Goal: Task Accomplishment & Management: Complete application form

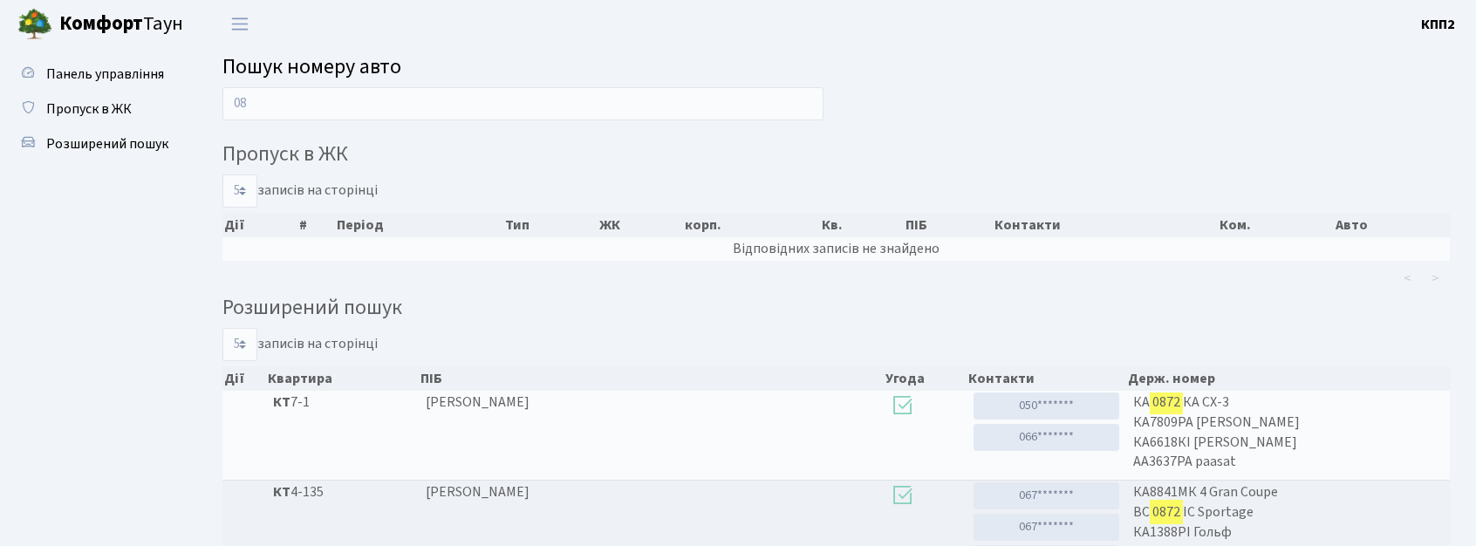
type input "0"
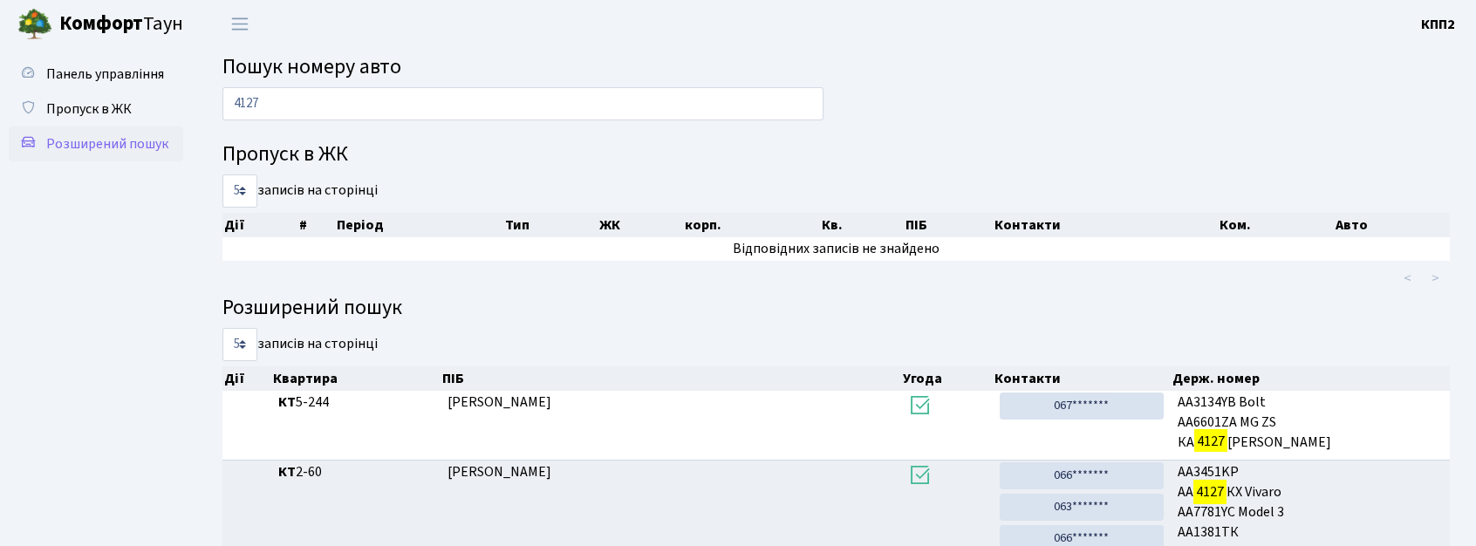
type input "4127"
click at [159, 154] on link "Розширений пошук" at bounding box center [96, 144] width 175 height 35
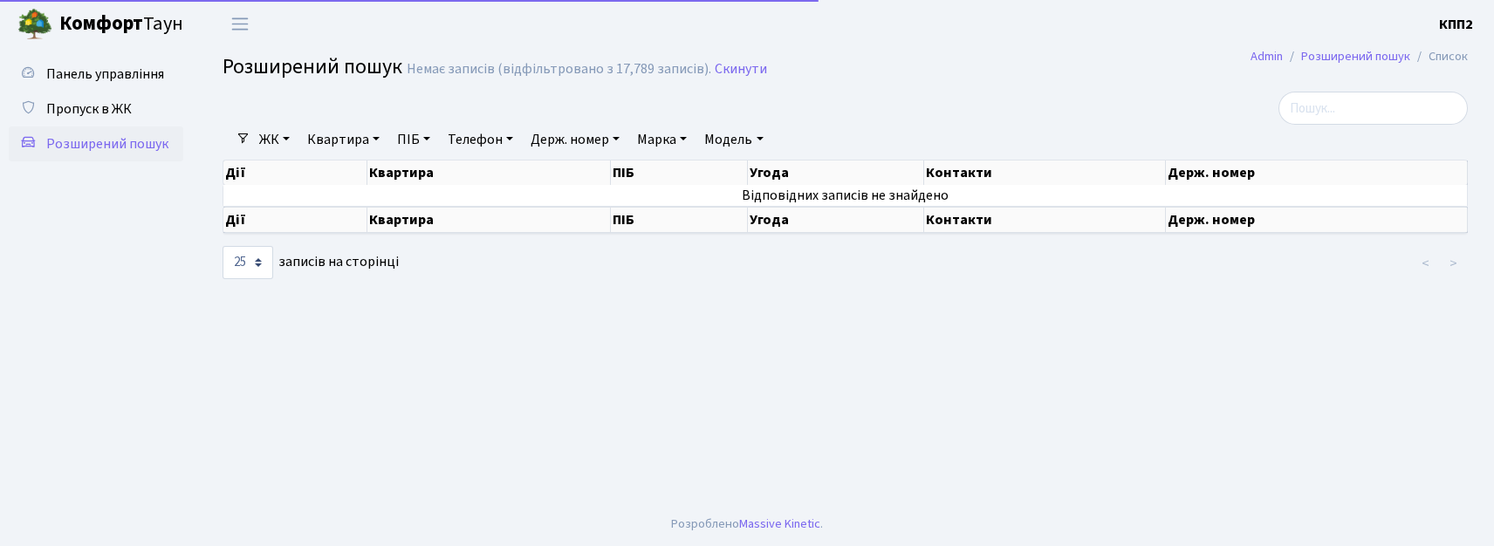
select select "25"
click at [159, 134] on span "Розширений пошук" at bounding box center [107, 143] width 122 height 19
select select "25"
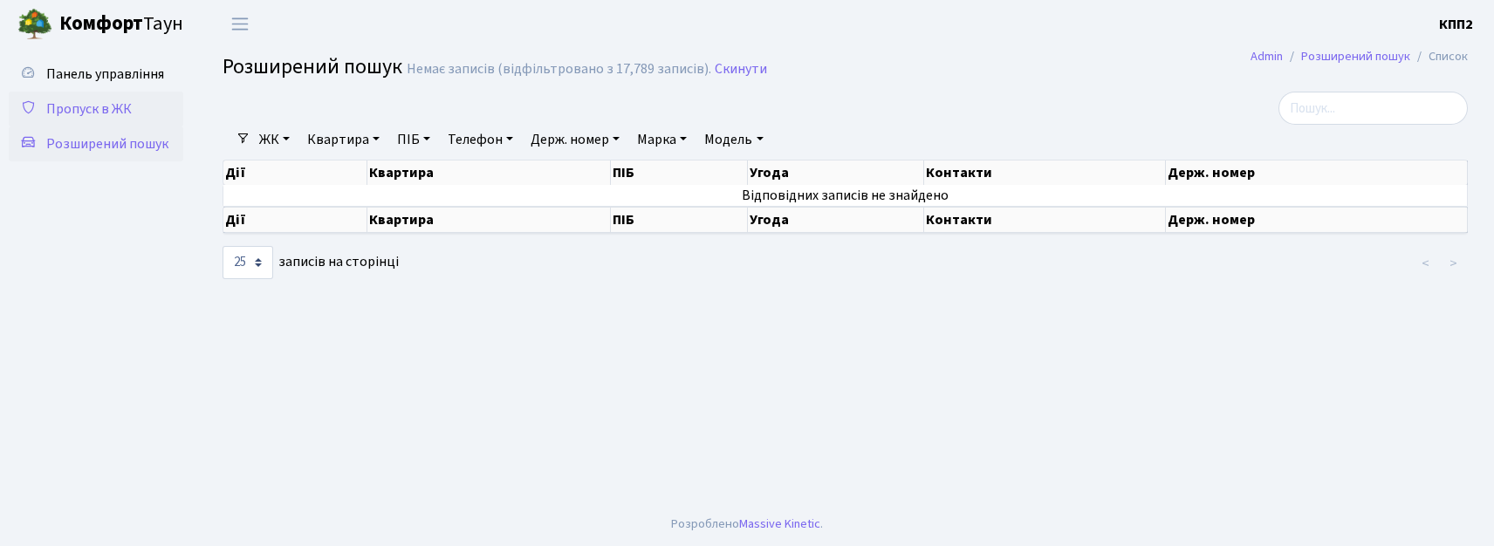
click at [140, 105] on link "Пропуск в ЖК" at bounding box center [96, 109] width 175 height 35
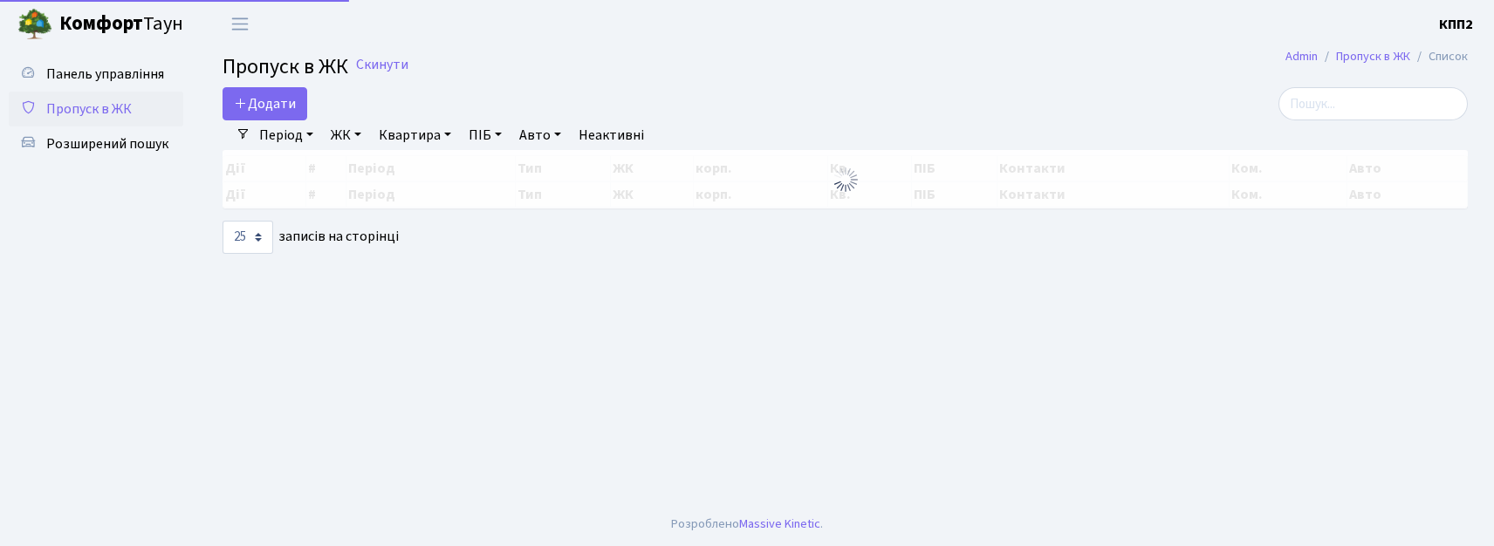
select select "25"
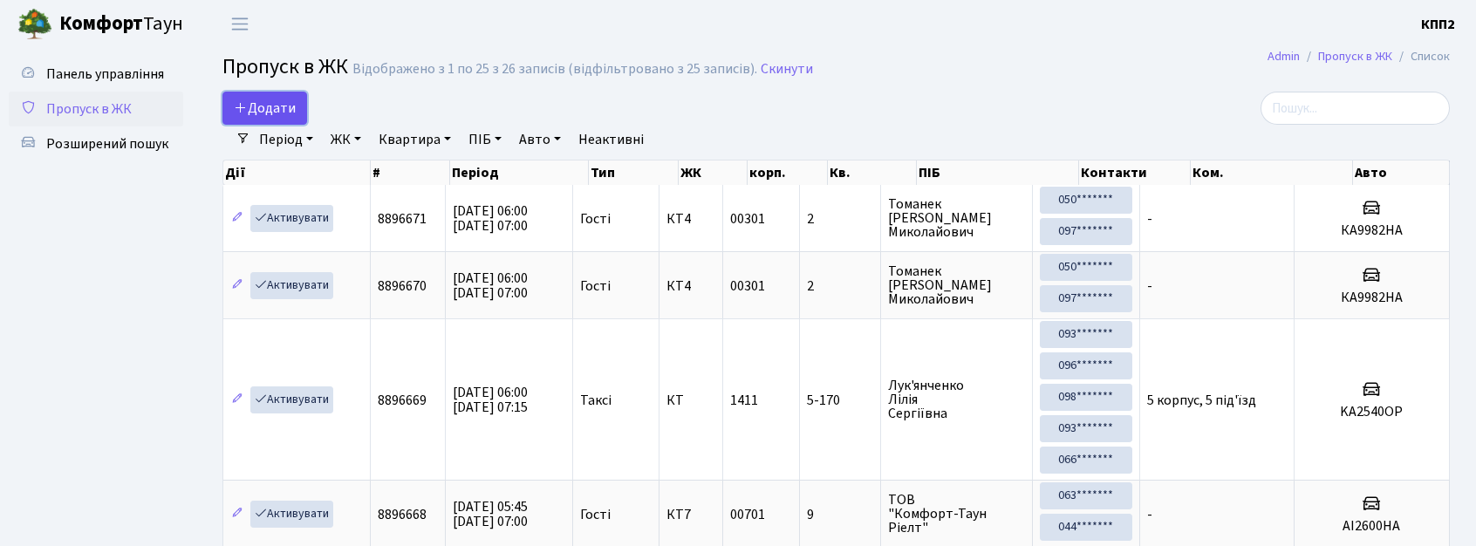
click at [263, 105] on span "Додати" at bounding box center [265, 108] width 62 height 19
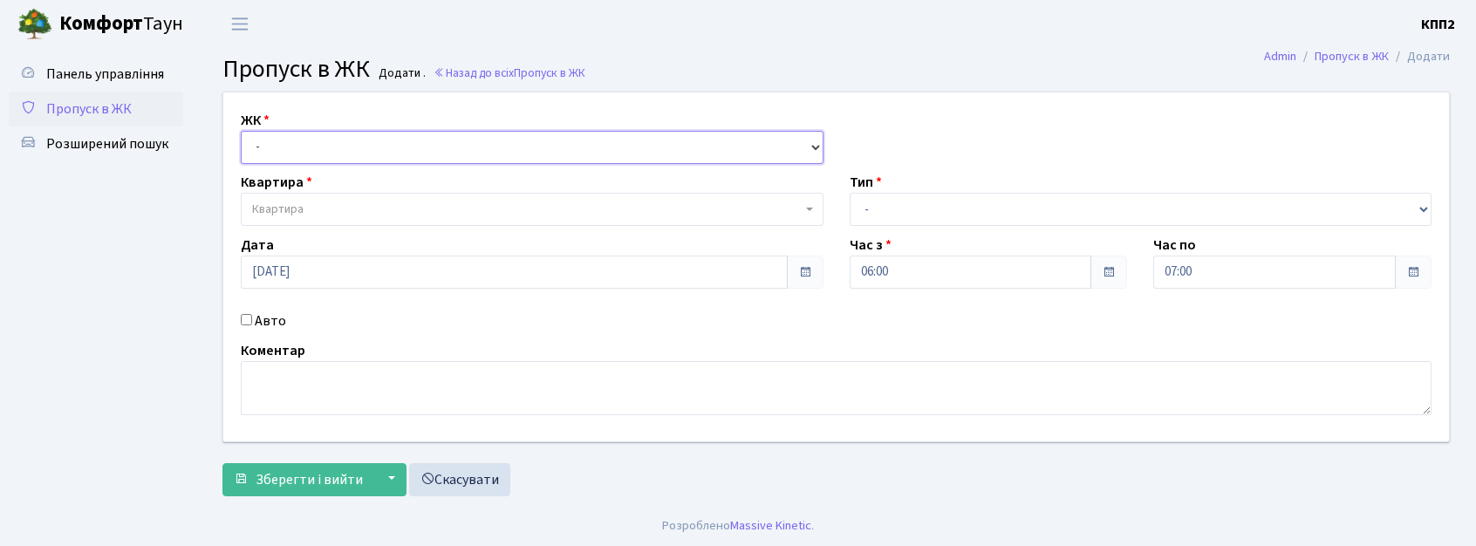
drag, startPoint x: 0, startPoint y: 0, endPoint x: 323, endPoint y: 140, distance: 352.1
click at [323, 140] on select "- КТ, вул. Регенераторна, 4 КТ2, просп. [STREET_ADDRESS] [STREET_ADDRESS] [PERS…" at bounding box center [532, 147] width 583 height 33
select select "271"
click at [241, 131] on select "- КТ, вул. Регенераторна, 4 КТ2, просп. [STREET_ADDRESS] [STREET_ADDRESS] [PERS…" at bounding box center [532, 147] width 583 height 33
select select
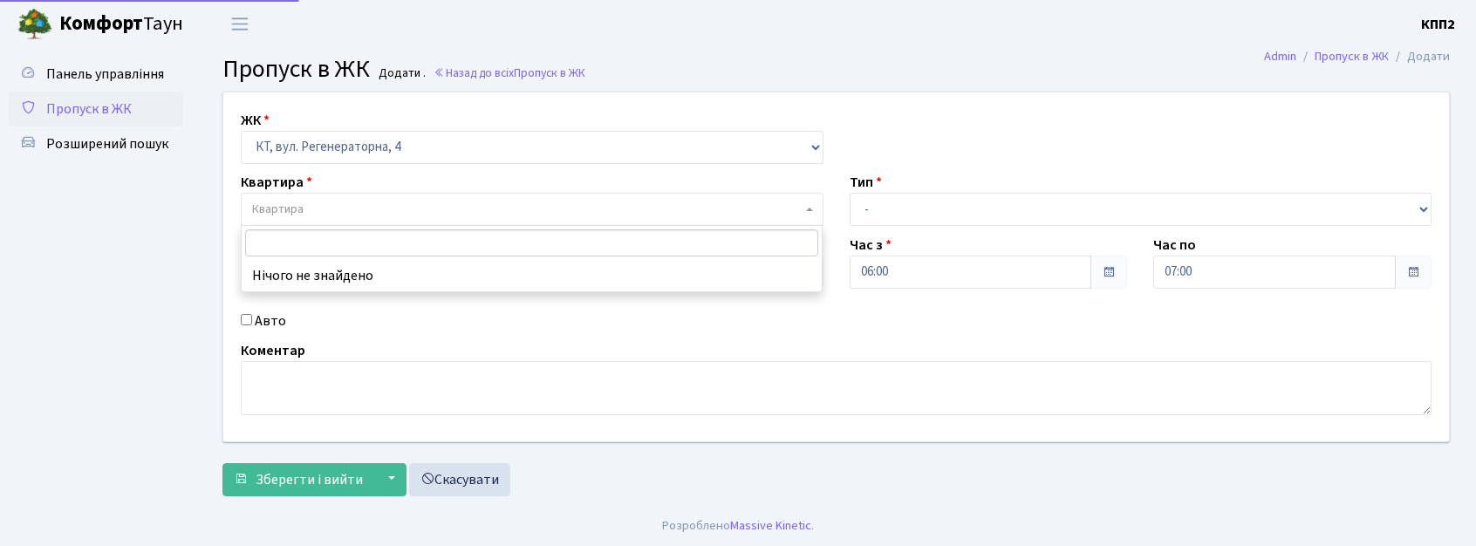
click at [385, 202] on span "Квартира" at bounding box center [527, 209] width 550 height 17
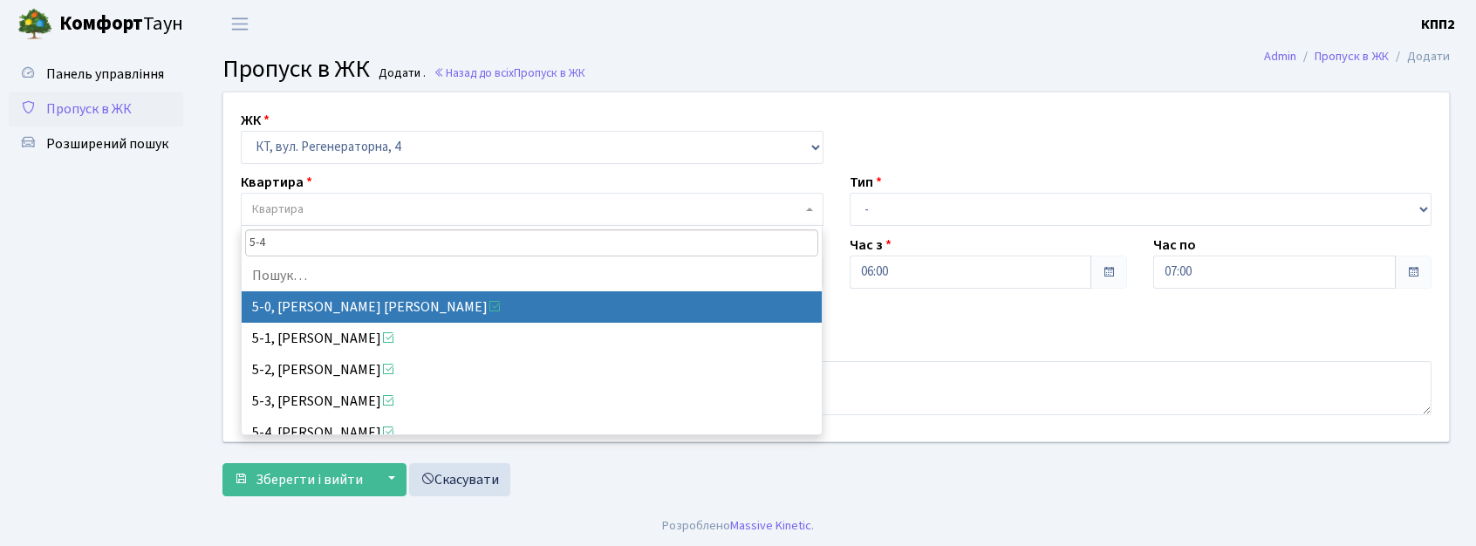
type input "5-41"
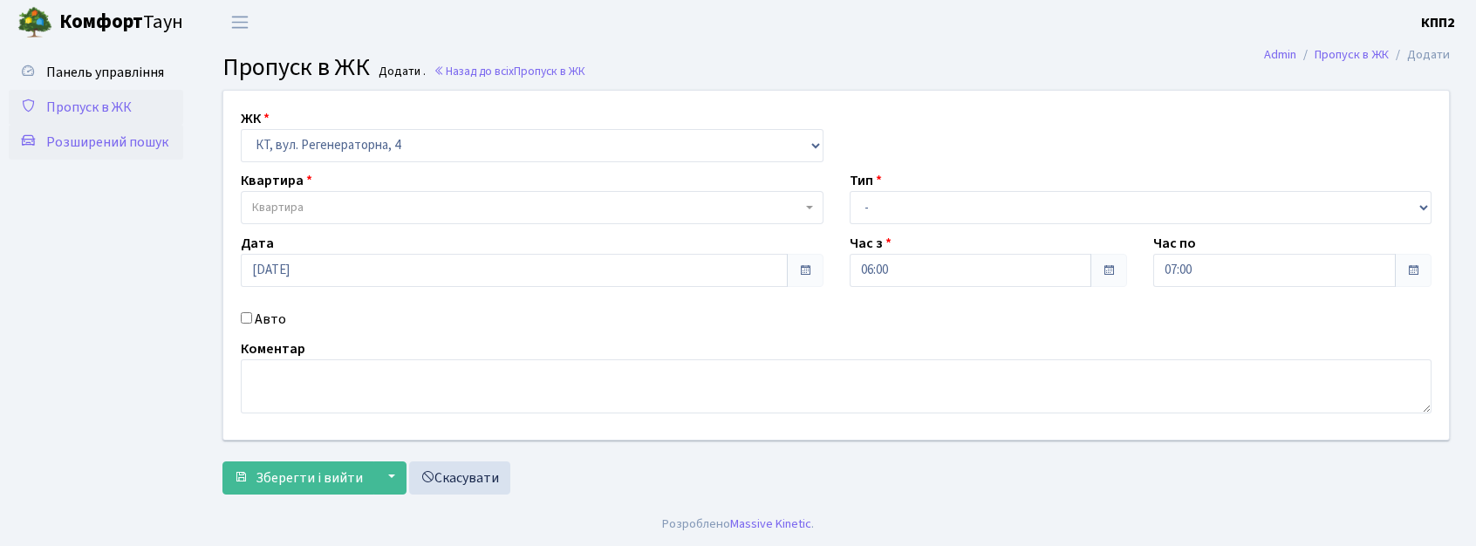
click at [144, 125] on link "Розширений пошук" at bounding box center [96, 142] width 175 height 35
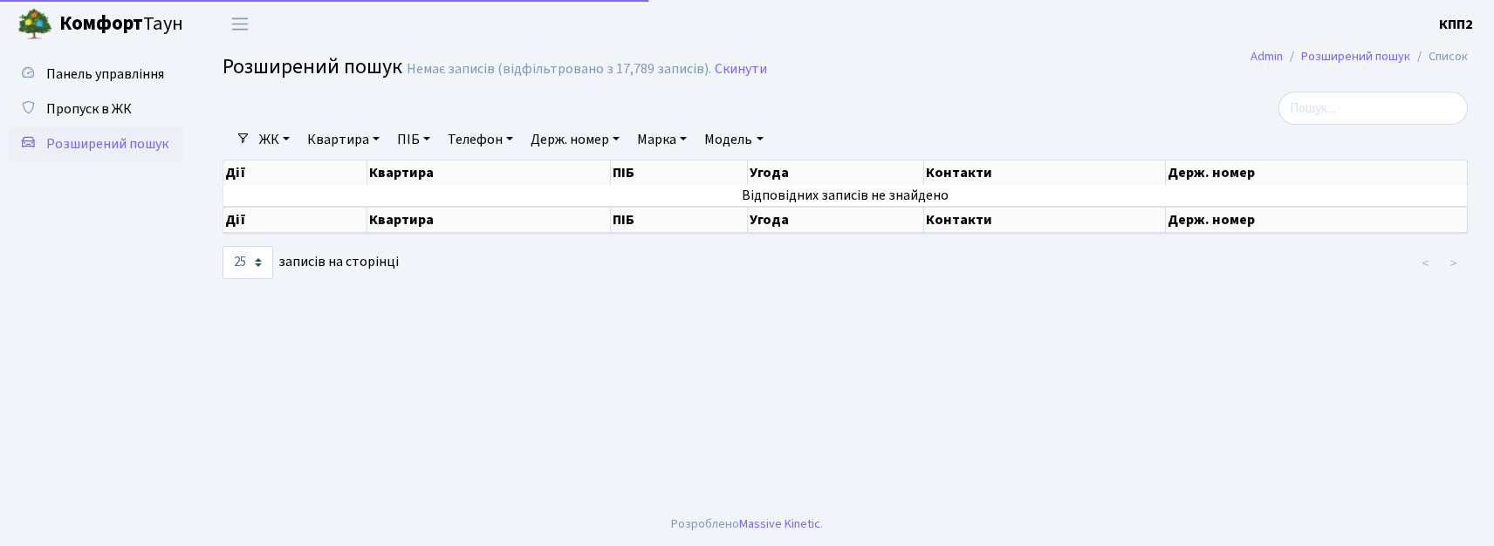
select select "25"
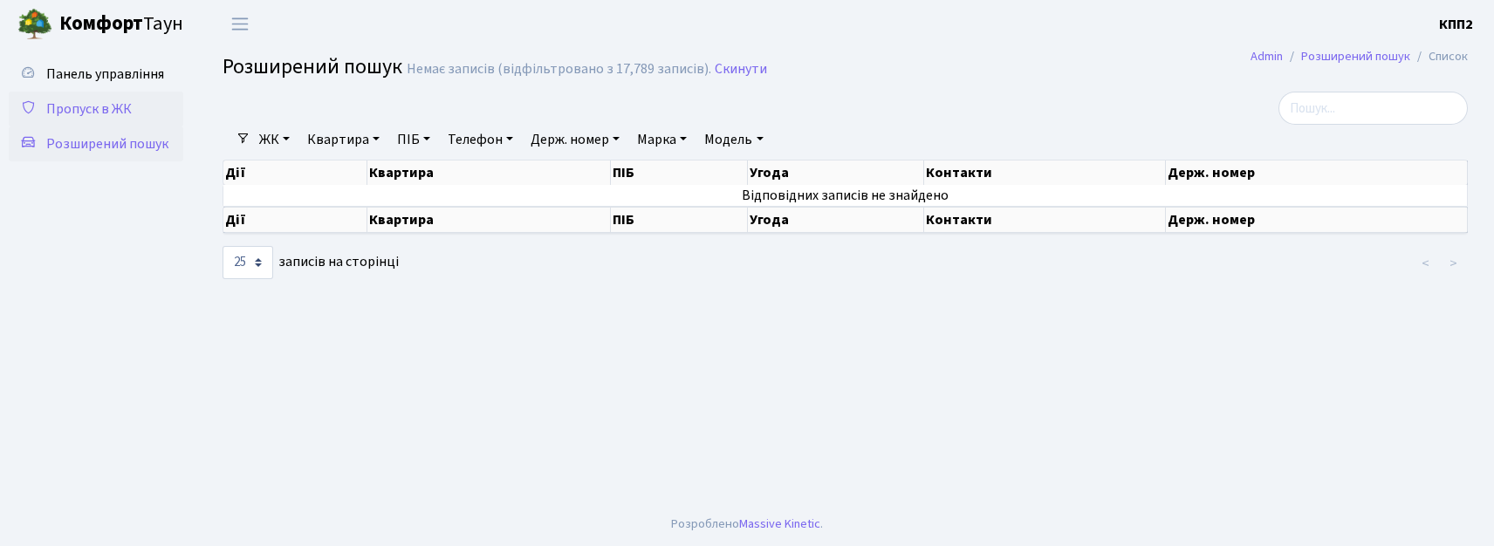
click at [82, 113] on span "Пропуск в ЖК" at bounding box center [89, 108] width 86 height 19
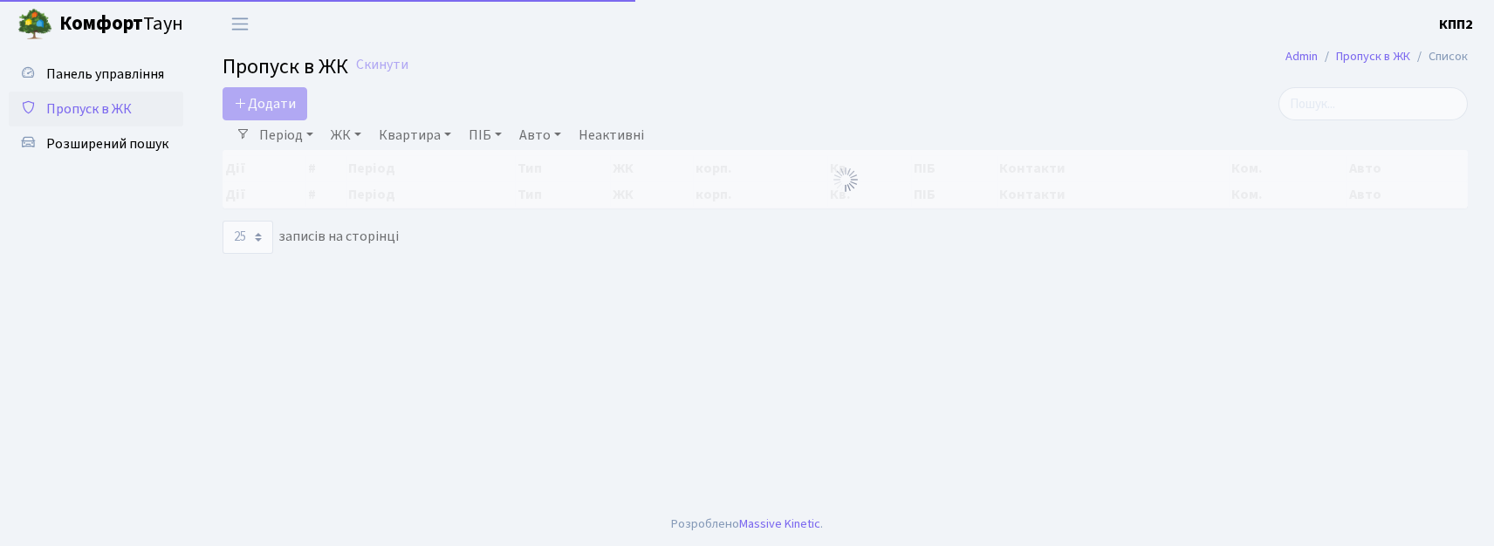
select select "25"
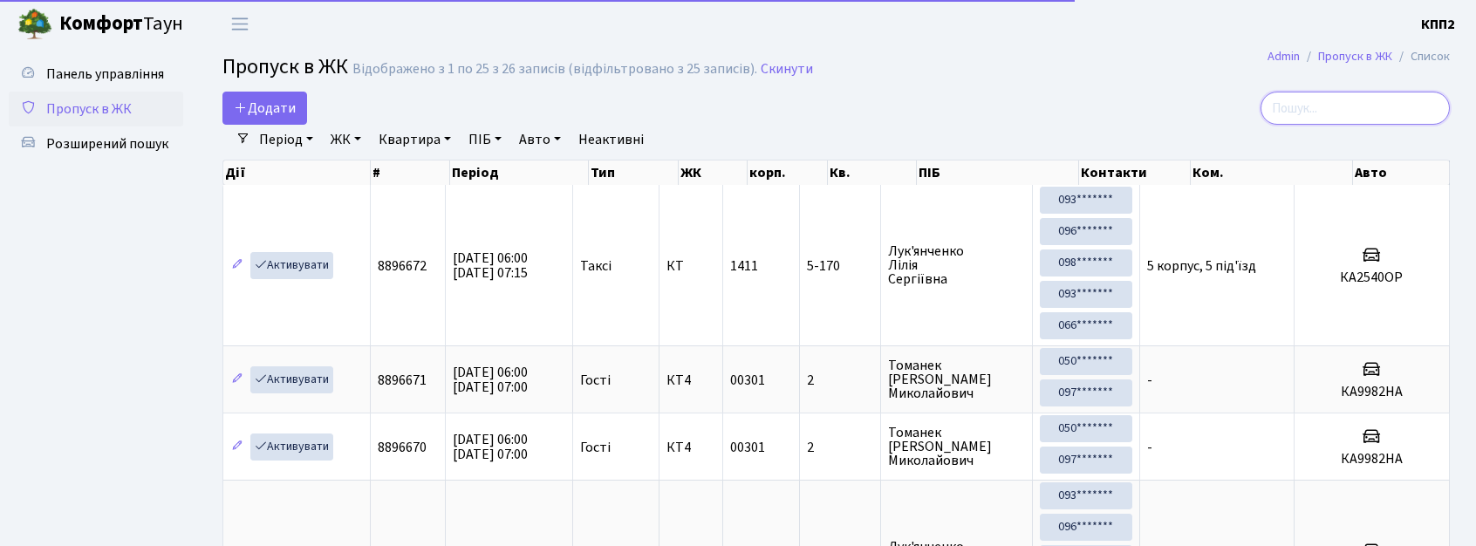
click at [1346, 110] on input "search" at bounding box center [1355, 108] width 189 height 33
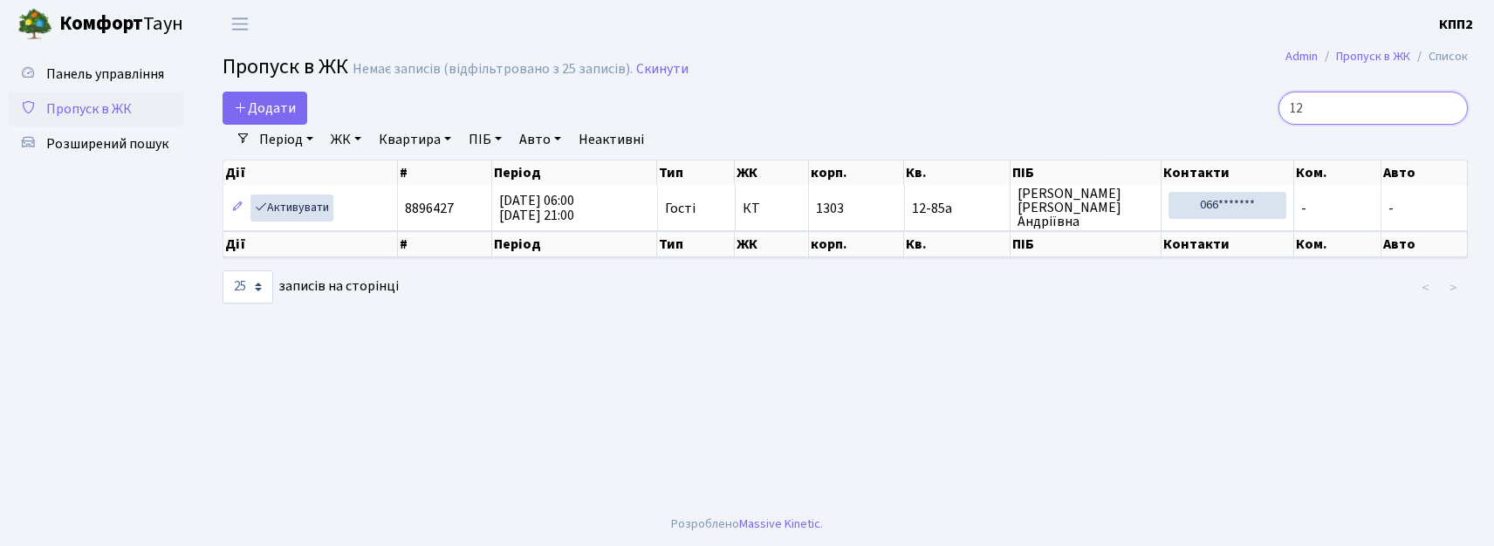
type input "1"
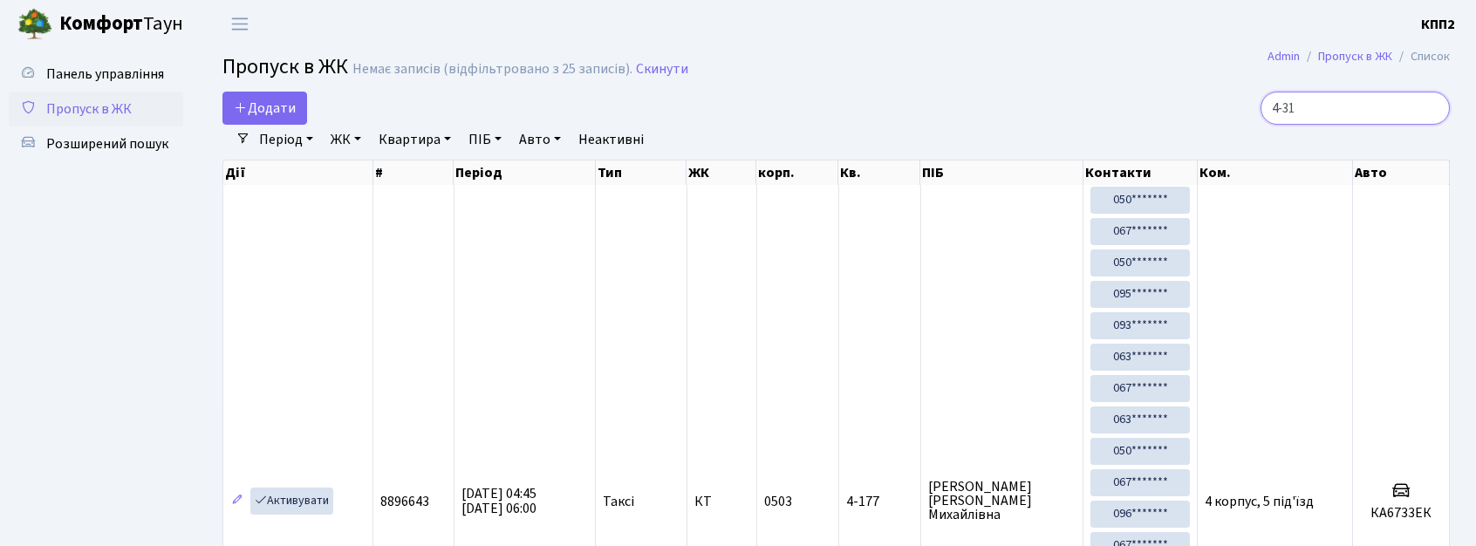
type input "4-312"
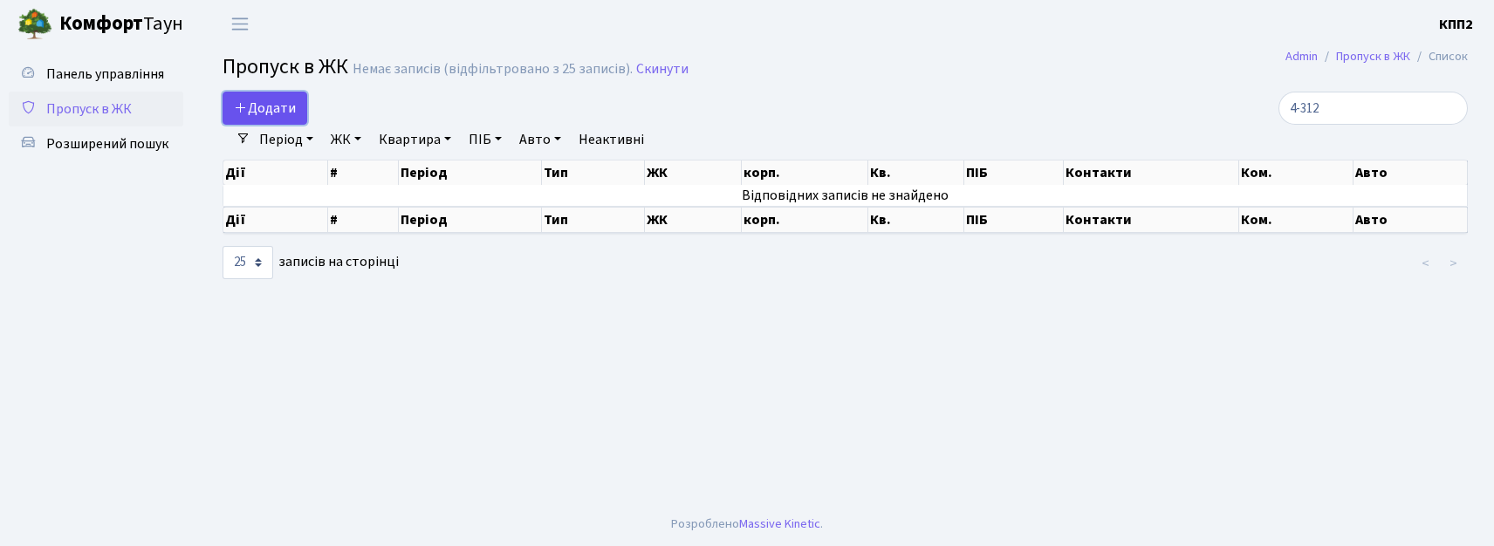
click at [276, 102] on span "Додати" at bounding box center [265, 108] width 62 height 19
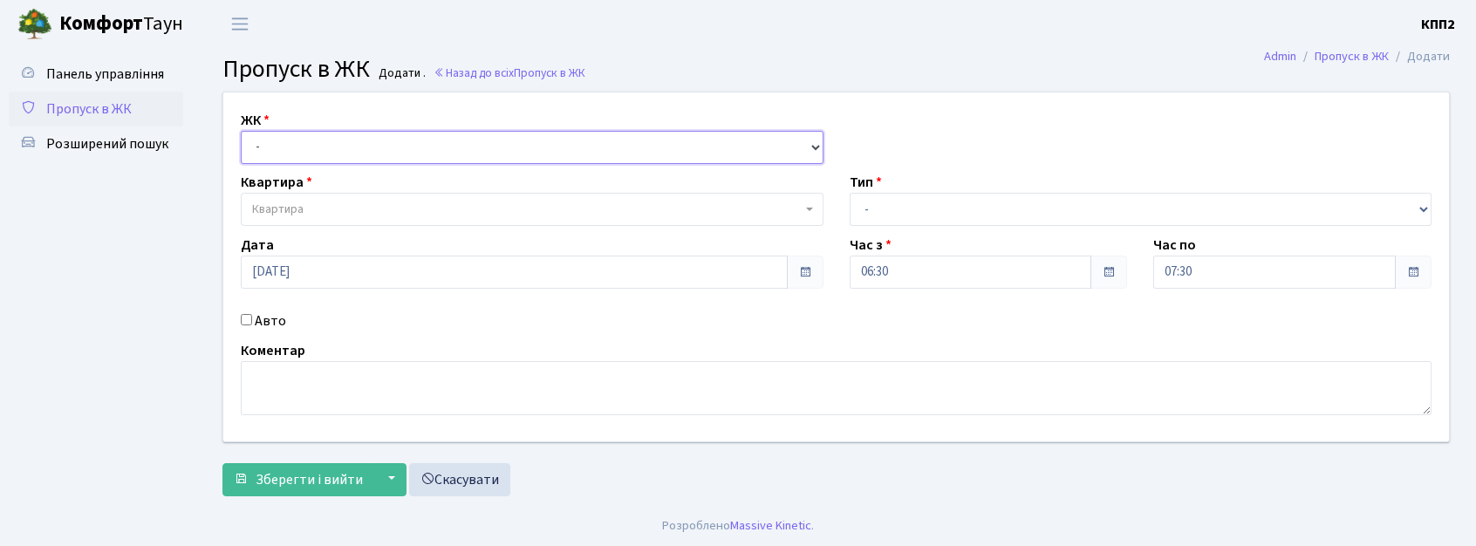
click at [295, 145] on select "- КТ, вул. Регенераторна, 4 КТ2, просп. [STREET_ADDRESS] [STREET_ADDRESS] [PERS…" at bounding box center [532, 147] width 583 height 33
select select "271"
click at [241, 131] on select "- КТ, вул. Регенераторна, 4 КТ2, просп. [STREET_ADDRESS] [STREET_ADDRESS] [PERS…" at bounding box center [532, 147] width 583 height 33
select select
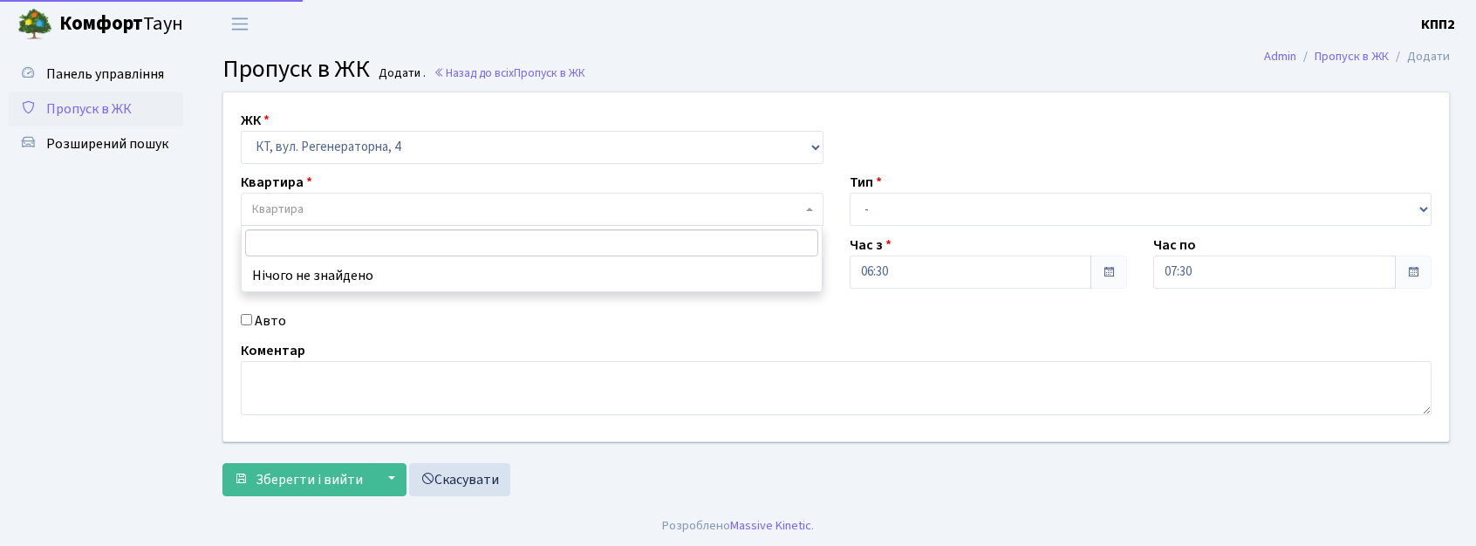
click at [318, 209] on span "Квартира" at bounding box center [527, 209] width 550 height 17
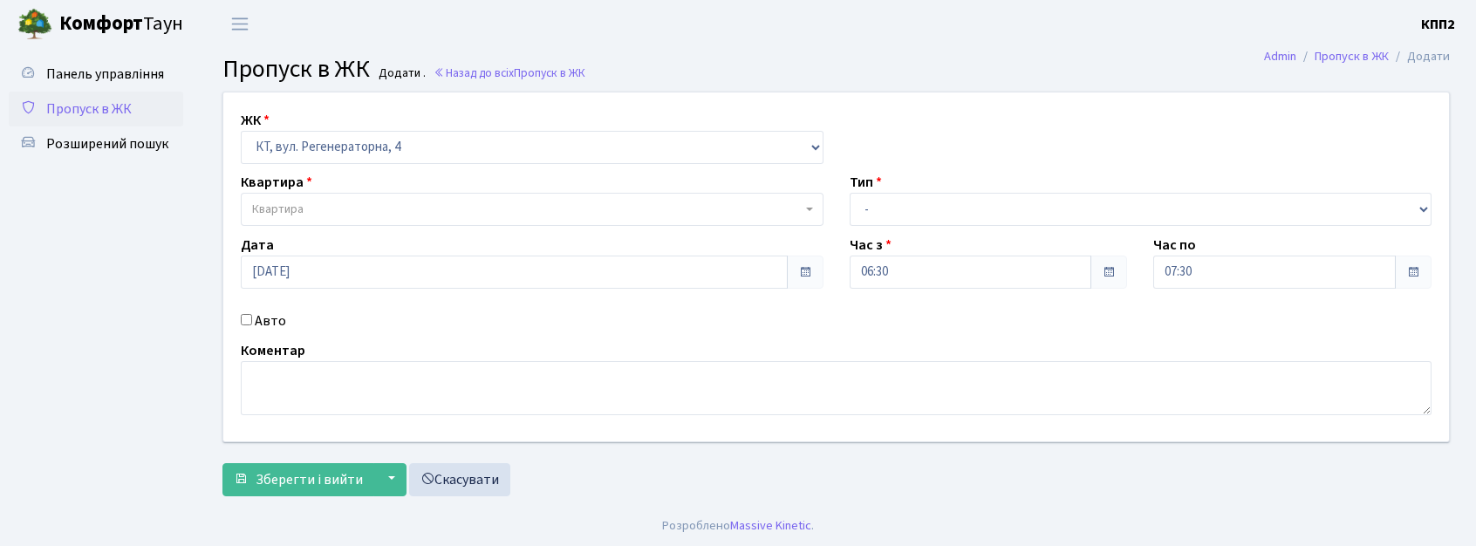
click at [243, 322] on input "Авто" at bounding box center [246, 319] width 11 height 11
checkbox input "true"
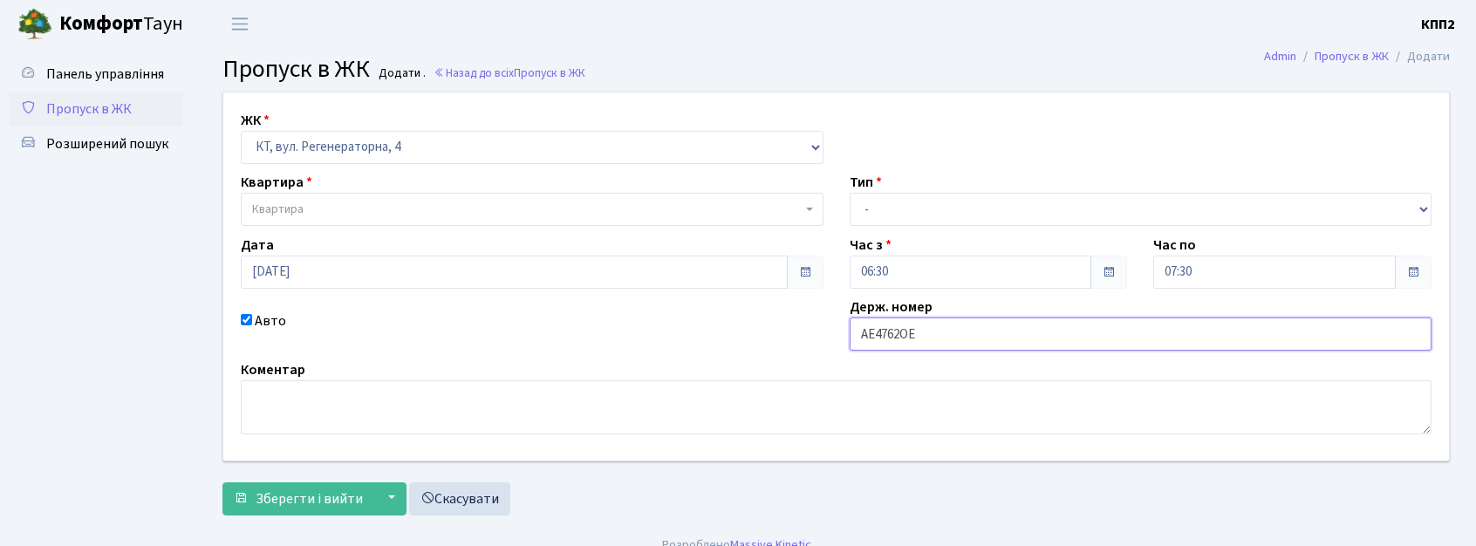
type input "АЕ4762ОЕ"
click at [894, 195] on select "- Доставка Таксі Гості Сервіс" at bounding box center [1141, 209] width 583 height 33
select select "2"
click at [850, 193] on select "- Доставка Таксі Гості Сервіс" at bounding box center [1141, 209] width 583 height 33
click at [380, 217] on span "Квартира" at bounding box center [527, 209] width 550 height 17
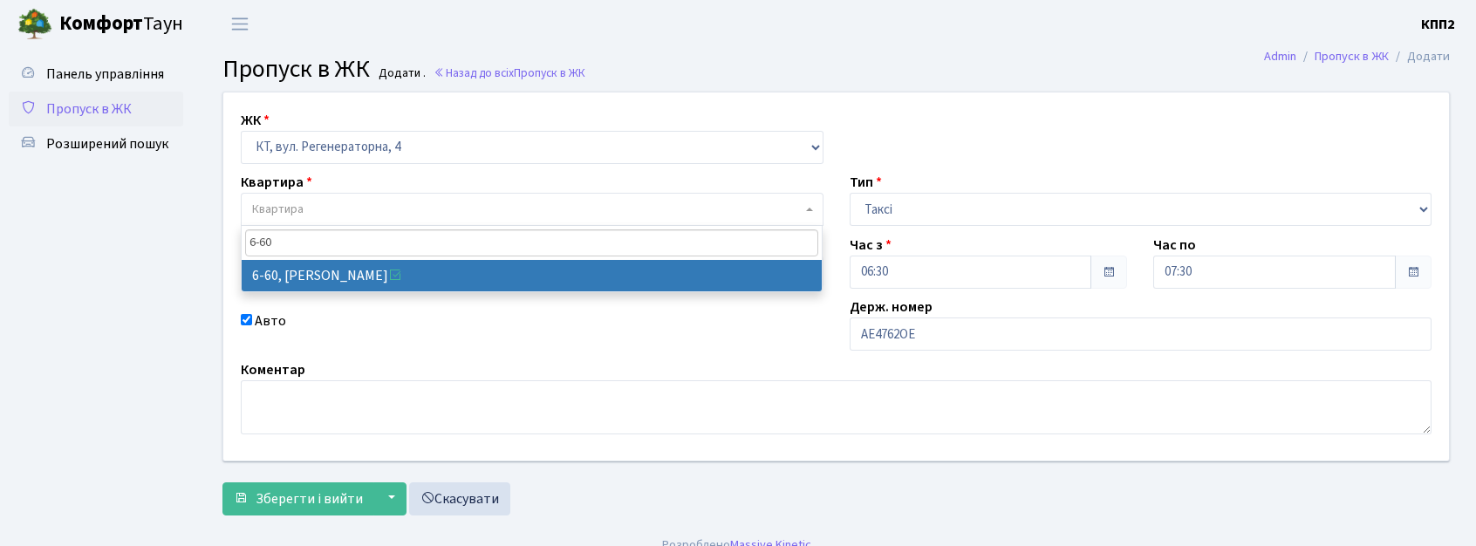
click at [347, 256] on input "6-60" at bounding box center [531, 242] width 573 height 27
type input "6-60"
select select "5285"
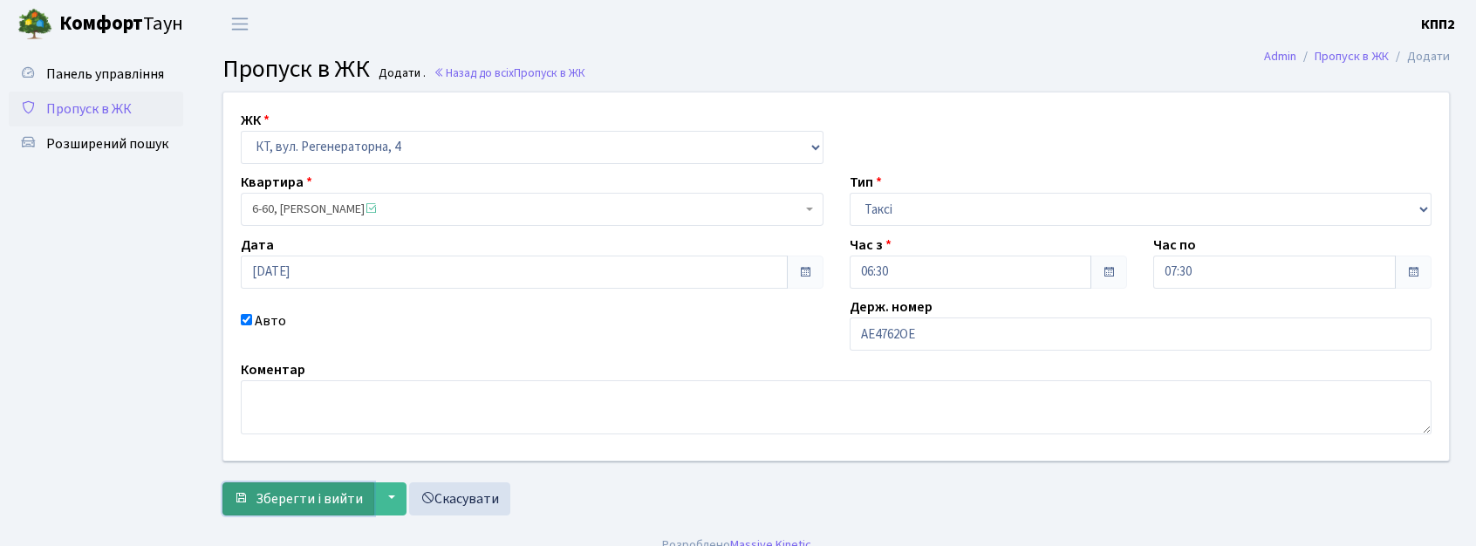
click at [256, 485] on button "Зберегти і вийти" at bounding box center [299, 499] width 152 height 33
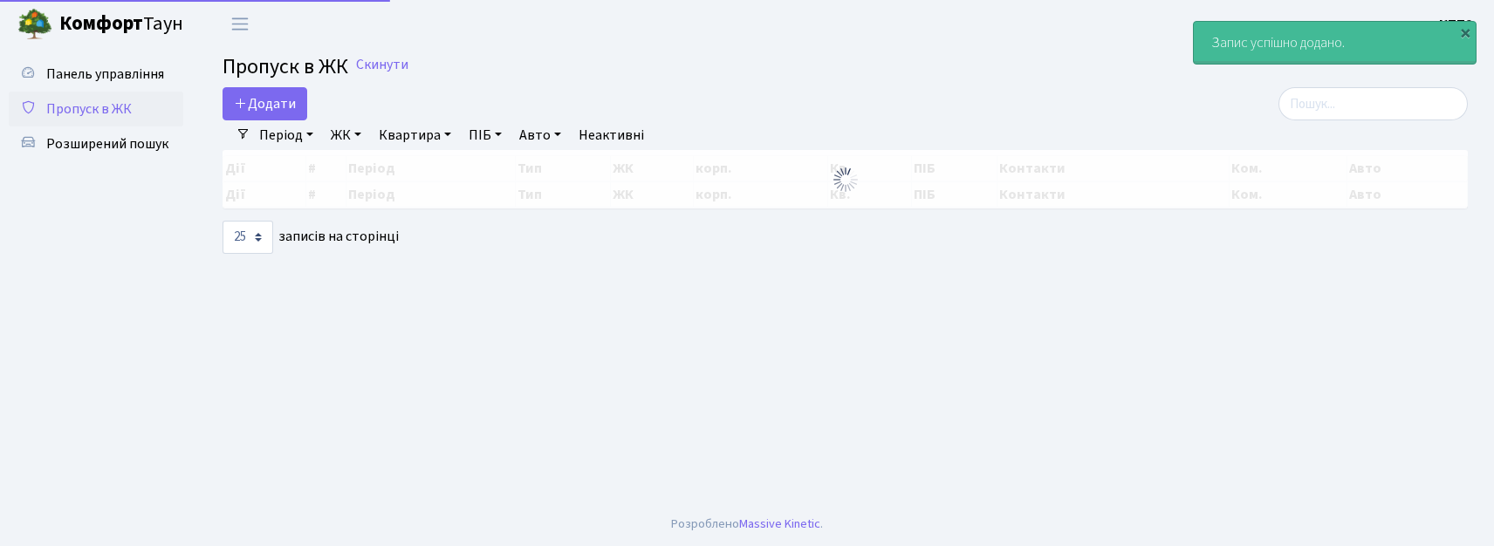
select select "25"
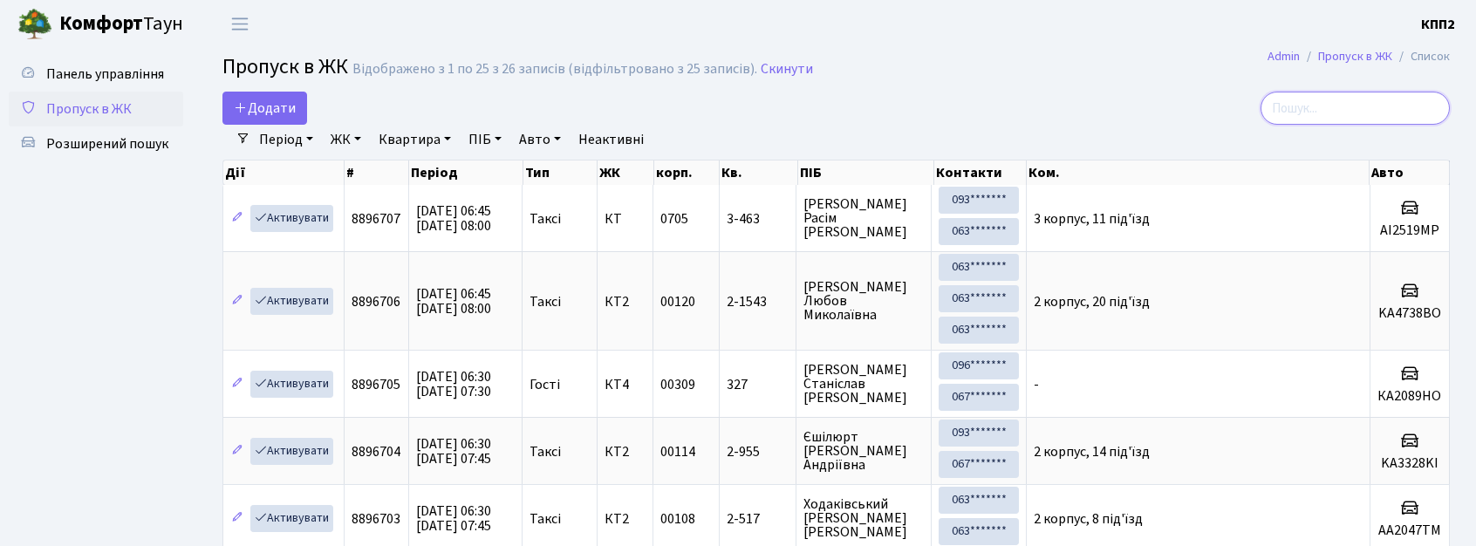
click at [1356, 102] on input "search" at bounding box center [1355, 108] width 189 height 33
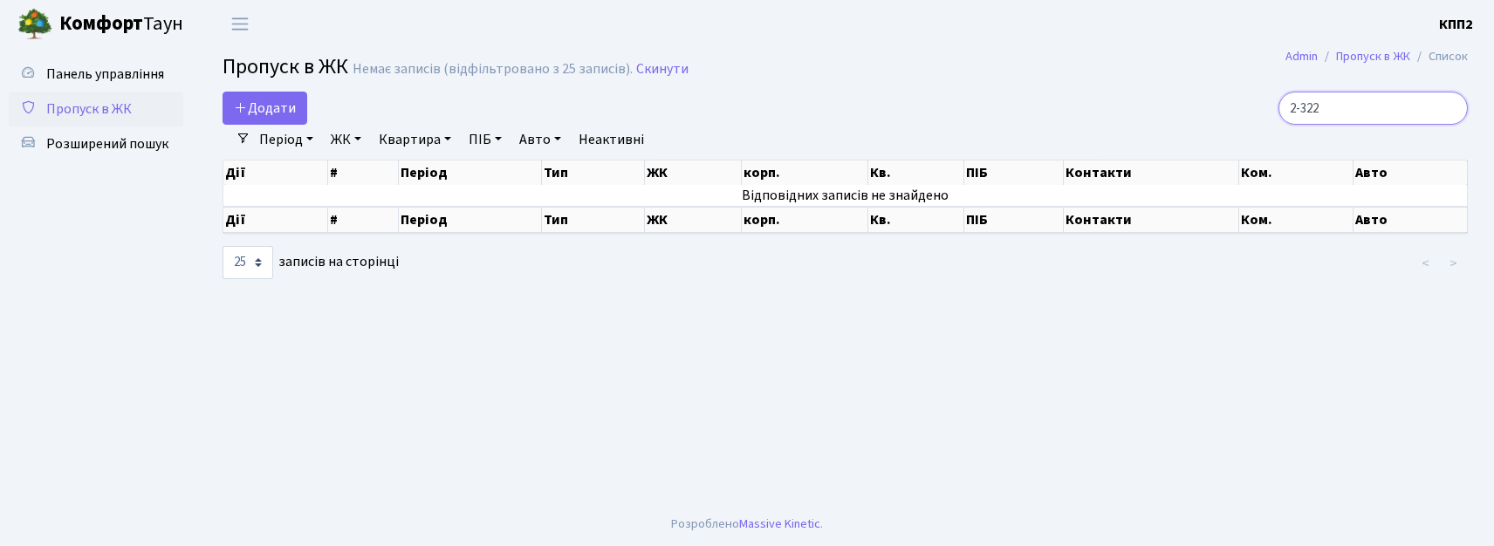
type input "2-322"
click at [286, 148] on link "Період" at bounding box center [286, 140] width 68 height 30
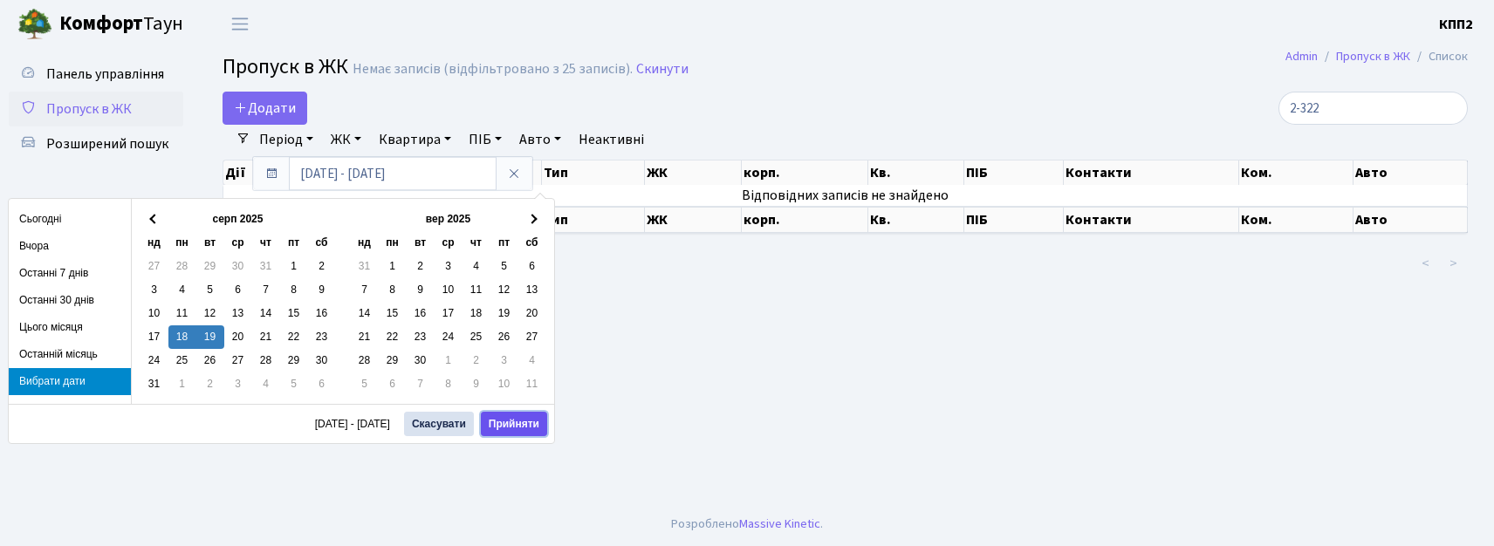
click at [504, 417] on button "Прийняти" at bounding box center [514, 424] width 66 height 24
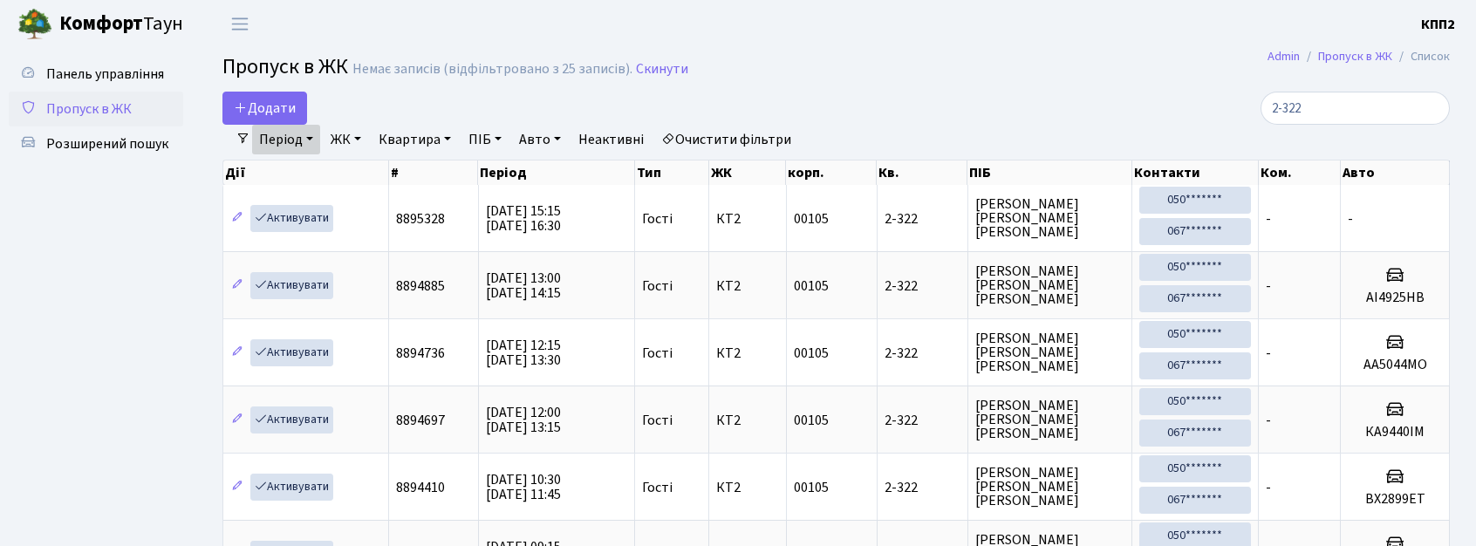
click at [286, 151] on link "Період" at bounding box center [286, 140] width 68 height 30
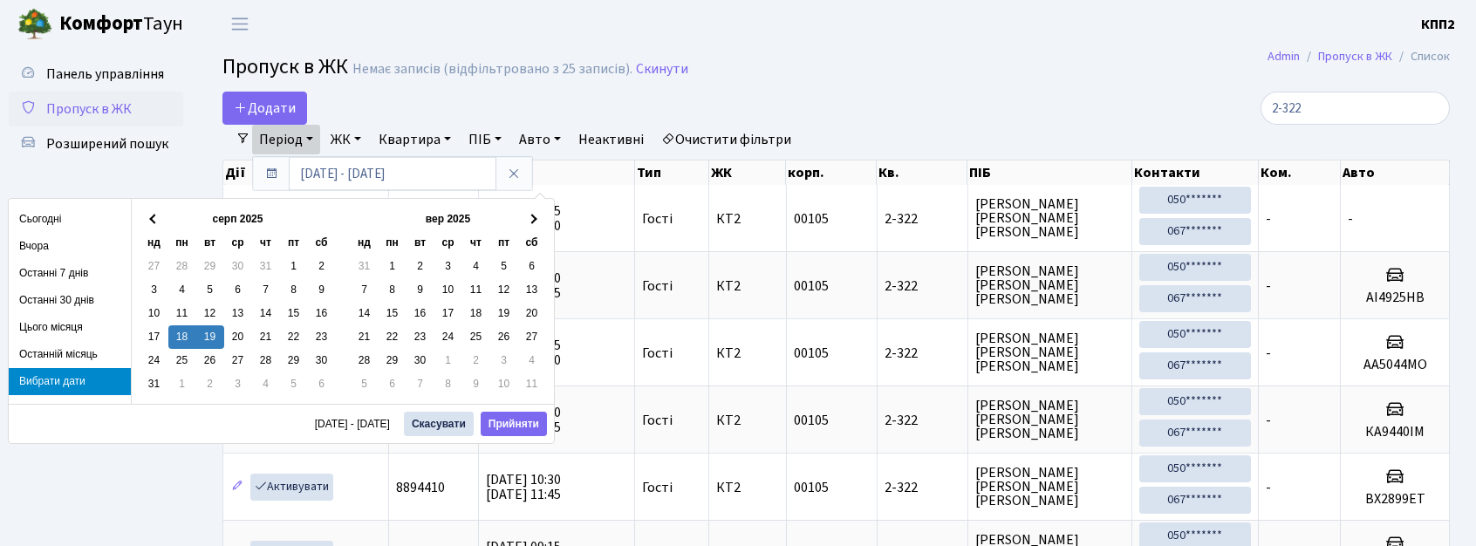
click at [287, 147] on link "Період" at bounding box center [286, 140] width 68 height 30
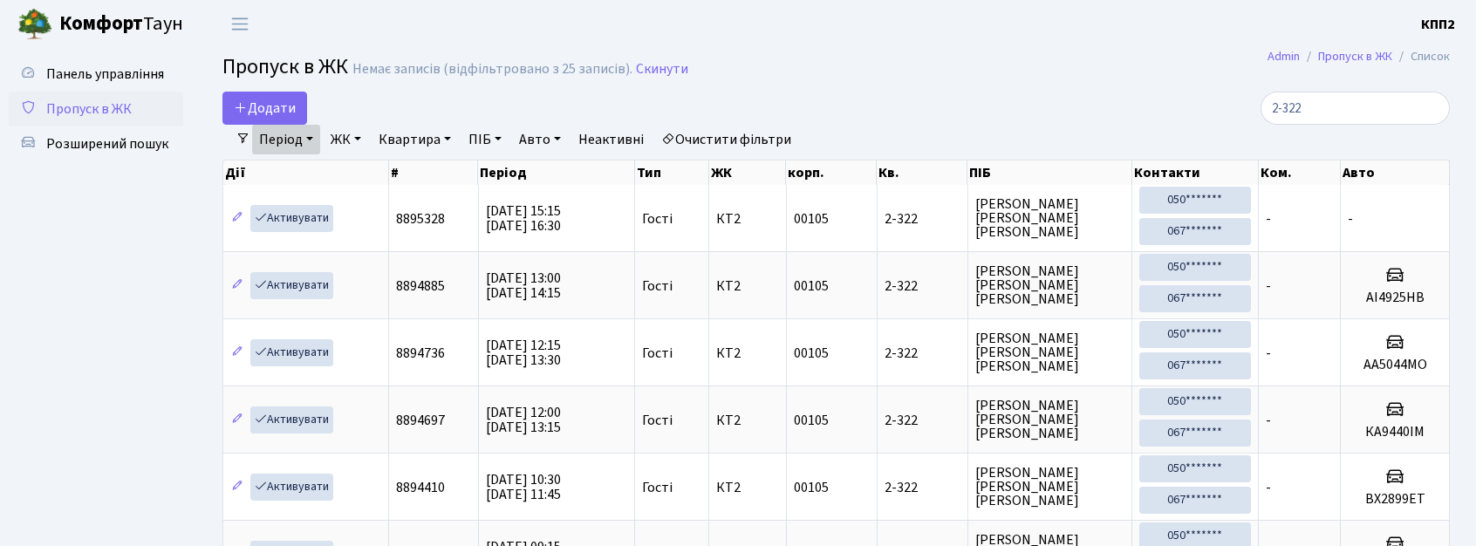
click at [287, 147] on link "Період" at bounding box center [286, 140] width 68 height 30
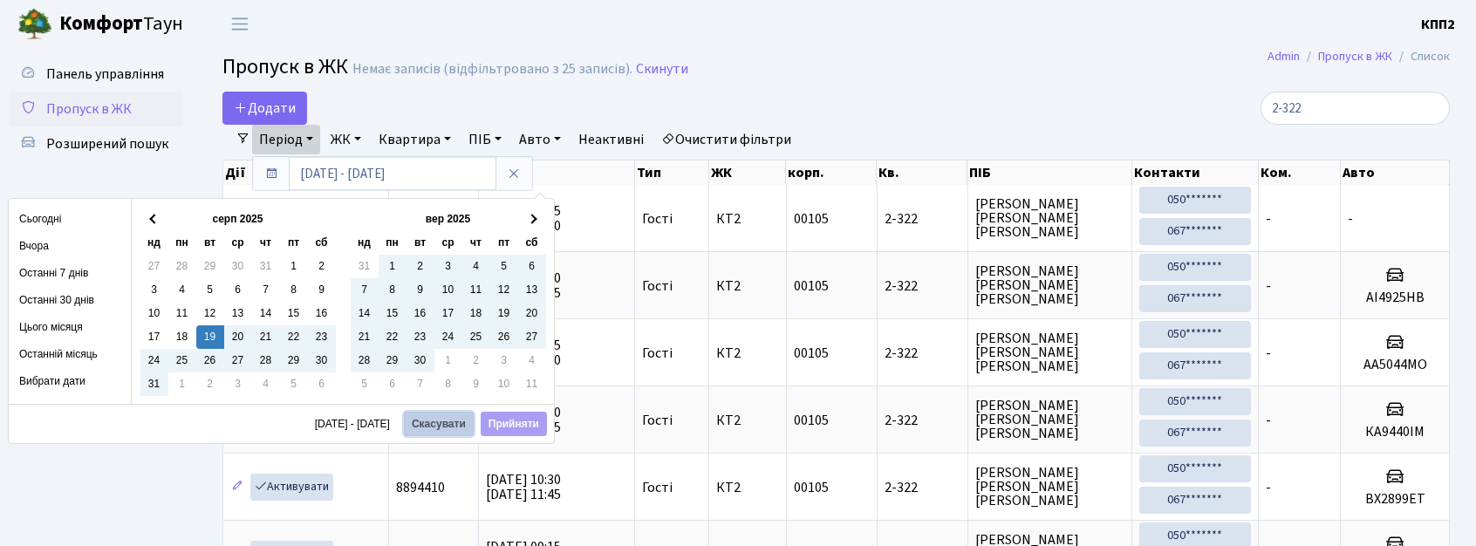
click at [433, 423] on button "Скасувати" at bounding box center [439, 424] width 70 height 24
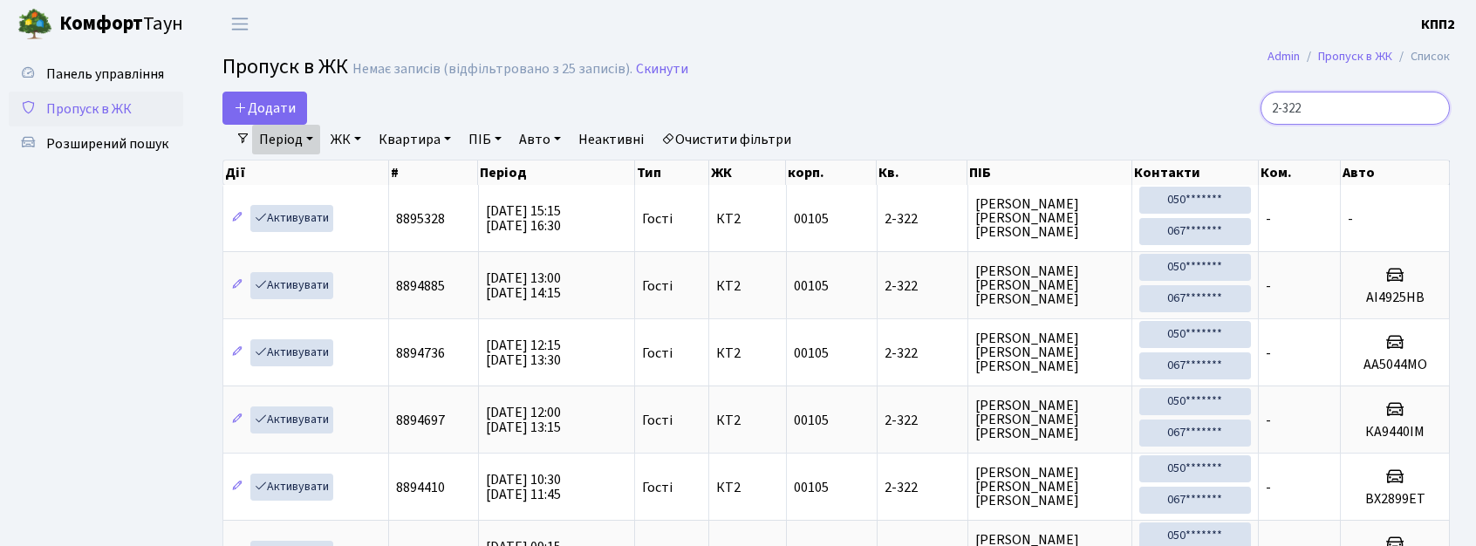
click at [1428, 116] on input "2-322" at bounding box center [1355, 108] width 189 height 33
click at [141, 117] on link "Пропуск в ЖК" at bounding box center [96, 109] width 175 height 35
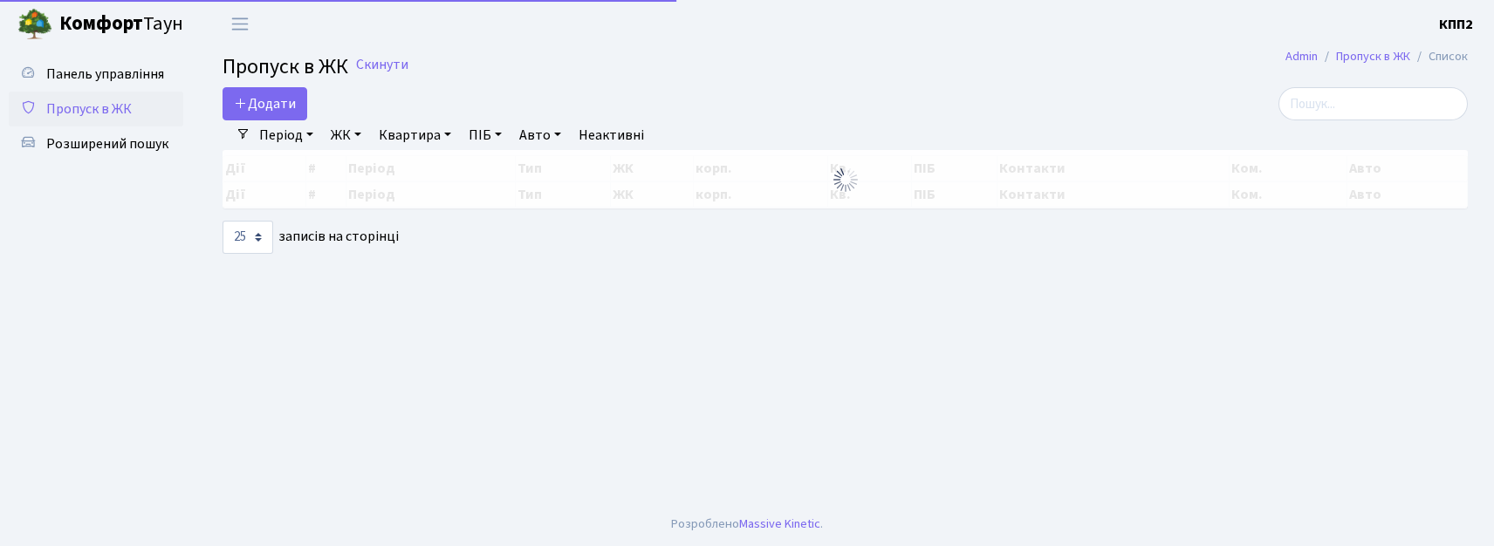
select select "25"
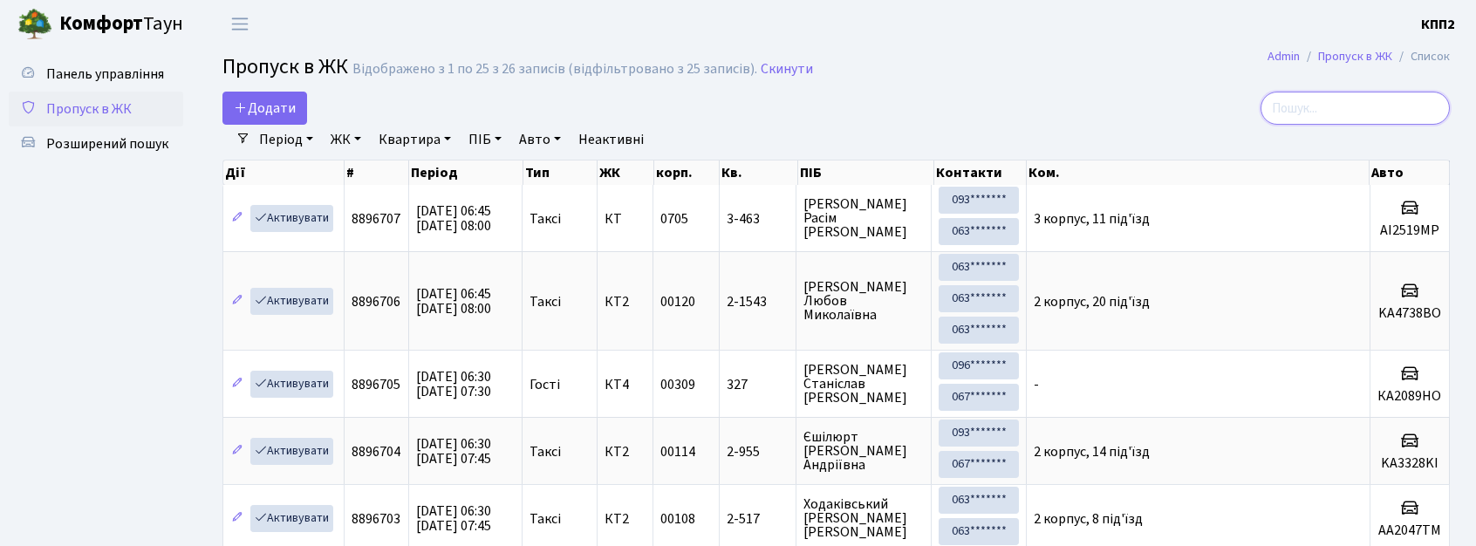
click at [1310, 98] on input "search" at bounding box center [1355, 108] width 189 height 33
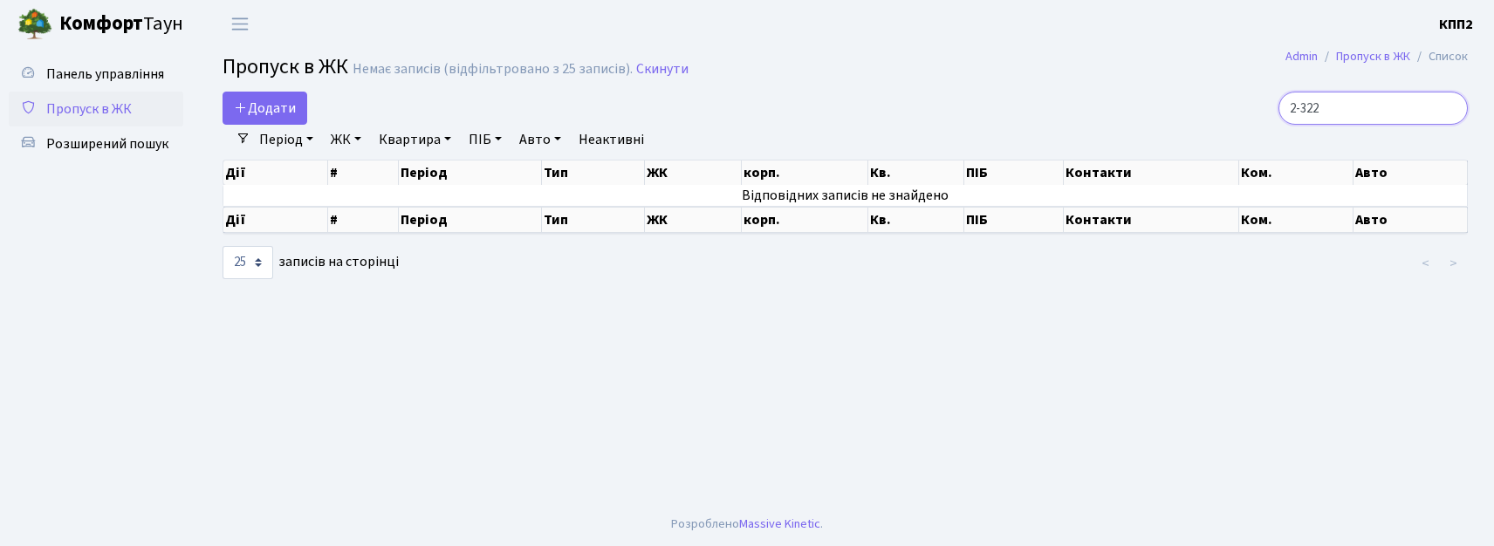
type input "2-322"
select select "25"
click at [273, 113] on span "Додати" at bounding box center [265, 108] width 62 height 19
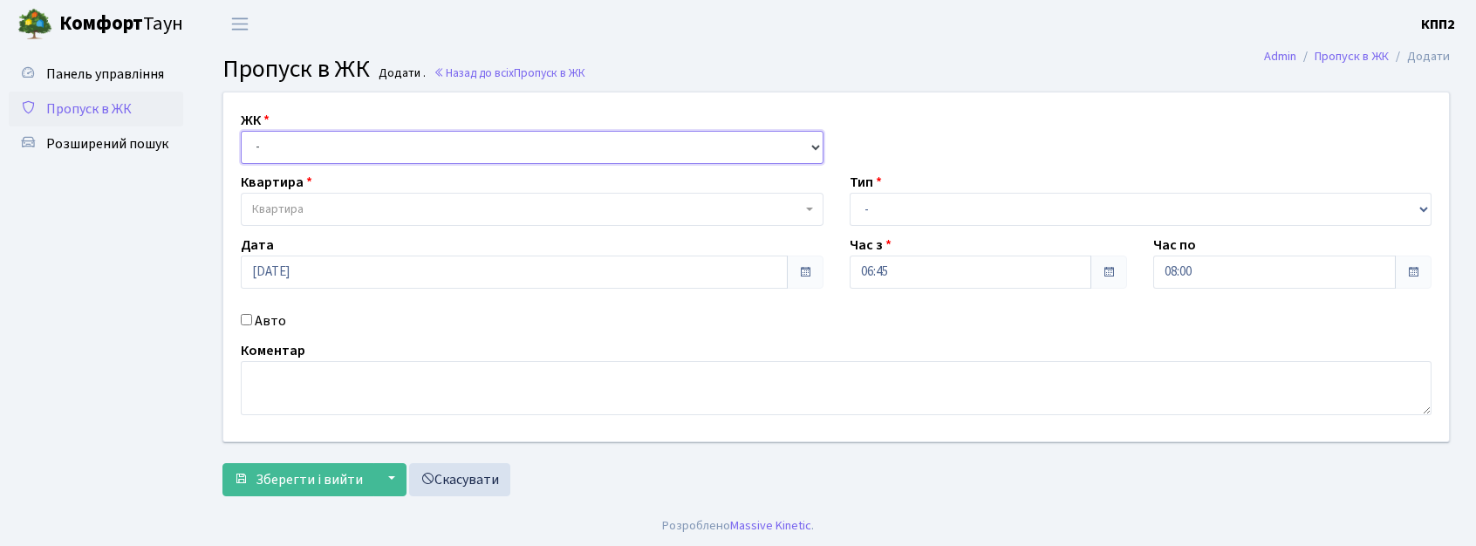
drag, startPoint x: 302, startPoint y: 140, endPoint x: 298, endPoint y: 159, distance: 19.5
click at [304, 140] on select "- КТ, вул. Регенераторна, 4 КТ2, просп. [STREET_ADDRESS] [STREET_ADDRESS] [PERS…" at bounding box center [532, 147] width 583 height 33
select select "271"
click at [241, 131] on select "- КТ, вул. Регенераторна, 4 КТ2, просп. [STREET_ADDRESS] [STREET_ADDRESS] [PERS…" at bounding box center [532, 147] width 583 height 33
select select
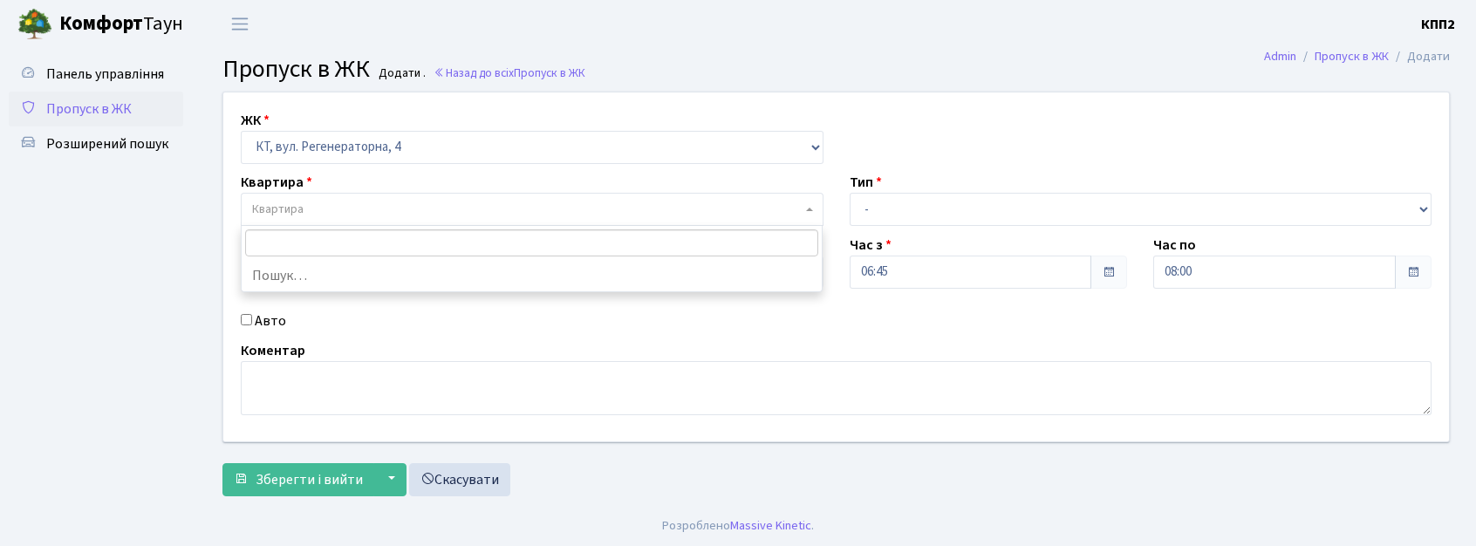
click at [307, 206] on span "Квартира" at bounding box center [527, 209] width 550 height 17
click at [248, 315] on input "Авто" at bounding box center [246, 319] width 11 height 11
checkbox input "true"
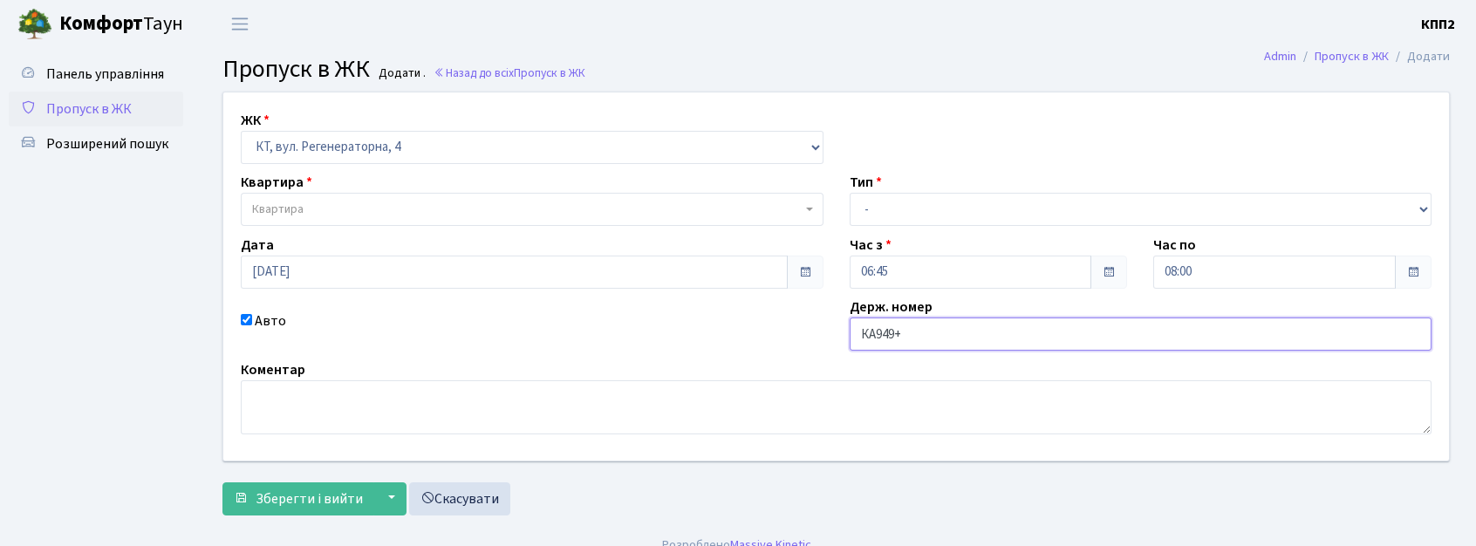
click at [223, 483] on button "Зберегти і вийти" at bounding box center [299, 499] width 152 height 33
type input "КА94"
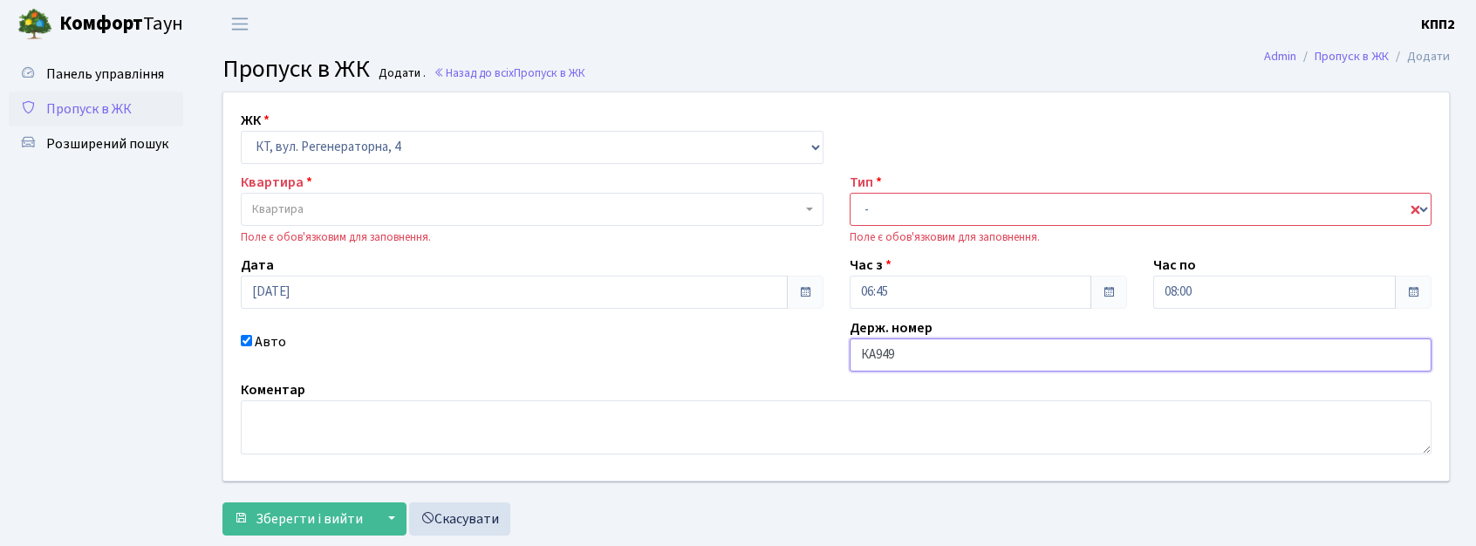
click at [960, 370] on input "КА949" at bounding box center [1141, 355] width 583 height 33
type input "КА9493РА"
drag, startPoint x: 887, startPoint y: 207, endPoint x: 883, endPoint y: 222, distance: 15.5
click at [884, 221] on select "- Доставка Таксі Гості Сервіс" at bounding box center [1141, 209] width 583 height 33
select select "2"
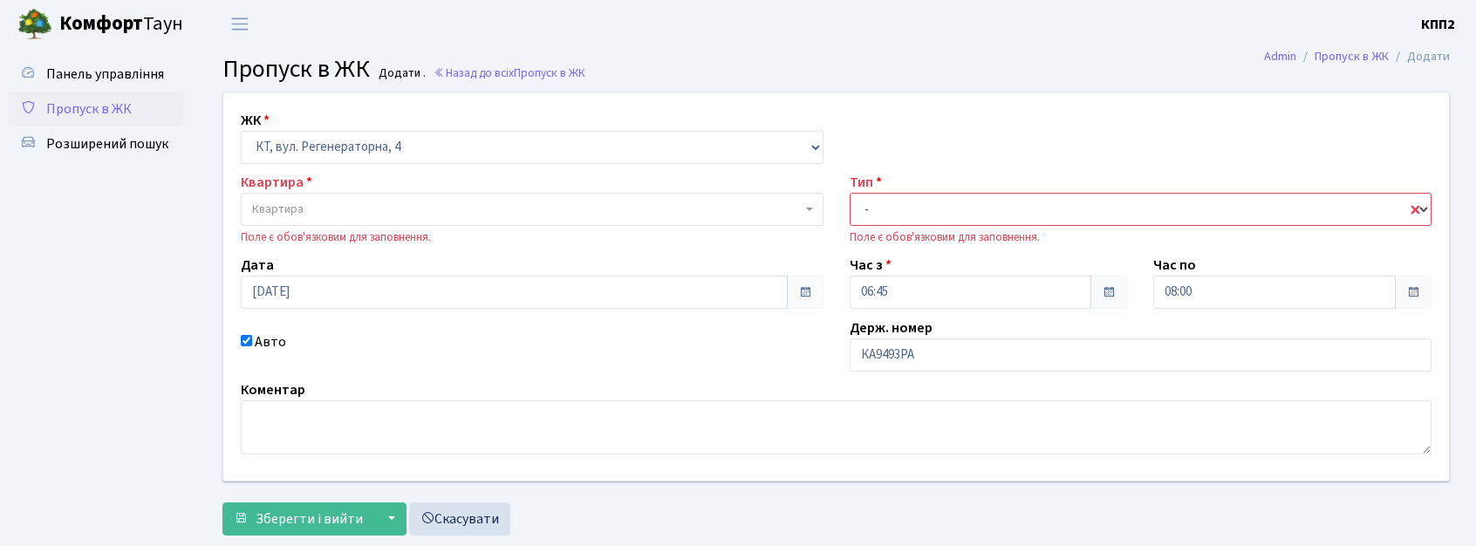
click at [850, 193] on select "- Доставка Таксі Гості Сервіс" at bounding box center [1141, 209] width 583 height 33
click at [482, 217] on span "Квартира" at bounding box center [527, 209] width 550 height 17
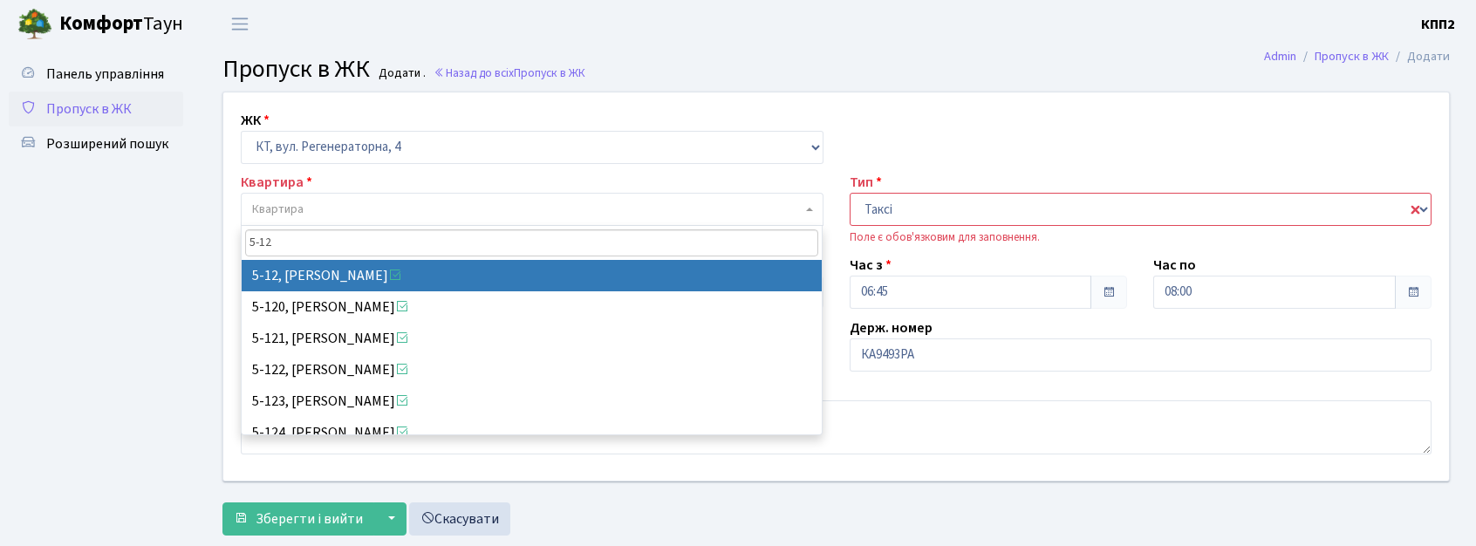
type input "5-12"
drag, startPoint x: 346, startPoint y: 270, endPoint x: 339, endPoint y: 259, distance: 13.3
select select "2504"
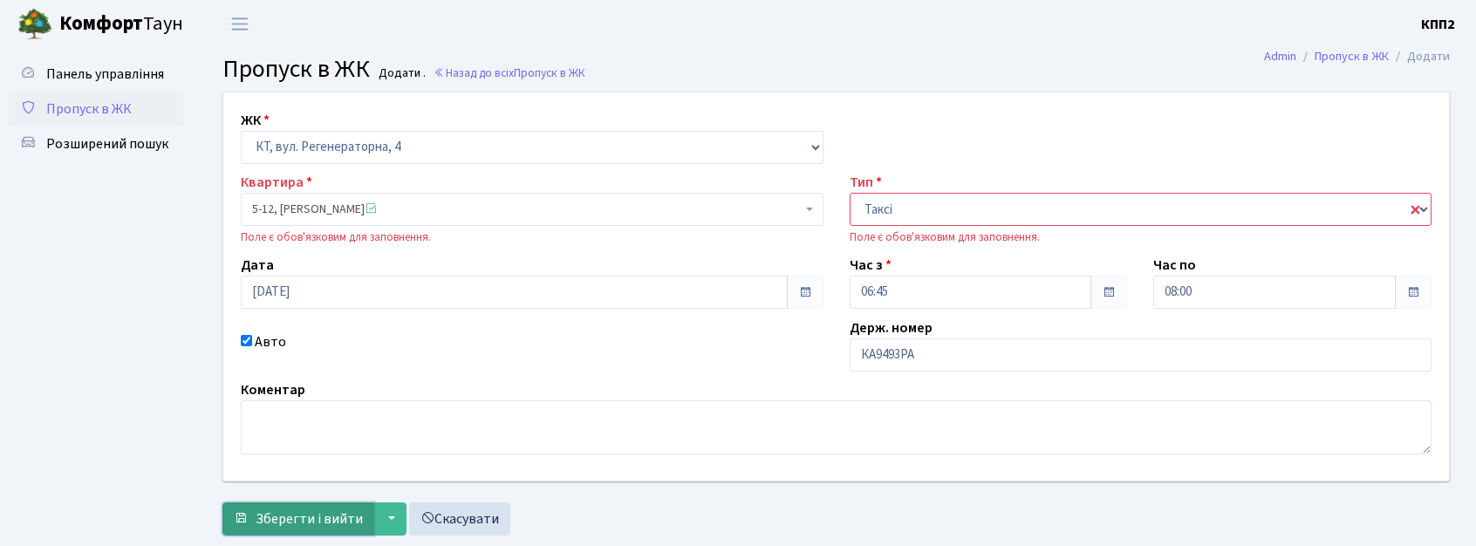
click at [264, 517] on span "Зберегти і вийти" at bounding box center [309, 519] width 107 height 19
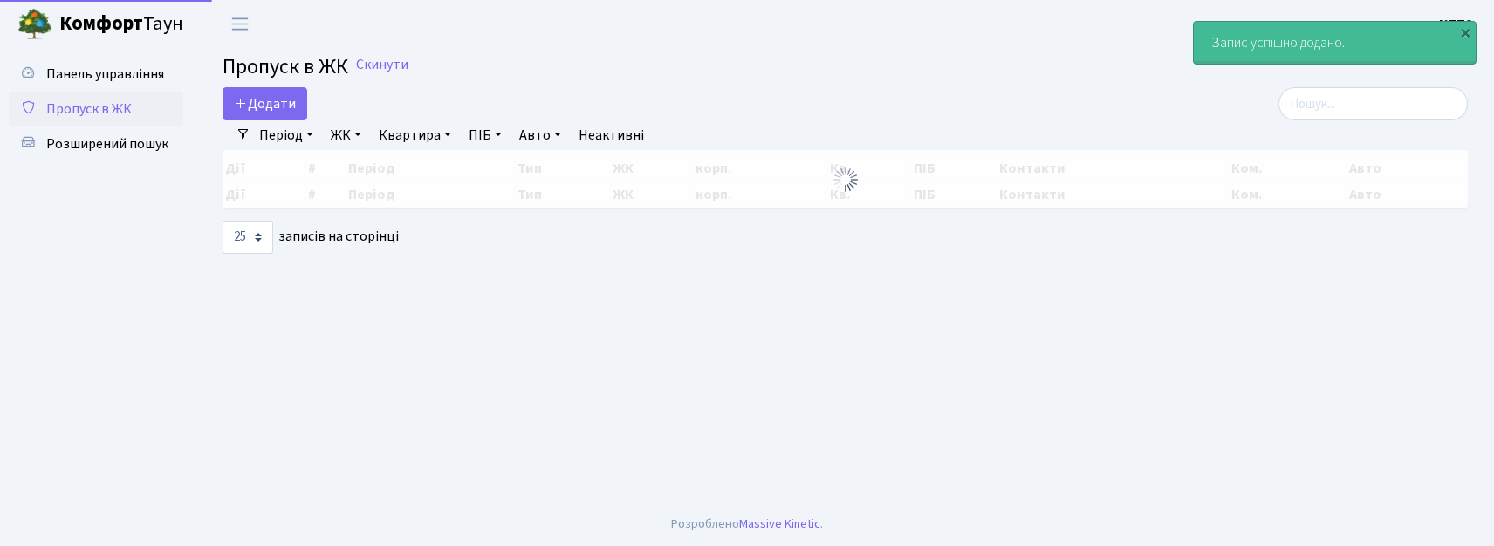
select select "25"
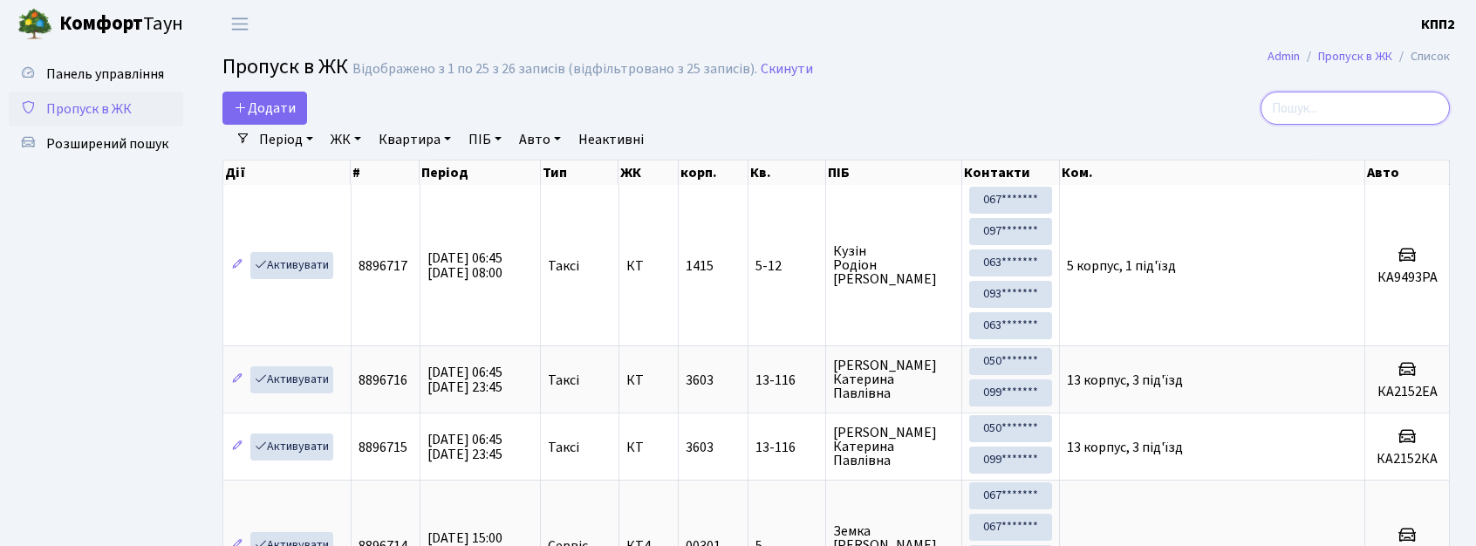
click at [1344, 95] on input "search" at bounding box center [1355, 108] width 189 height 33
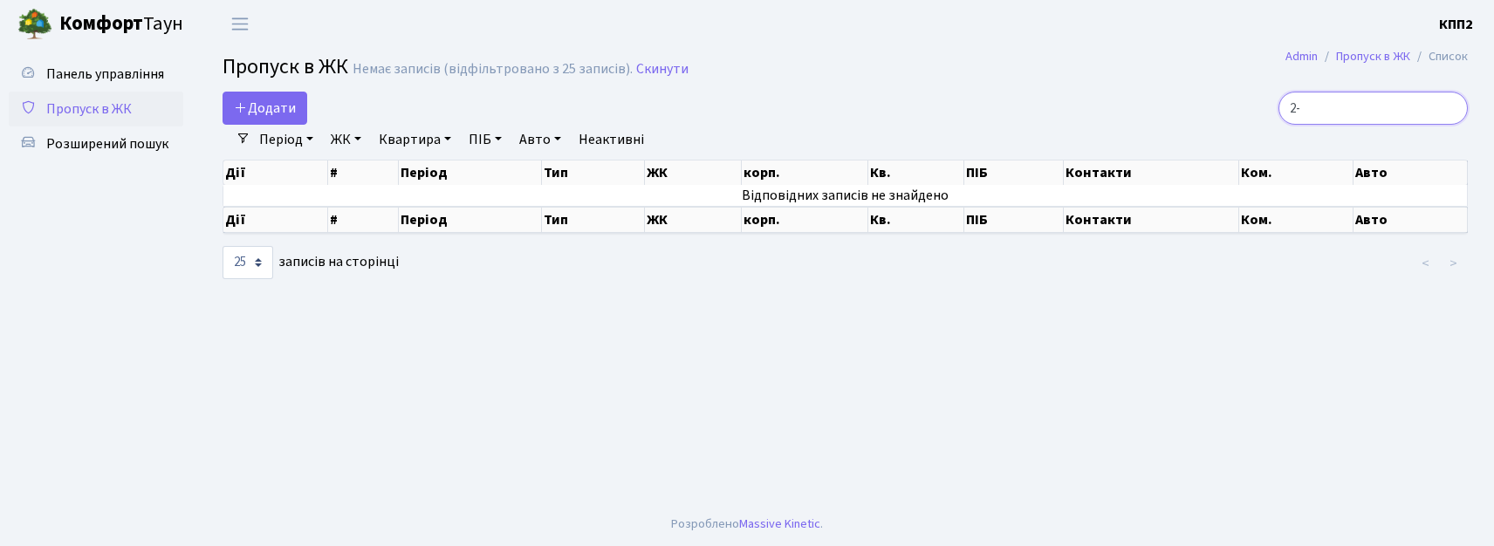
type input "2"
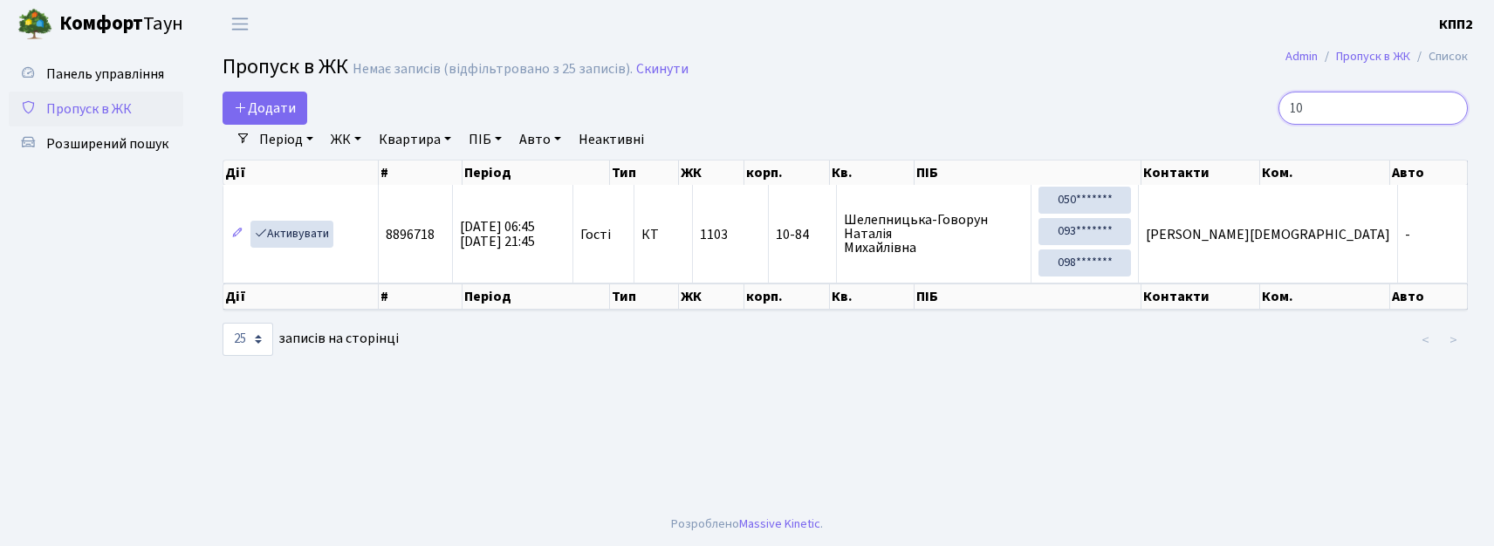
type input "1"
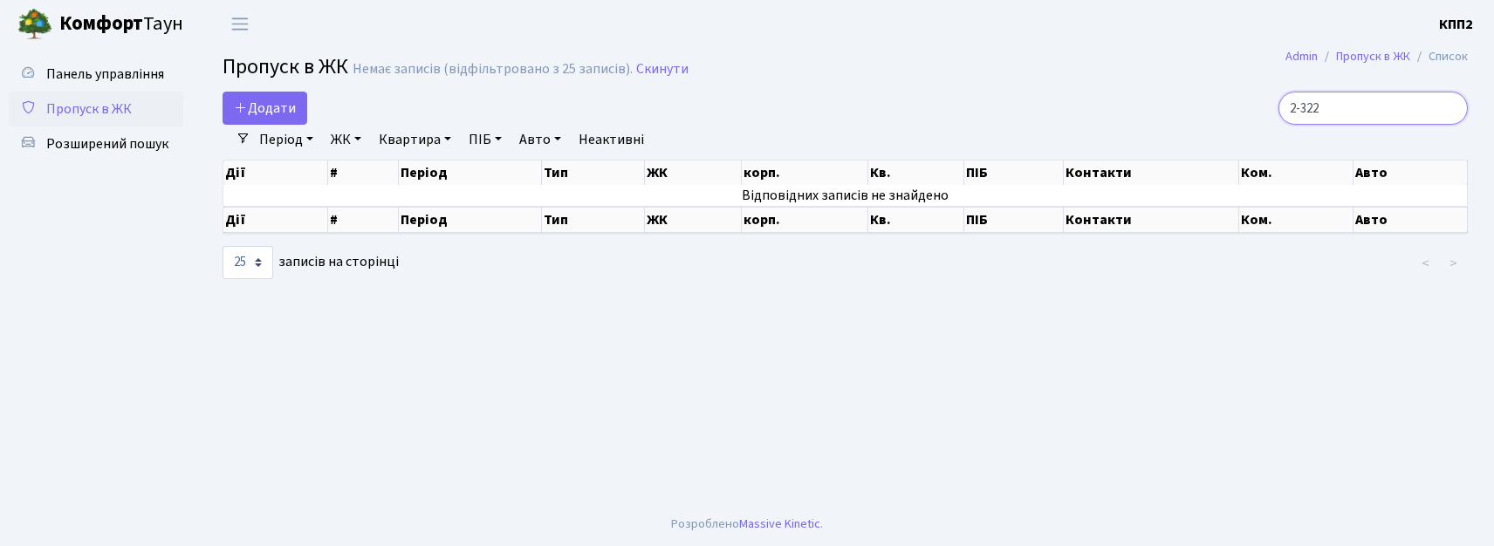
type input "2-322"
click at [155, 109] on link "Пропуск в ЖК" at bounding box center [96, 109] width 175 height 35
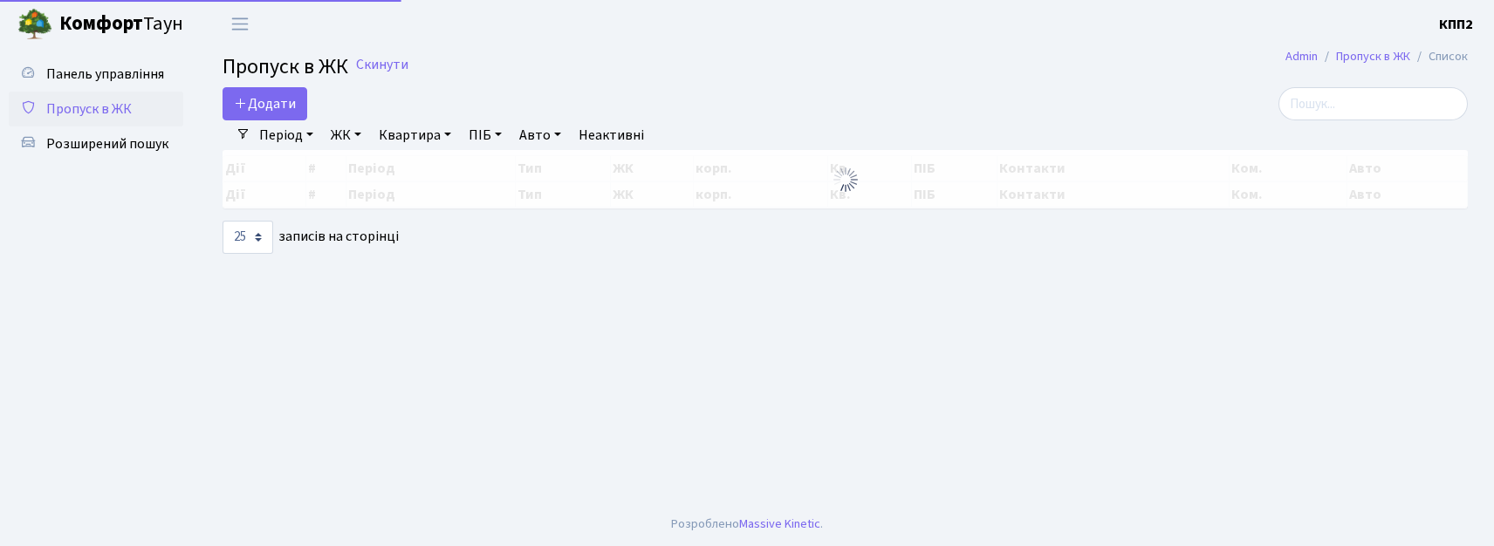
select select "25"
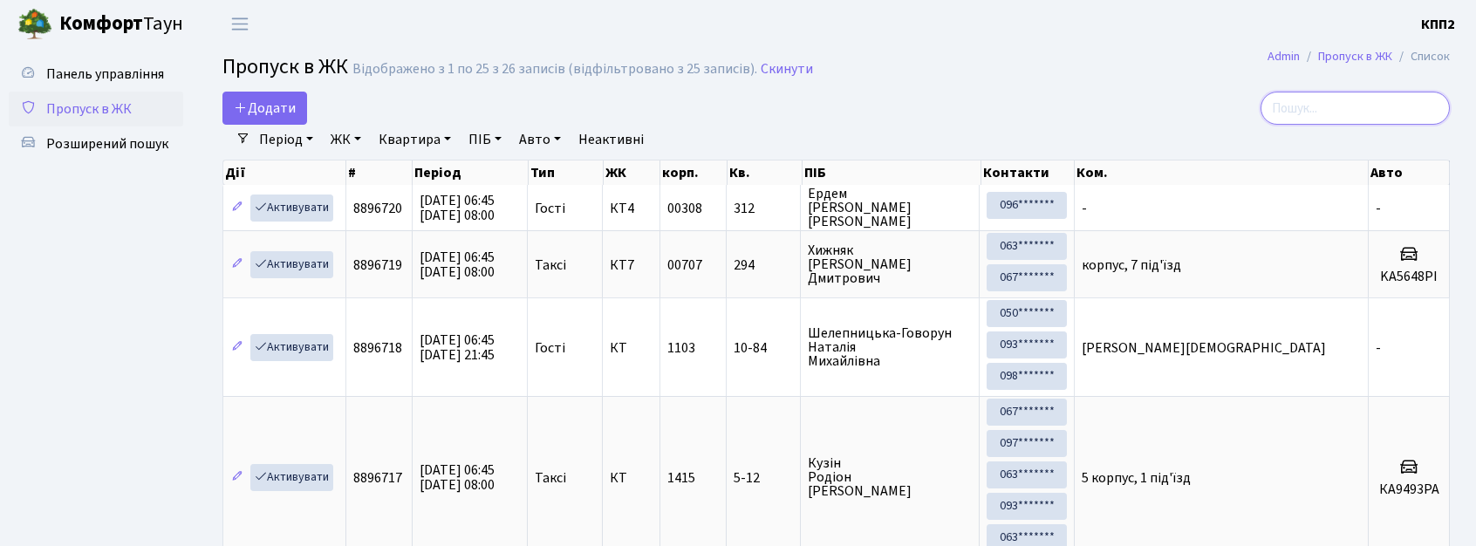
click at [1341, 109] on input "search" at bounding box center [1355, 108] width 189 height 33
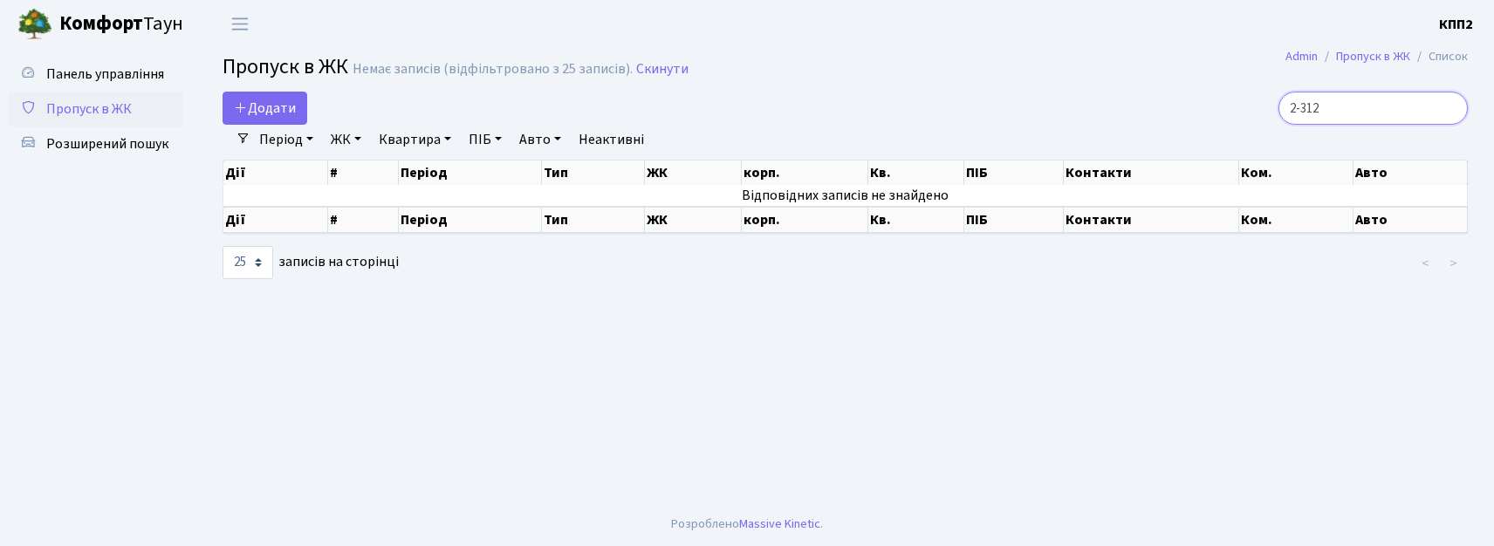
type input "2-312"
click at [54, 116] on span "Пропуск в ЖК" at bounding box center [89, 108] width 86 height 19
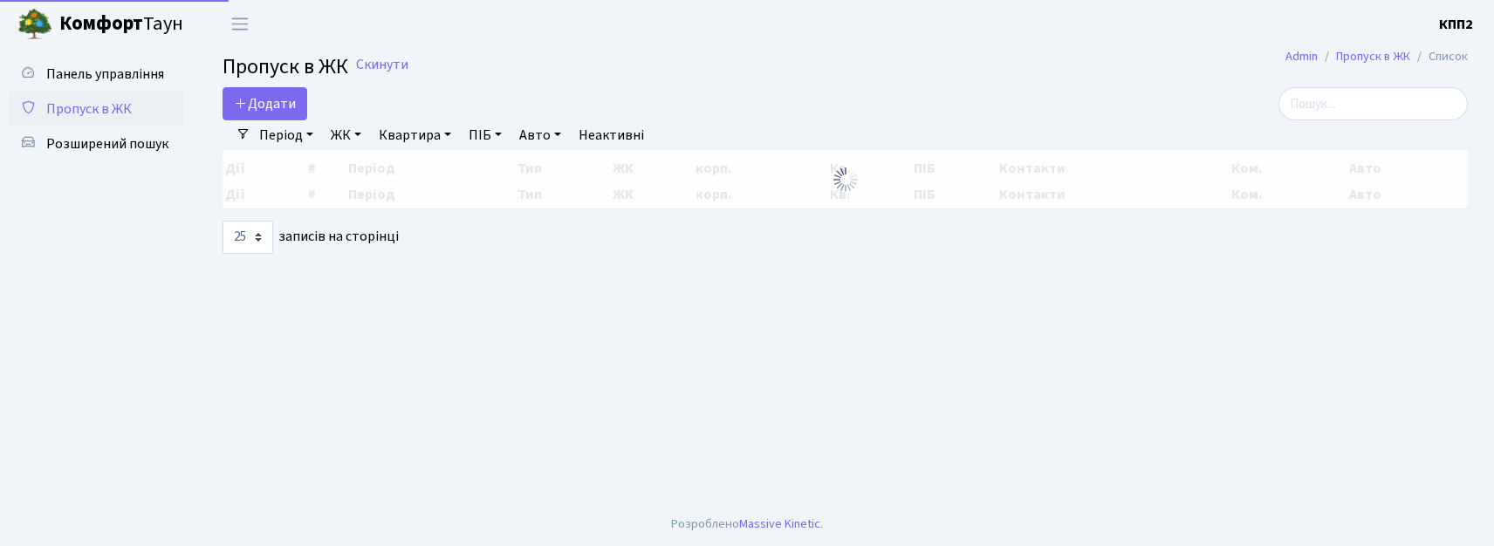
select select "25"
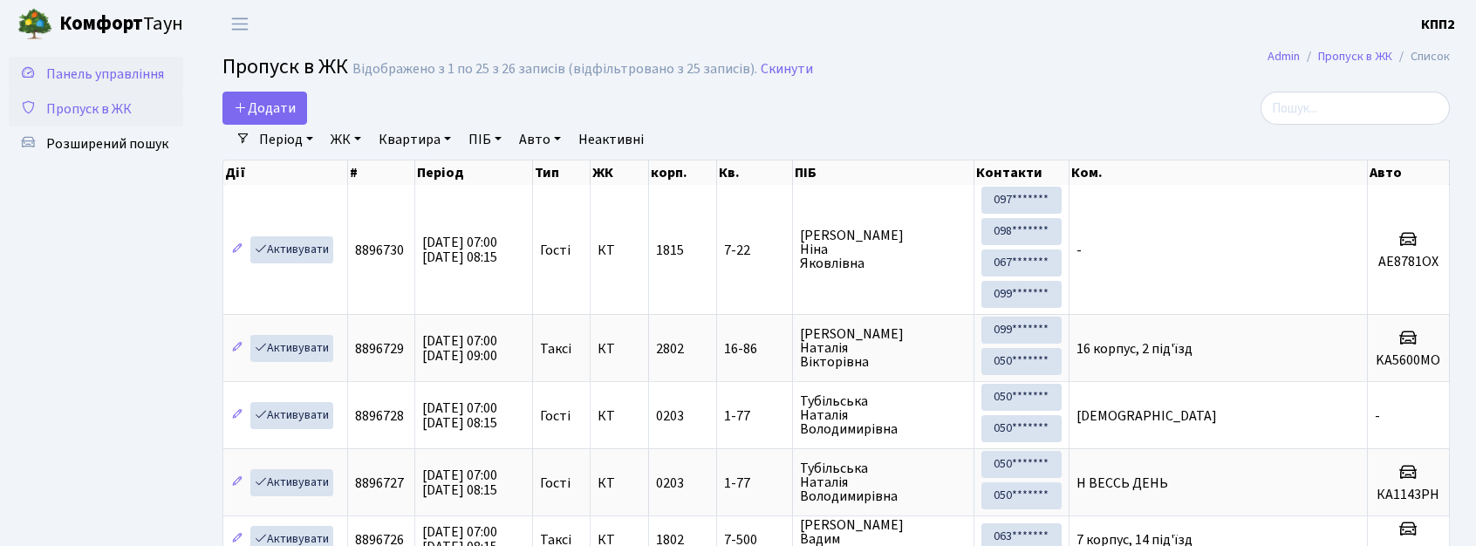
click at [78, 70] on span "Панель управління" at bounding box center [105, 74] width 118 height 19
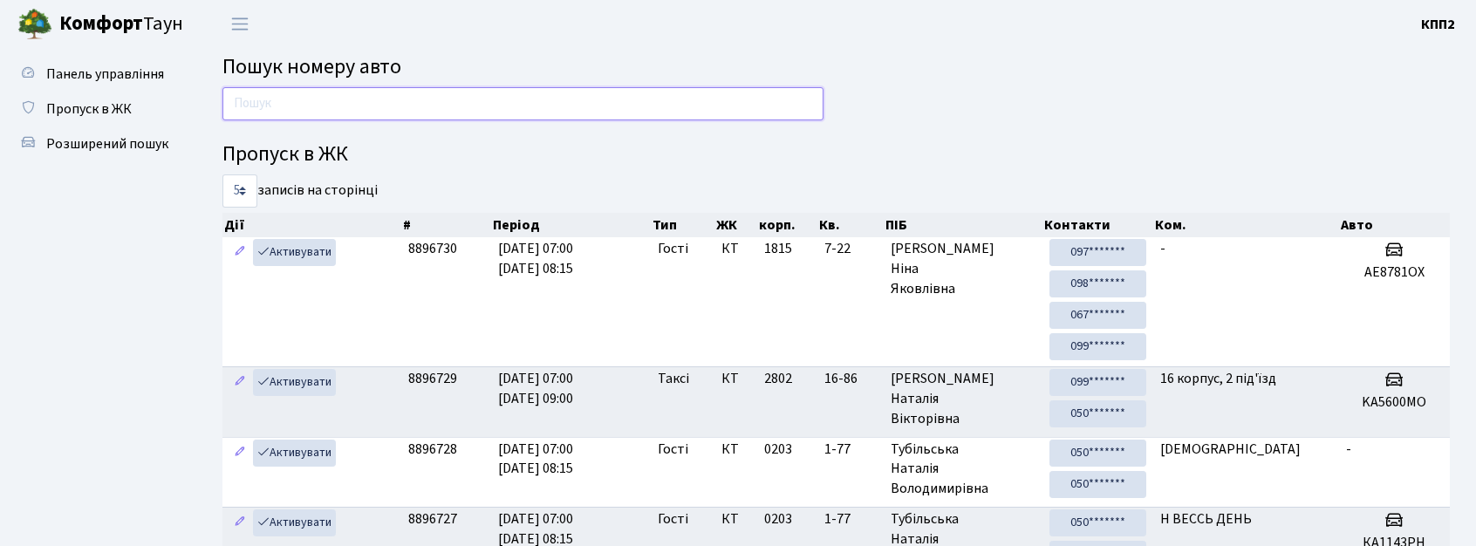
click at [316, 115] on input "text" at bounding box center [523, 103] width 601 height 33
click at [78, 102] on span "Пропуск в ЖК" at bounding box center [89, 108] width 86 height 19
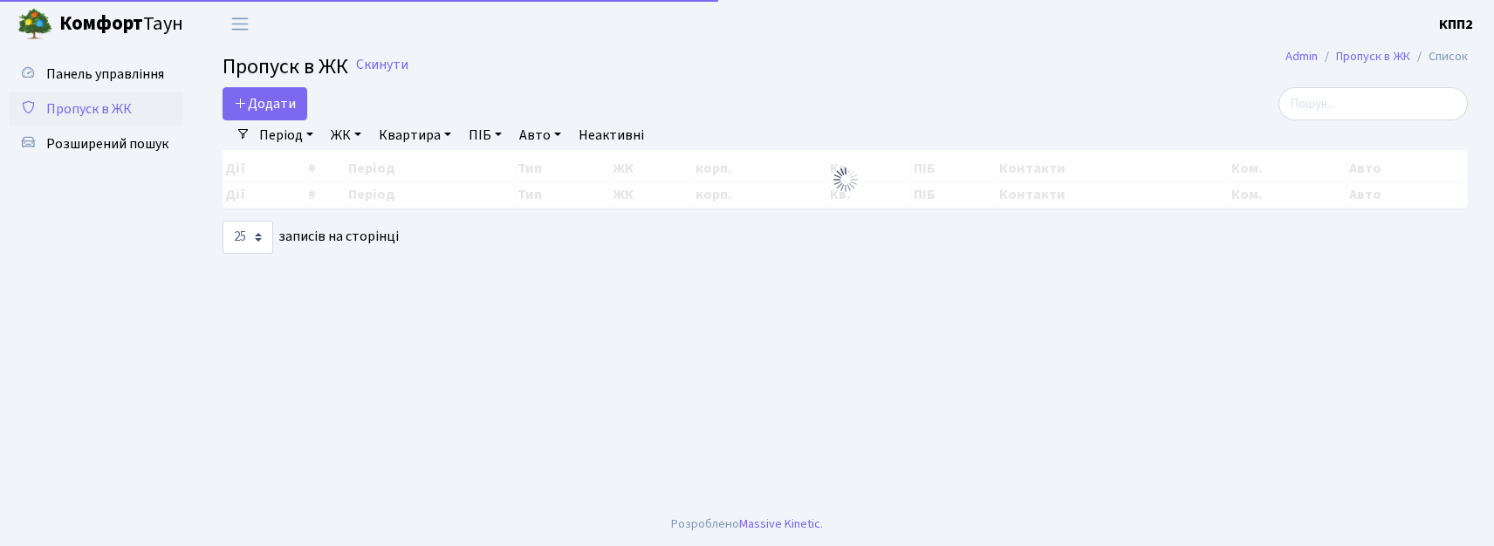
select select "25"
click at [1338, 99] on input "search" at bounding box center [1372, 103] width 189 height 33
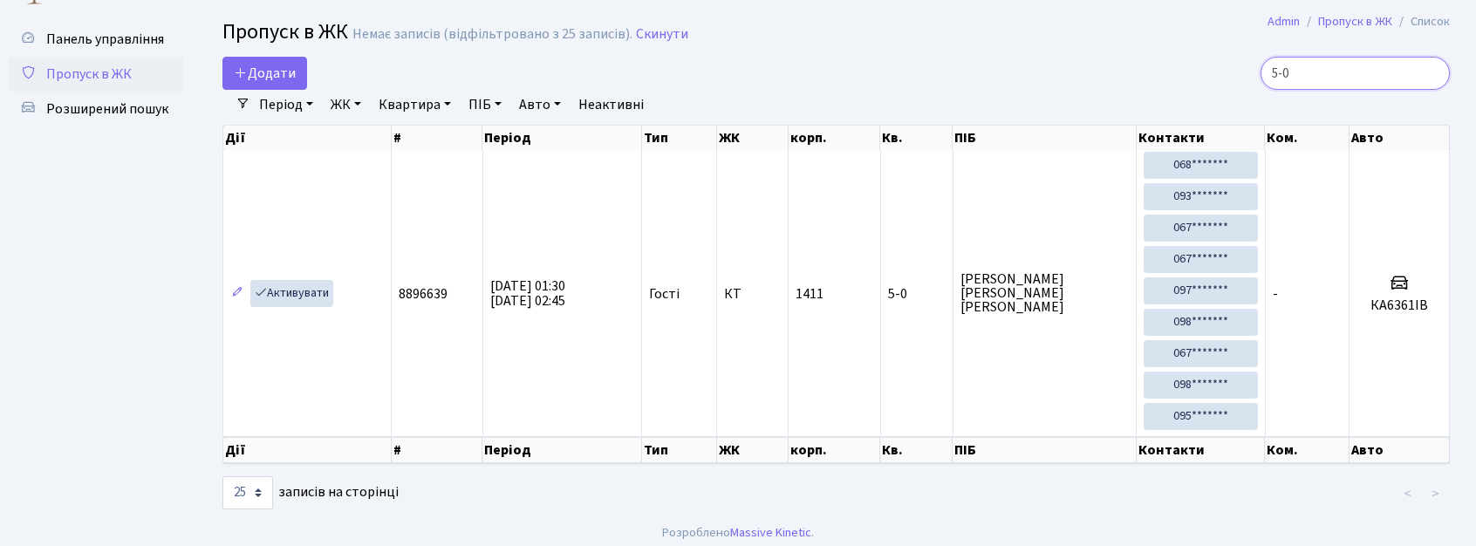
scroll to position [51, 0]
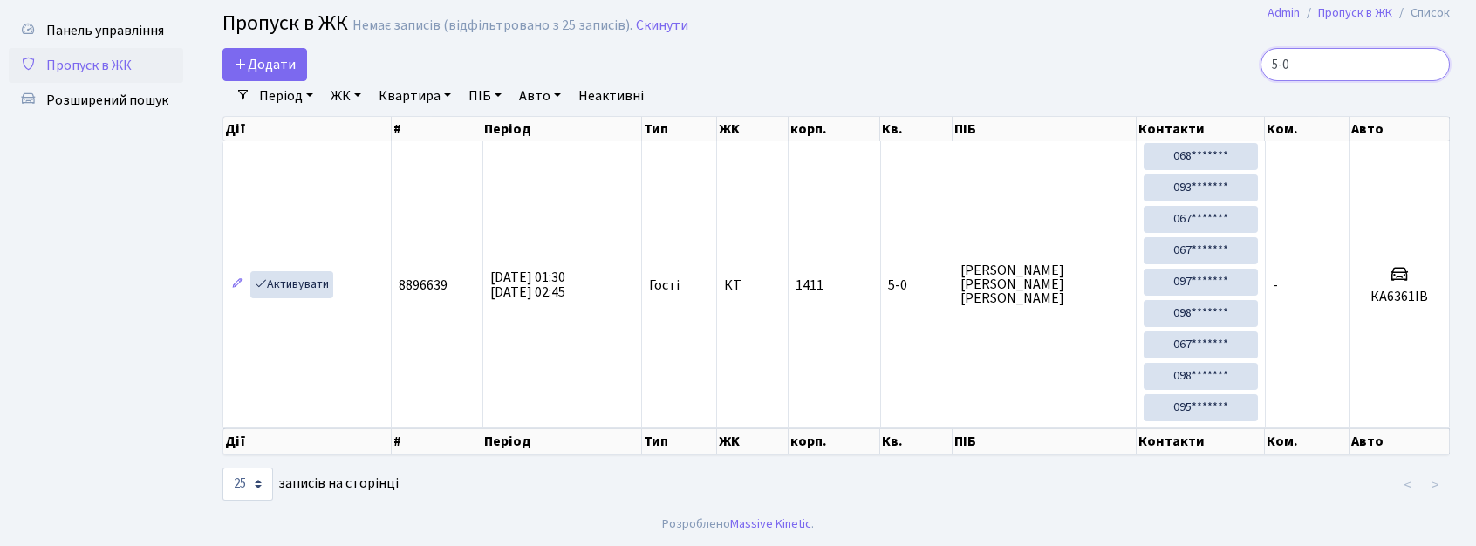
type input "5-0"
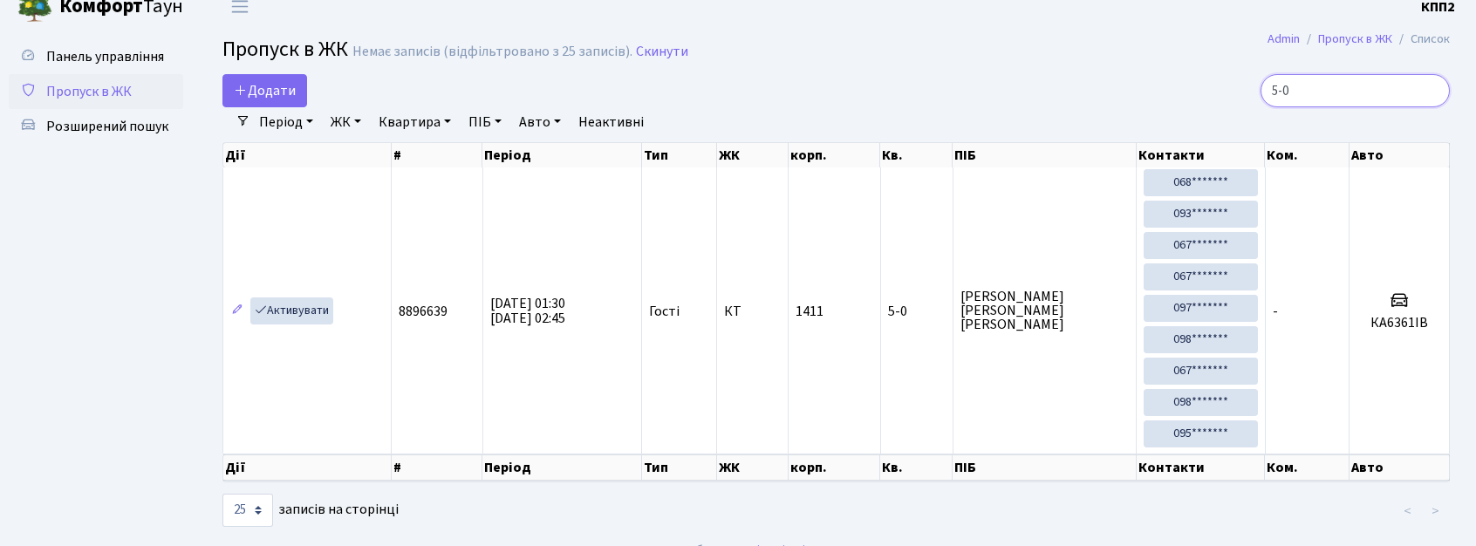
scroll to position [0, 0]
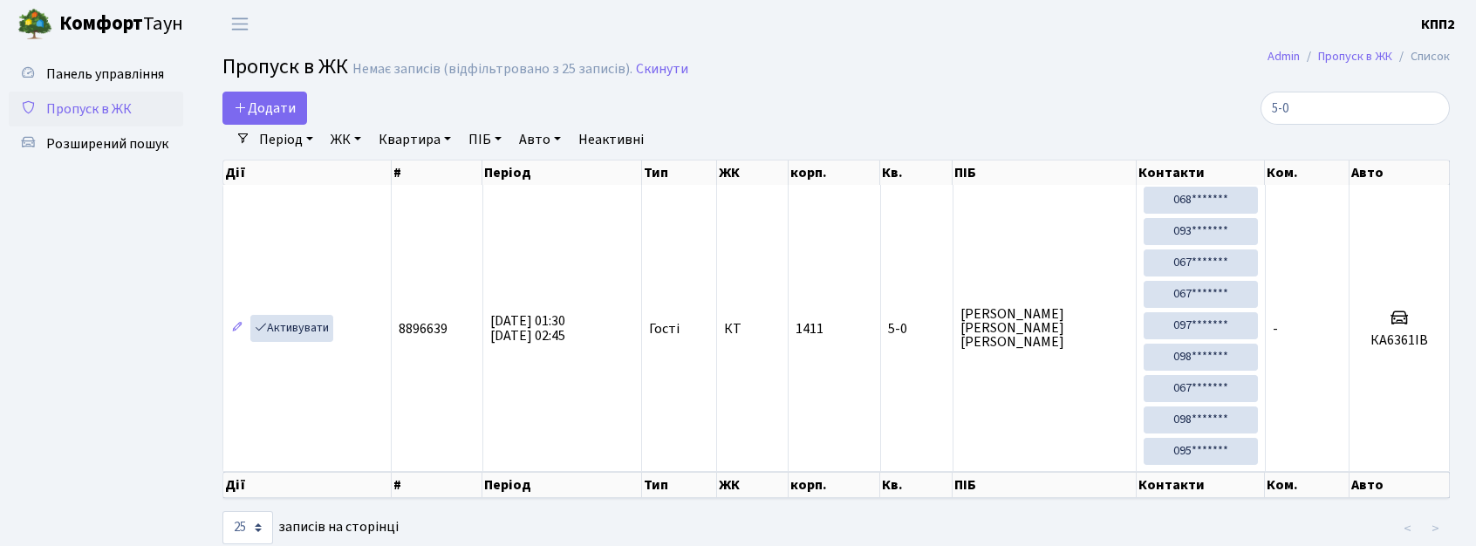
click at [108, 92] on link "Пропуск в ЖК" at bounding box center [96, 109] width 175 height 35
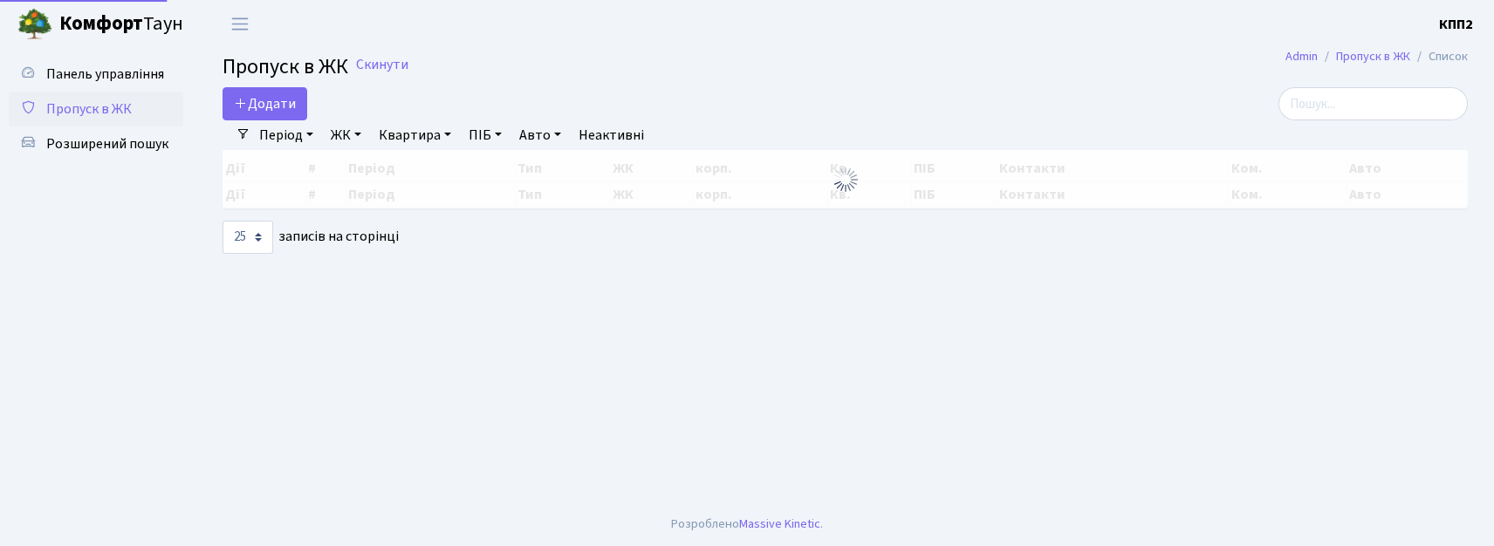
select select "25"
click at [106, 81] on span "Панель управління" at bounding box center [105, 74] width 118 height 19
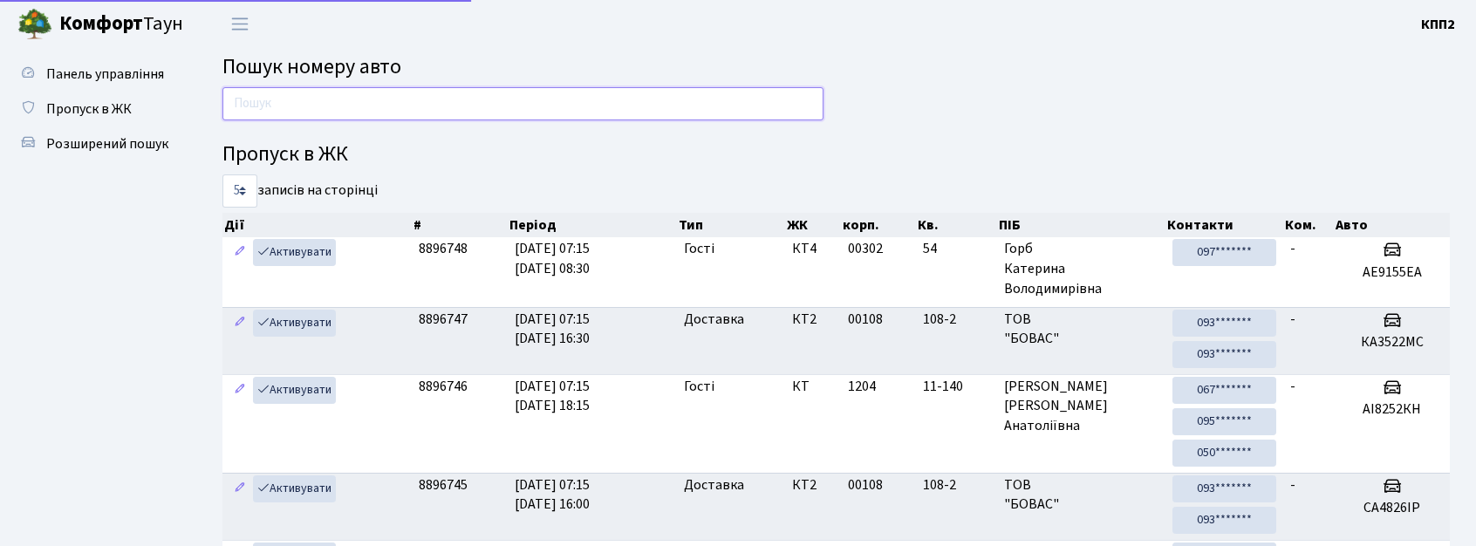
click at [263, 113] on input "text" at bounding box center [523, 103] width 601 height 33
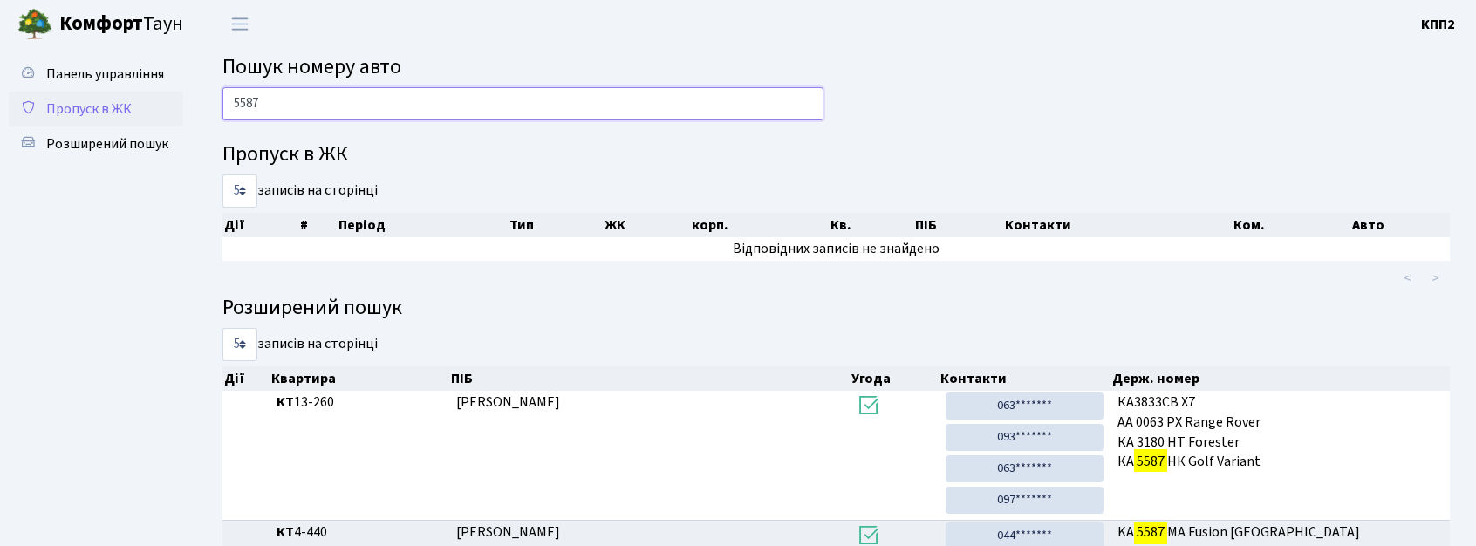
type input "5587"
click at [119, 112] on span "Пропуск в ЖК" at bounding box center [89, 108] width 86 height 19
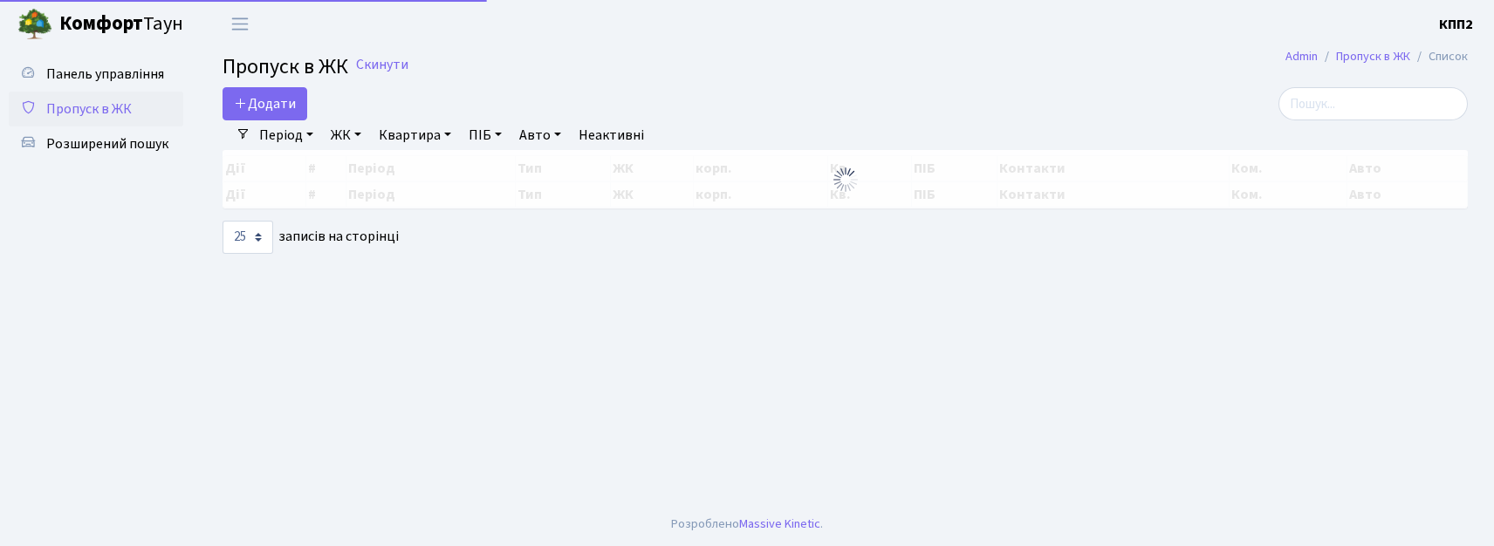
select select "25"
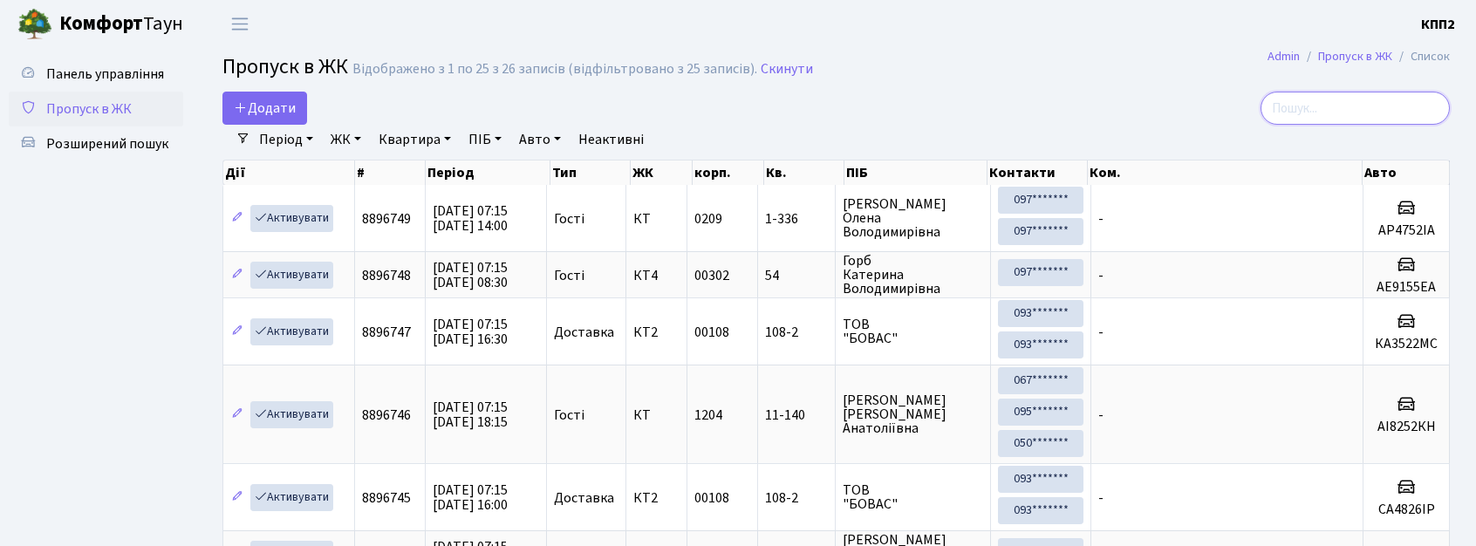
click at [1408, 119] on input "search" at bounding box center [1355, 108] width 189 height 33
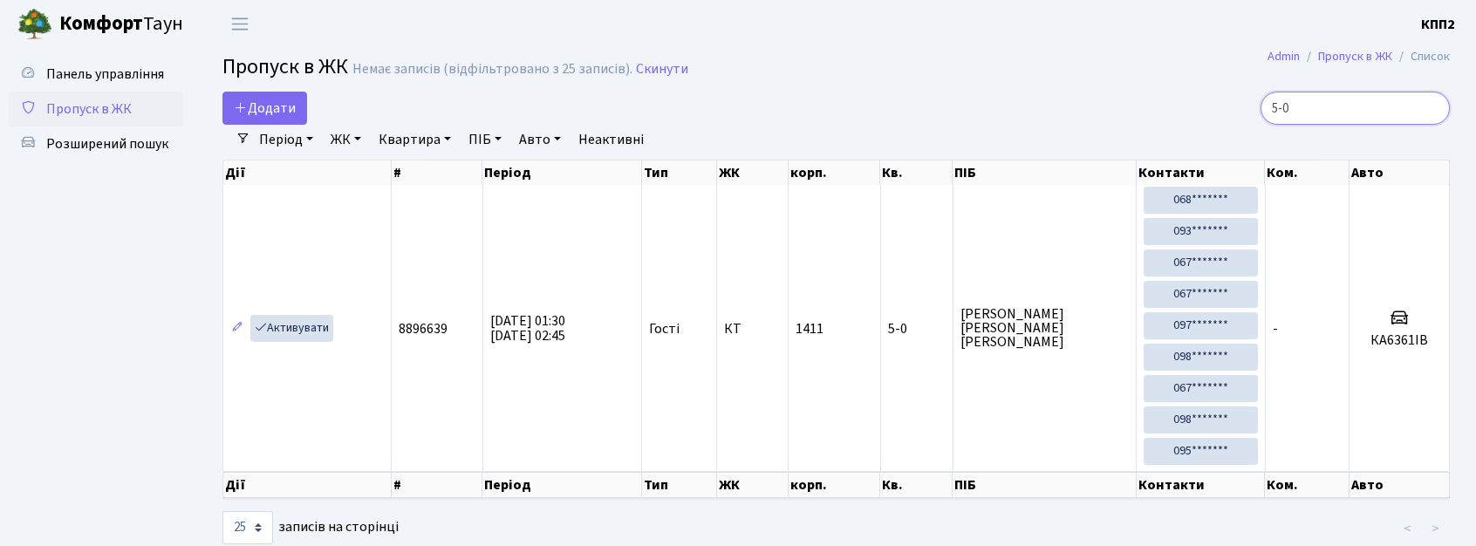
type input "5-0"
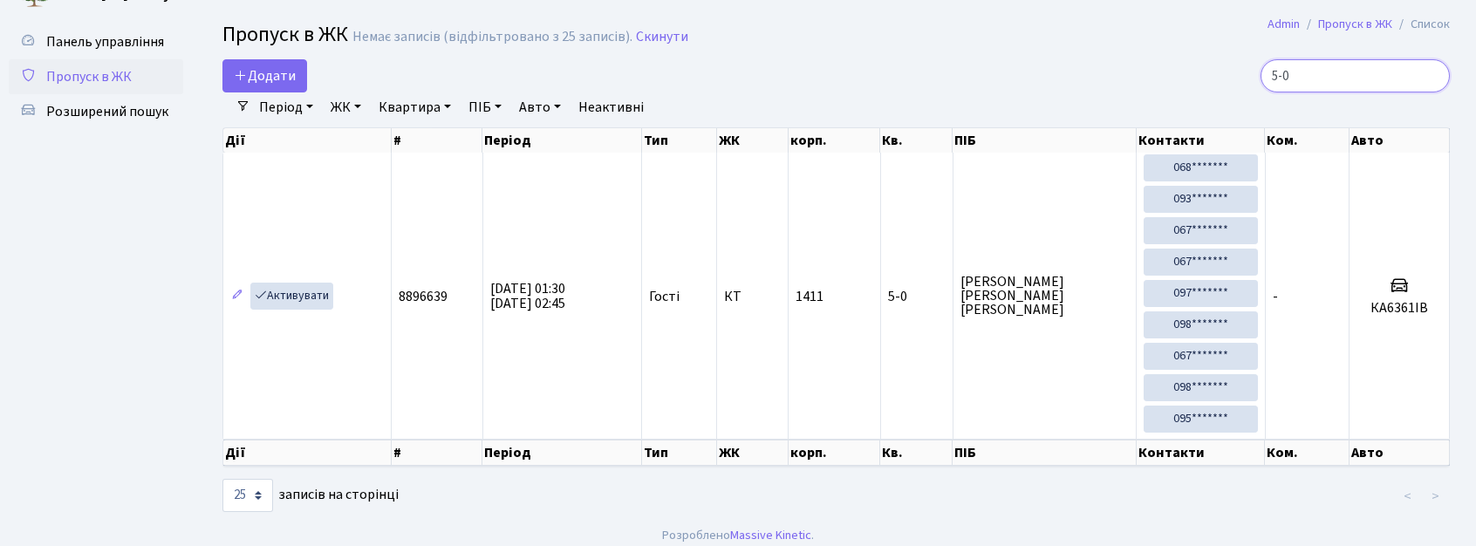
scroll to position [51, 0]
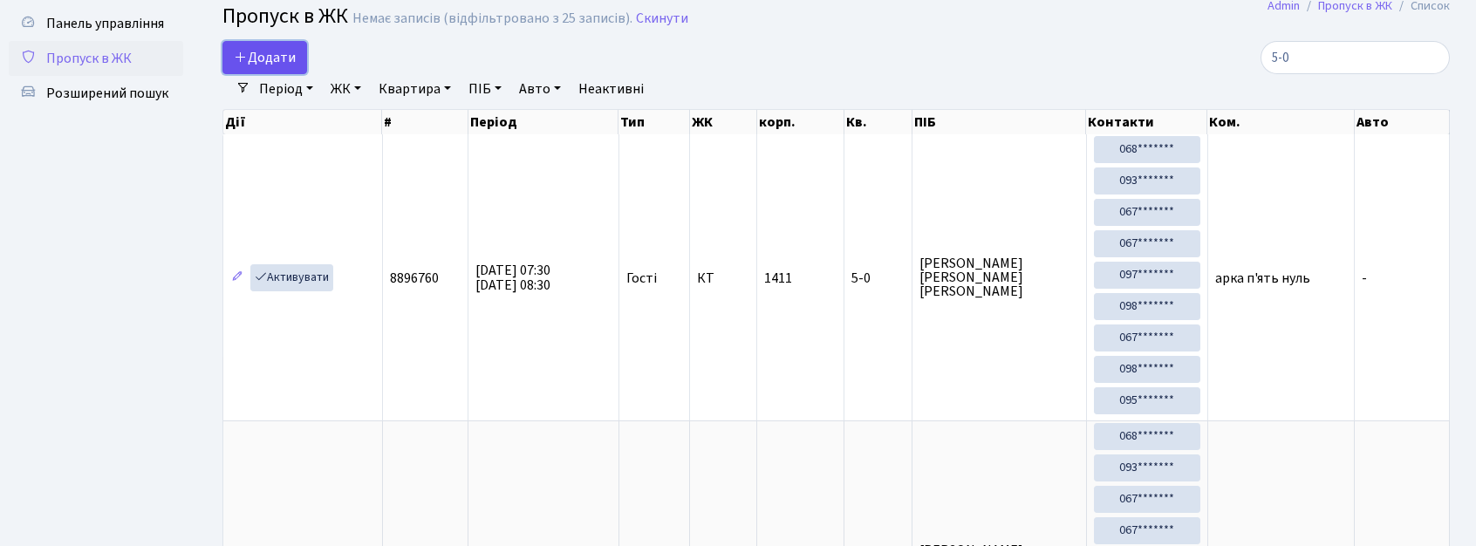
click at [252, 57] on span "Додати" at bounding box center [265, 57] width 62 height 19
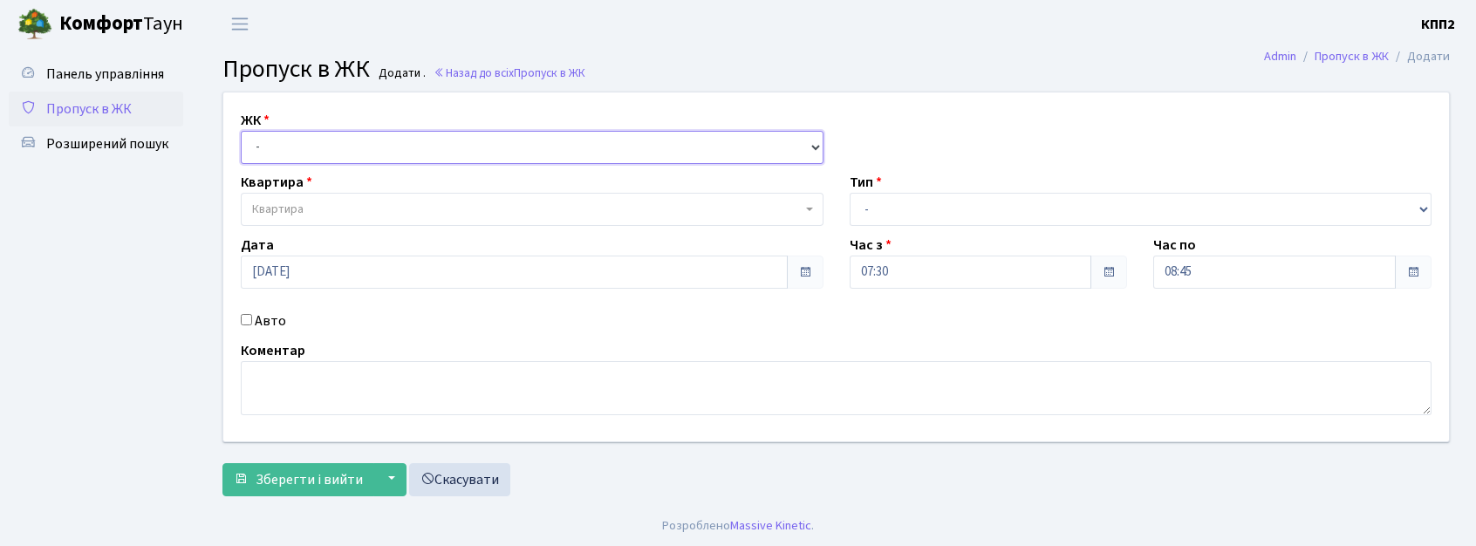
click at [312, 152] on select "- КТ, вул. Регенераторна, 4 КТ2, просп. [STREET_ADDRESS] [STREET_ADDRESS] [PERS…" at bounding box center [532, 147] width 583 height 33
select select "271"
click at [241, 131] on select "- КТ, вул. Регенераторна, 4 КТ2, просп. Соборності, 17 КТ3, вул. Березнева, 16 …" at bounding box center [532, 147] width 583 height 33
select select
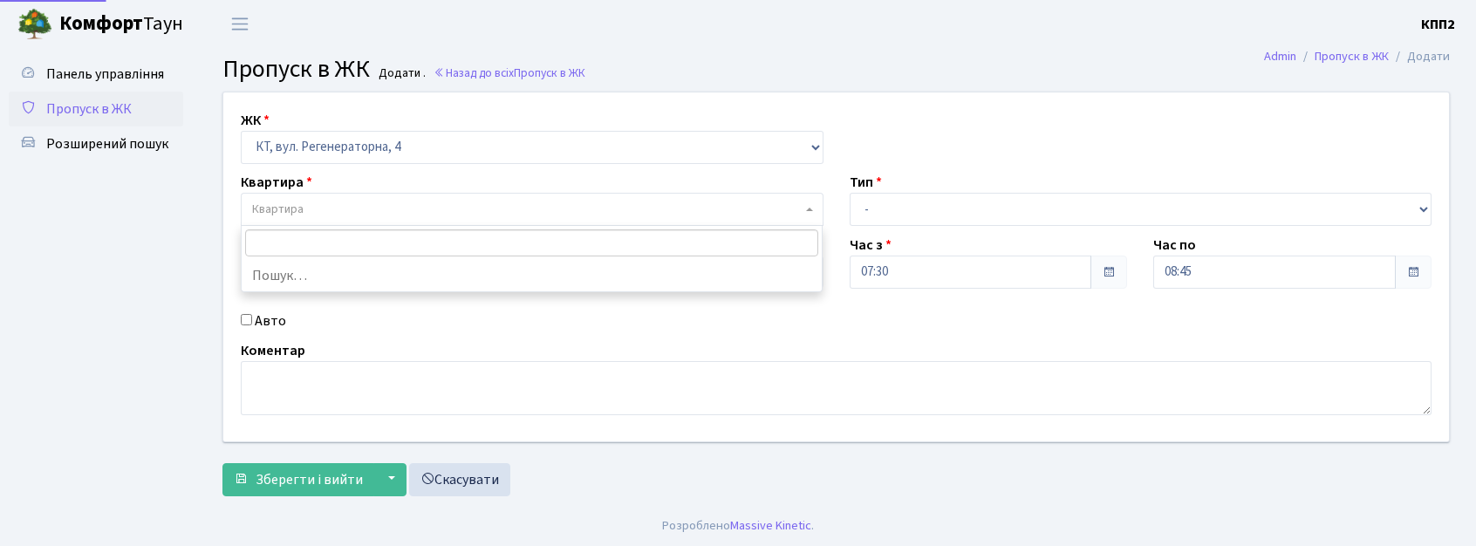
click at [314, 213] on span "Квартира" at bounding box center [527, 209] width 550 height 17
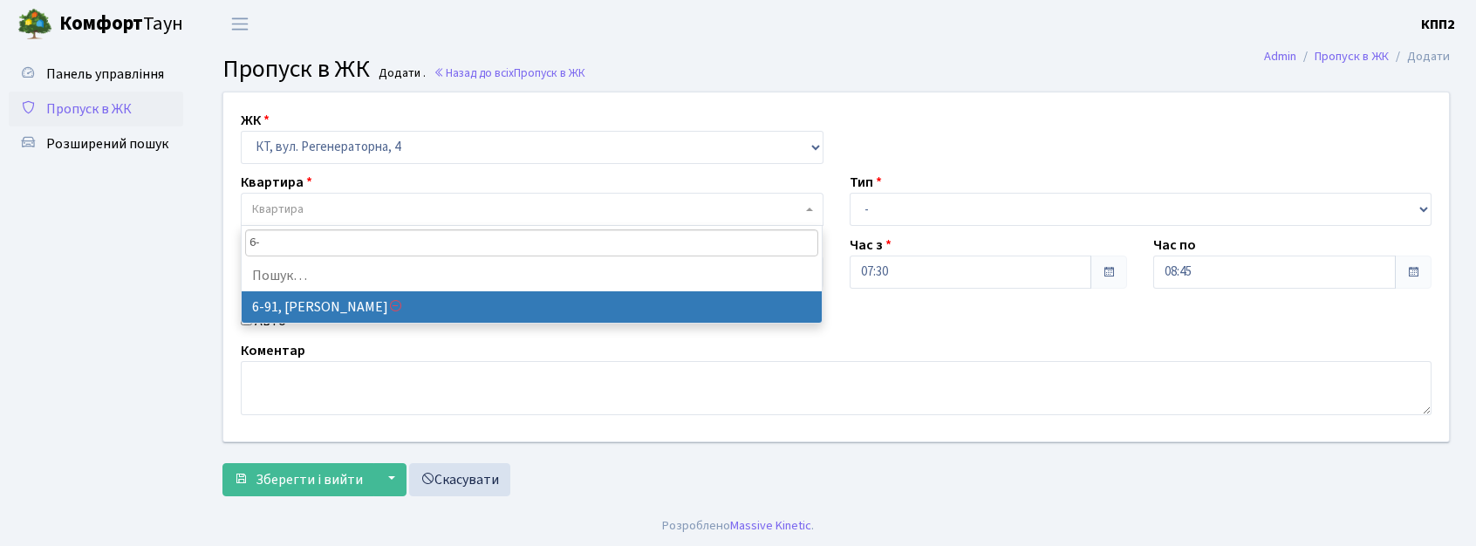
type input "6"
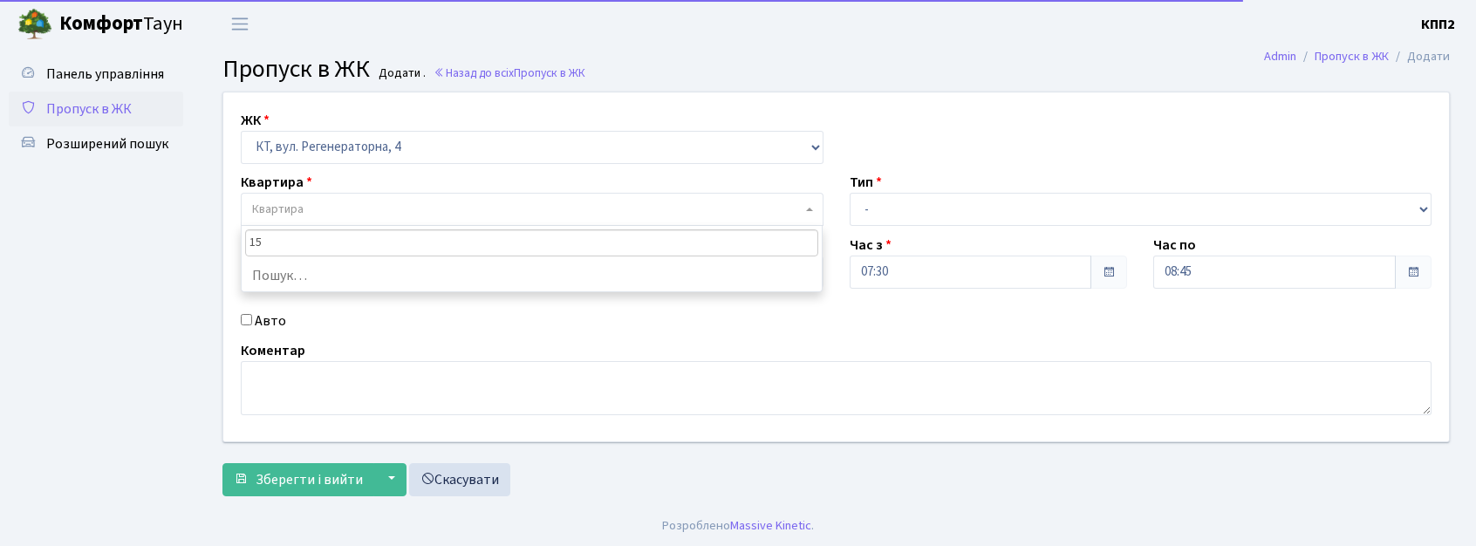
type input "157"
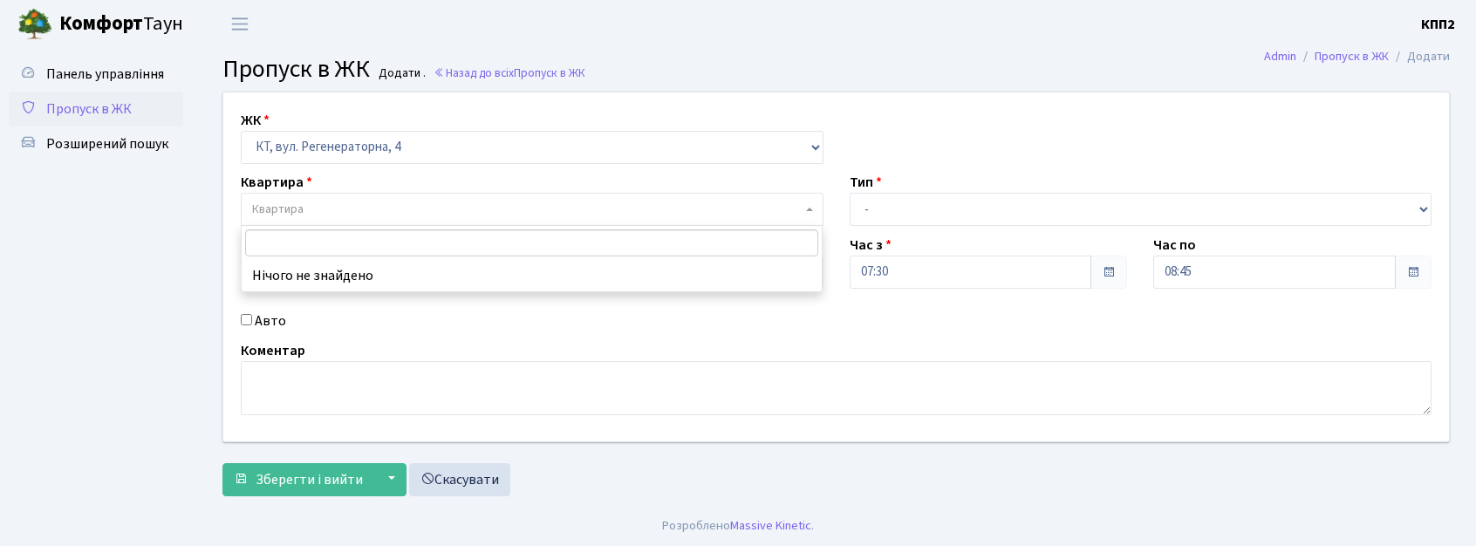
click at [416, 127] on div "ЖК - КТ, вул. Регенераторна, 4 КТ2, просп. Соборності, 17 КТ3, вул. Березнева, …" at bounding box center [532, 137] width 609 height 54
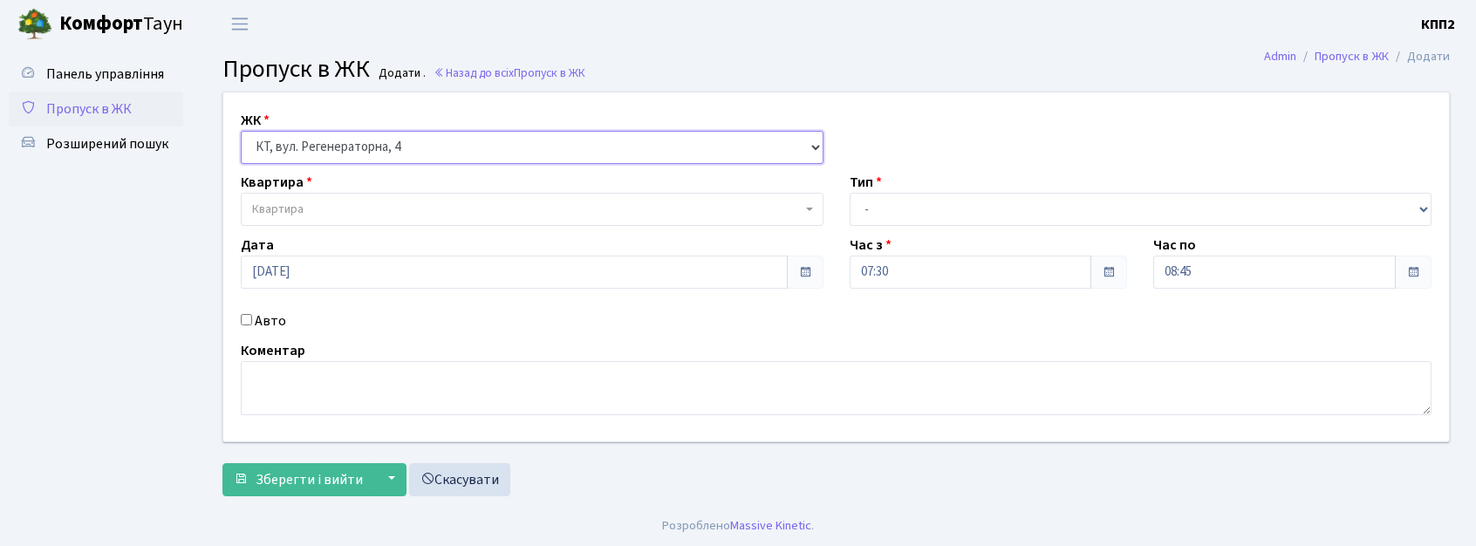
click at [424, 155] on select "- КТ, вул. Регенераторна, 4 КТ2, просп. Соборності, 17 КТ3, вул. Березнева, 16 …" at bounding box center [532, 147] width 583 height 33
click at [241, 131] on select "- КТ, вул. Регенераторна, 4 КТ2, просп. Соборності, 17 КТ3, вул. Березнева, 16 …" at bounding box center [532, 147] width 583 height 33
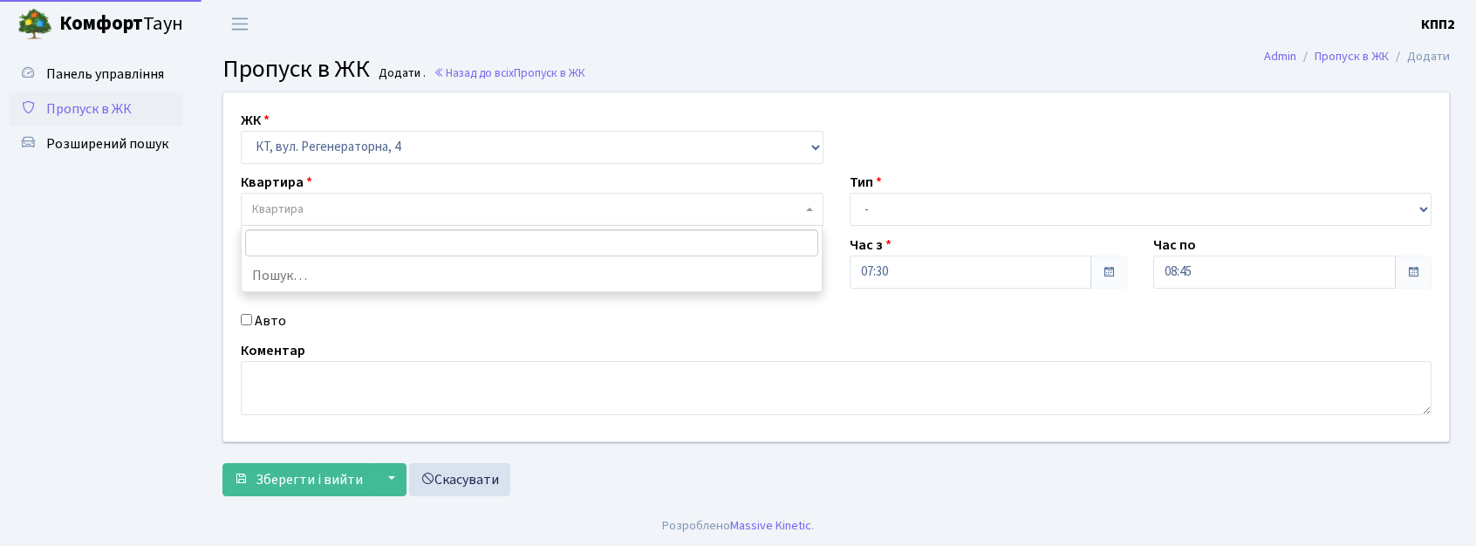
click at [363, 203] on span "Квартира" at bounding box center [527, 209] width 550 height 17
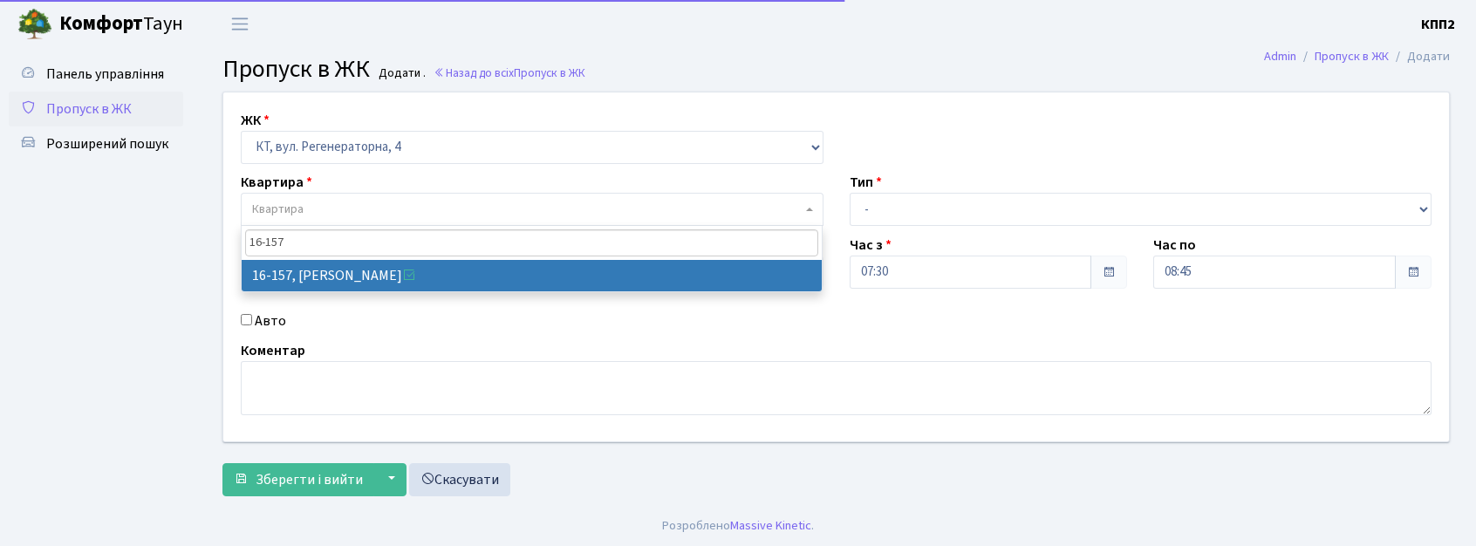
type input "16-157"
select select "8718"
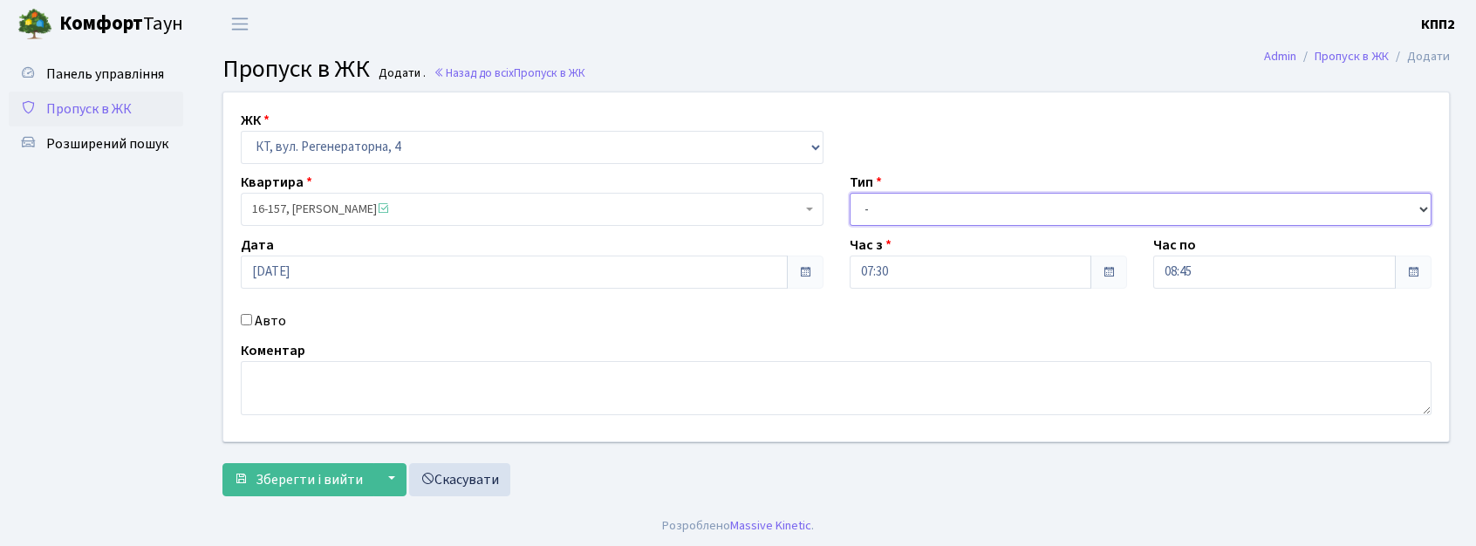
click at [912, 220] on select "- Доставка Таксі Гості Сервіс" at bounding box center [1141, 209] width 583 height 33
select select "2"
click at [850, 193] on select "- Доставка Таксі Гості Сервіс" at bounding box center [1141, 209] width 583 height 33
click at [242, 315] on input "Авто" at bounding box center [246, 319] width 11 height 11
checkbox input "true"
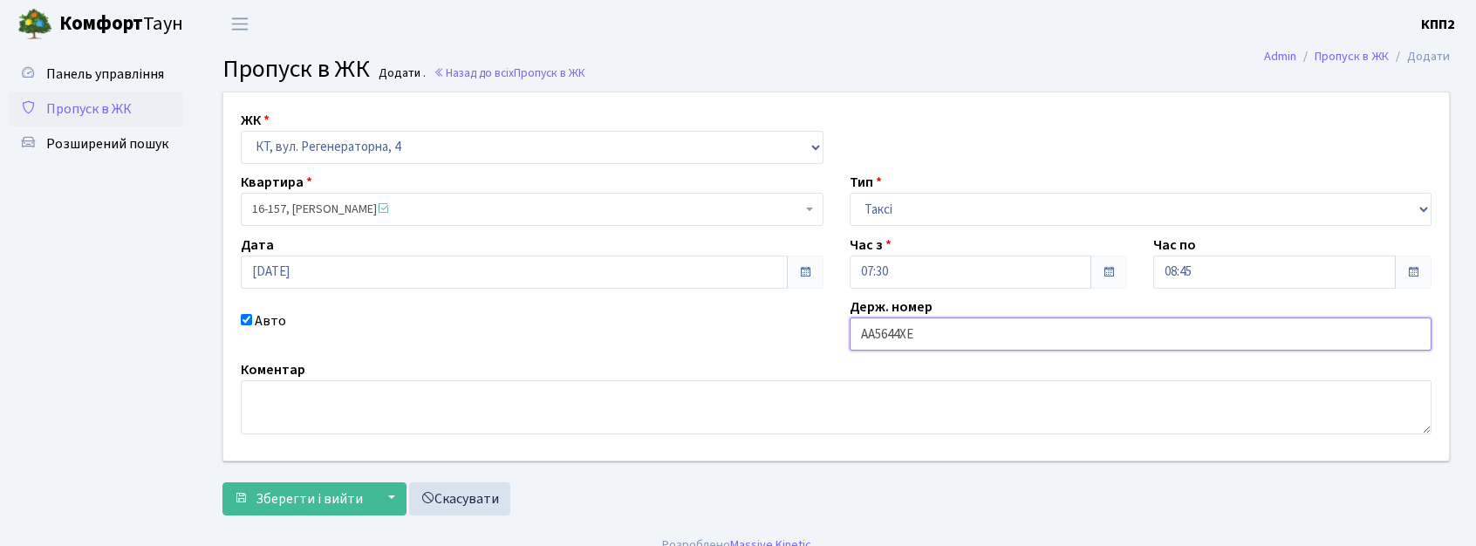
type input "АА5644ХЕ"
click at [953, 217] on select "- Доставка Таксі Гості Сервіс" at bounding box center [1141, 209] width 583 height 33
select select "3"
click at [850, 193] on select "- Доставка Таксі Гості Сервіс" at bounding box center [1141, 209] width 583 height 33
click at [257, 503] on span "Зберегти і вийти" at bounding box center [309, 499] width 107 height 19
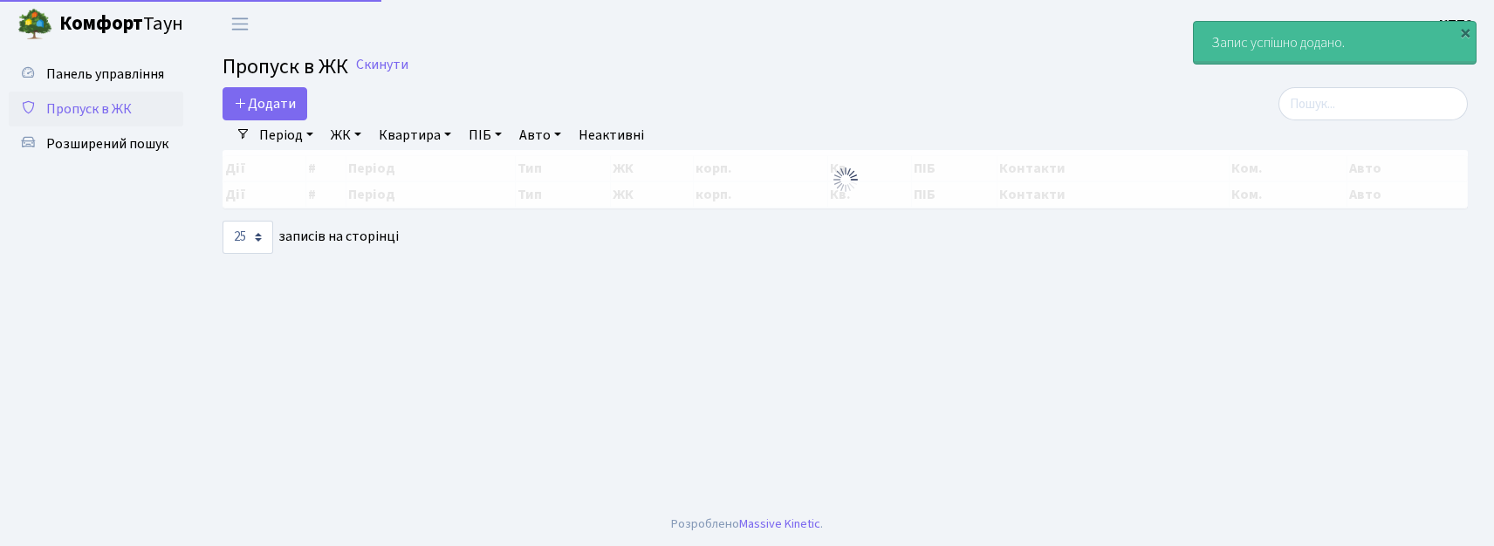
select select "25"
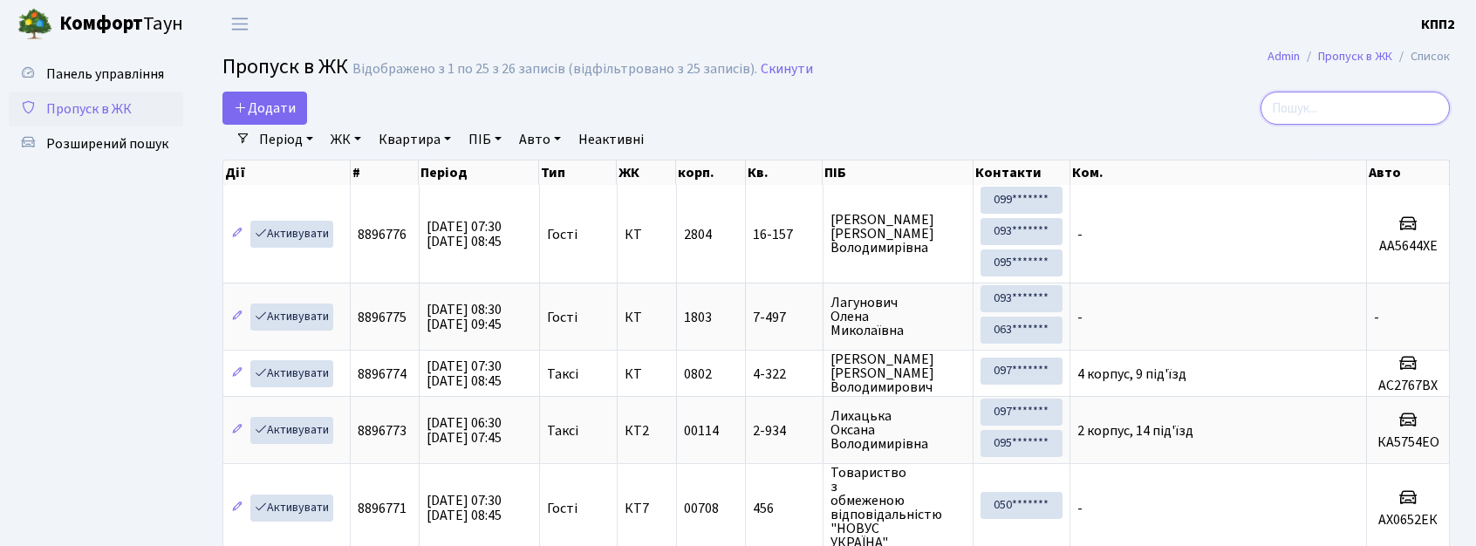
click at [1310, 110] on input "search" at bounding box center [1355, 108] width 189 height 33
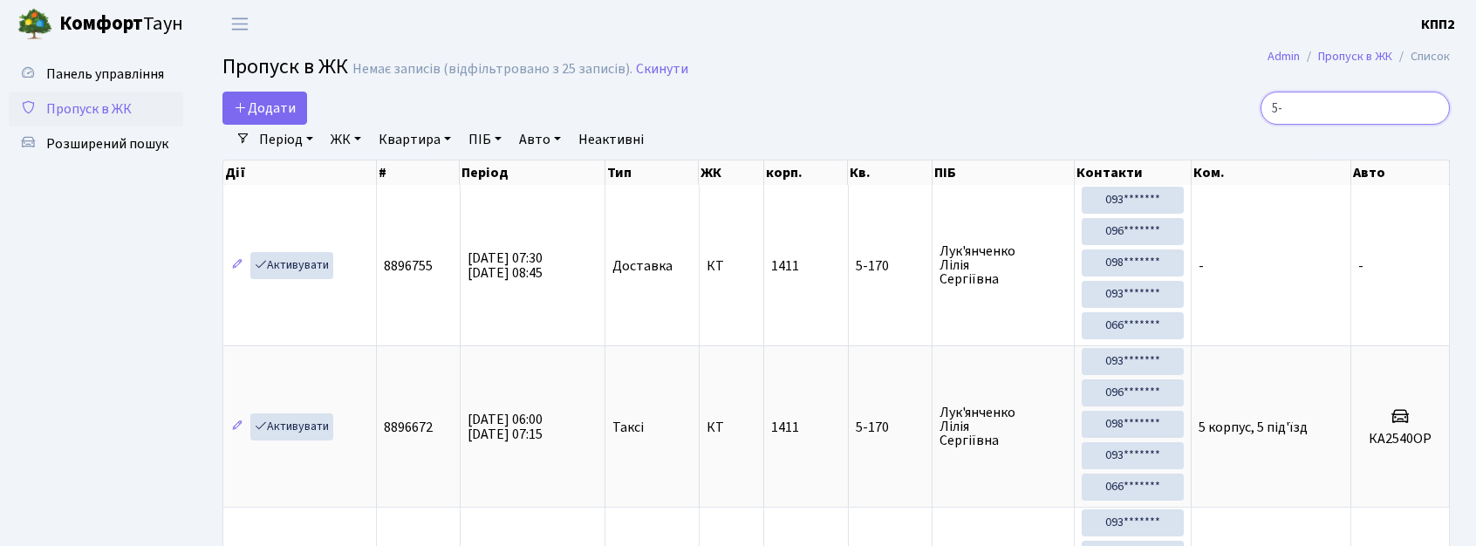
type input "5"
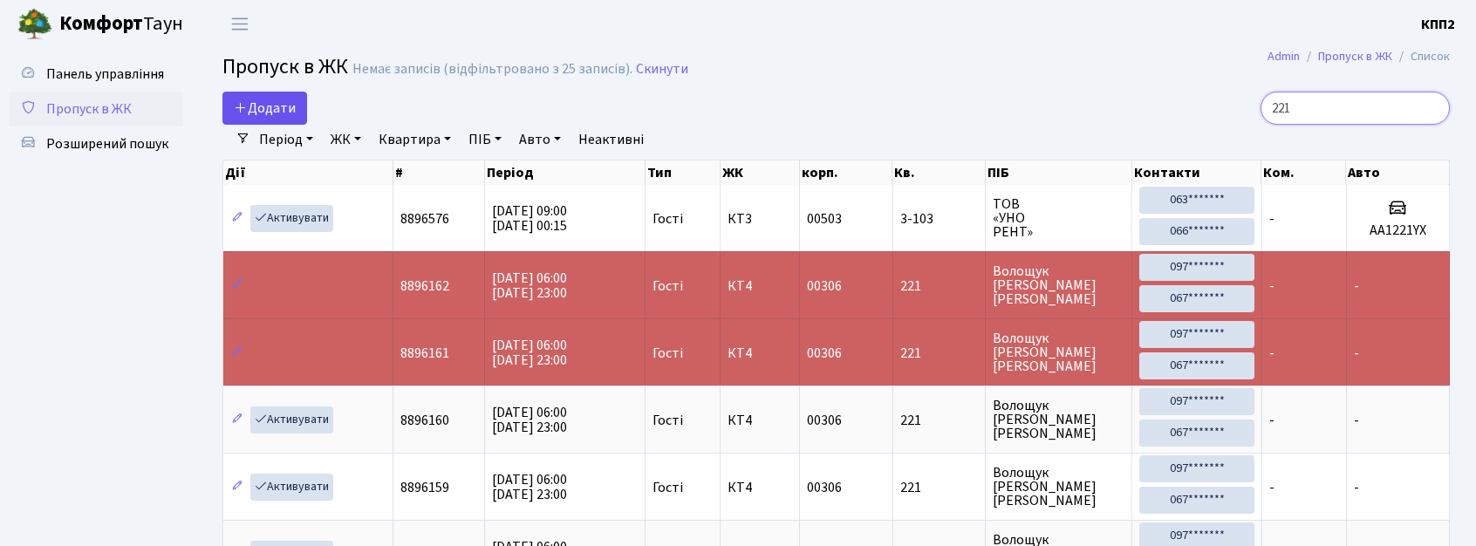
type input "221"
click at [293, 92] on link "Додати" at bounding box center [265, 108] width 85 height 33
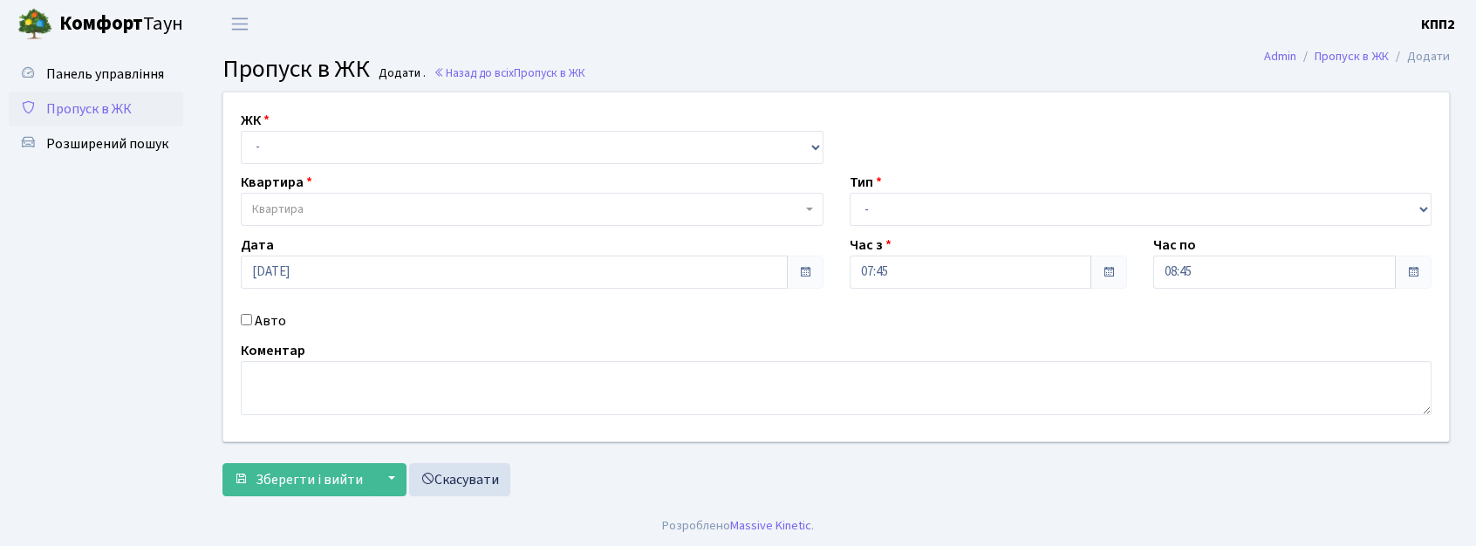
drag, startPoint x: 274, startPoint y: 122, endPoint x: 267, endPoint y: 144, distance: 22.9
click at [267, 144] on div "ЖК - КТ, вул. Регенераторна, 4 КТ2, просп. [STREET_ADDRESS] [STREET_ADDRESS] [P…" at bounding box center [532, 137] width 609 height 54
click at [267, 144] on select "- КТ, вул. Регенераторна, 4 КТ2, просп. Соборності, 17 КТ3, вул. Березнева, 16 …" at bounding box center [532, 147] width 583 height 33
select select "271"
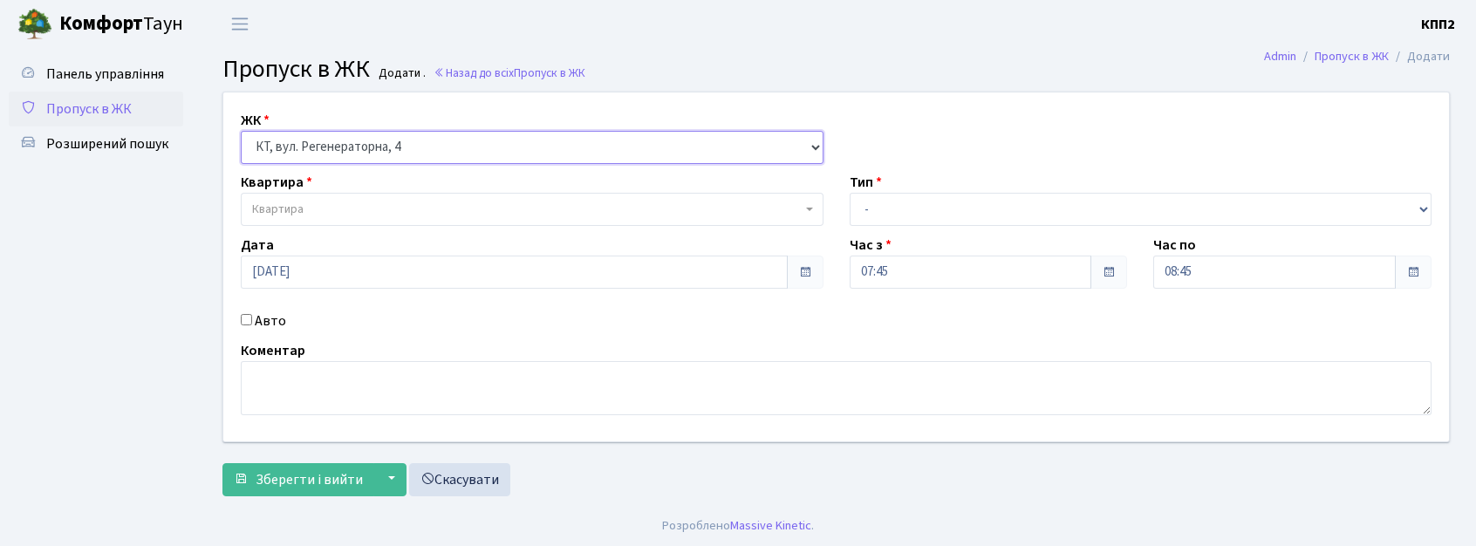
click at [241, 131] on select "- КТ, вул. Регенераторна, 4 КТ2, просп. Соборності, 17 КТ3, вул. Березнева, 16 …" at bounding box center [532, 147] width 583 height 33
select select
click at [1000, 187] on div "Тип - Доставка Таксі Гості Сервіс" at bounding box center [1141, 199] width 609 height 54
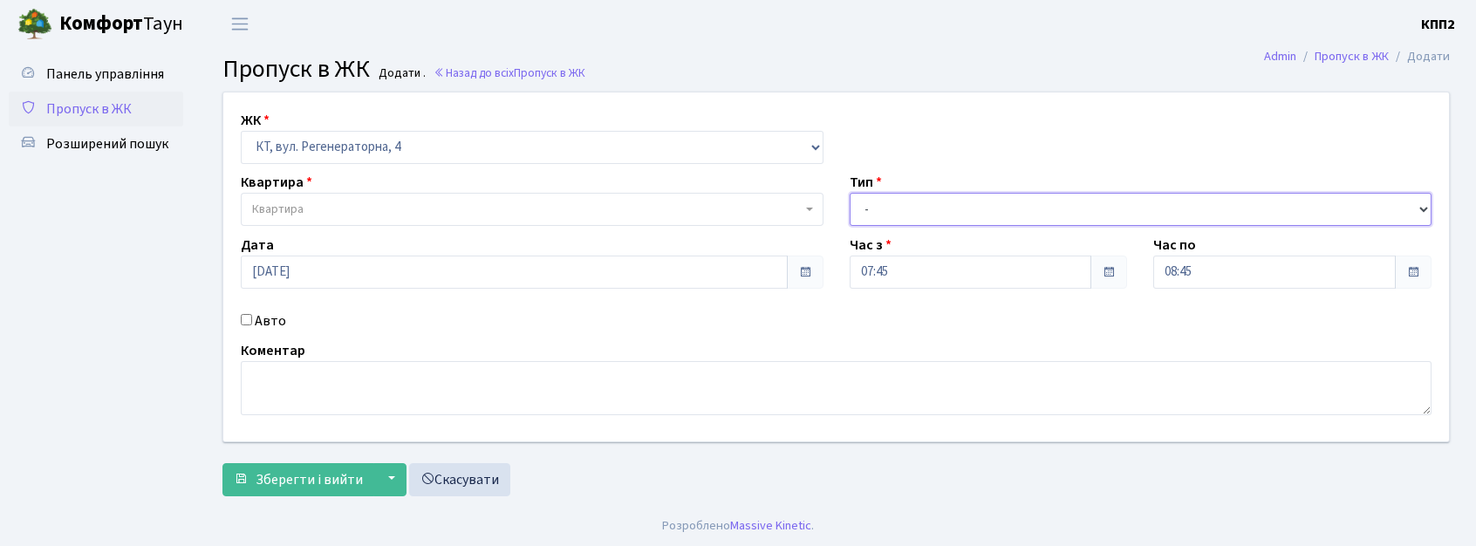
click at [993, 218] on select "- Доставка Таксі Гості Сервіс" at bounding box center [1141, 209] width 583 height 33
select select "2"
click at [850, 193] on select "- Доставка Таксі Гості Сервіс" at bounding box center [1141, 209] width 583 height 33
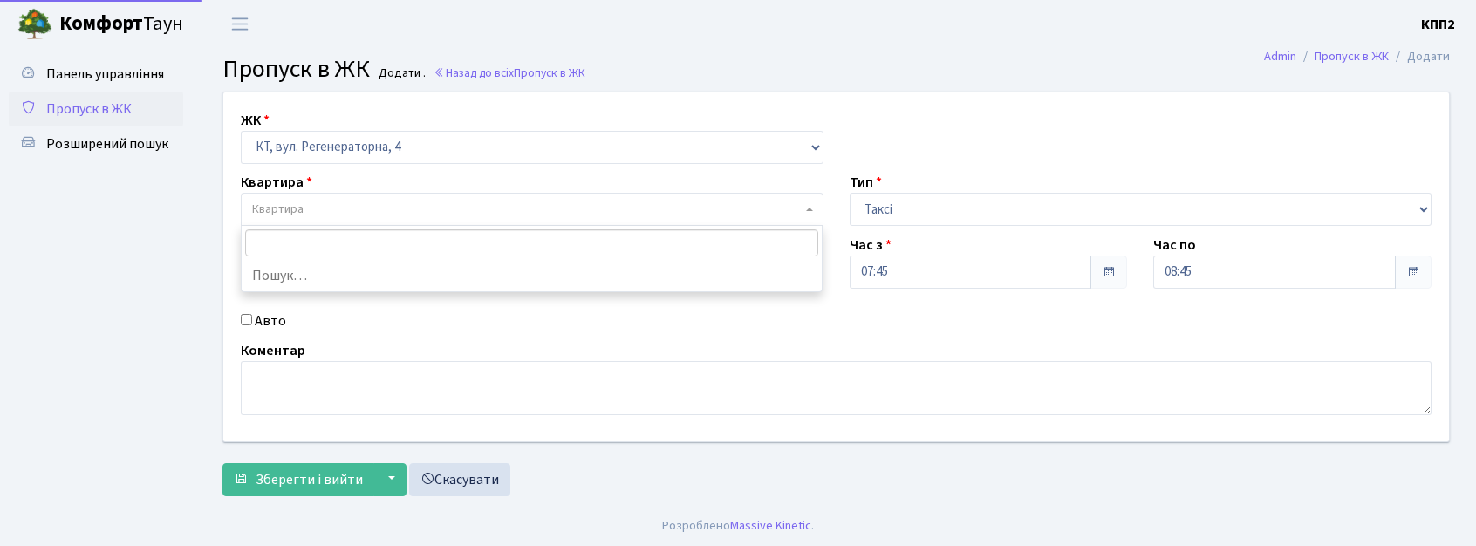
click at [335, 214] on span "Квартира" at bounding box center [527, 209] width 550 height 17
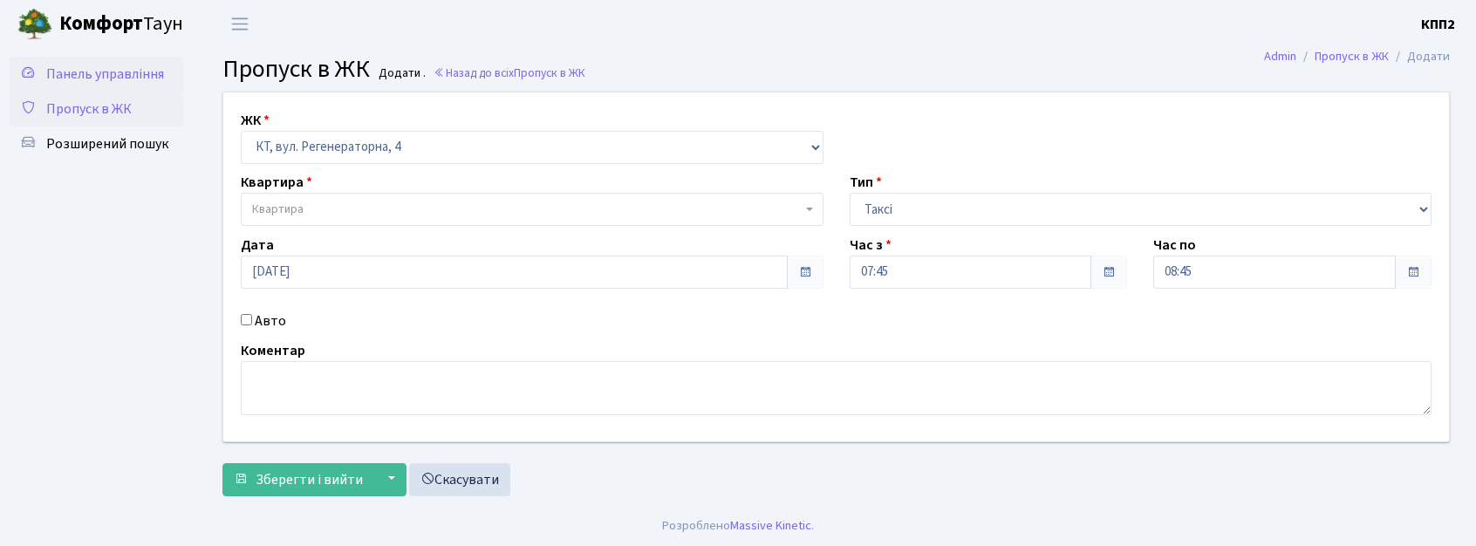
click at [105, 73] on span "Панель управління" at bounding box center [105, 74] width 118 height 19
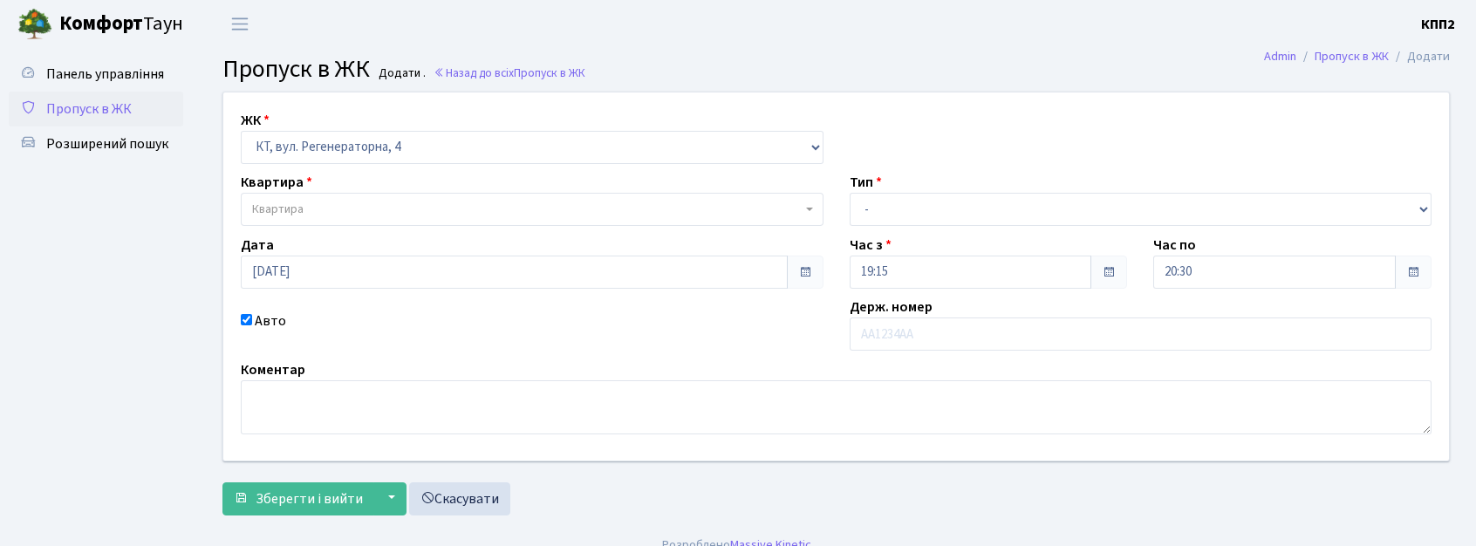
select select "271"
click at [168, 112] on link "Пропуск в ЖК" at bounding box center [96, 109] width 175 height 35
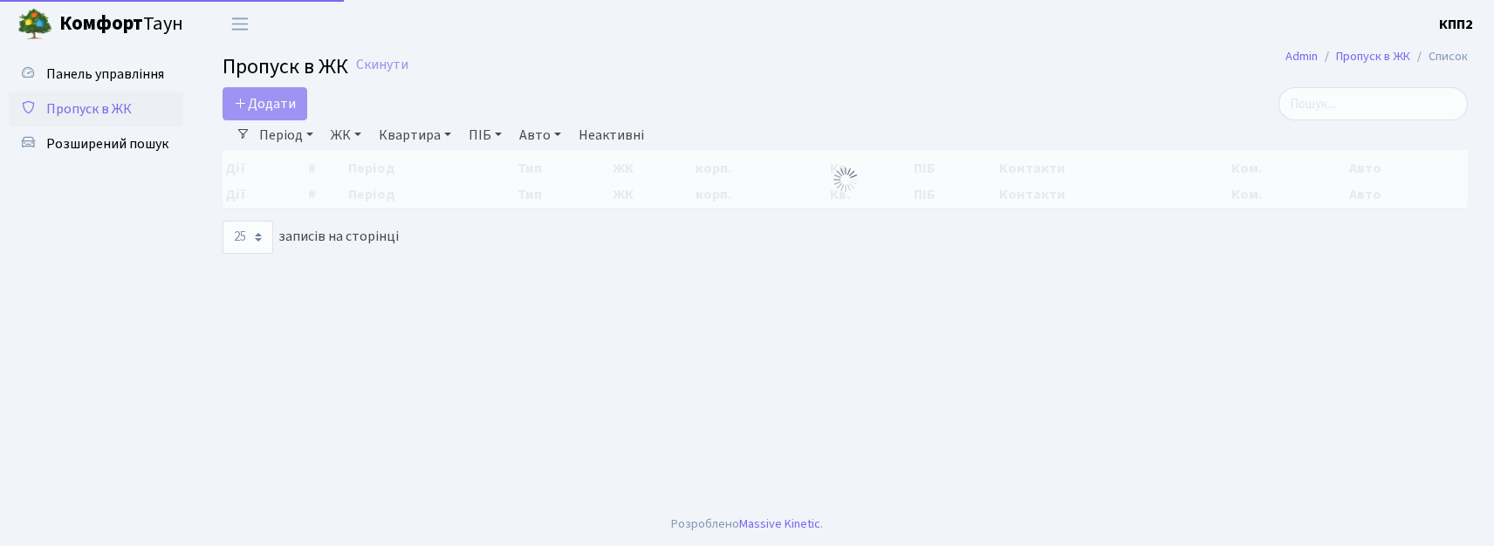
select select "25"
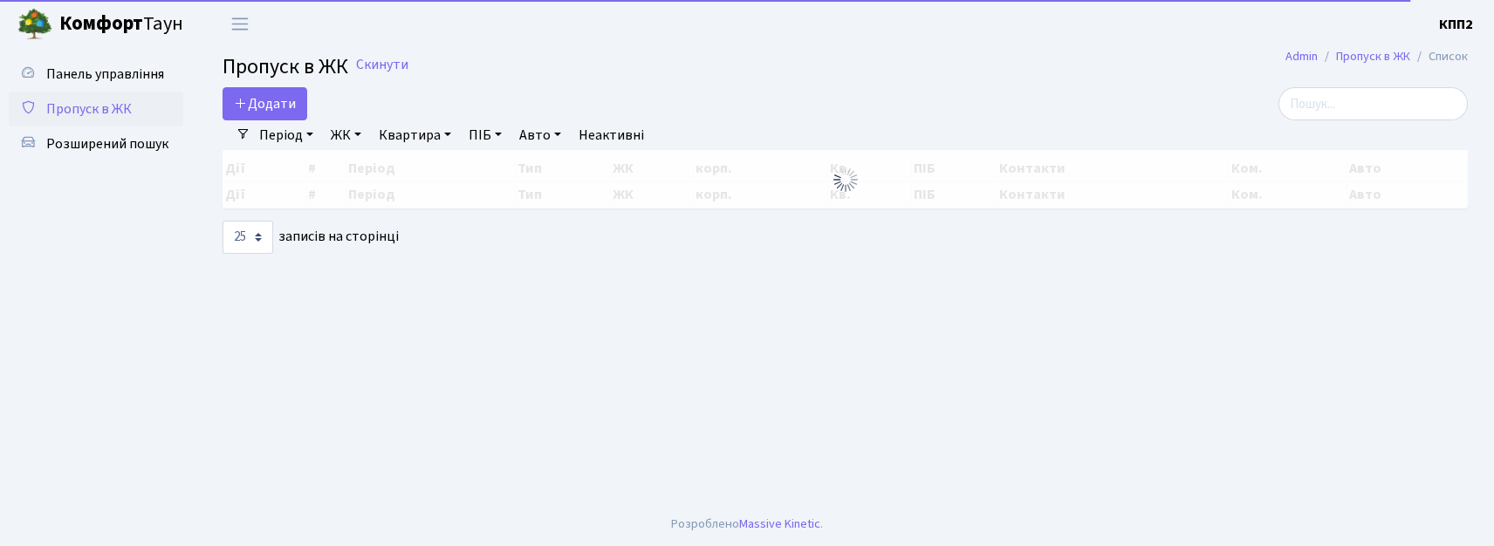
click at [1380, 140] on div "Період [DATE] - [DATE] ЖК - КТ, вул. Регенераторна, 4 КТ2, просп. [STREET_ADDRE…" at bounding box center [851, 135] width 1203 height 30
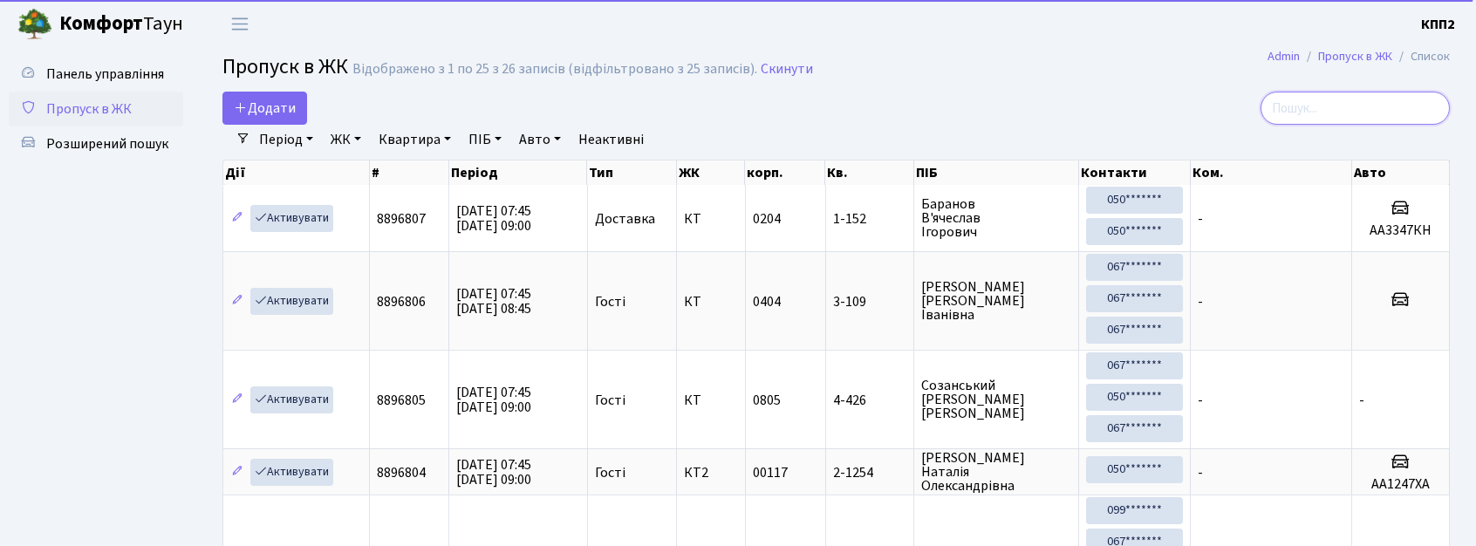
click at [1352, 96] on input "search" at bounding box center [1355, 108] width 189 height 33
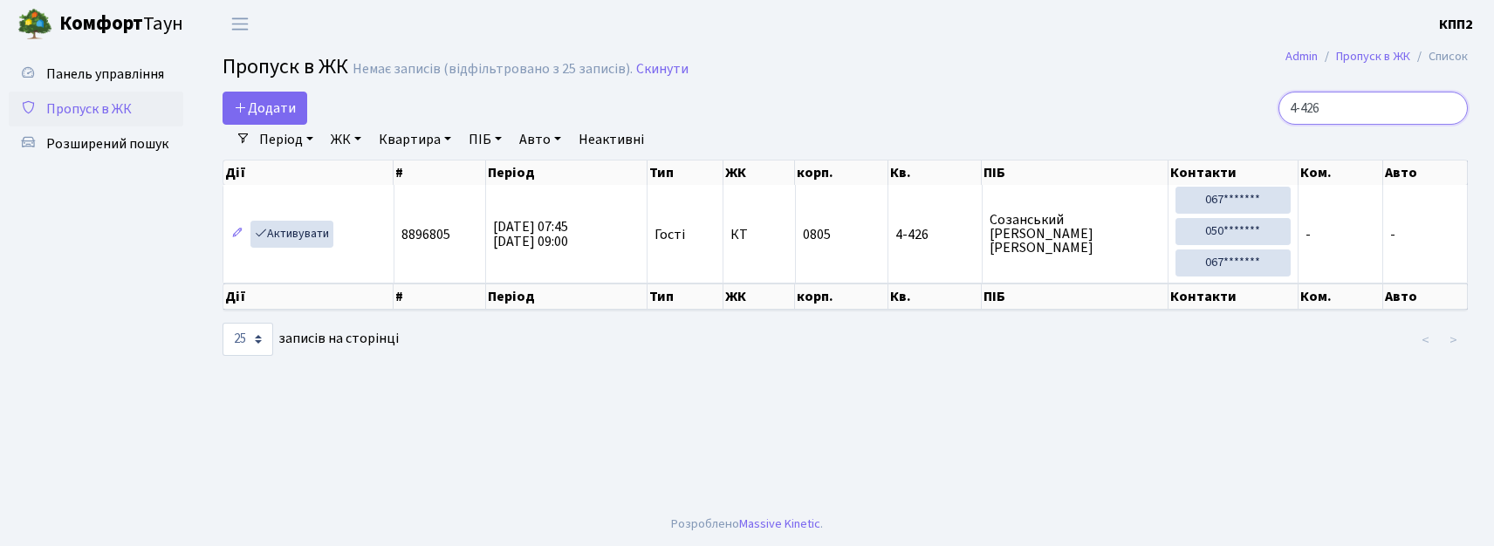
type input "4-426"
click at [1449, 109] on input "4-426" at bounding box center [1372, 108] width 189 height 33
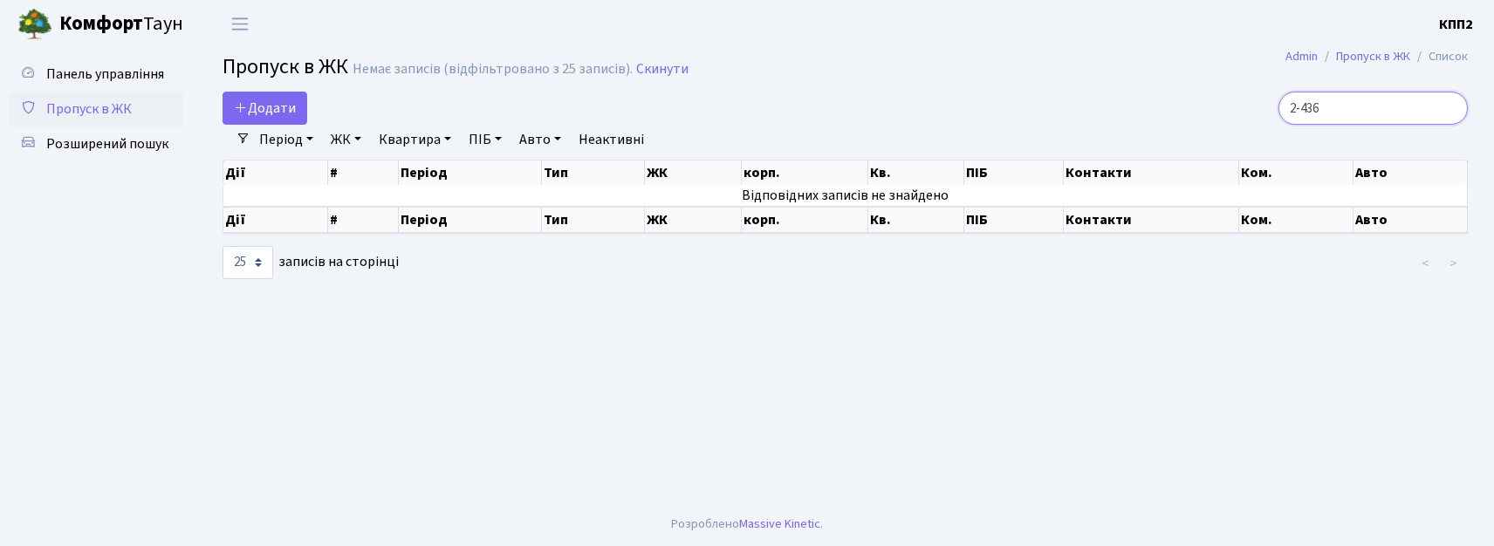
type input "2-436"
click at [84, 122] on link "Пропуск в ЖК" at bounding box center [96, 109] width 175 height 35
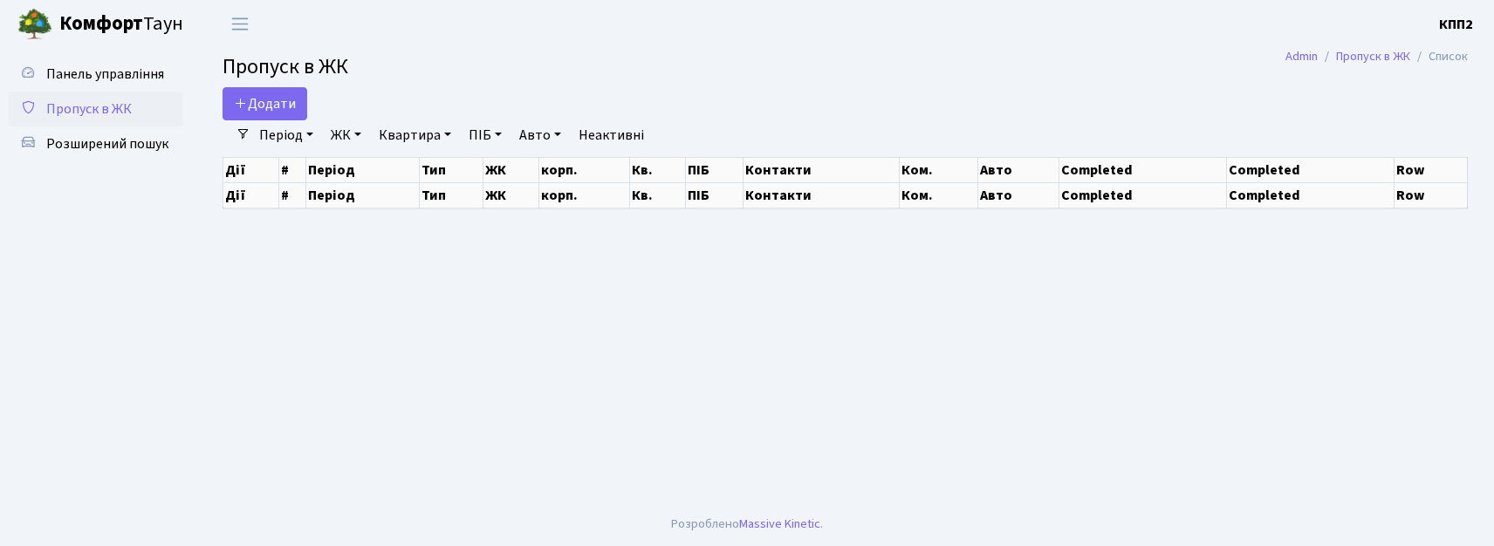
select select "25"
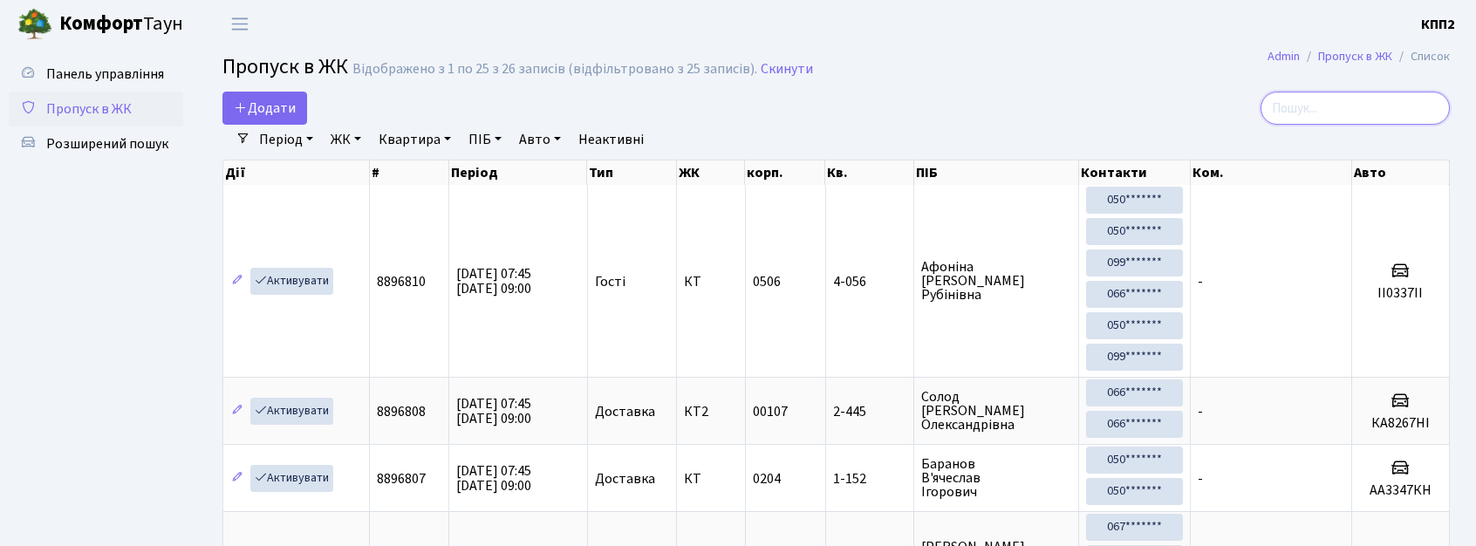
click at [1386, 110] on input "search" at bounding box center [1355, 108] width 189 height 33
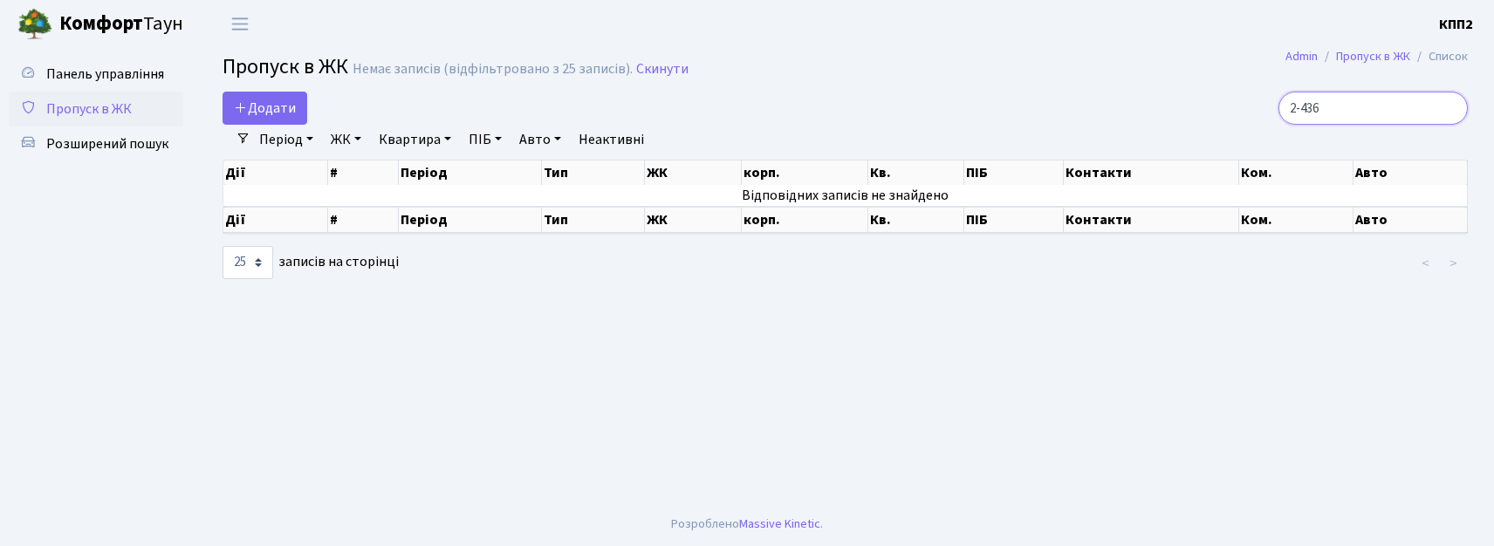
type input "2-436"
click at [51, 106] on span "Пропуск в ЖК" at bounding box center [89, 108] width 86 height 19
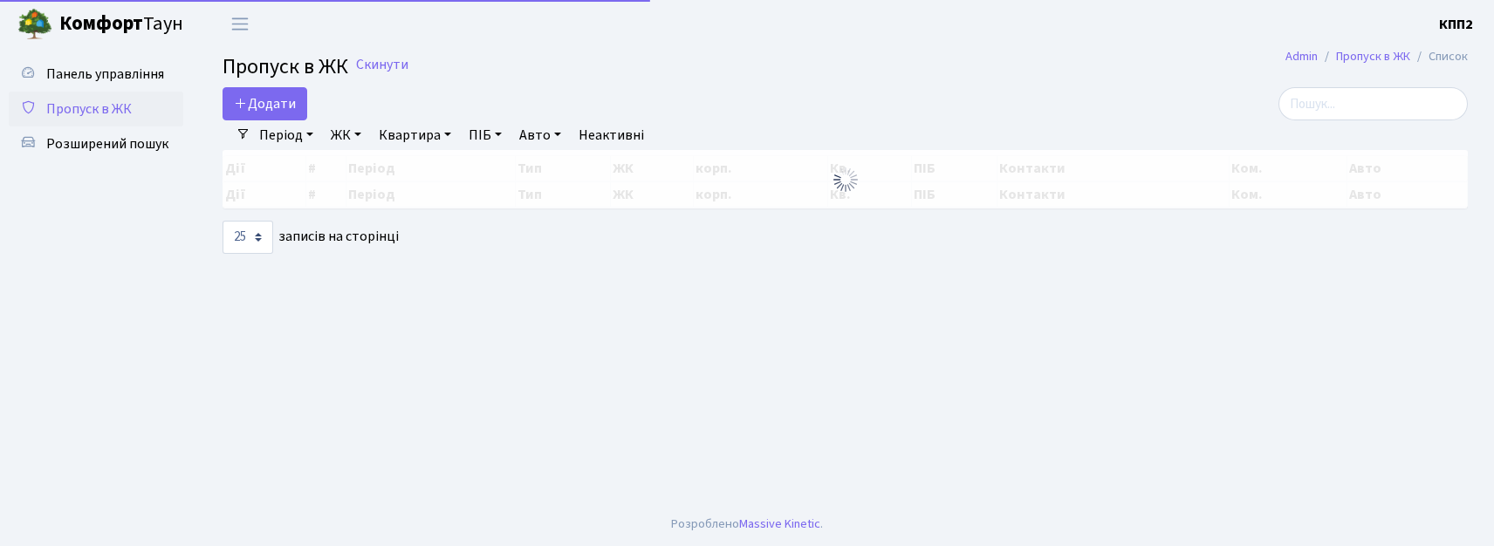
select select "25"
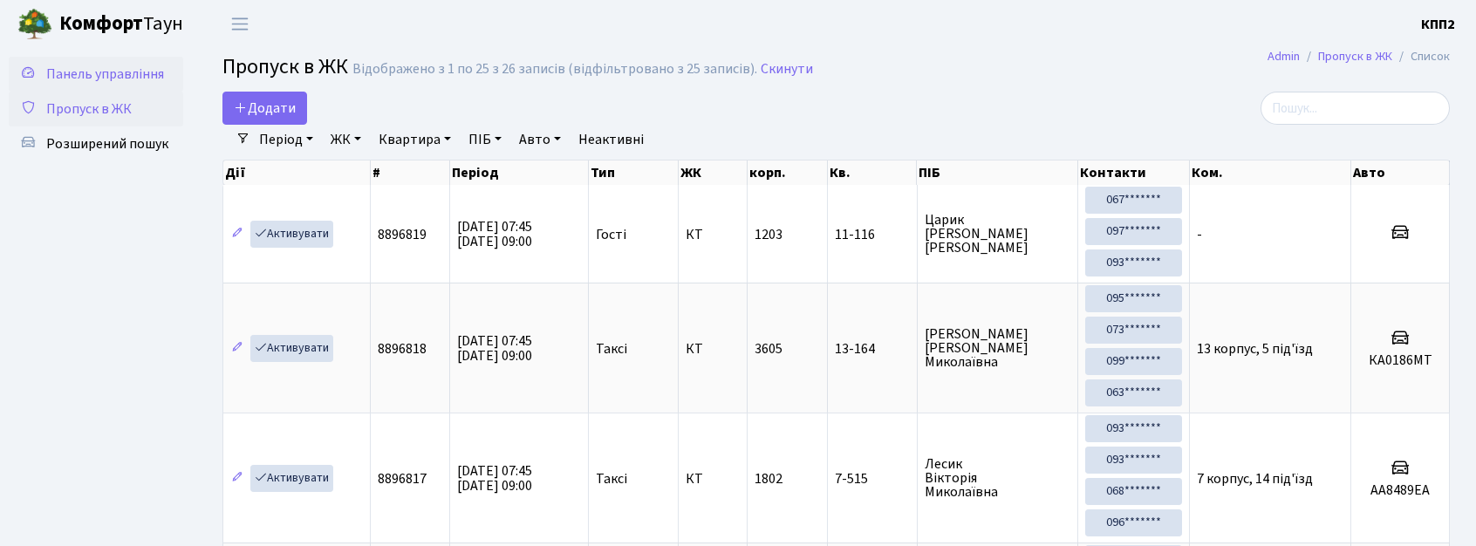
click at [84, 58] on link "Панель управління" at bounding box center [96, 74] width 175 height 35
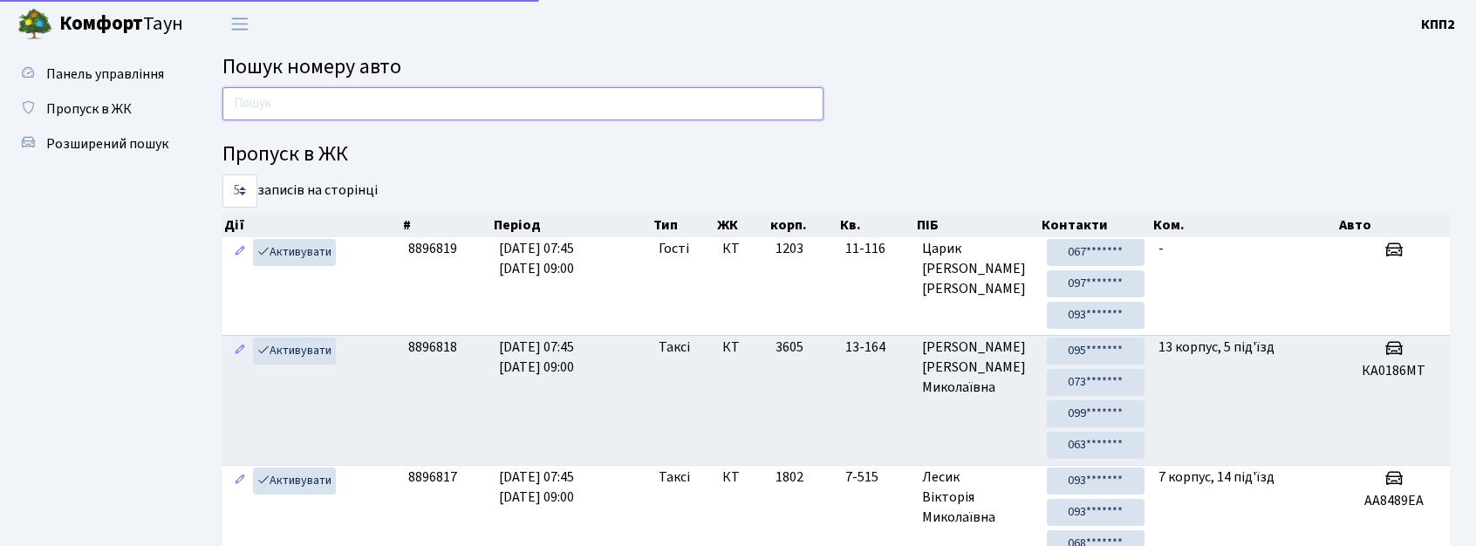
click at [250, 101] on input "text" at bounding box center [523, 103] width 601 height 33
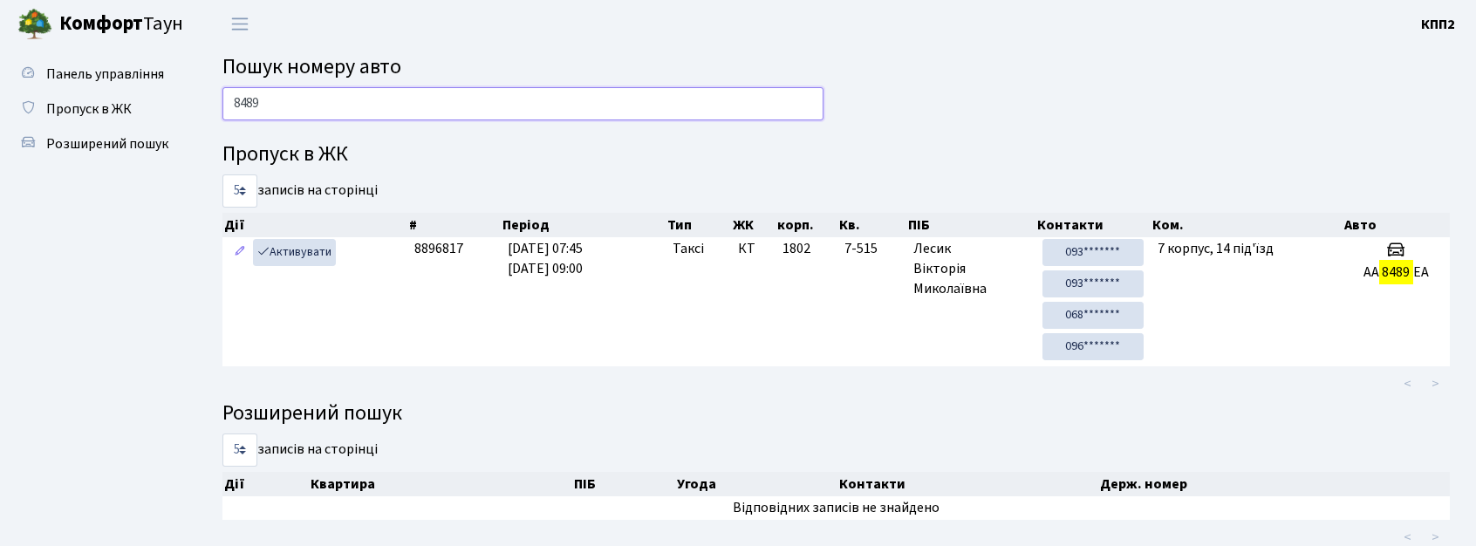
scroll to position [53, 0]
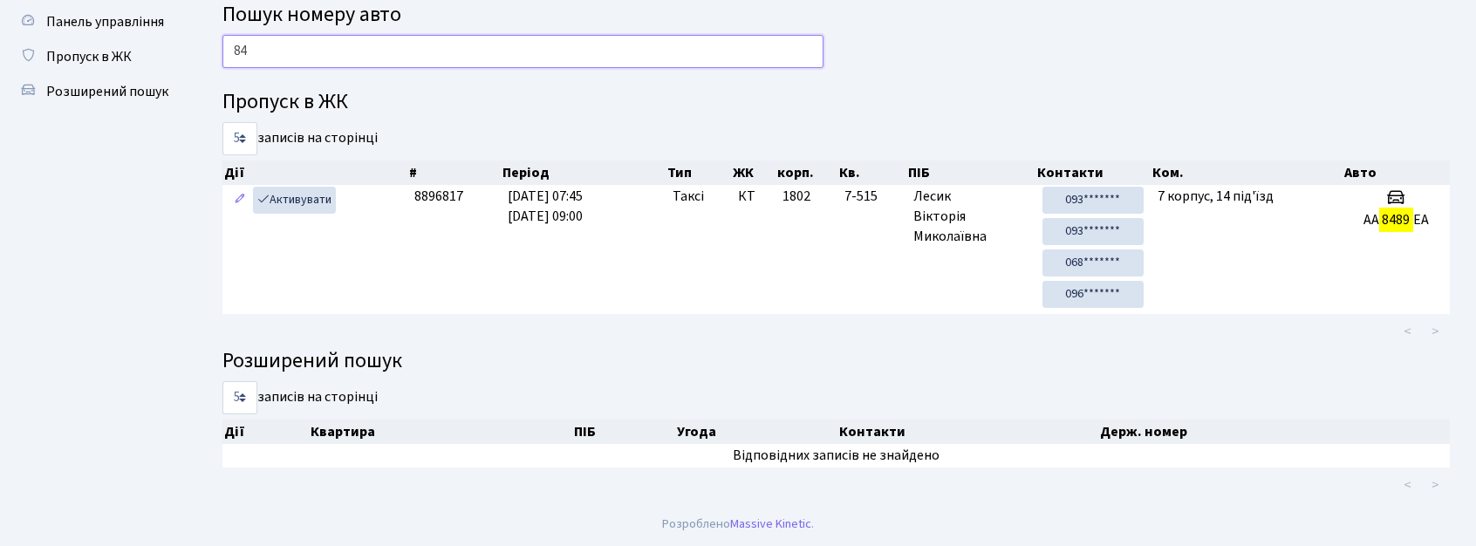
type input "8"
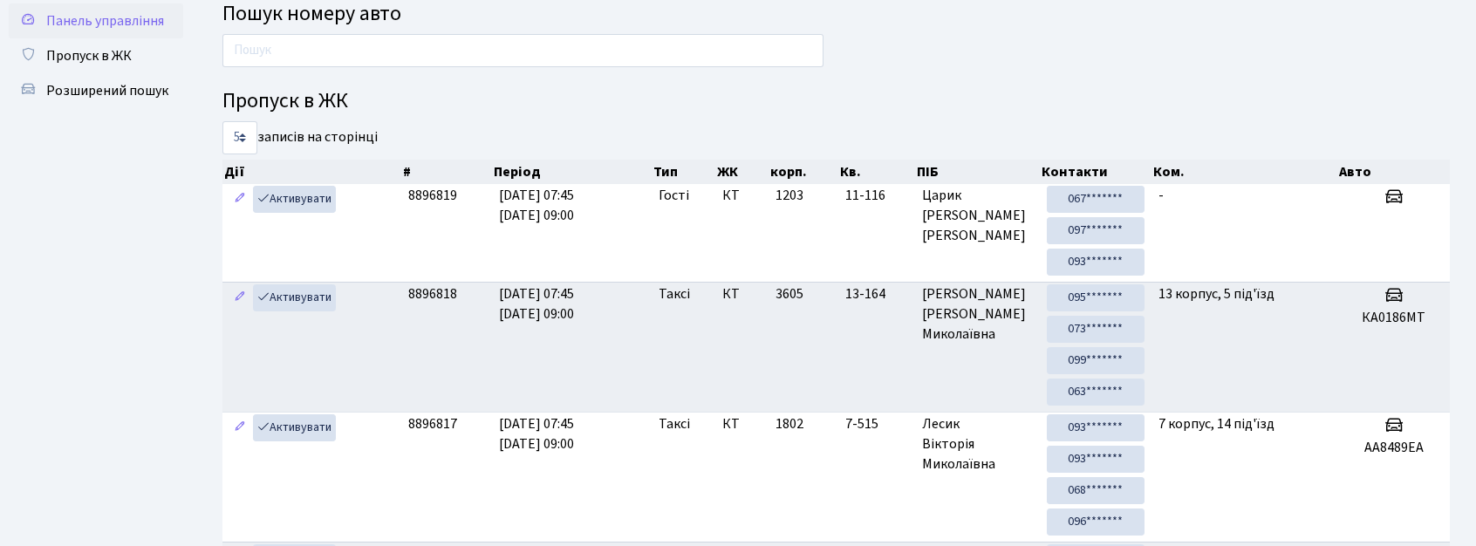
click at [119, 23] on span "Панель управління" at bounding box center [105, 20] width 118 height 19
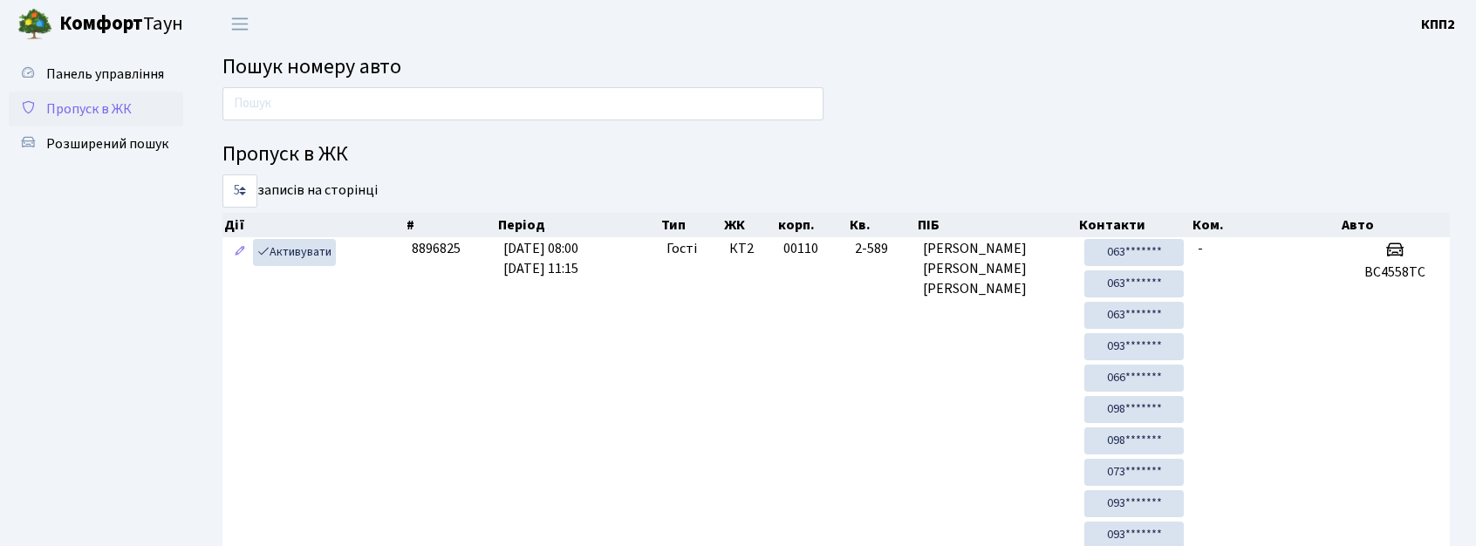
click at [106, 122] on link "Пропуск в ЖК" at bounding box center [96, 109] width 175 height 35
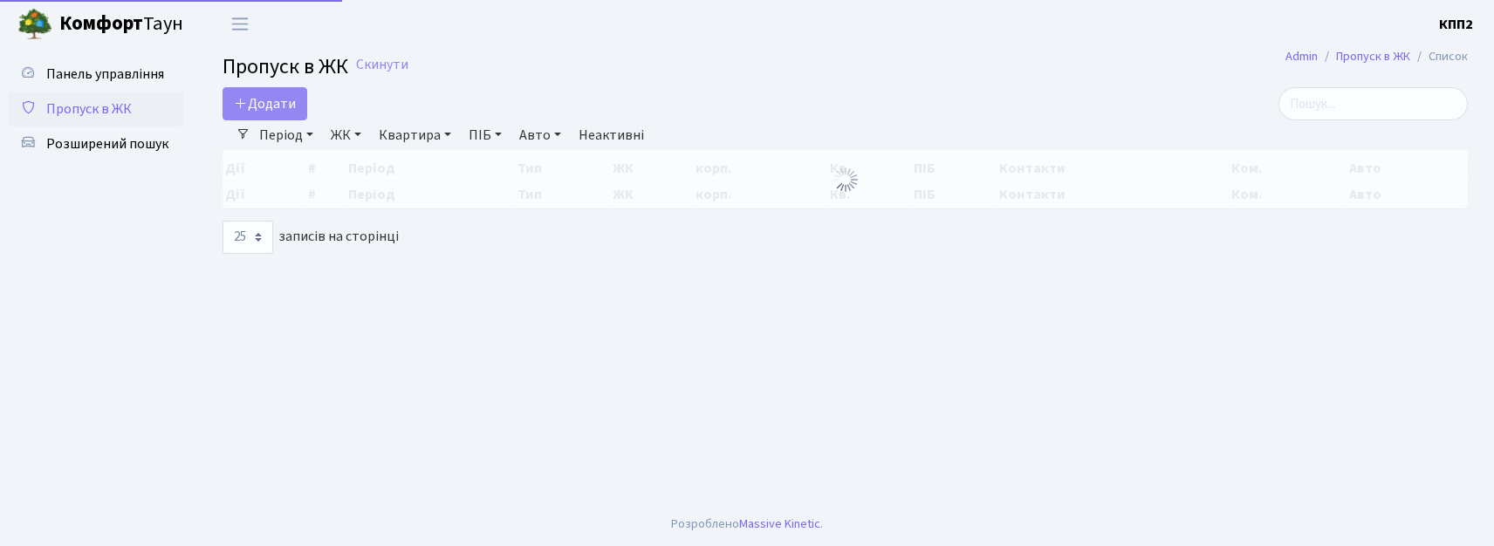
select select "25"
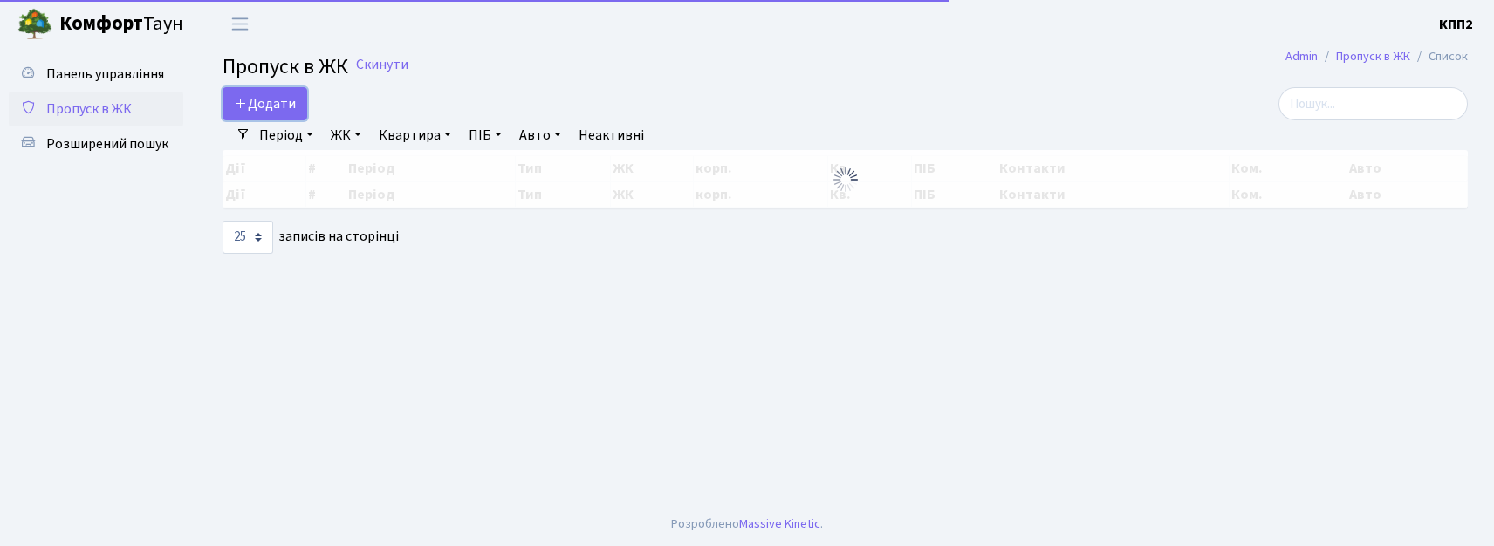
click at [277, 98] on span "Додати" at bounding box center [265, 103] width 62 height 19
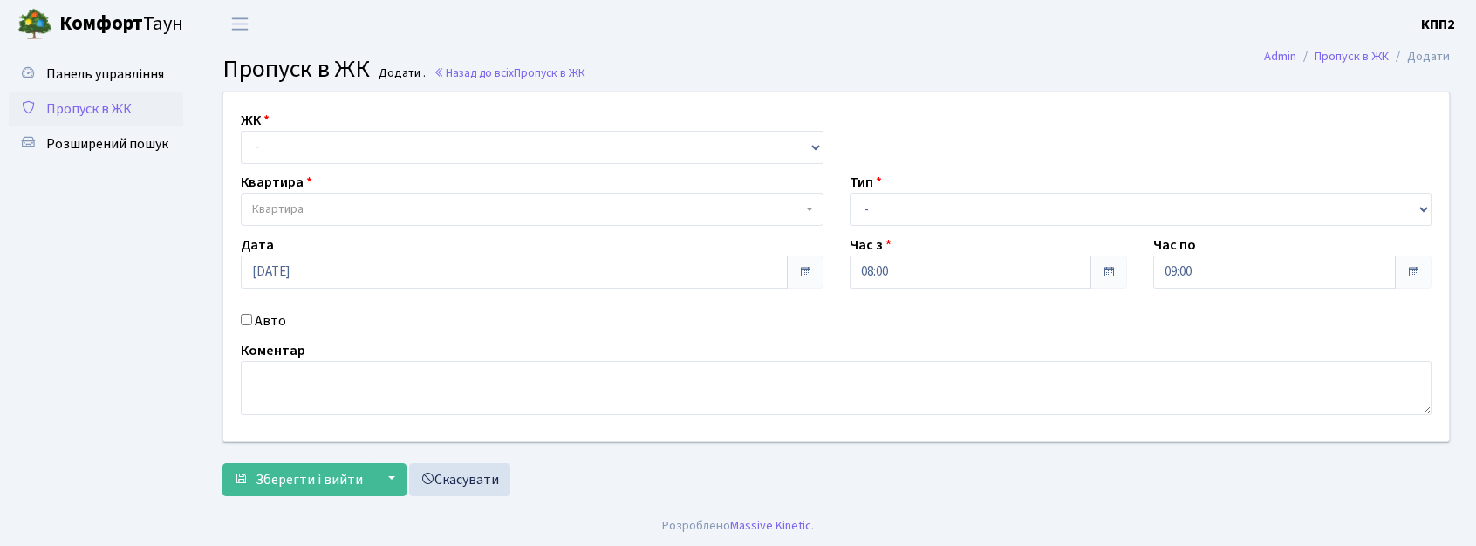
click at [429, 164] on div "ЖК - КТ, вул. Регенераторна, 4 КТ2, просп. [STREET_ADDRESS] [STREET_ADDRESS] [P…" at bounding box center [836, 266] width 1252 height 349
drag, startPoint x: 471, startPoint y: 143, endPoint x: 466, endPoint y: 161, distance: 19.1
click at [471, 144] on select "- КТ, вул. Регенераторна, 4 КТ2, просп. [STREET_ADDRESS] [STREET_ADDRESS] [PERS…" at bounding box center [532, 147] width 583 height 33
select select "271"
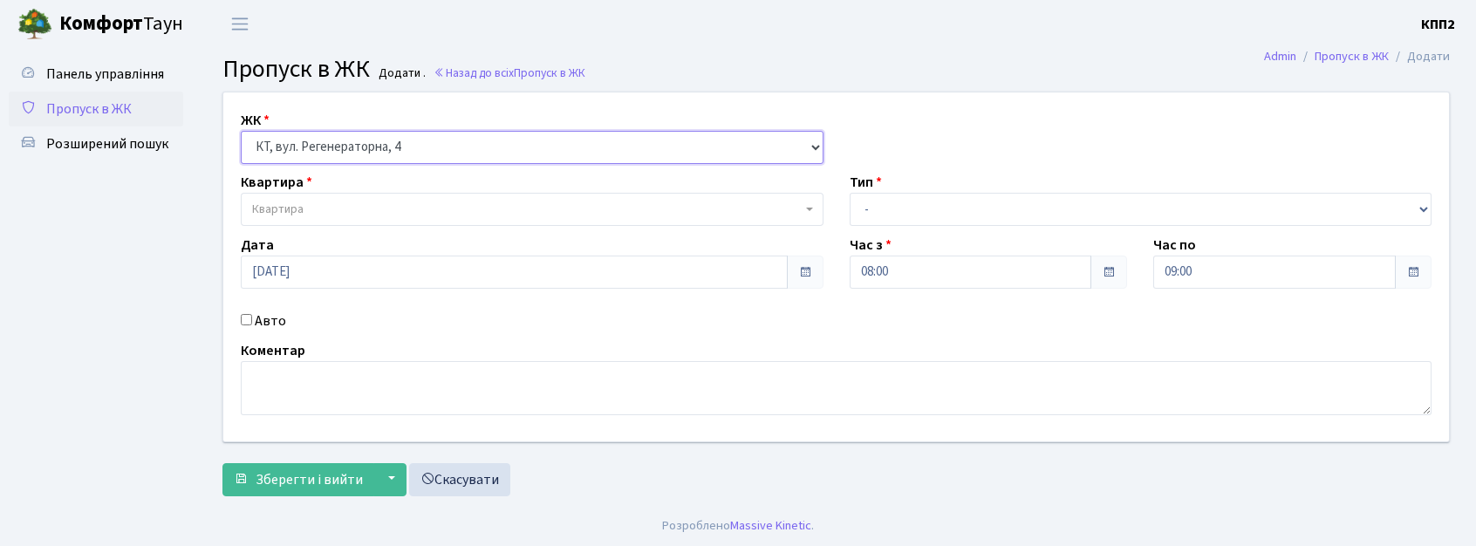
click at [241, 131] on select "- КТ, вул. Регенераторна, 4 КТ2, просп. Соборності, 17 КТ3, вул. Березнева, 16 …" at bounding box center [532, 147] width 583 height 33
select select
click at [262, 328] on label "Авто" at bounding box center [270, 321] width 31 height 21
click at [252, 325] on input "Авто" at bounding box center [246, 319] width 11 height 11
checkbox input "true"
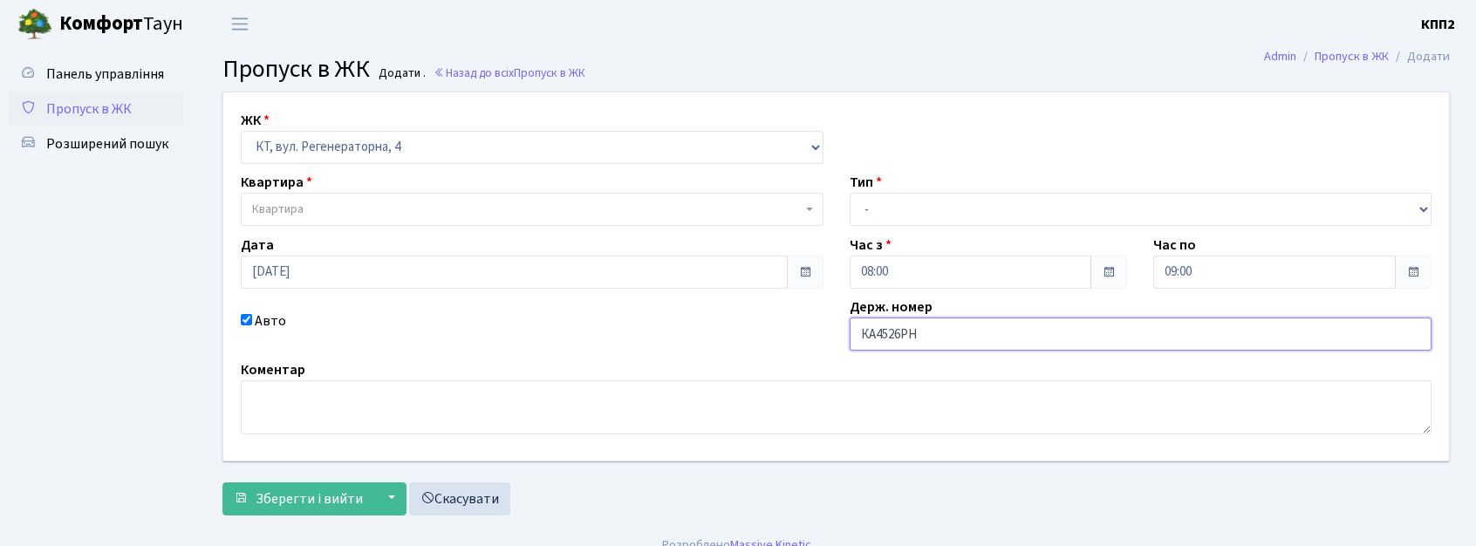
type input "КА4526РН"
drag, startPoint x: 661, startPoint y: 145, endPoint x: 660, endPoint y: 161, distance: 16.6
click at [661, 145] on select "- КТ, вул. Регенераторна, 4 КТ2, просп. Соборності, 17 КТ3, вул. Березнева, 16 …" at bounding box center [532, 147] width 583 height 33
select select "302"
click at [241, 131] on select "- КТ, вул. Регенераторна, 4 КТ2, просп. Соборності, 17 КТ3, вул. Березнева, 16 …" at bounding box center [532, 147] width 583 height 33
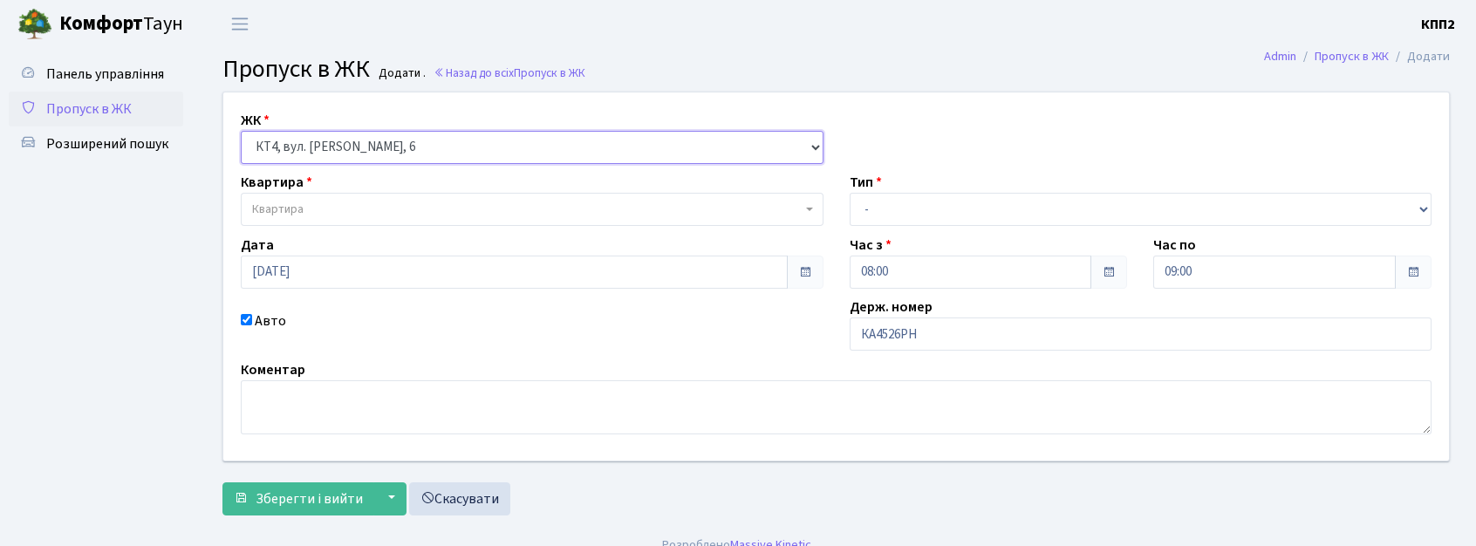
select select
click at [616, 192] on div "Квартира Квартира" at bounding box center [532, 199] width 609 height 54
click at [615, 203] on span "Квартира" at bounding box center [527, 209] width 550 height 17
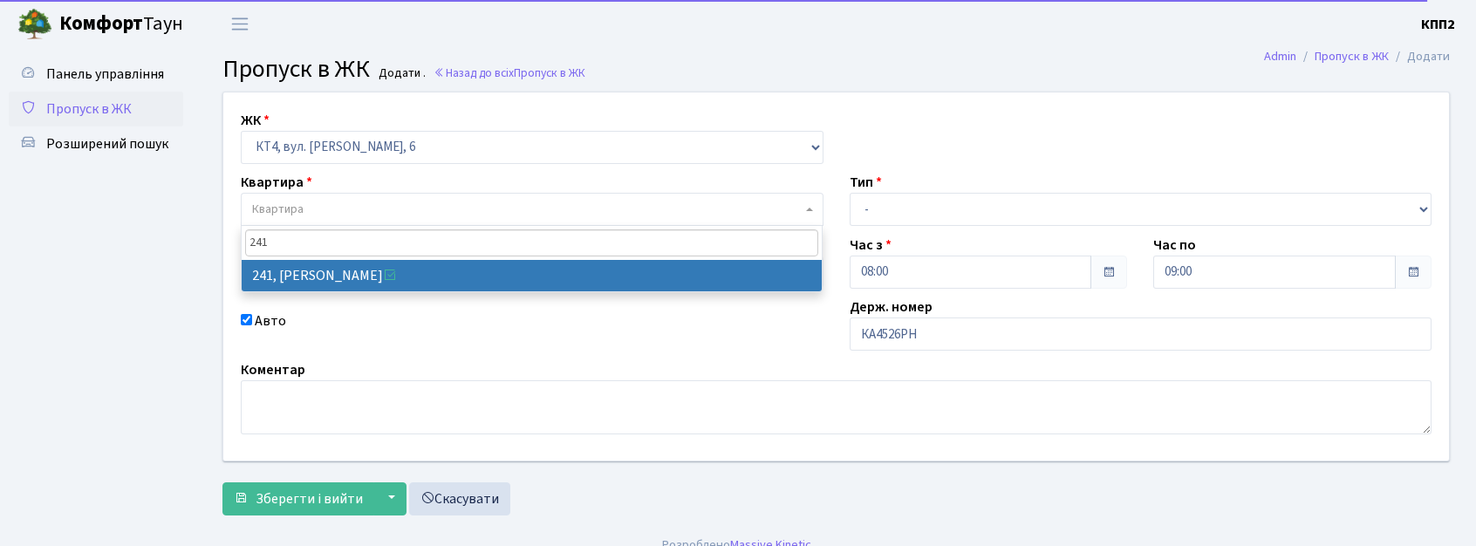
drag, startPoint x: 606, startPoint y: 255, endPoint x: 621, endPoint y: 300, distance: 48.0
click at [606, 255] on input "241" at bounding box center [531, 242] width 573 height 27
type input "241"
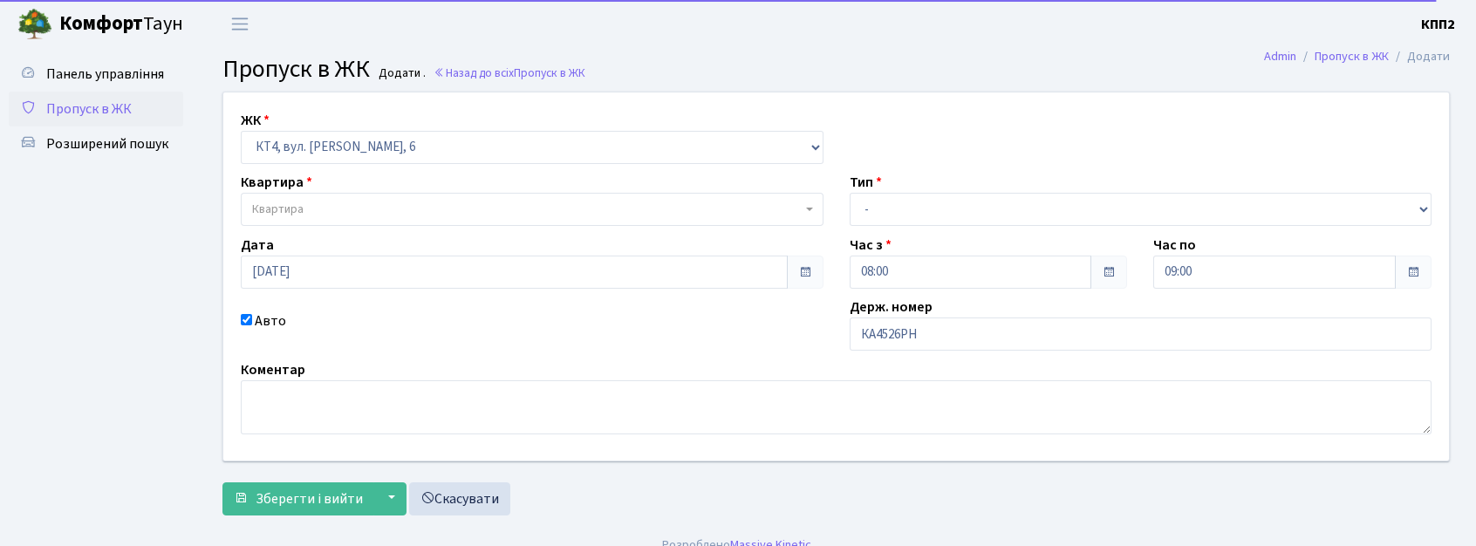
drag, startPoint x: 621, startPoint y: 300, endPoint x: 647, endPoint y: 287, distance: 29.3
click at [628, 294] on div "ЖК - КТ, вул. Регенераторна, 4 КТ2, просп. Соборності, 17 КТ3, вул. Березнева, …" at bounding box center [836, 276] width 1252 height 368
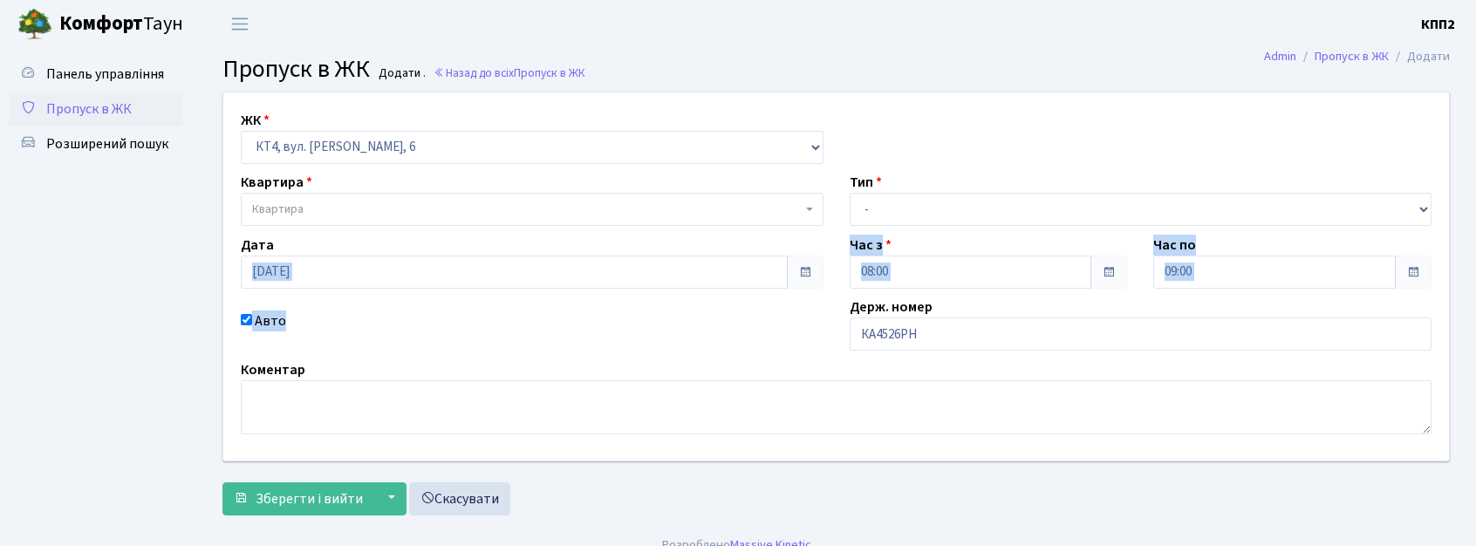
click at [450, 199] on span "Квартира" at bounding box center [532, 209] width 583 height 33
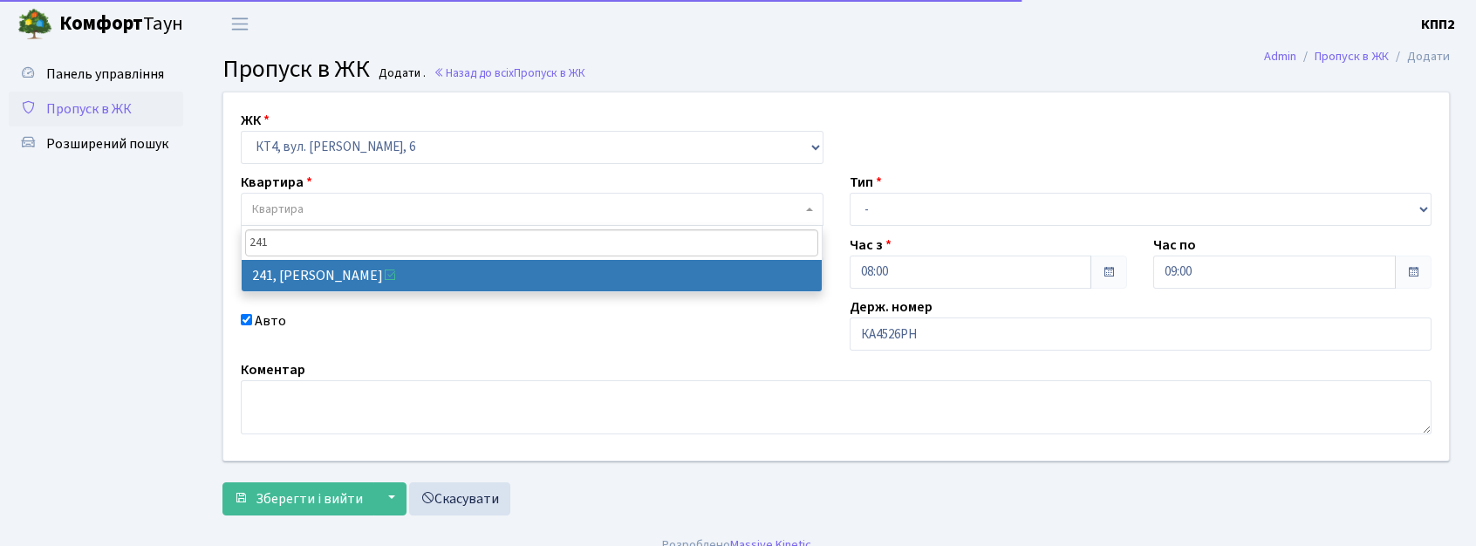
type input "241"
select select "16958"
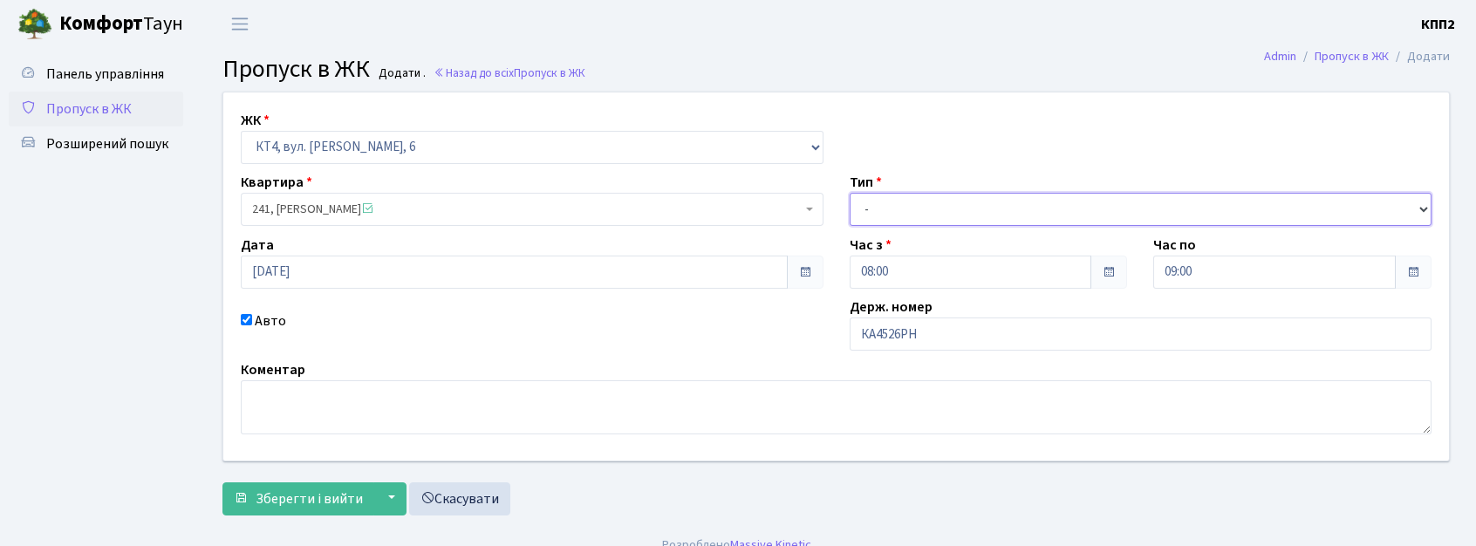
click at [1019, 234] on div "ЖК - КТ, вул. Регенераторна, 4 КТ2, просп. Соборності, 17 КТ3, вул. Березнева, …" at bounding box center [836, 276] width 1252 height 368
select select "3"
click at [850, 193] on select "- Доставка Таксі Гості Сервіс" at bounding box center [1141, 209] width 583 height 33
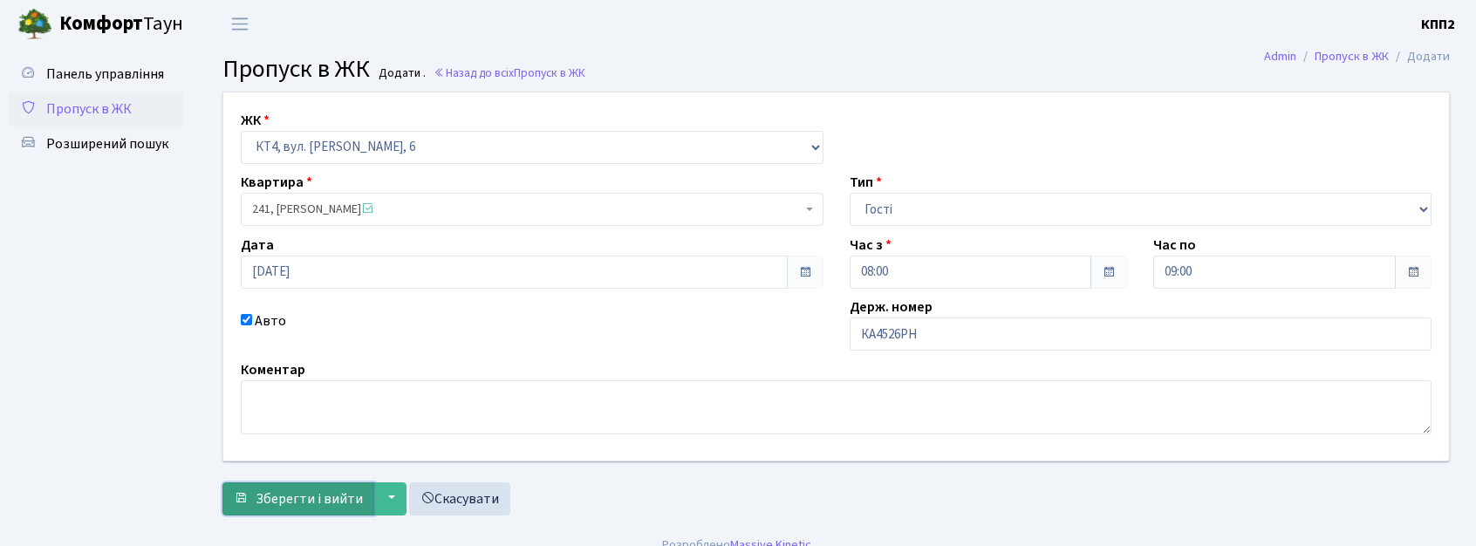
click at [264, 503] on span "Зберегти і вийти" at bounding box center [309, 499] width 107 height 19
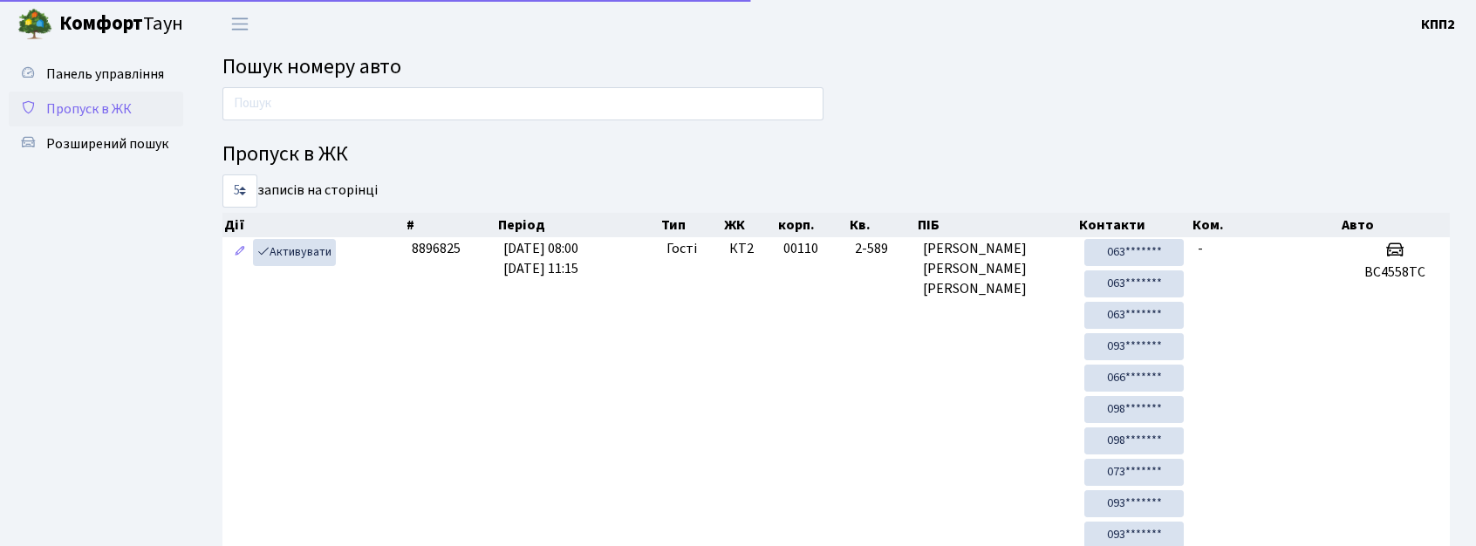
click at [109, 106] on span "Пропуск в ЖК" at bounding box center [89, 108] width 86 height 19
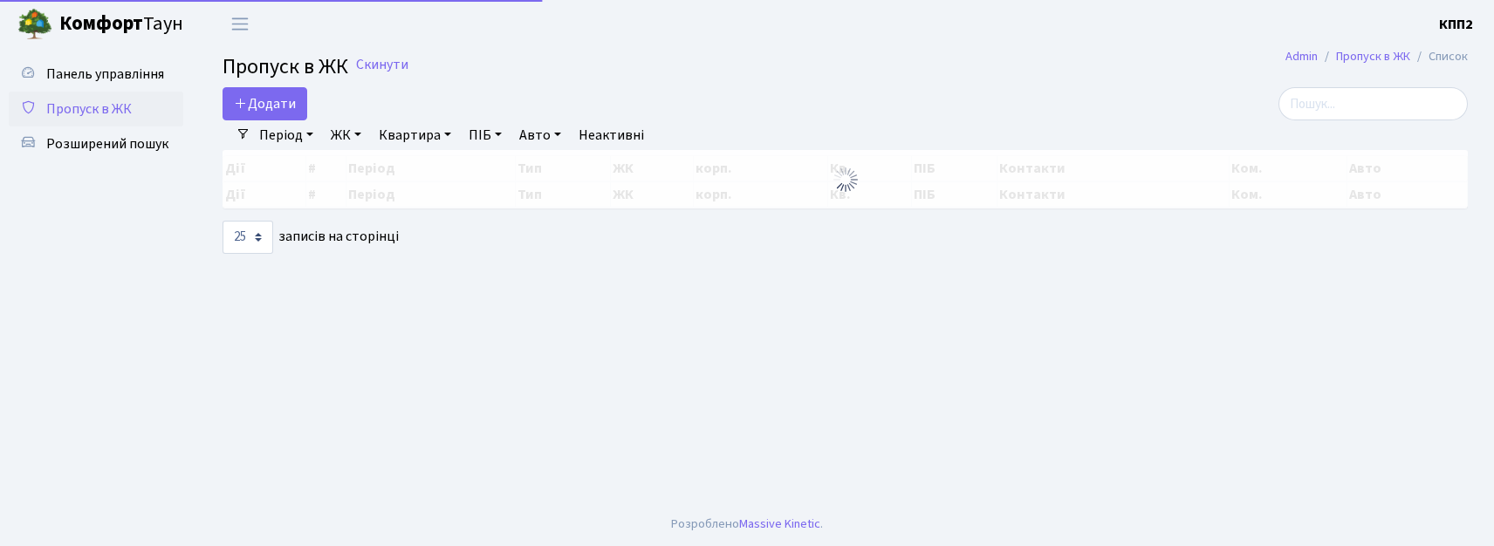
select select "25"
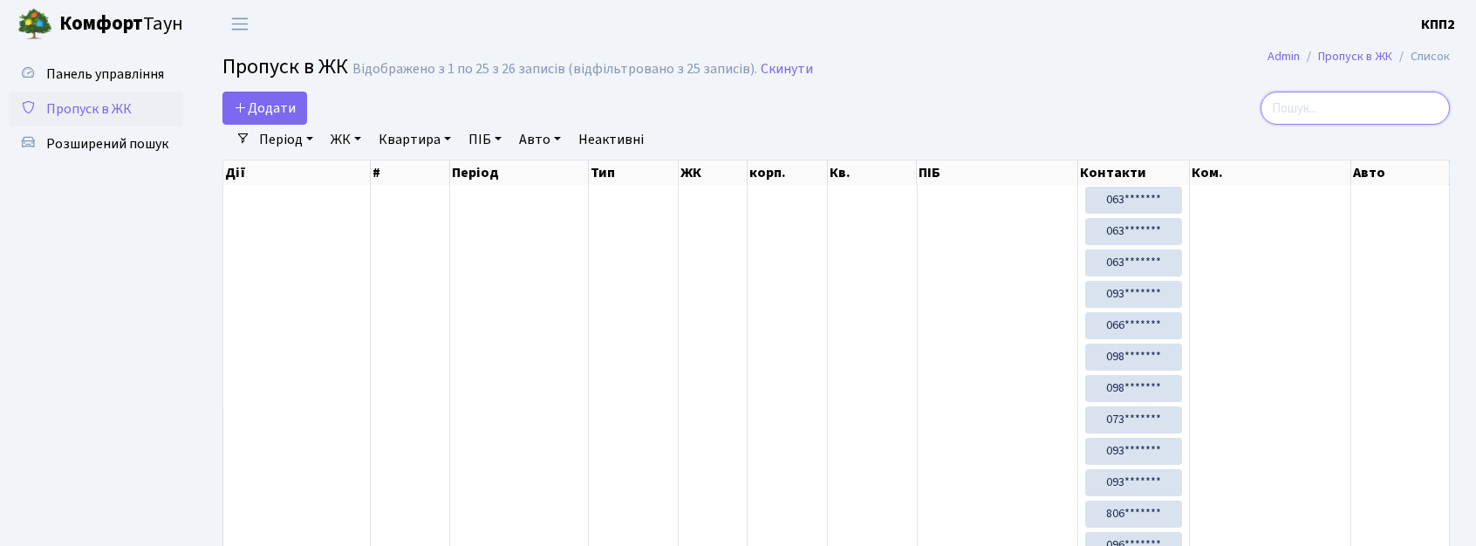
drag, startPoint x: 1352, startPoint y: 105, endPoint x: 1330, endPoint y: 102, distance: 22.8
click at [1352, 102] on input "search" at bounding box center [1355, 108] width 189 height 33
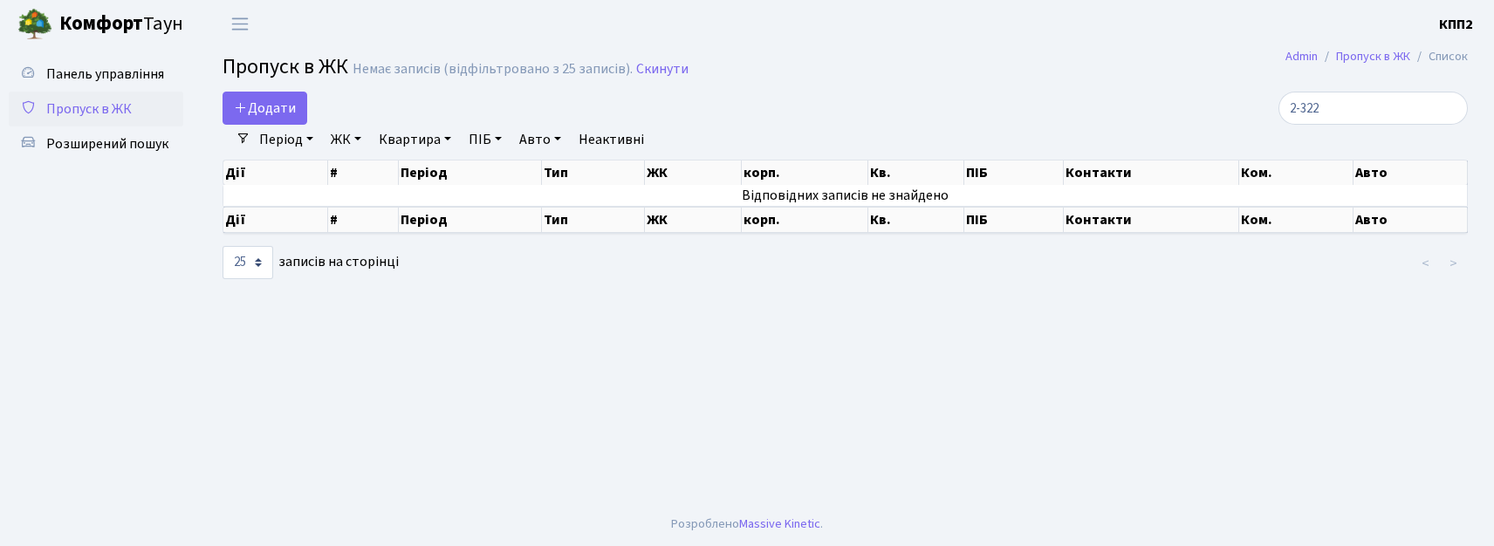
select select "25"
click at [109, 77] on span "Панель управління" at bounding box center [105, 74] width 118 height 19
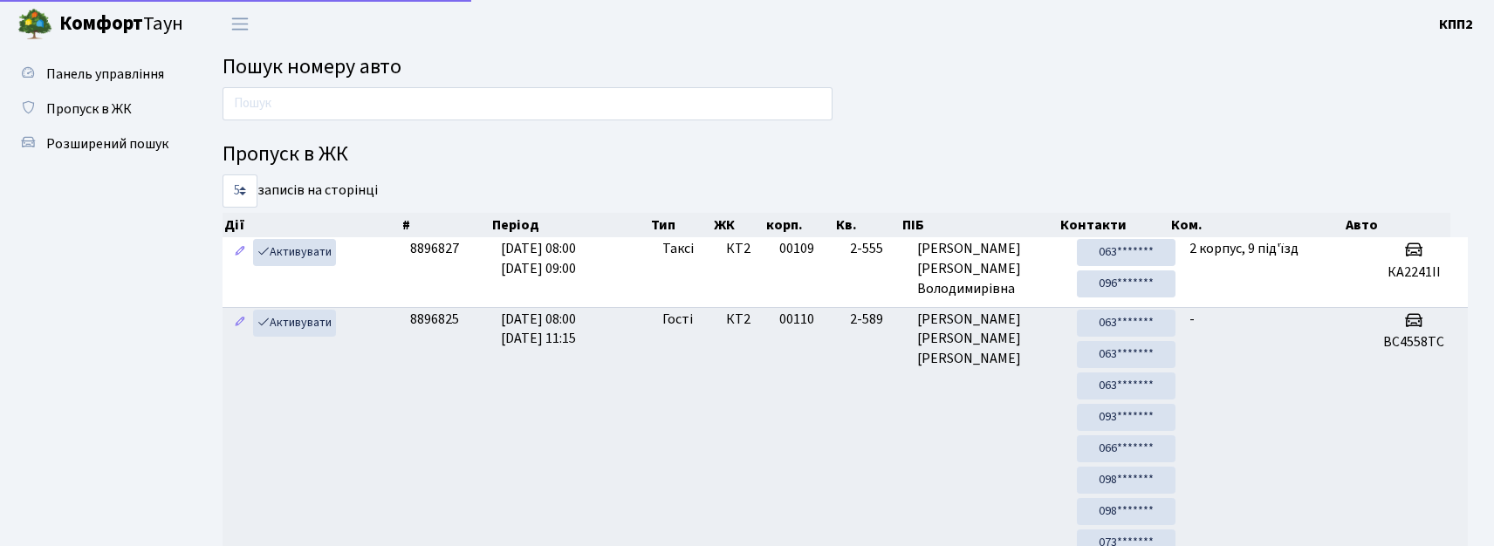
click at [346, 109] on input "text" at bounding box center [528, 103] width 610 height 33
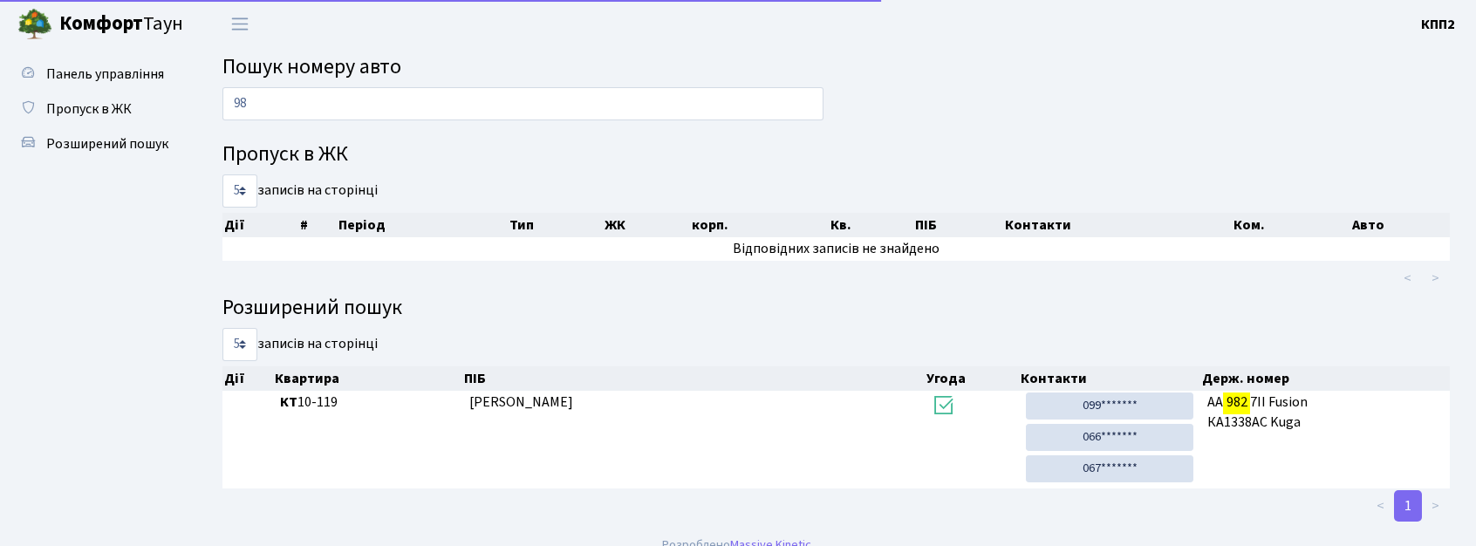
type input "9"
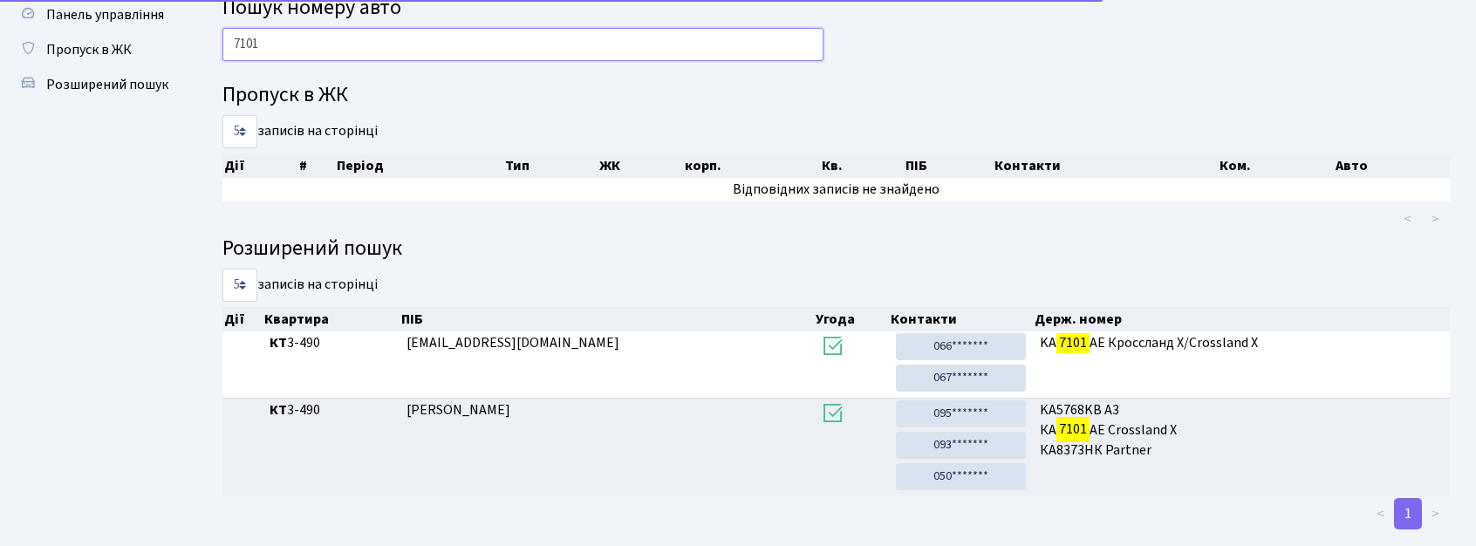
scroll to position [91, 0]
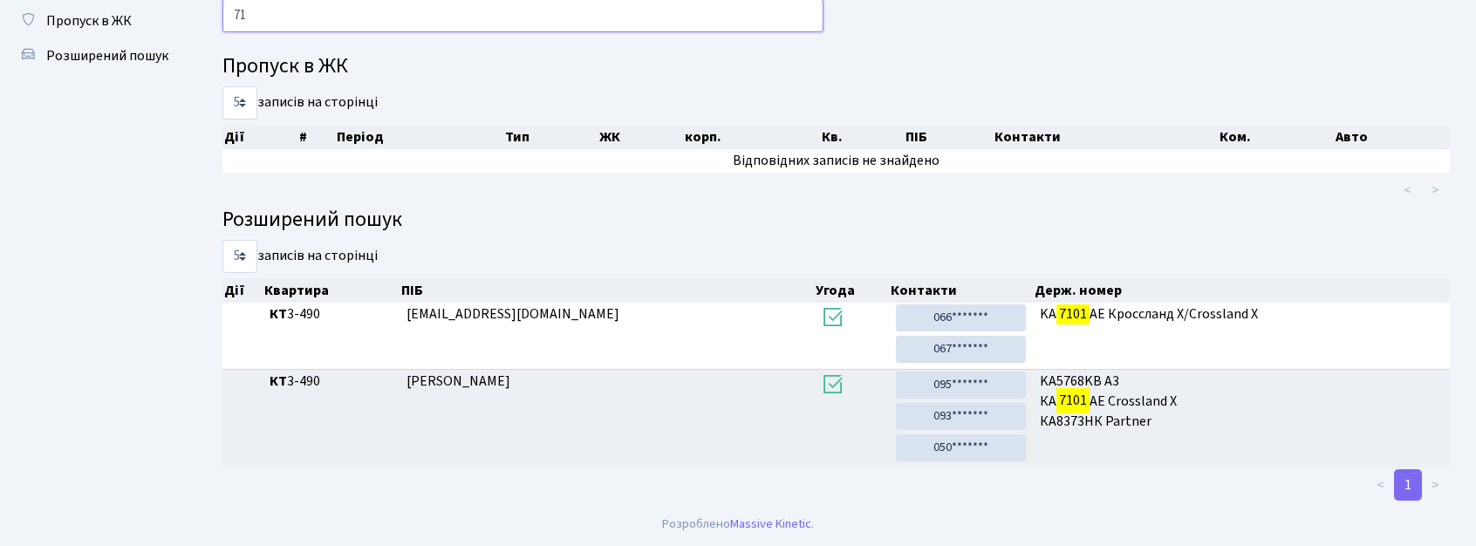
type input "7"
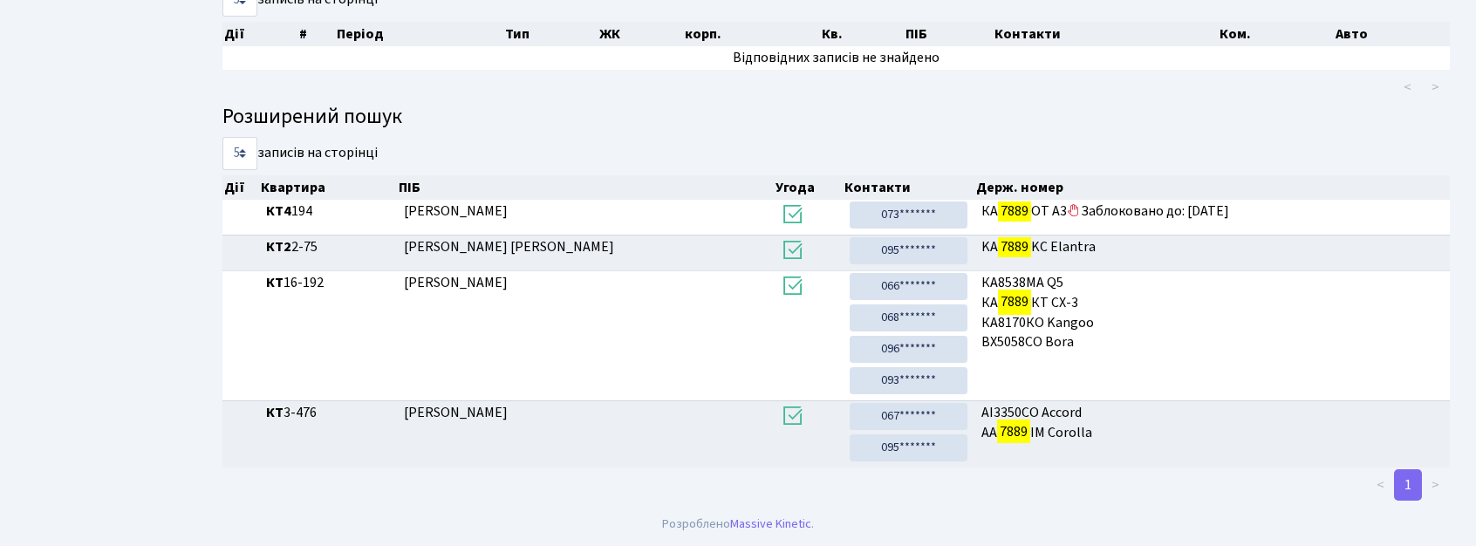
scroll to position [0, 0]
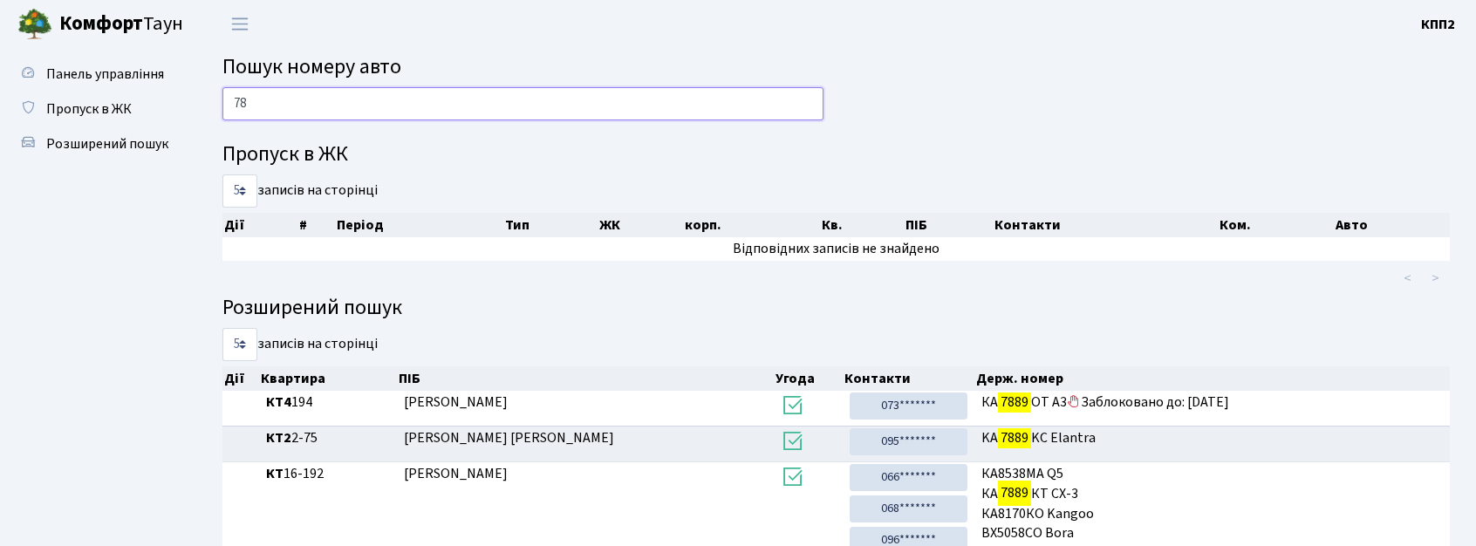
type input "7"
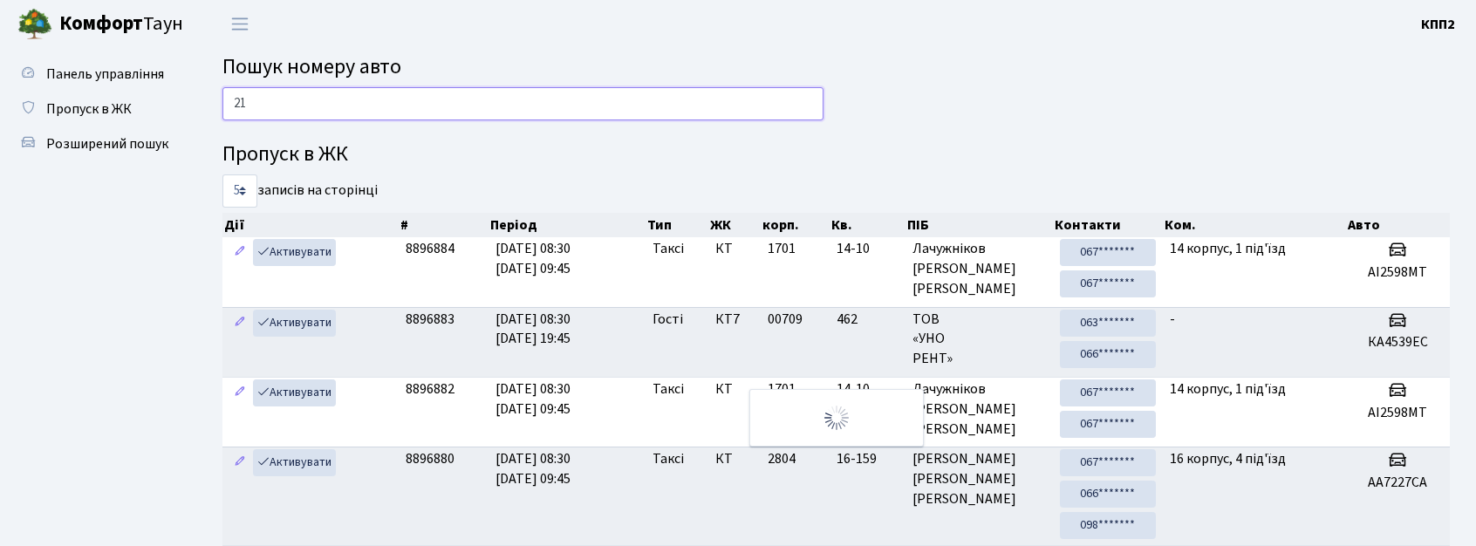
type input "2"
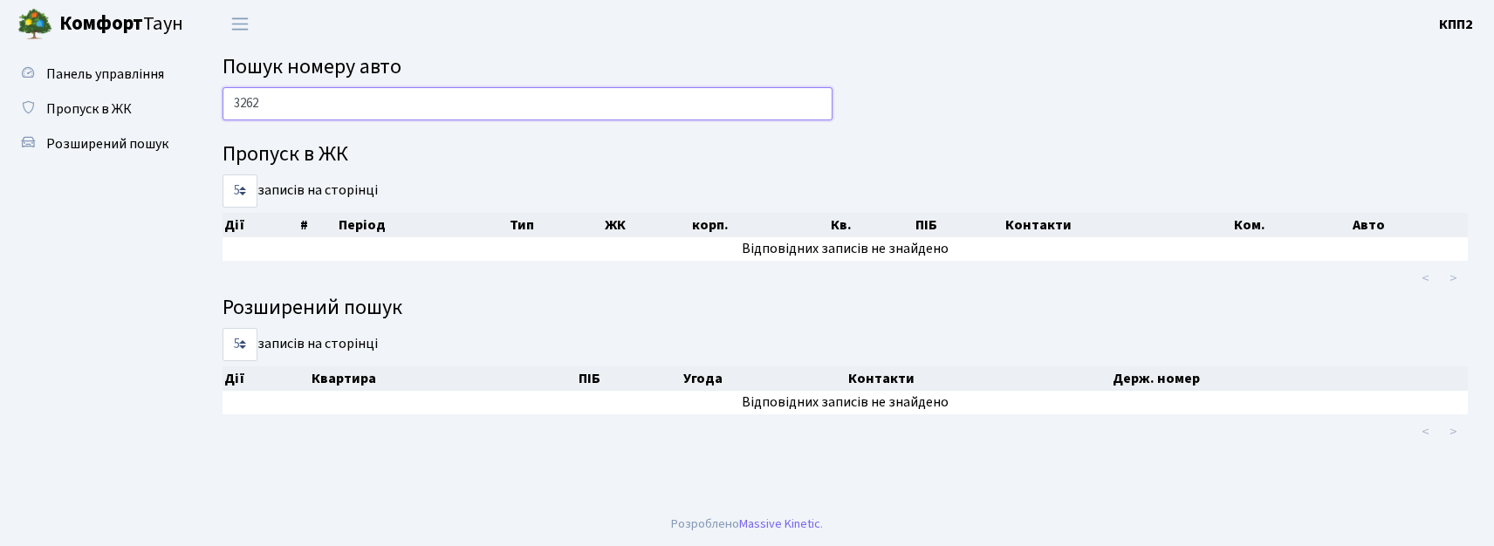
click at [454, 95] on input "3262" at bounding box center [528, 103] width 610 height 33
type input "3"
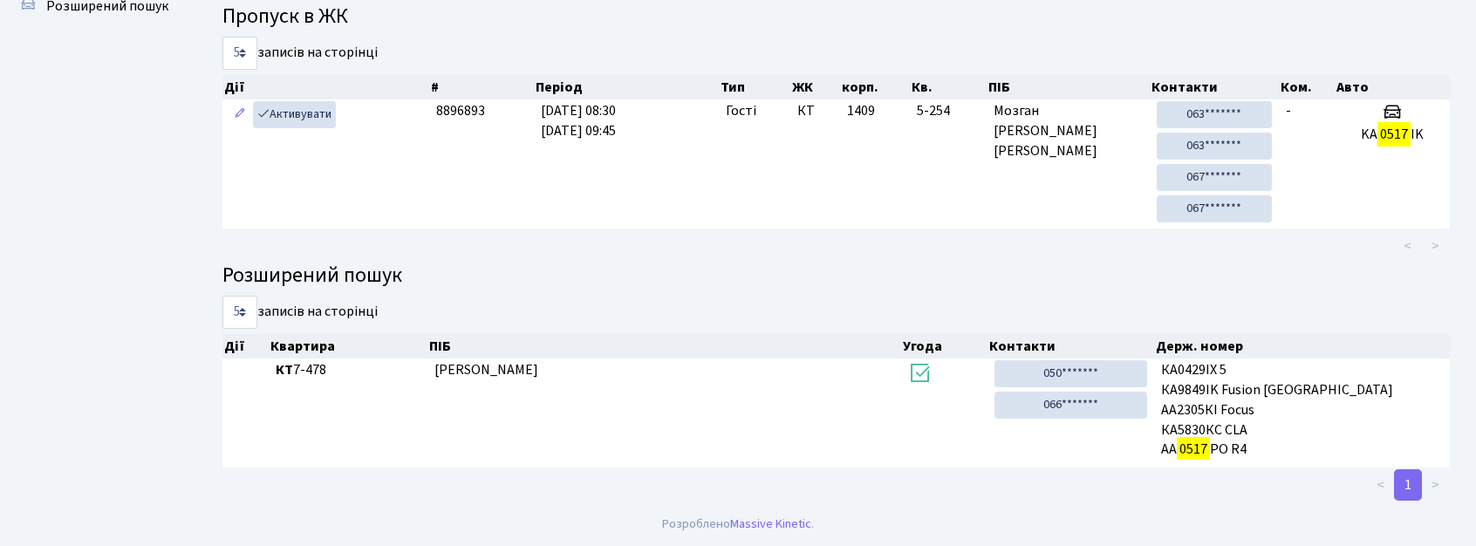
scroll to position [94, 0]
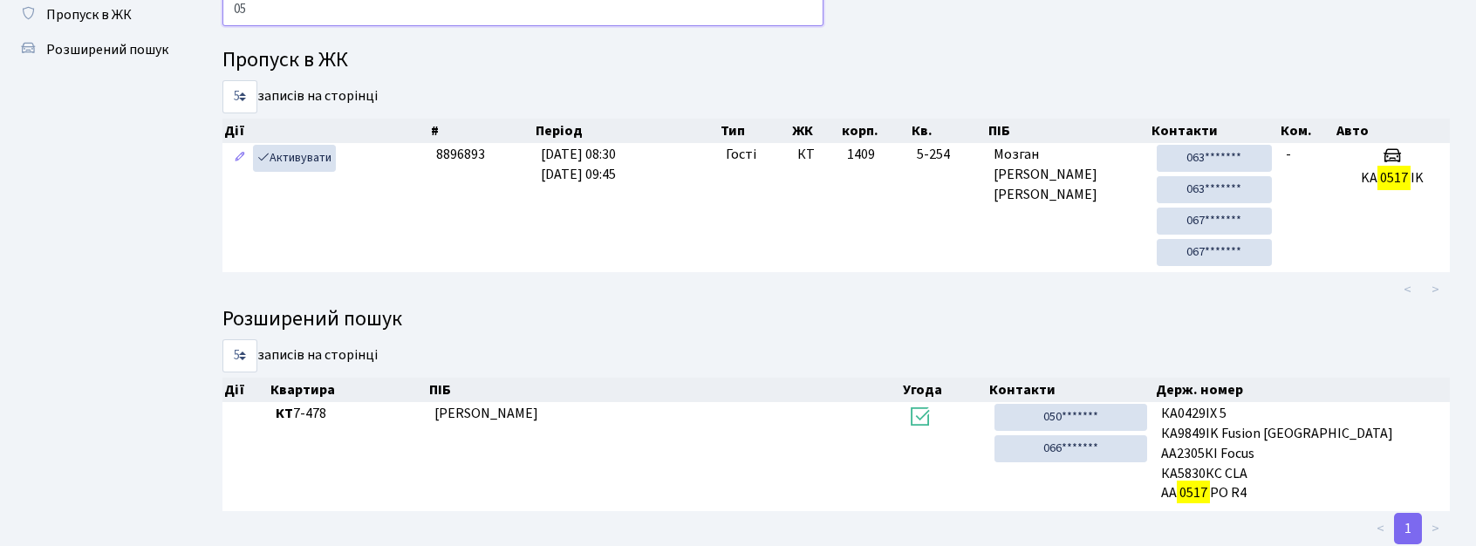
type input "0"
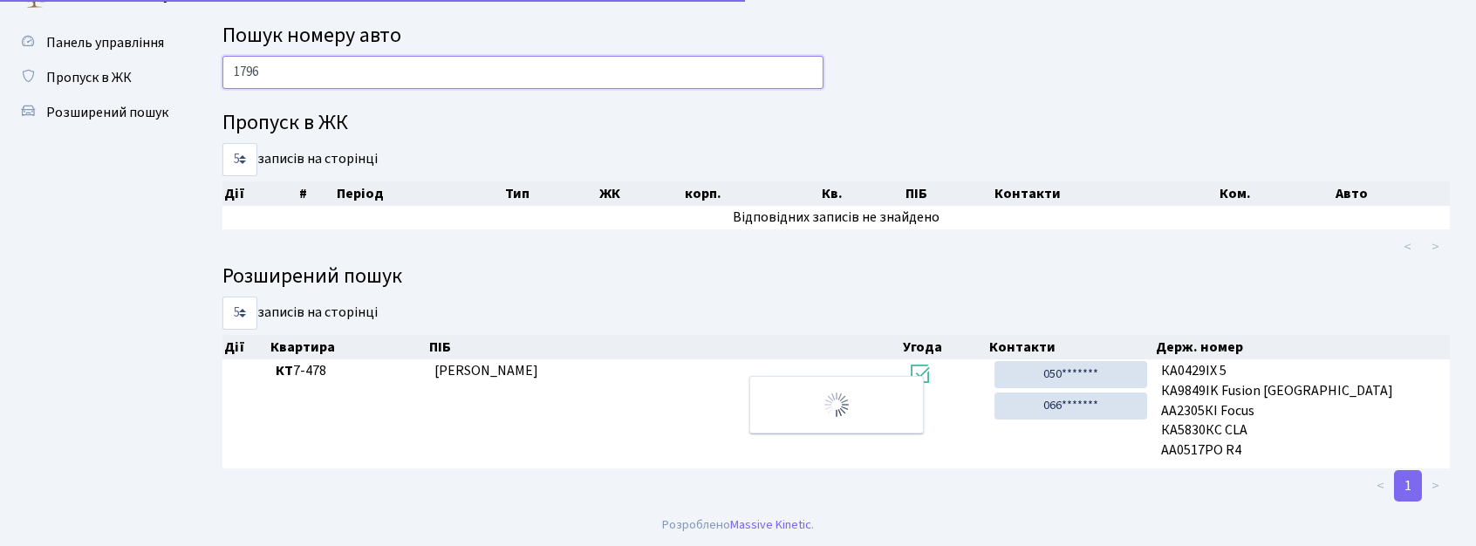
scroll to position [0, 0]
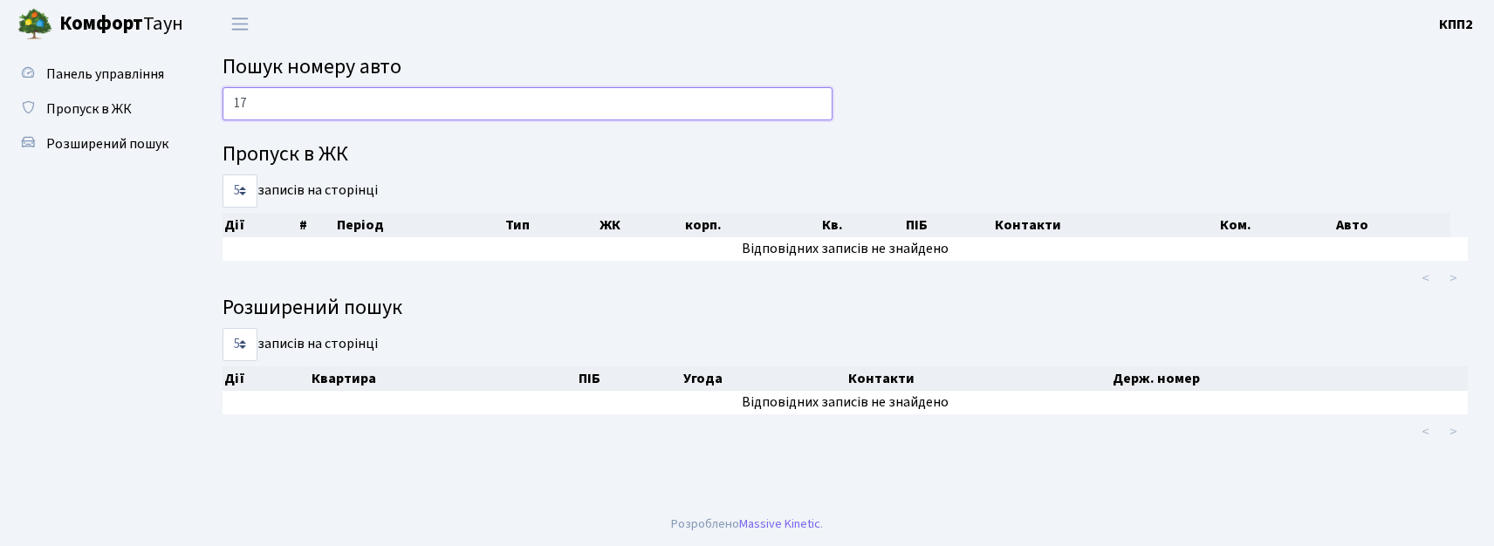
type input "1"
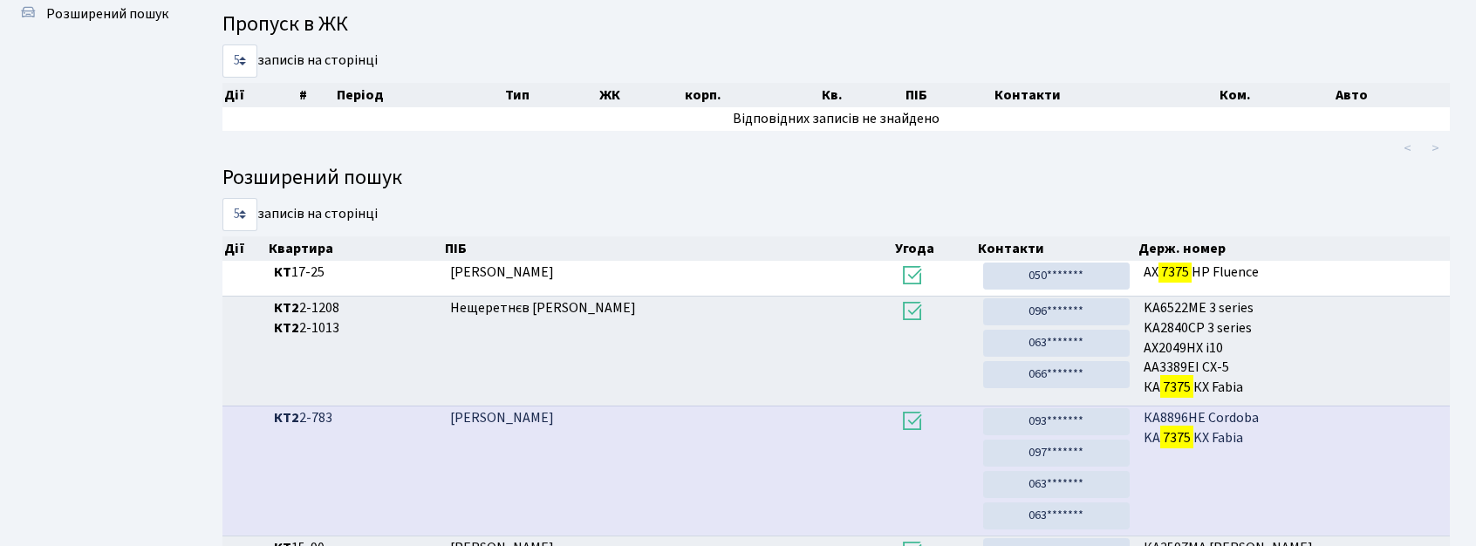
scroll to position [74, 0]
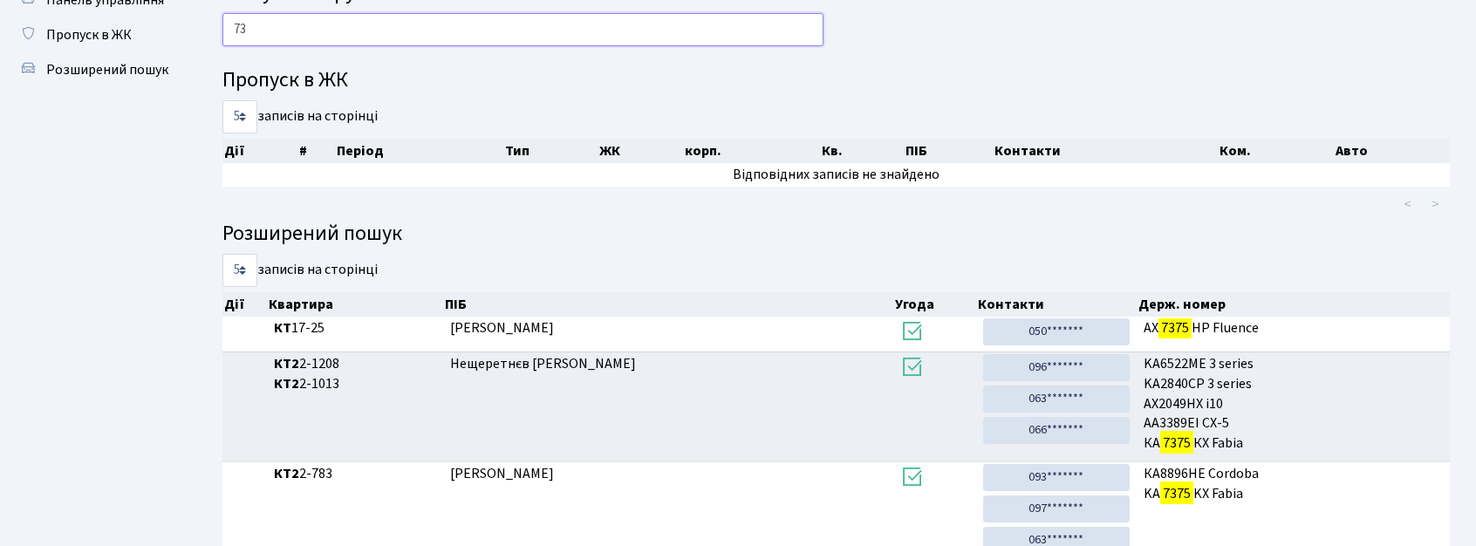
type input "7"
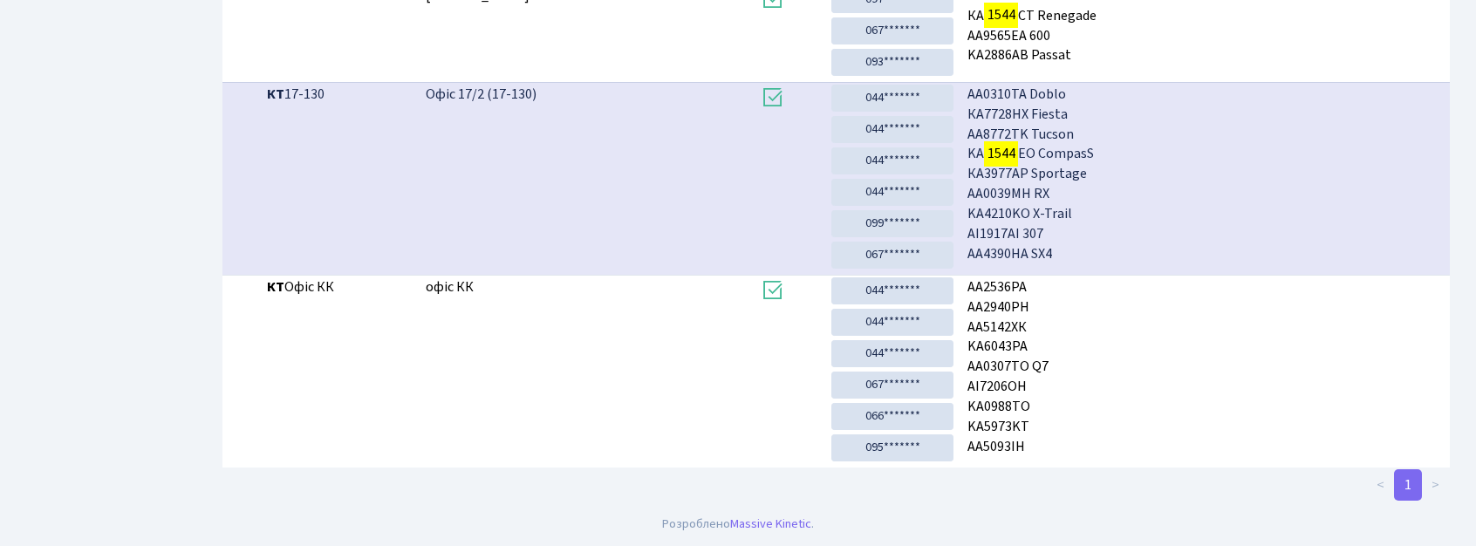
scroll to position [94, 0]
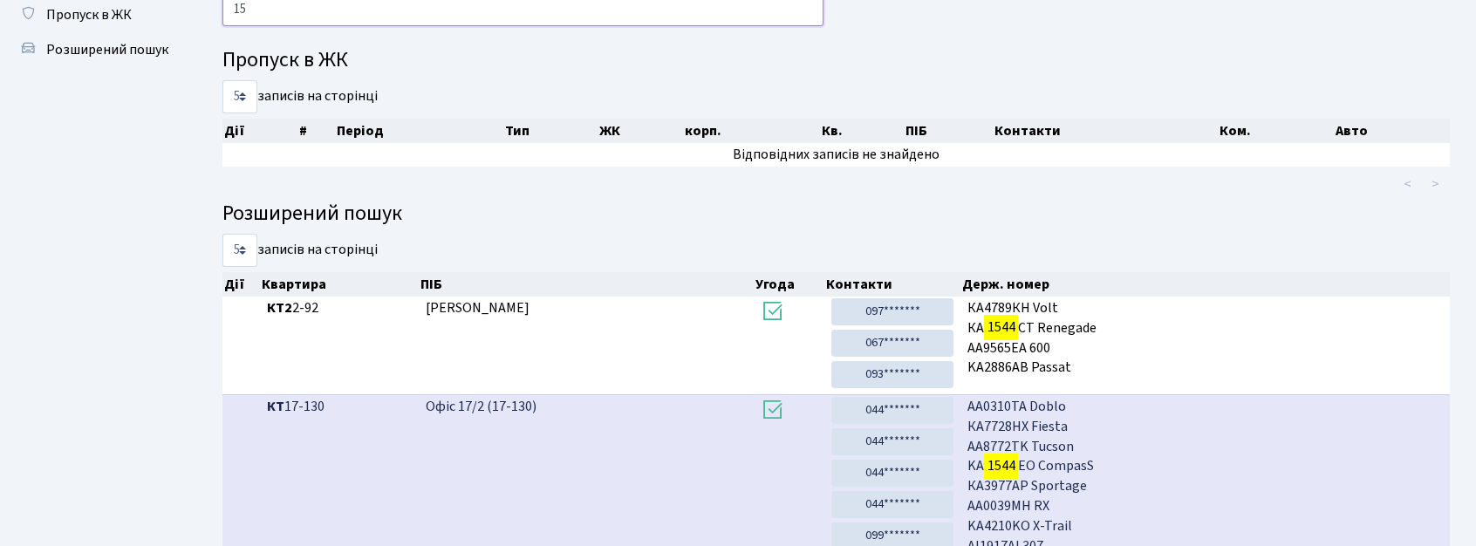
type input "1"
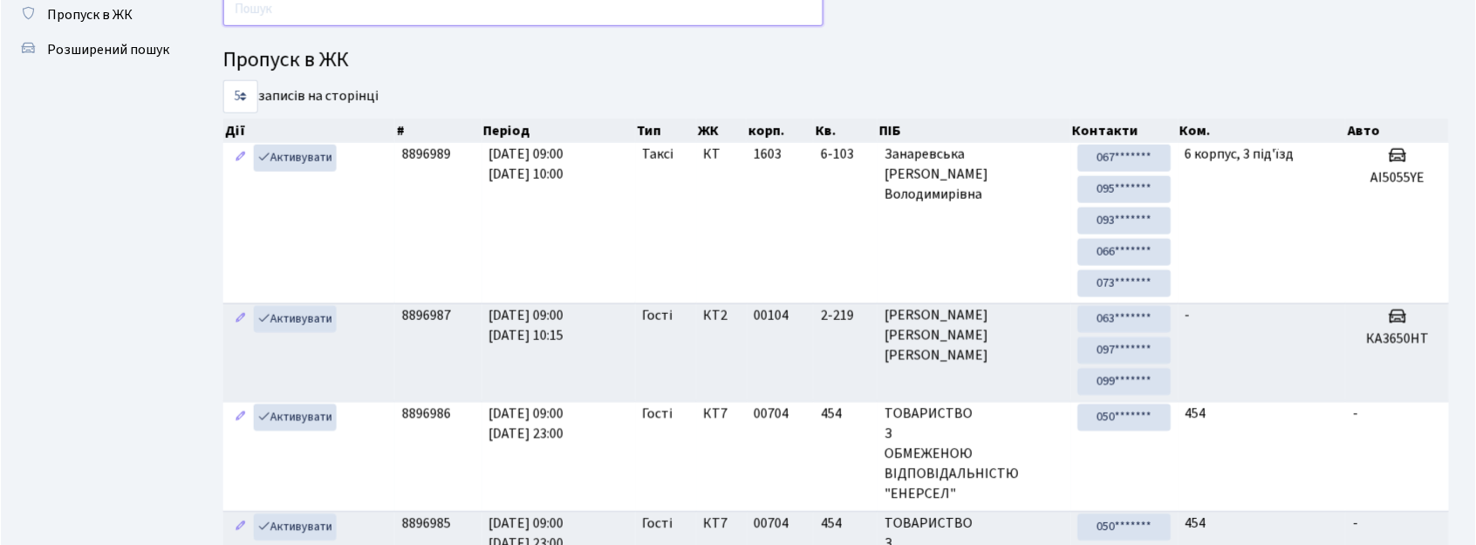
scroll to position [0, 0]
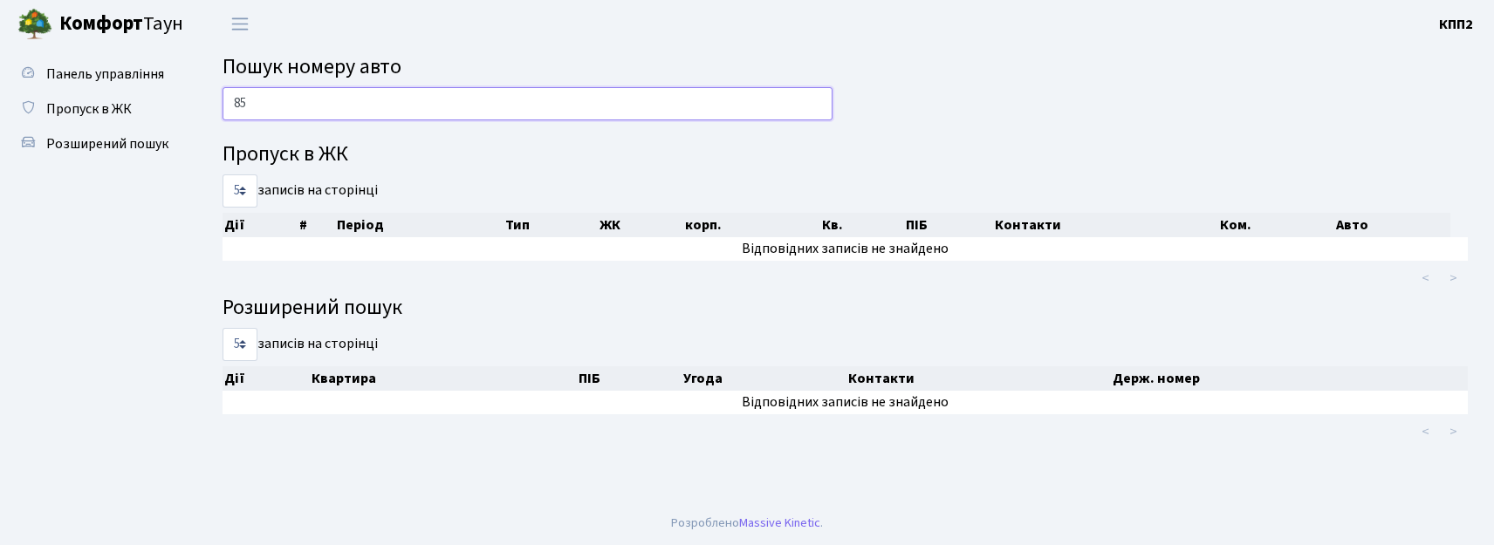
type input "8"
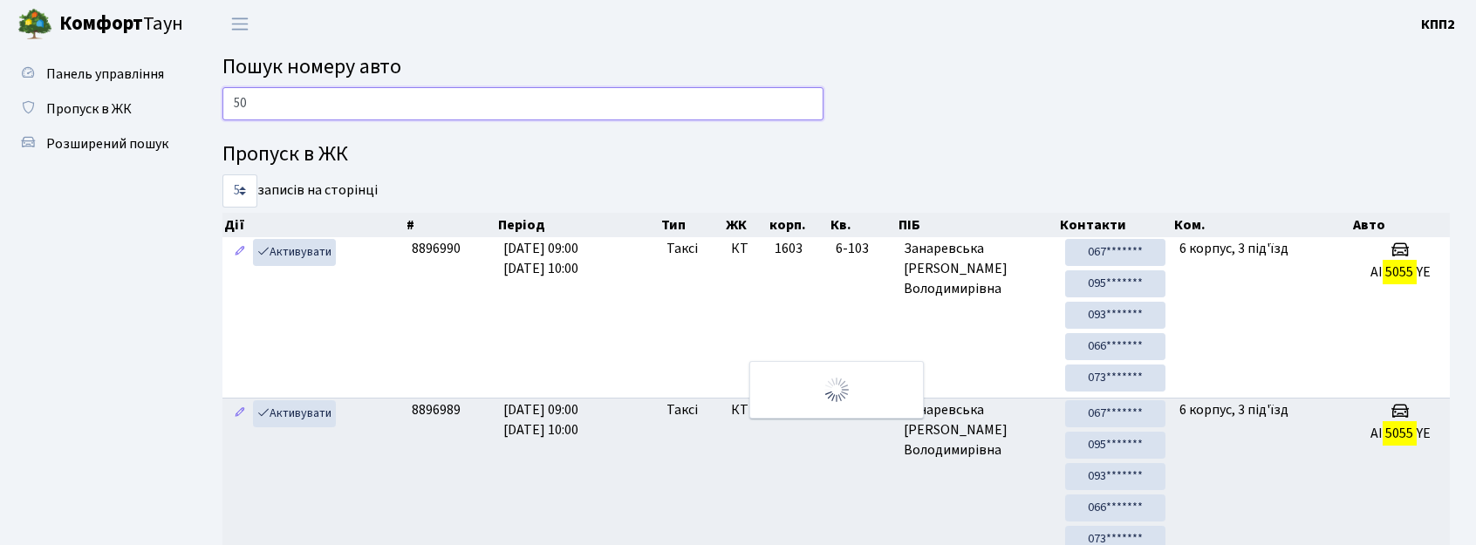
type input "5"
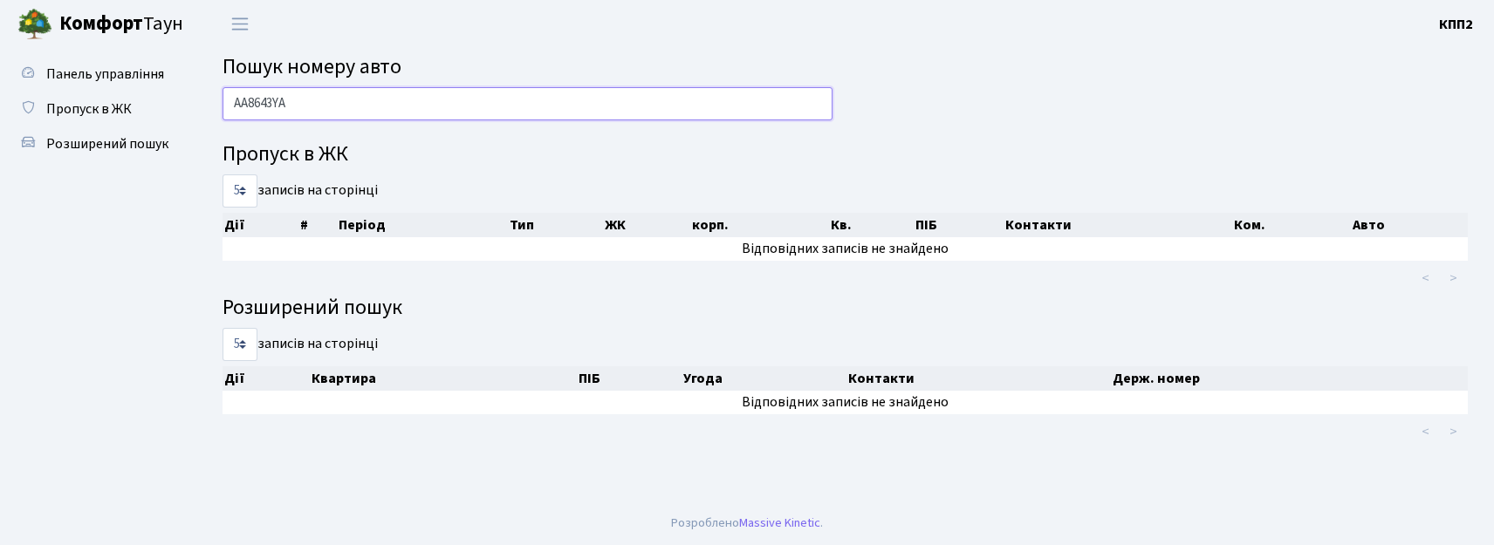
drag, startPoint x: 230, startPoint y: 106, endPoint x: 321, endPoint y: 113, distance: 91.0
click at [321, 113] on input "АА8643YА" at bounding box center [528, 103] width 610 height 33
type input "АА8643YА"
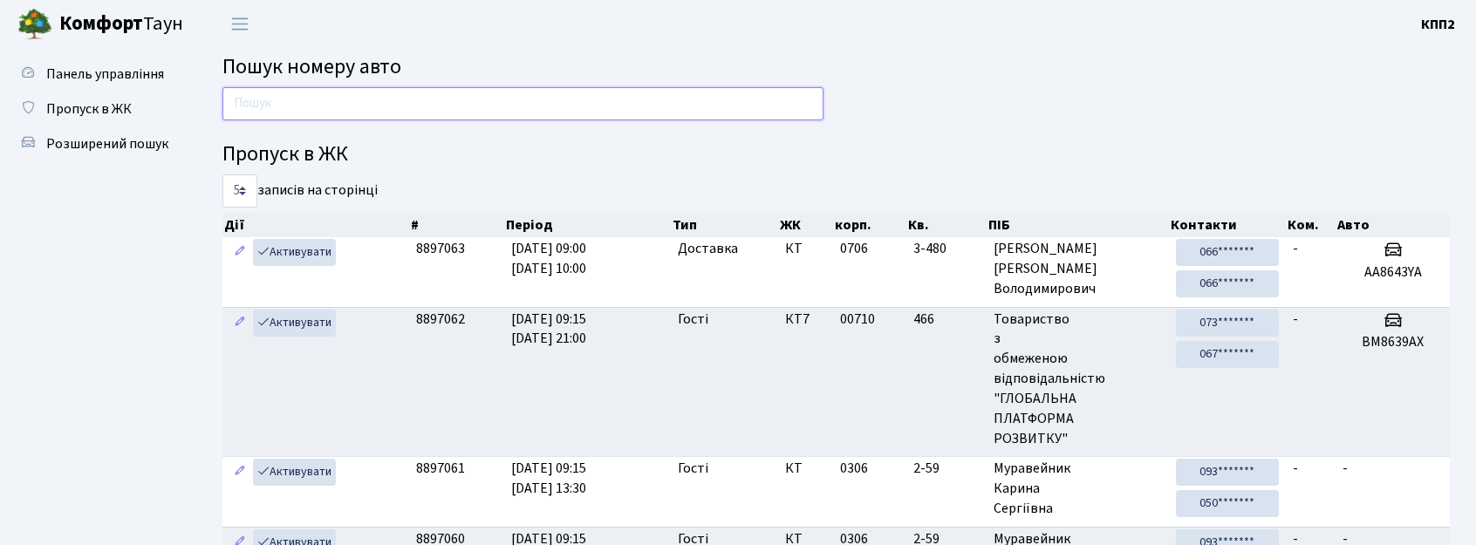
paste input "АА8643YА"
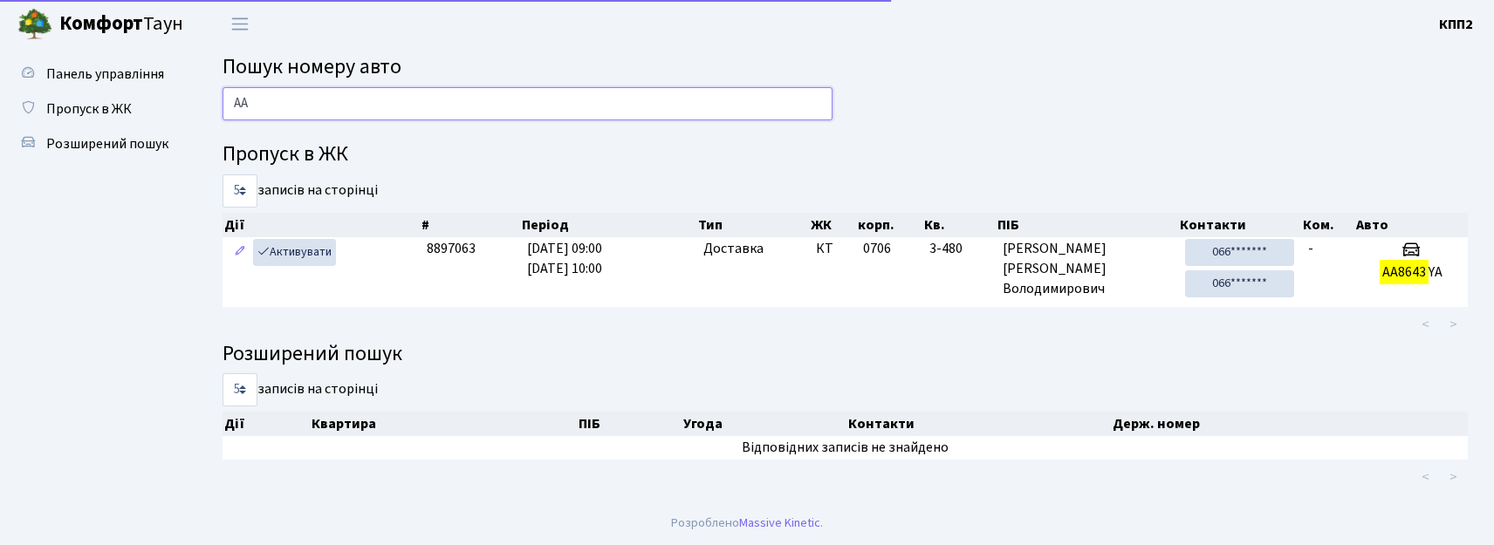
type input "А"
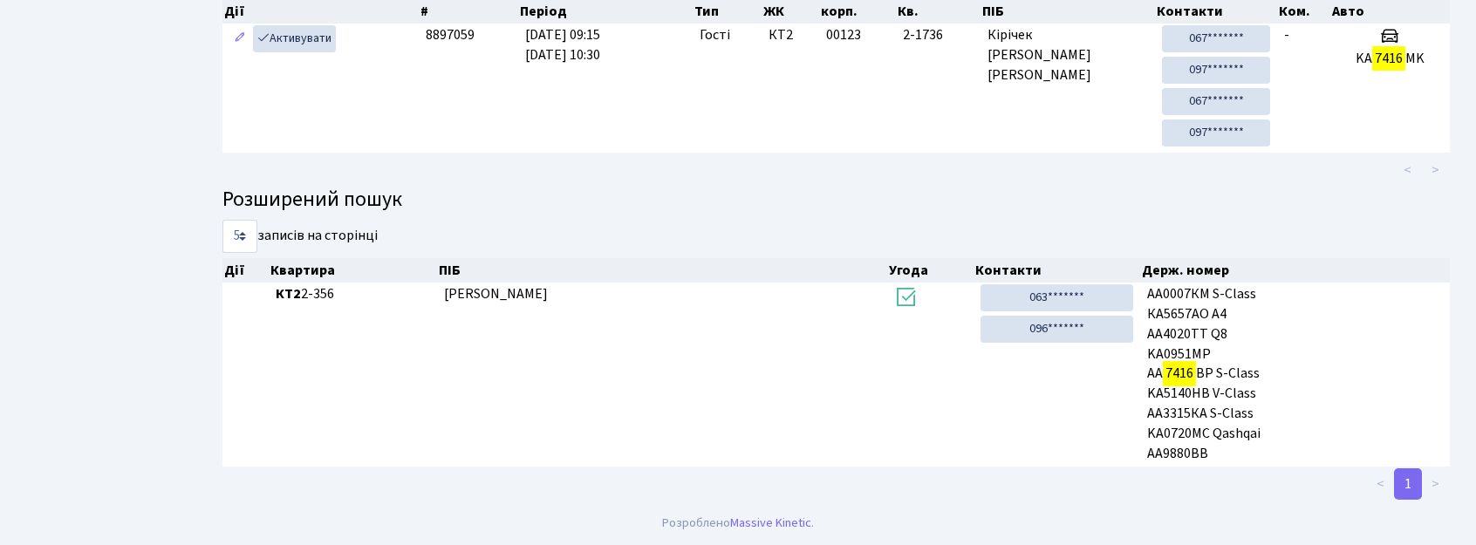
scroll to position [94, 0]
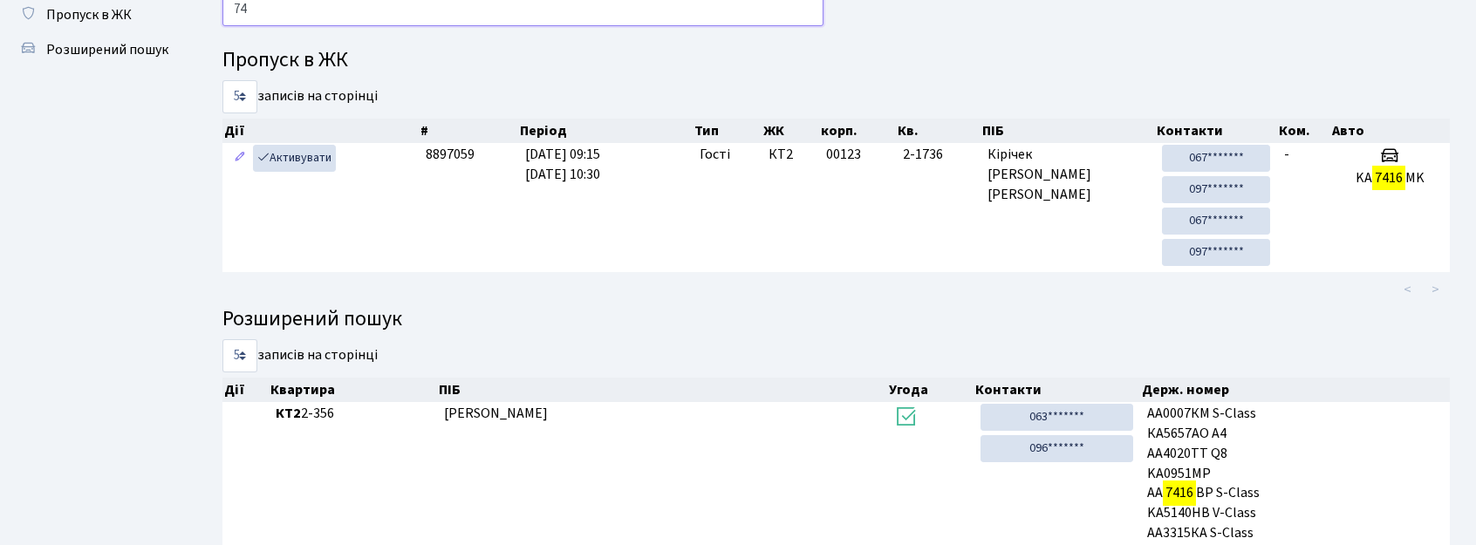
type input "7"
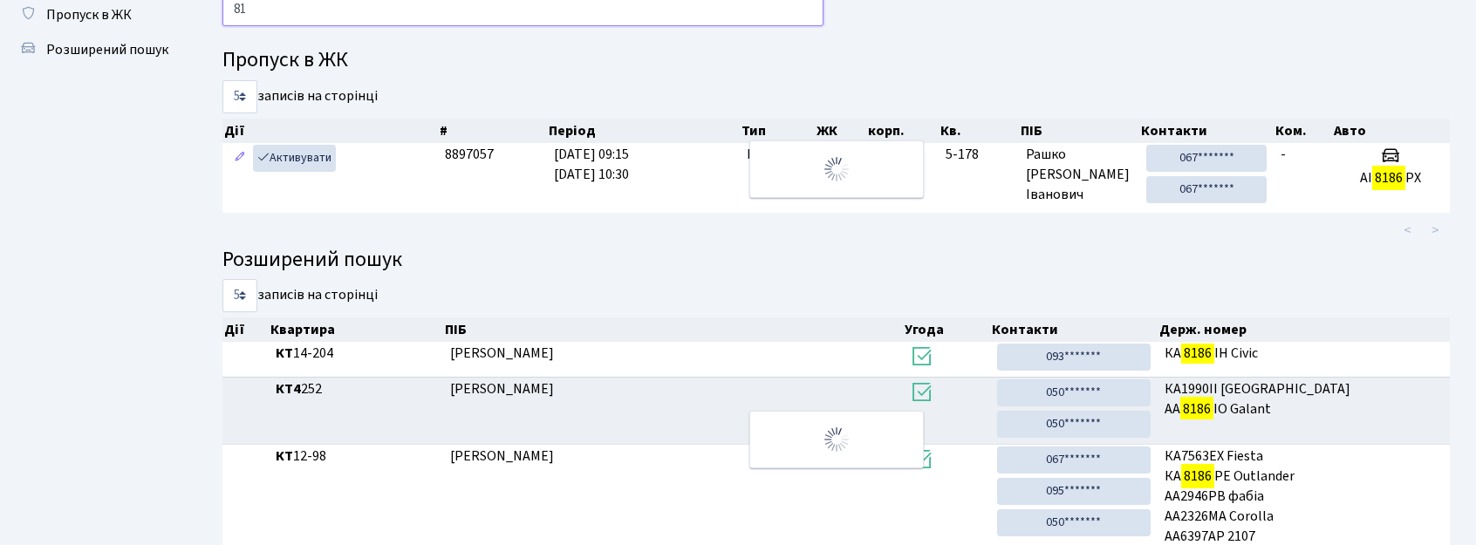
type input "8"
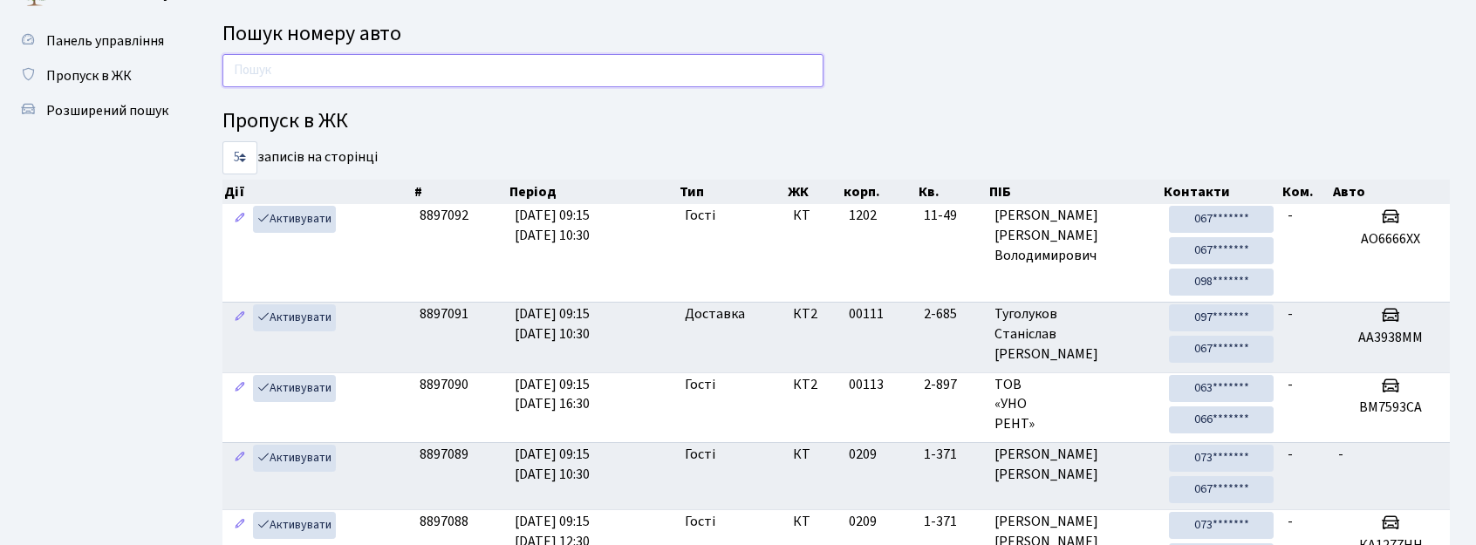
scroll to position [0, 0]
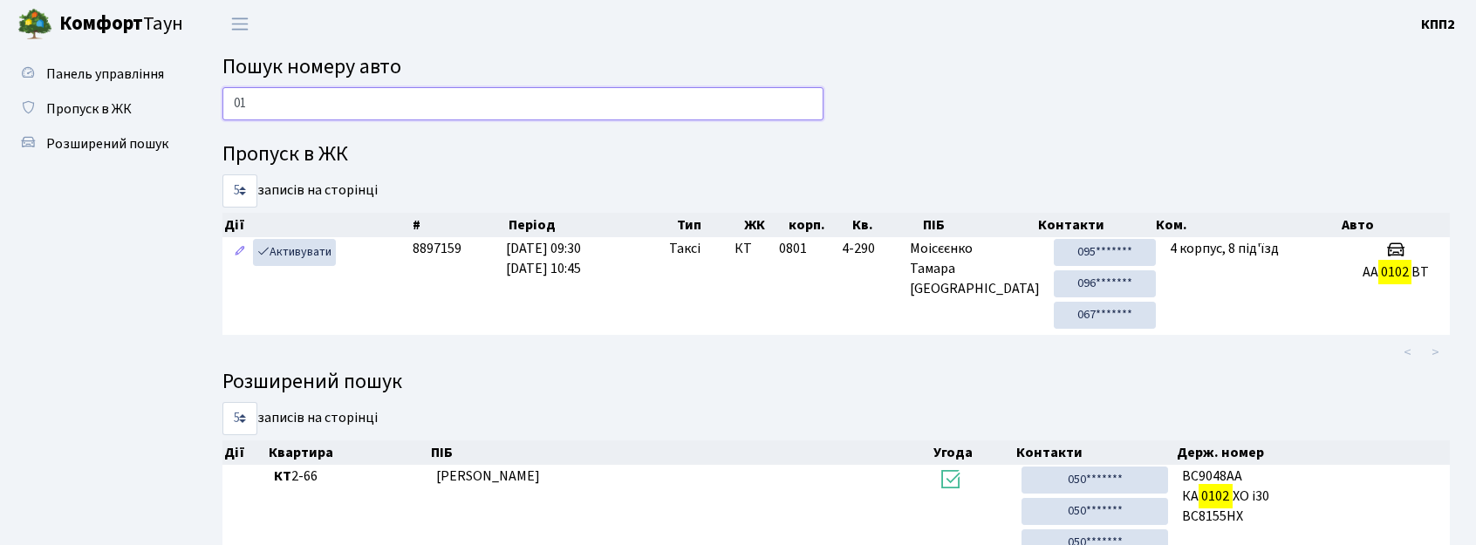
type input "0"
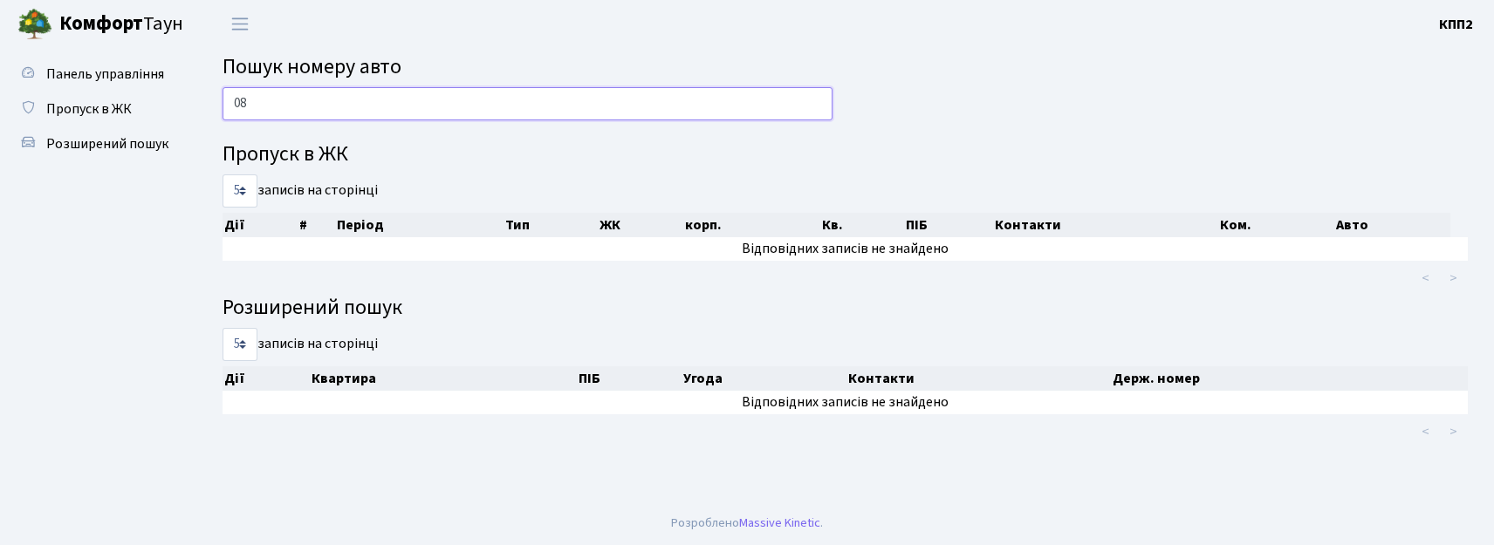
type input "0"
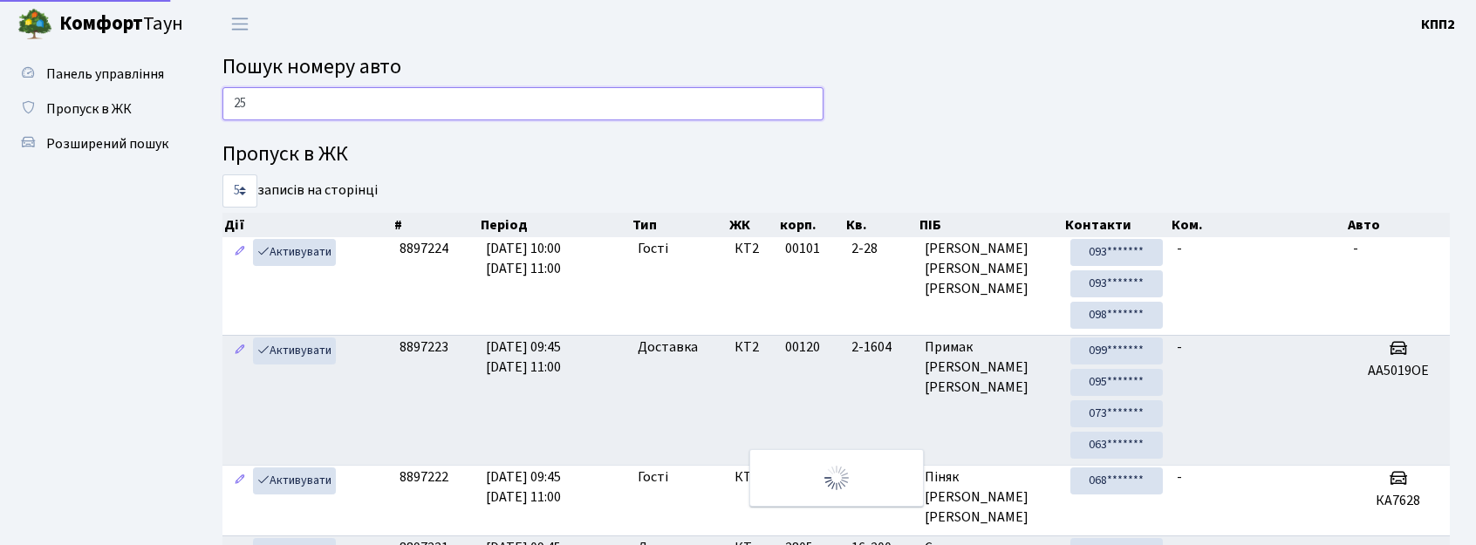
type input "2"
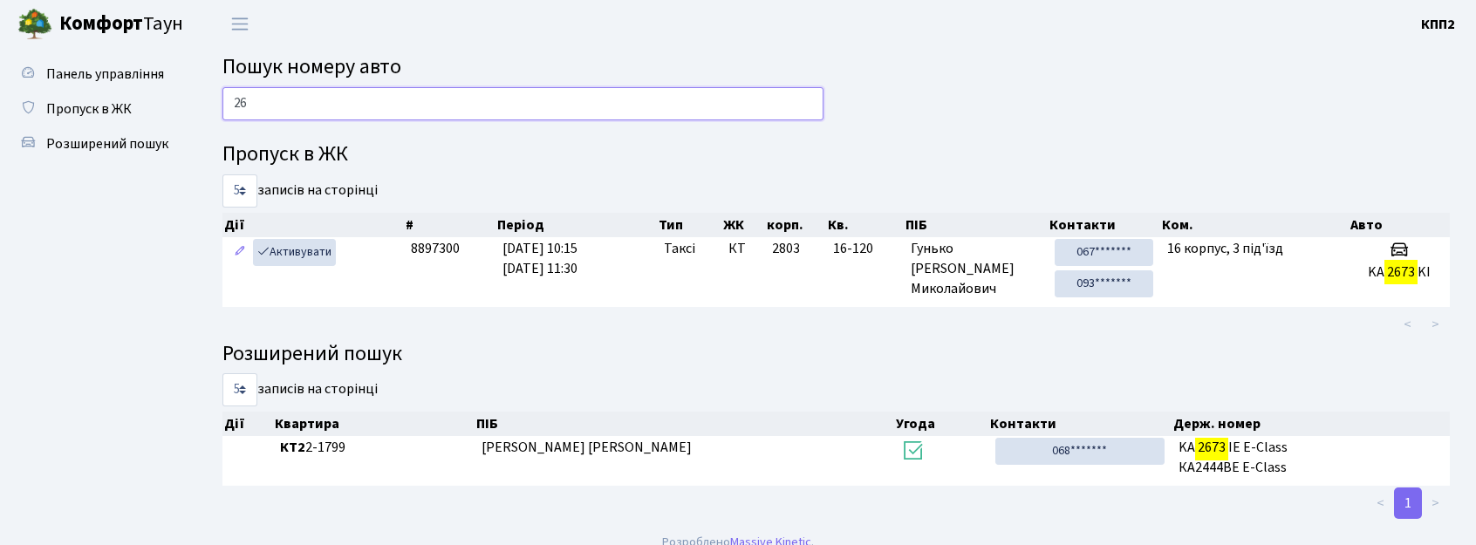
type input "2"
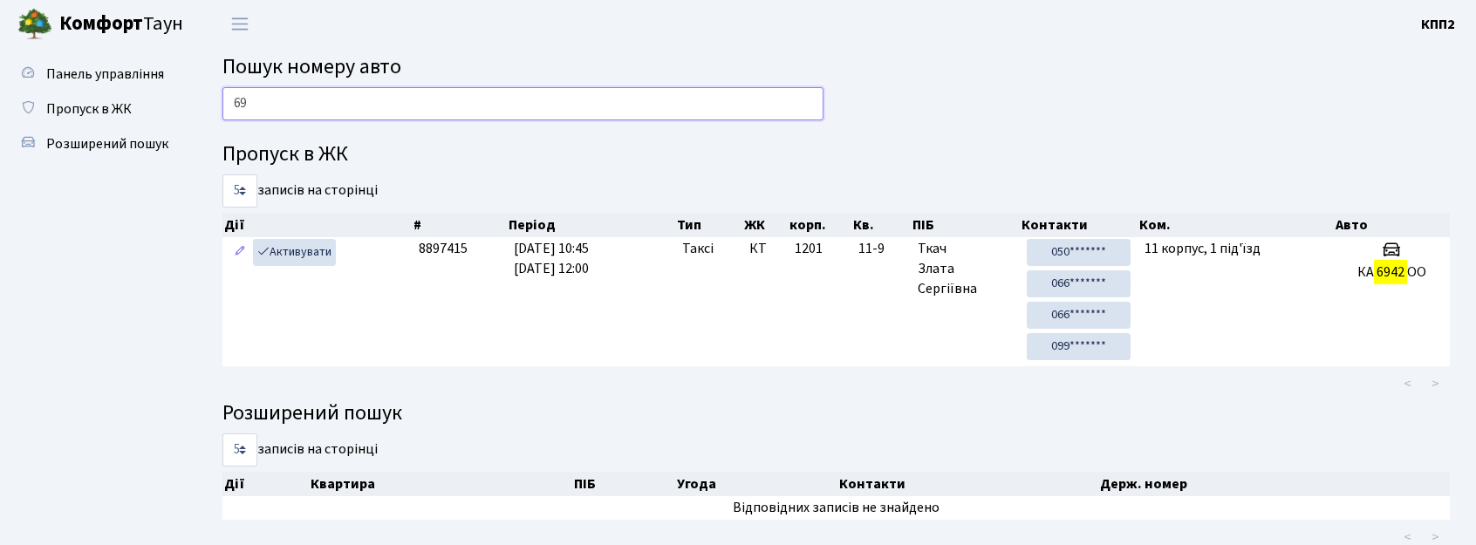
type input "6"
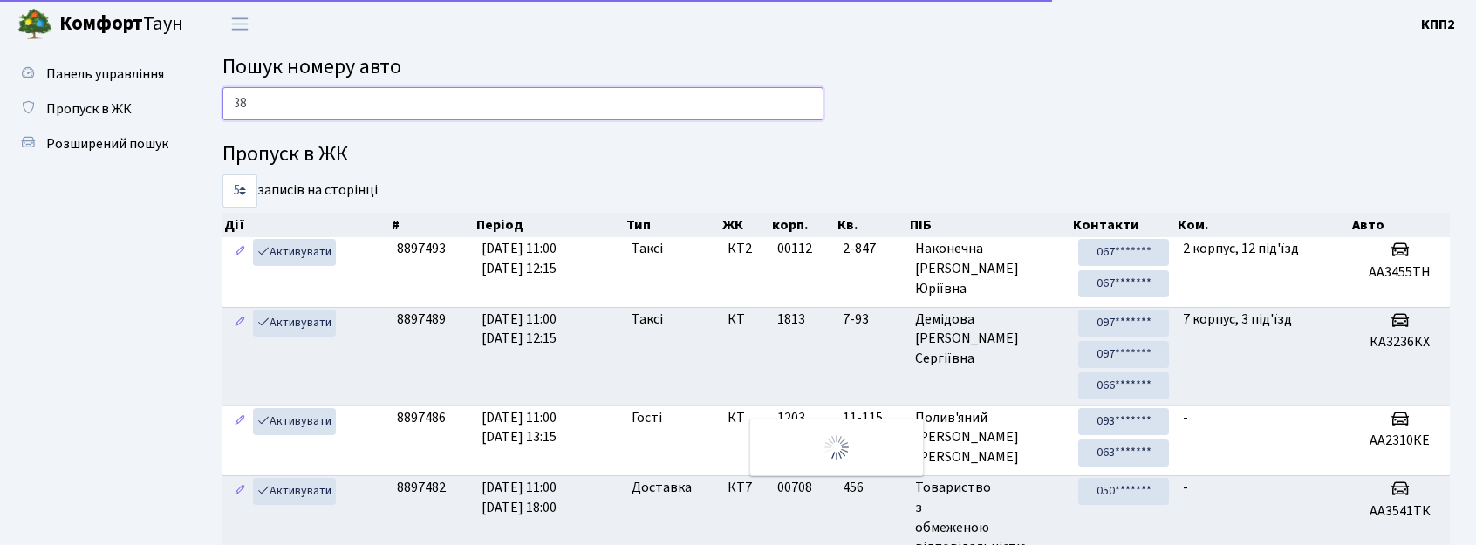
type input "3"
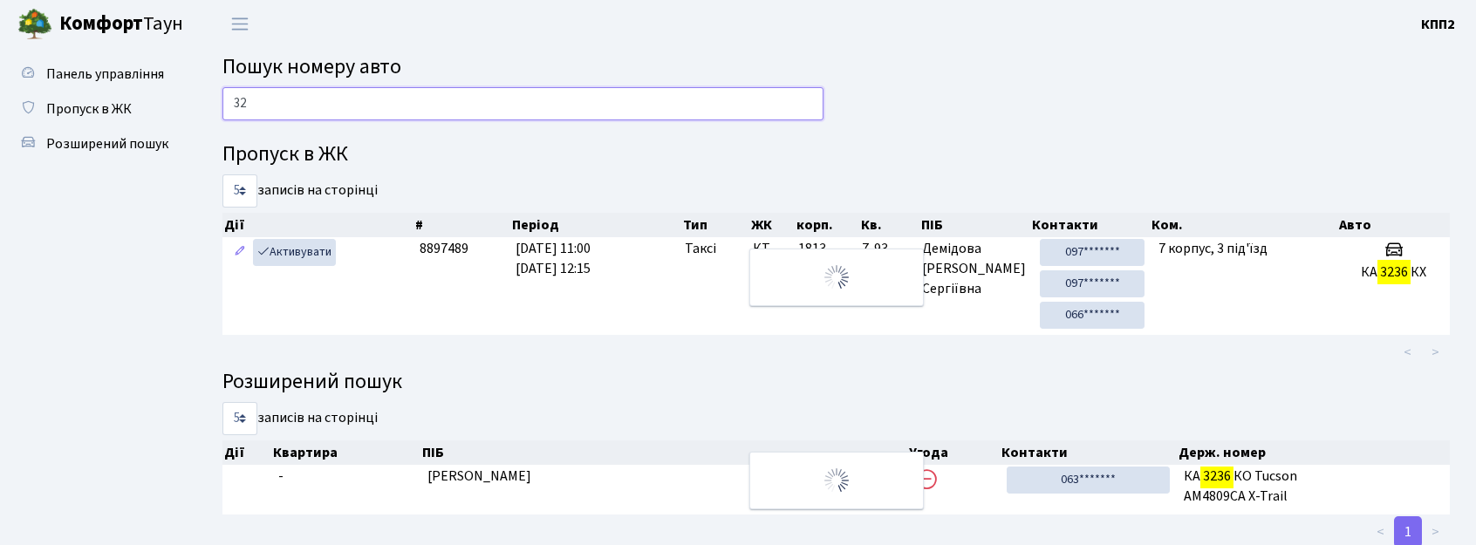
type input "3"
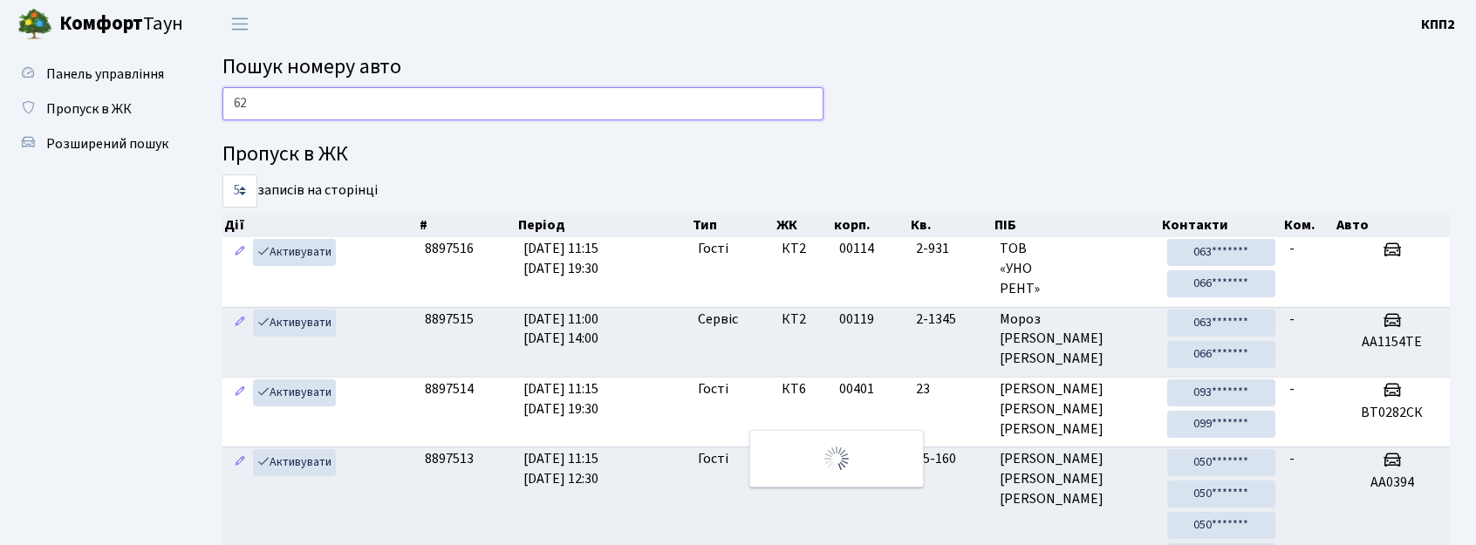
type input "6"
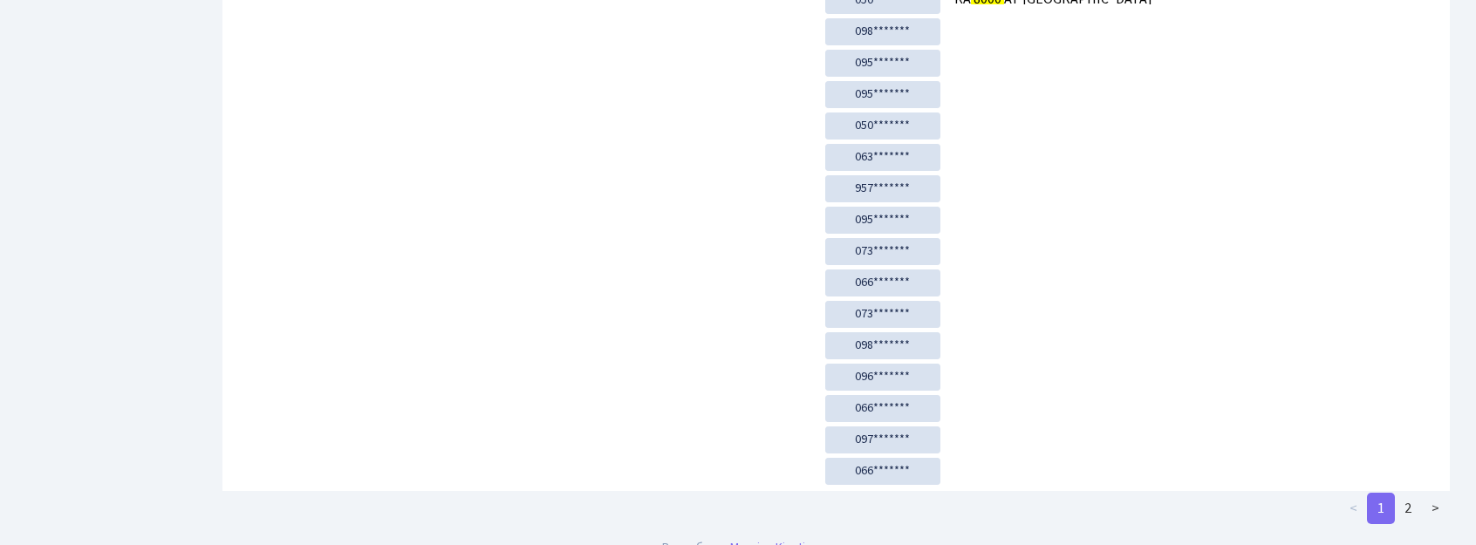
scroll to position [891, 0]
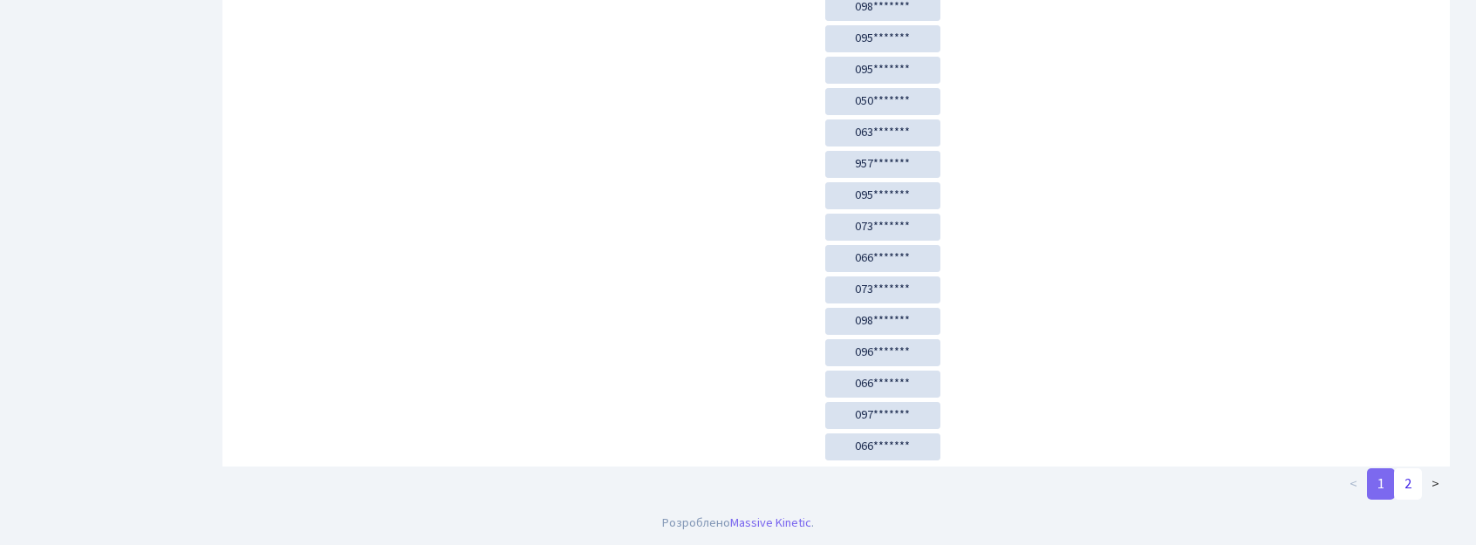
click at [1411, 489] on link "2" at bounding box center [1408, 484] width 28 height 31
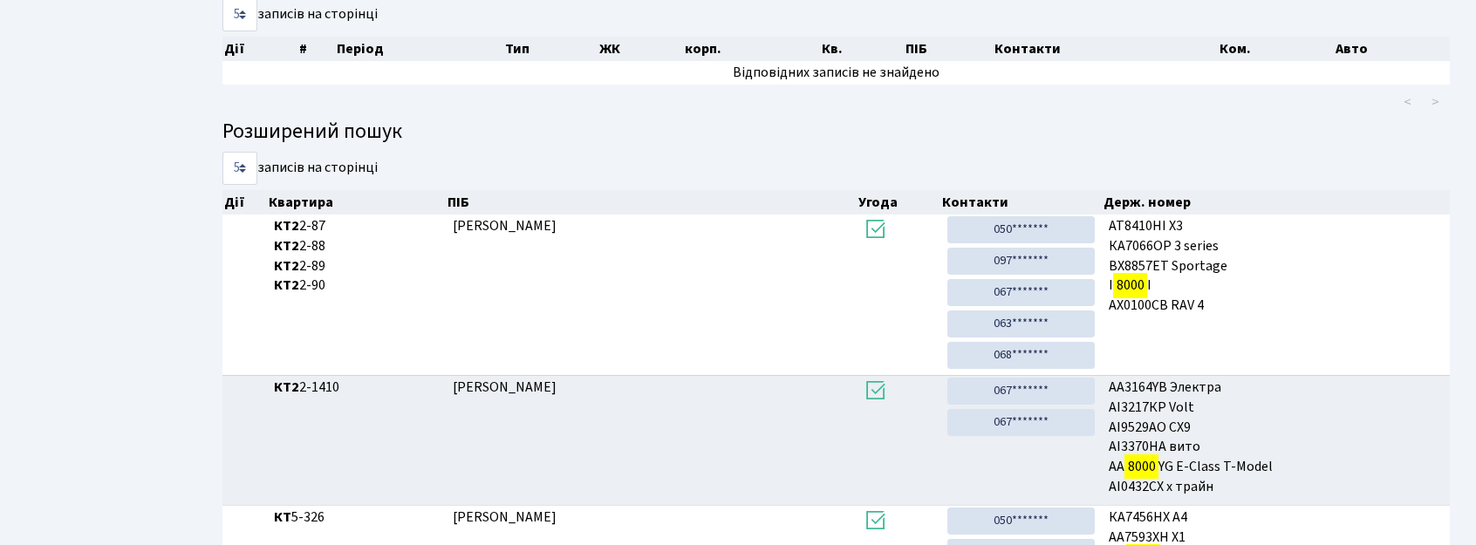
scroll to position [419, 0]
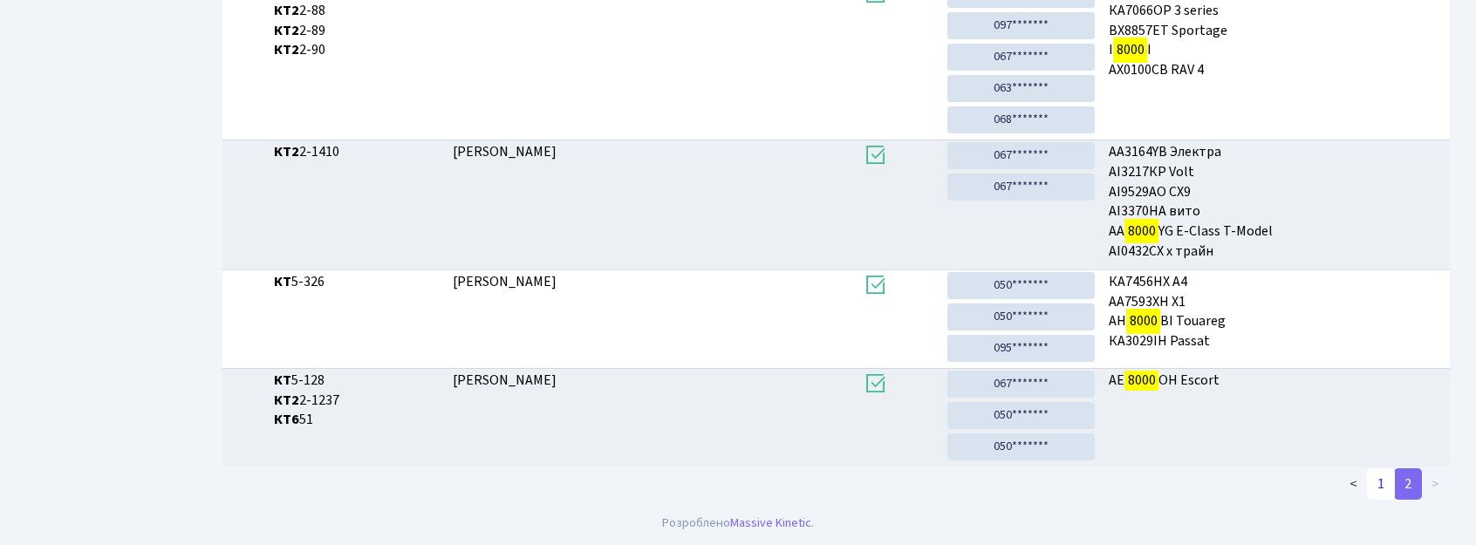
click at [1391, 492] on link "1" at bounding box center [1381, 484] width 28 height 31
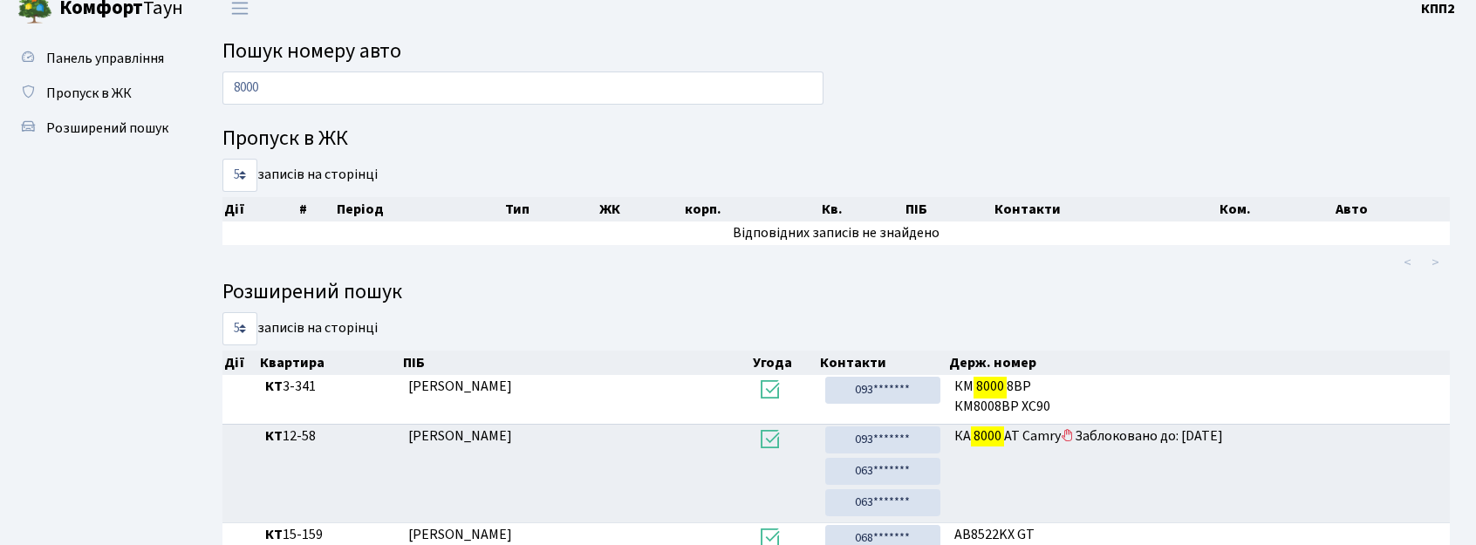
scroll to position [0, 0]
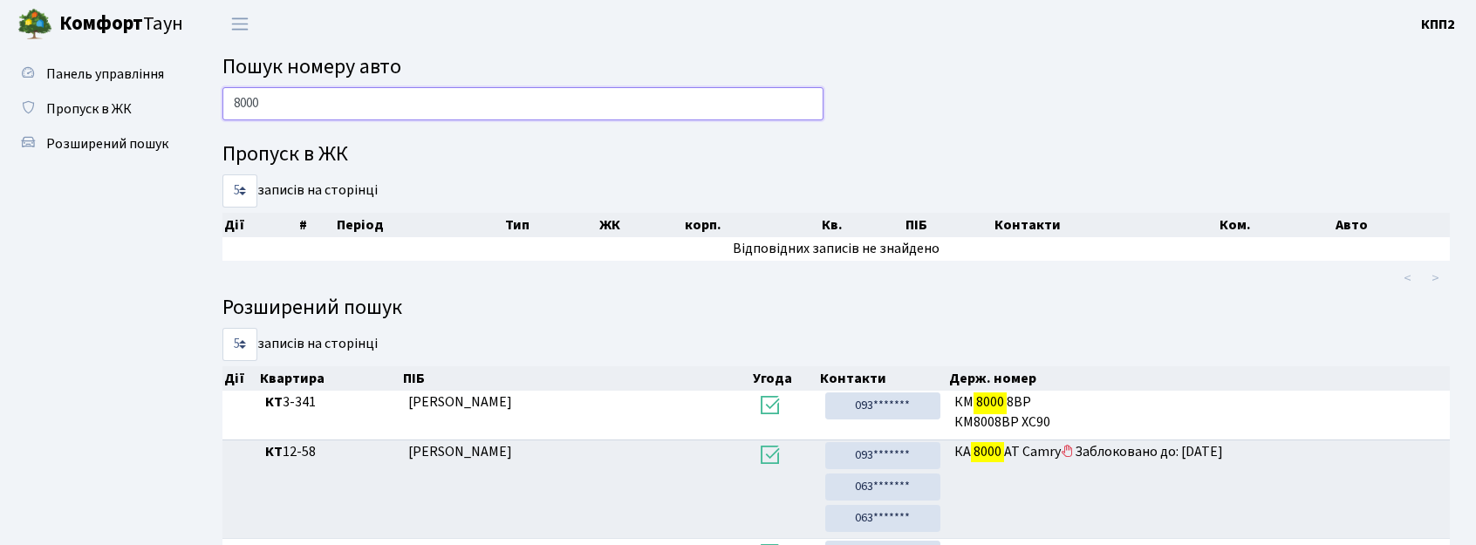
click at [721, 101] on input "8000" at bounding box center [523, 103] width 601 height 33
type input "8"
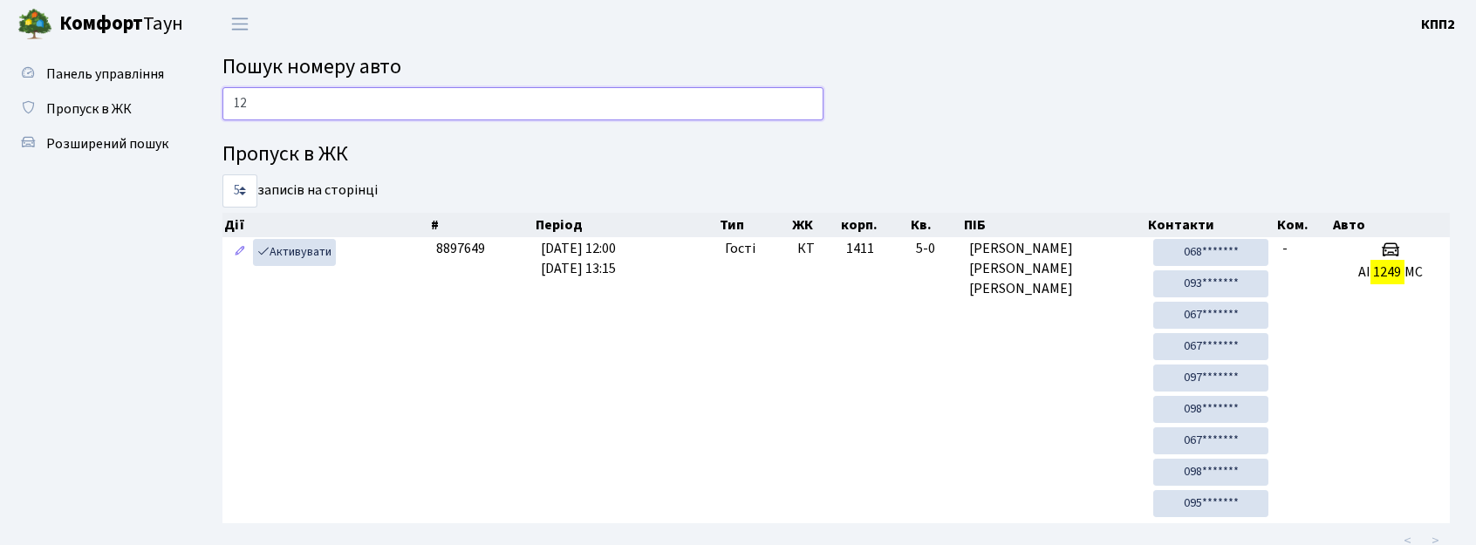
type input "1"
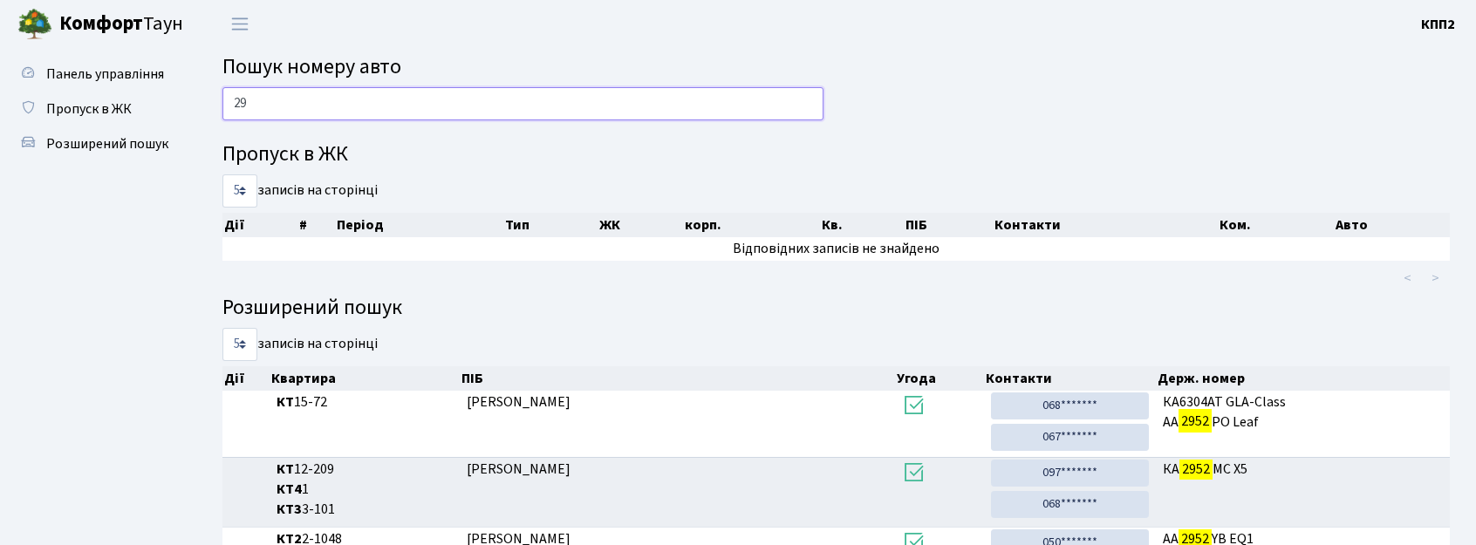
type input "2"
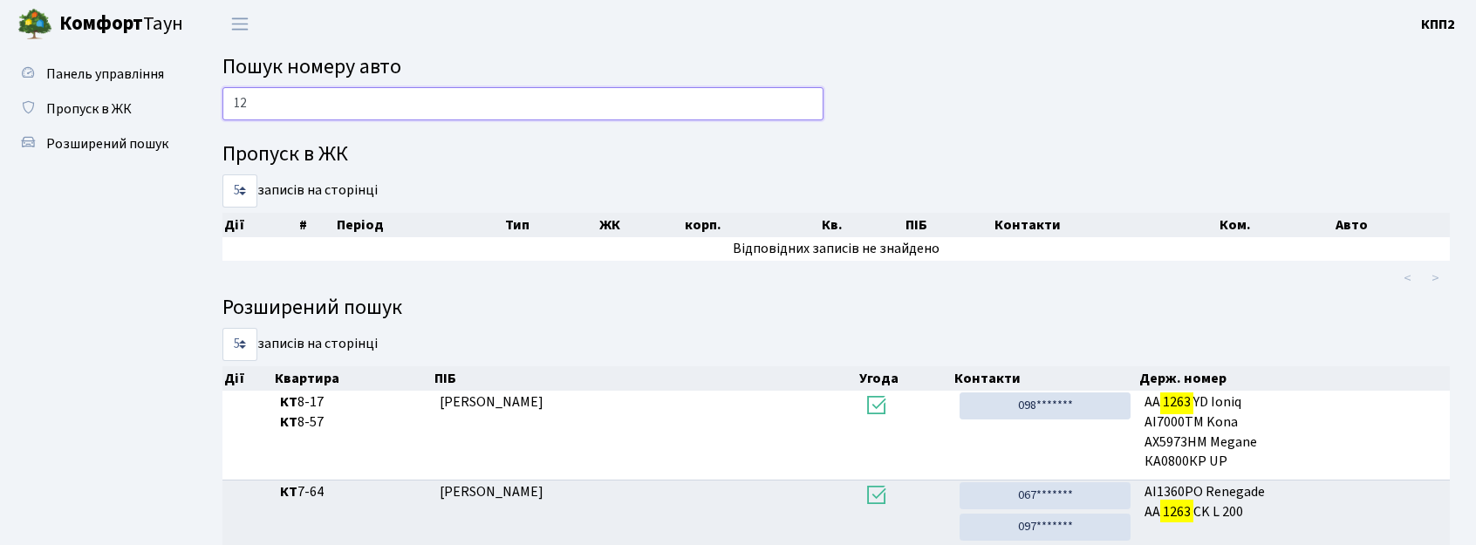
type input "1"
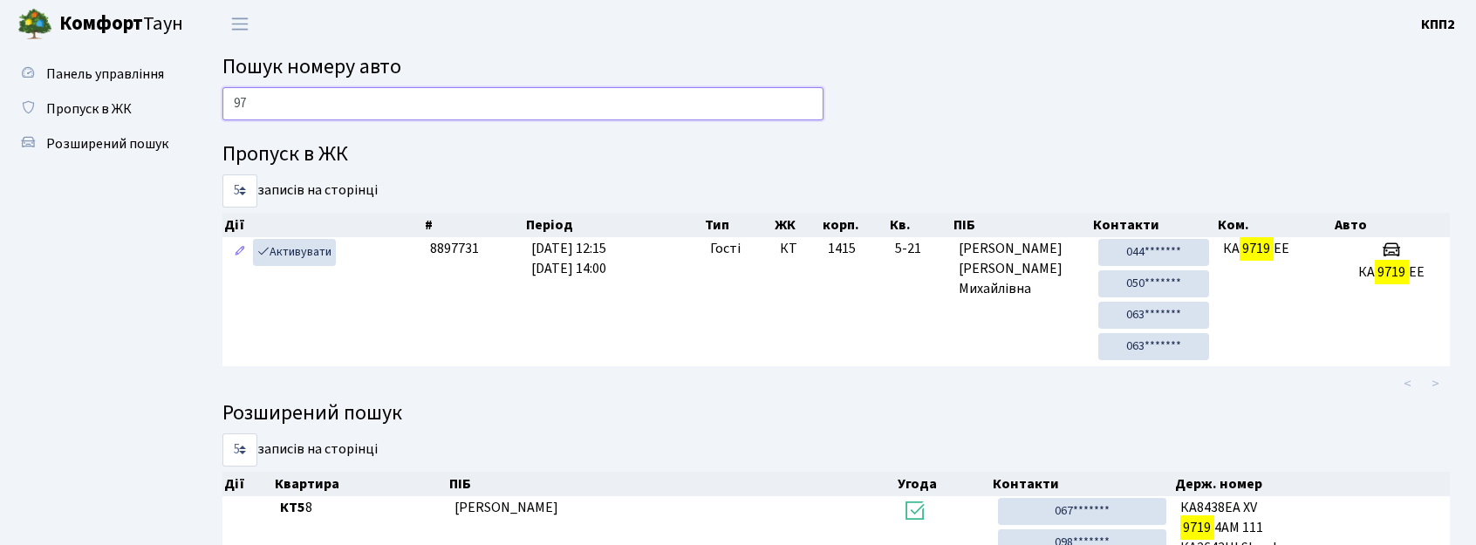
type input "9"
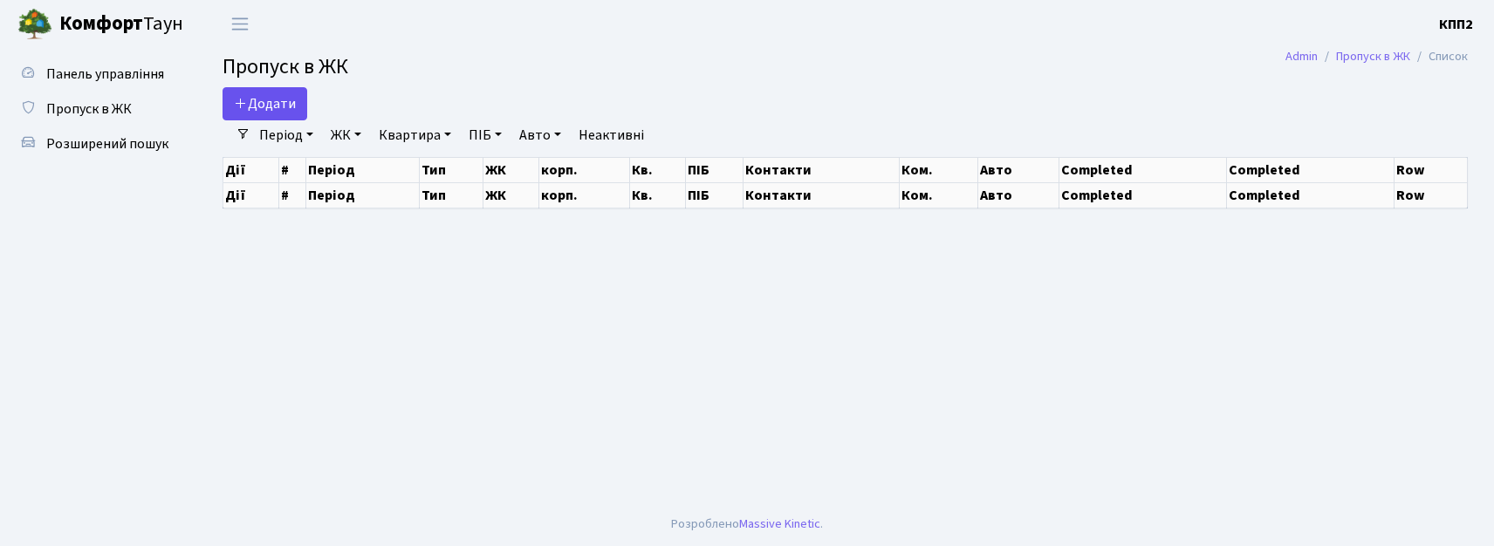
select select "25"
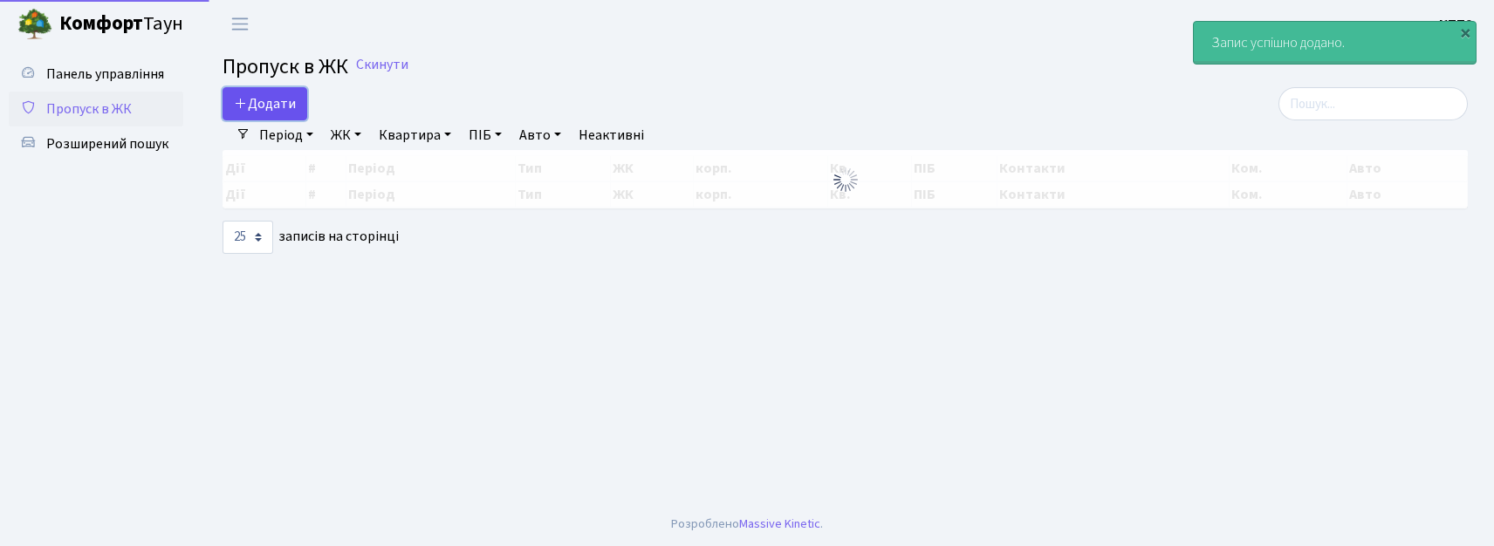
click at [264, 113] on link "Додати" at bounding box center [265, 103] width 85 height 33
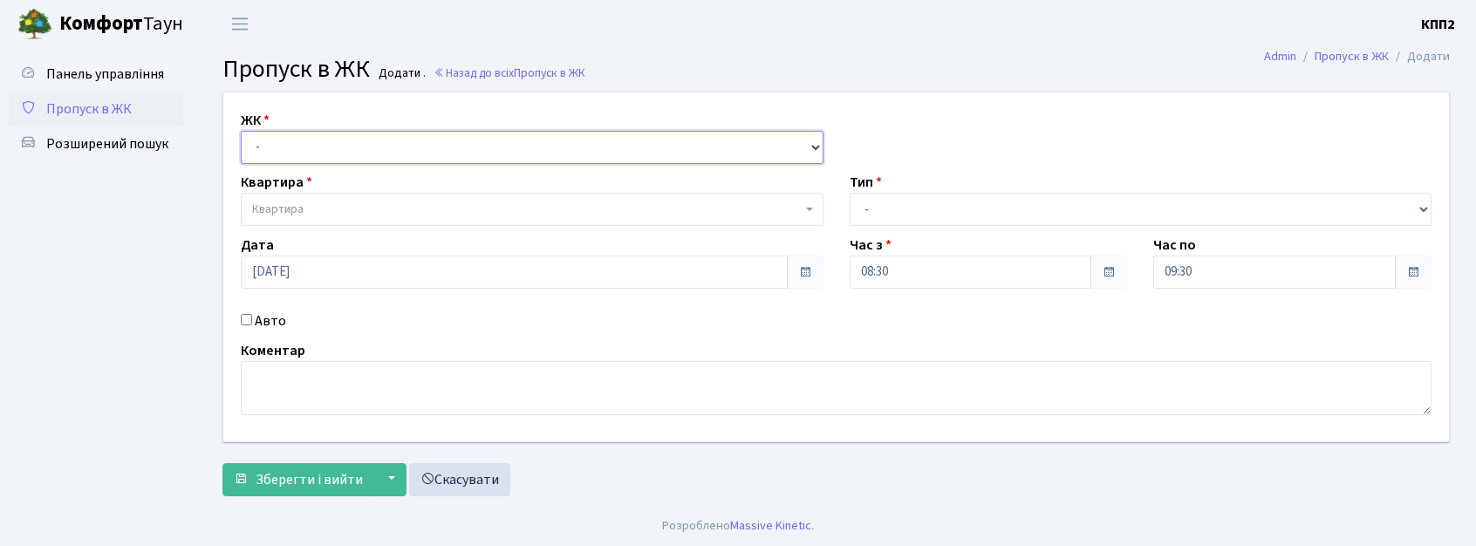
click at [290, 141] on select "- КТ, вул. Регенераторна, 4 КТ2, просп. [STREET_ADDRESS] [STREET_ADDRESS] [PERS…" at bounding box center [532, 147] width 583 height 33
select select "271"
click at [241, 131] on select "- КТ, вул. Регенераторна, 4 КТ2, просп. [STREET_ADDRESS] [STREET_ADDRESS] [PERS…" at bounding box center [532, 147] width 583 height 33
select select
click at [259, 329] on label "Авто" at bounding box center [270, 321] width 31 height 21
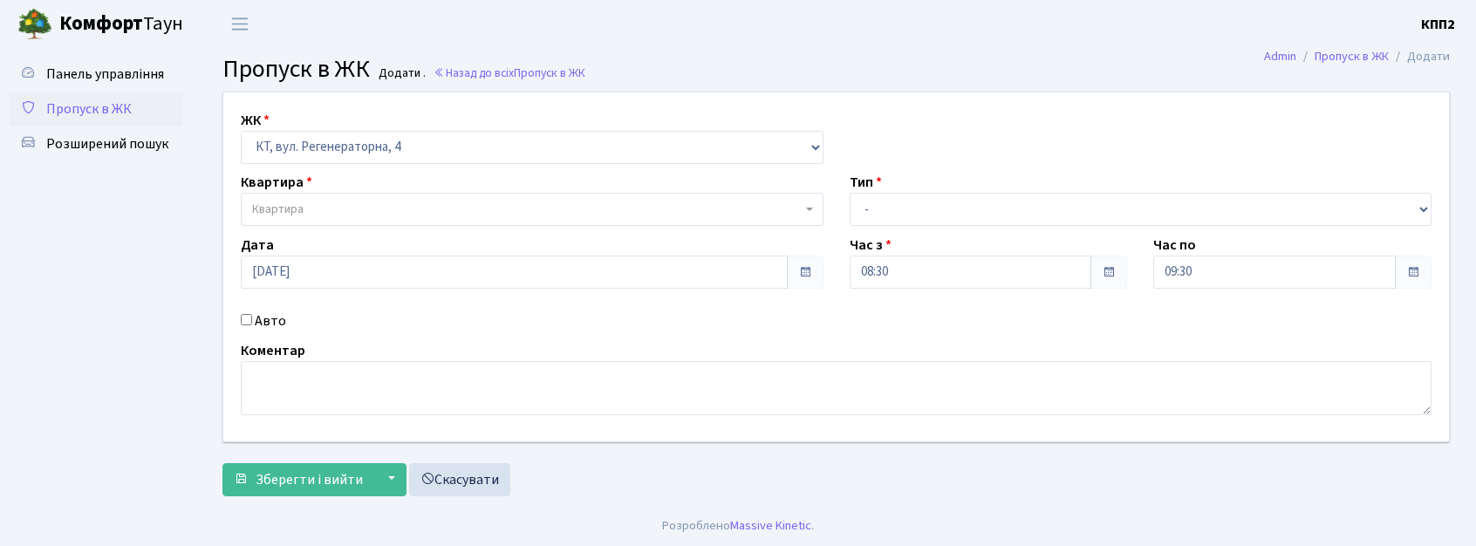
click at [252, 325] on input "Авто" at bounding box center [246, 319] width 11 height 11
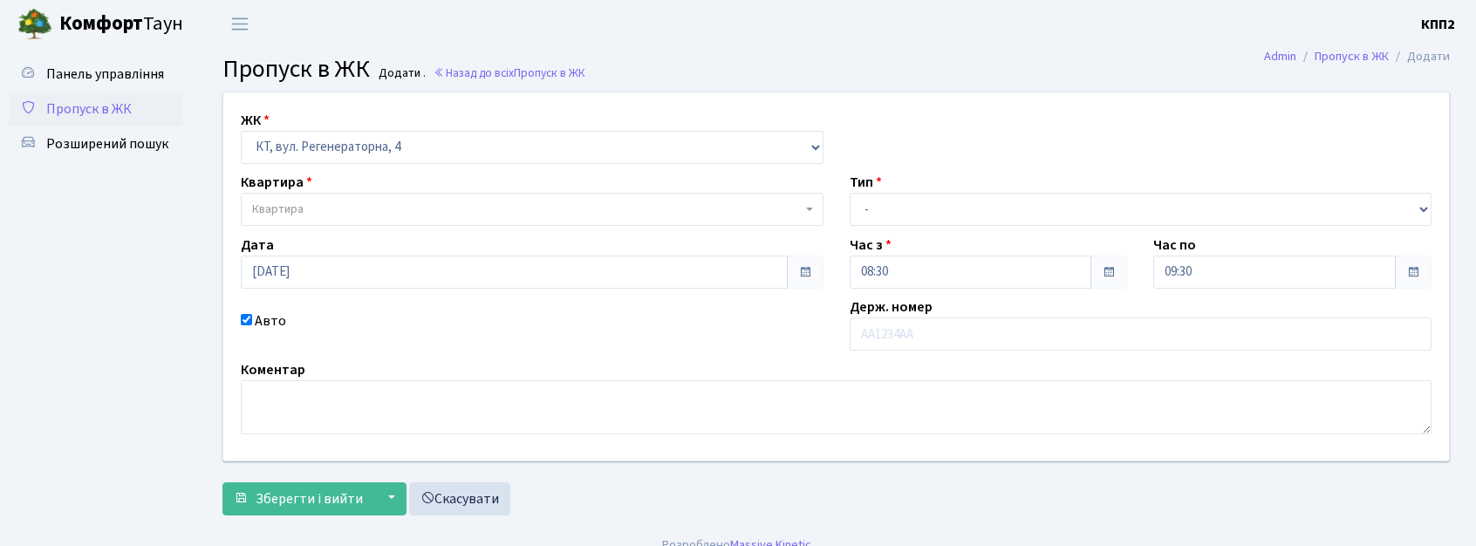
click at [264, 319] on label "Авто" at bounding box center [270, 321] width 31 height 21
click at [252, 319] on input "Авто" at bounding box center [246, 319] width 11 height 11
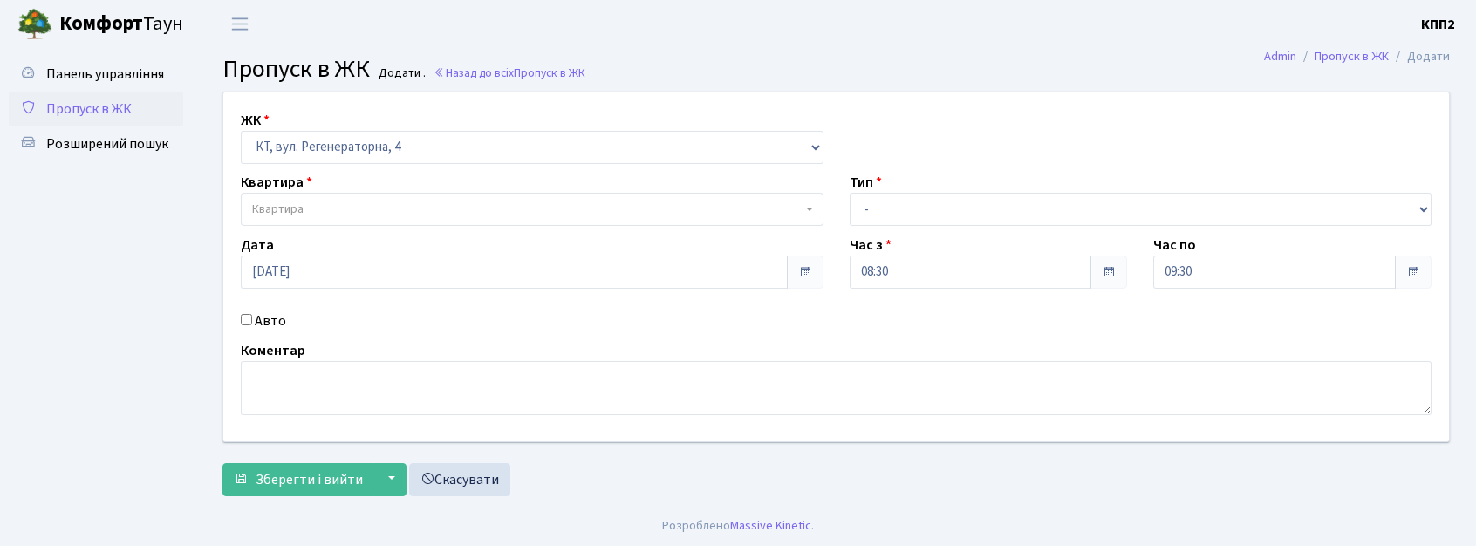
drag, startPoint x: 263, startPoint y: 316, endPoint x: 255, endPoint y: 237, distance: 78.9
click at [264, 316] on label "Авто" at bounding box center [270, 321] width 31 height 21
click at [252, 316] on input "Авто" at bounding box center [246, 319] width 11 height 11
checkbox input "true"
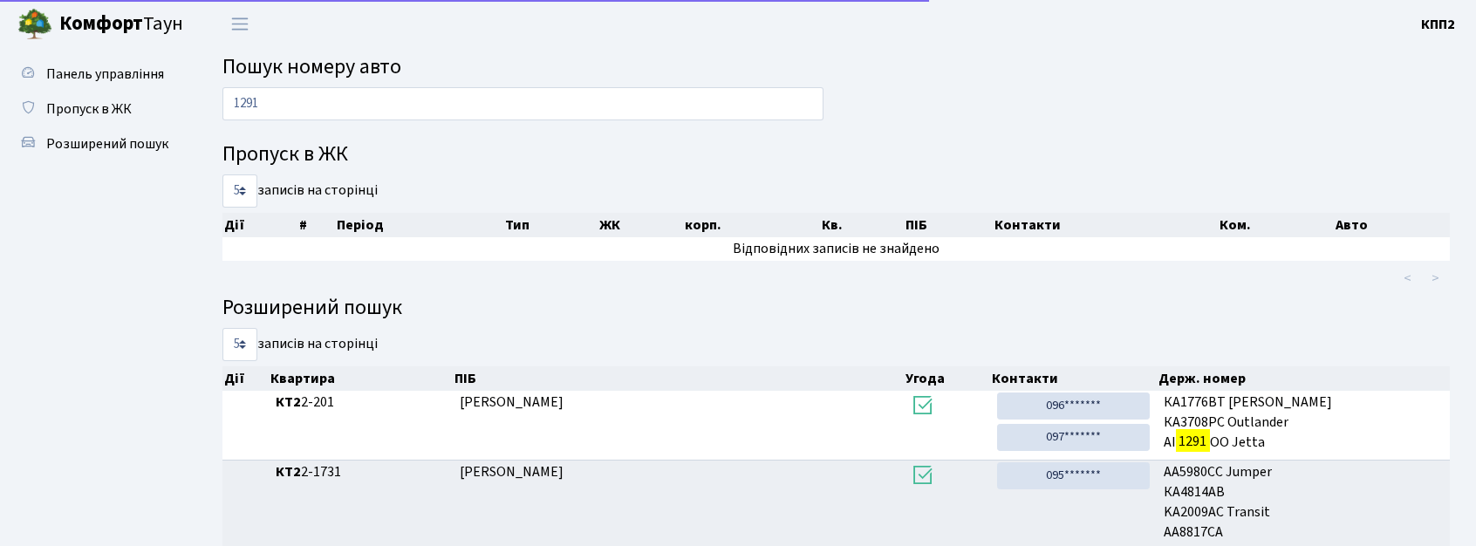
scroll to position [232, 0]
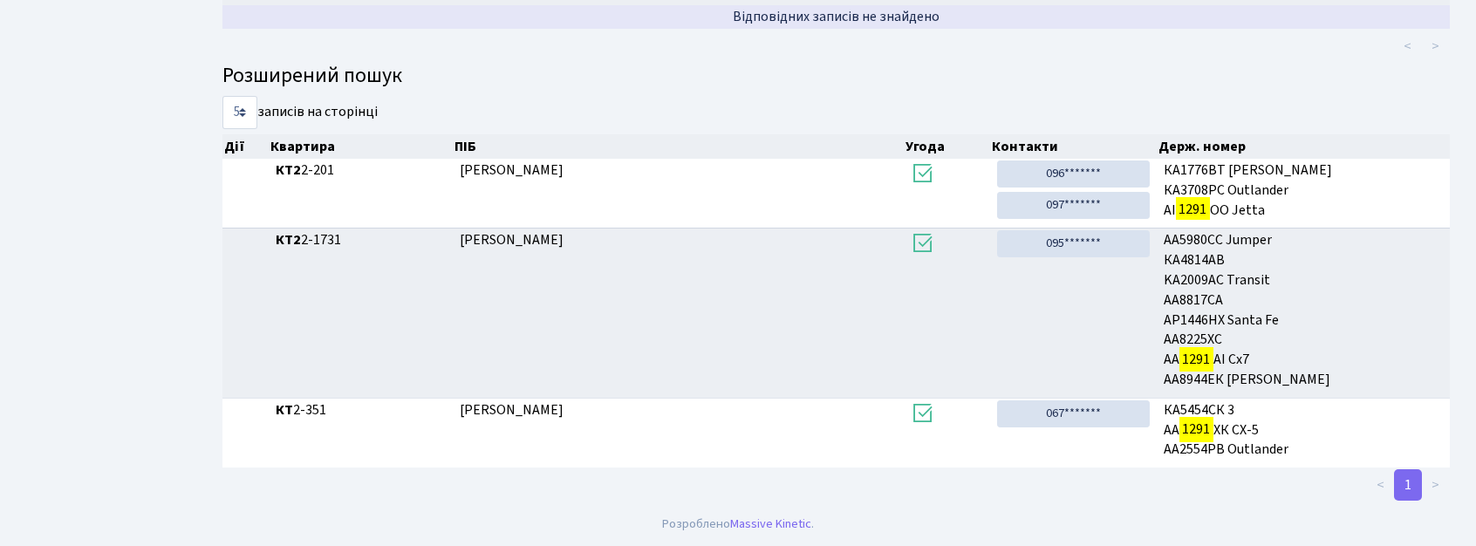
type input "1291"
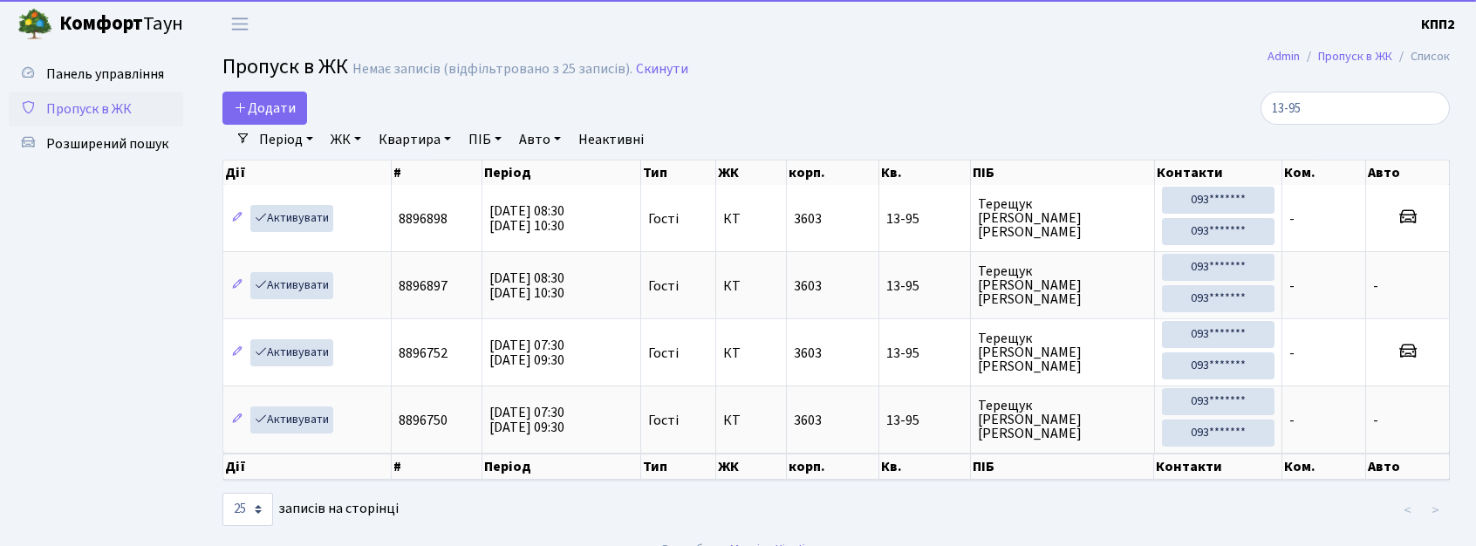
select select "25"
click at [1429, 108] on input "13-95" at bounding box center [1355, 108] width 189 height 33
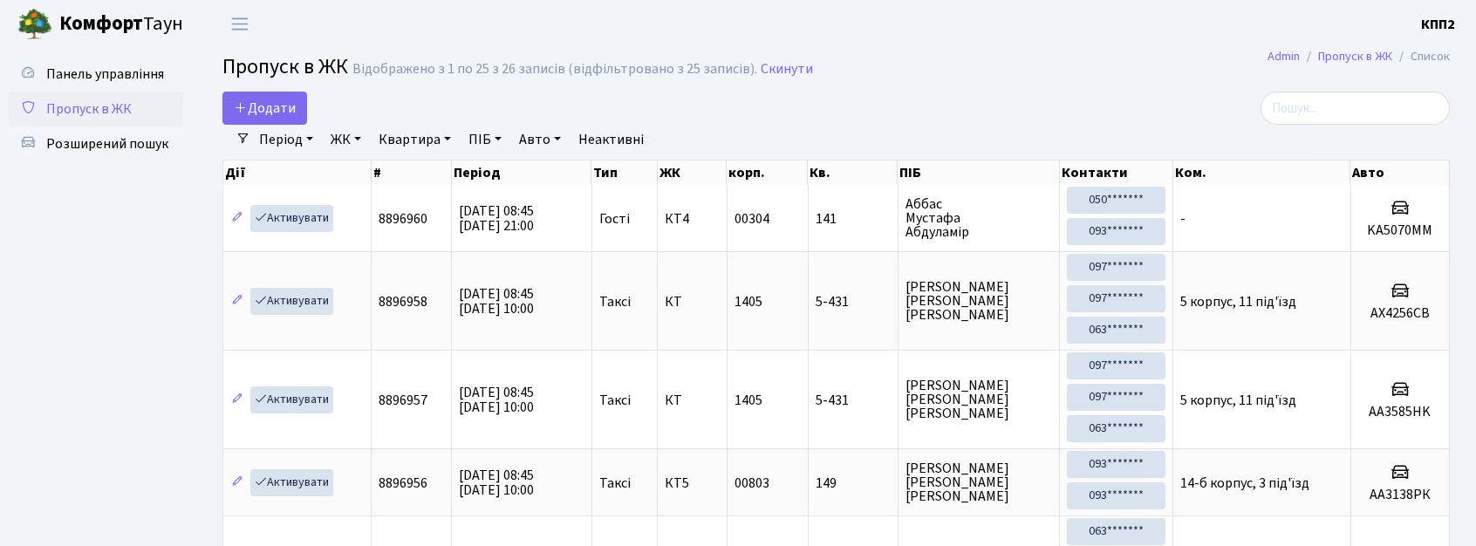
click at [301, 145] on link "Період" at bounding box center [286, 140] width 68 height 30
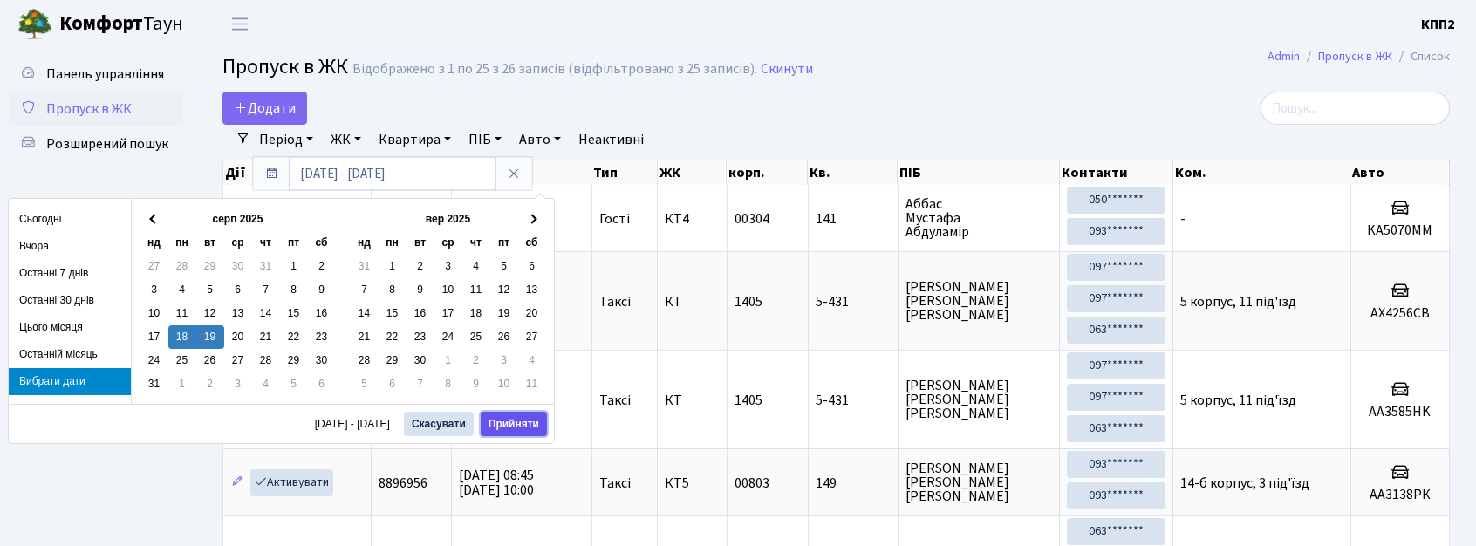
click at [535, 426] on button "Прийняти" at bounding box center [514, 424] width 66 height 24
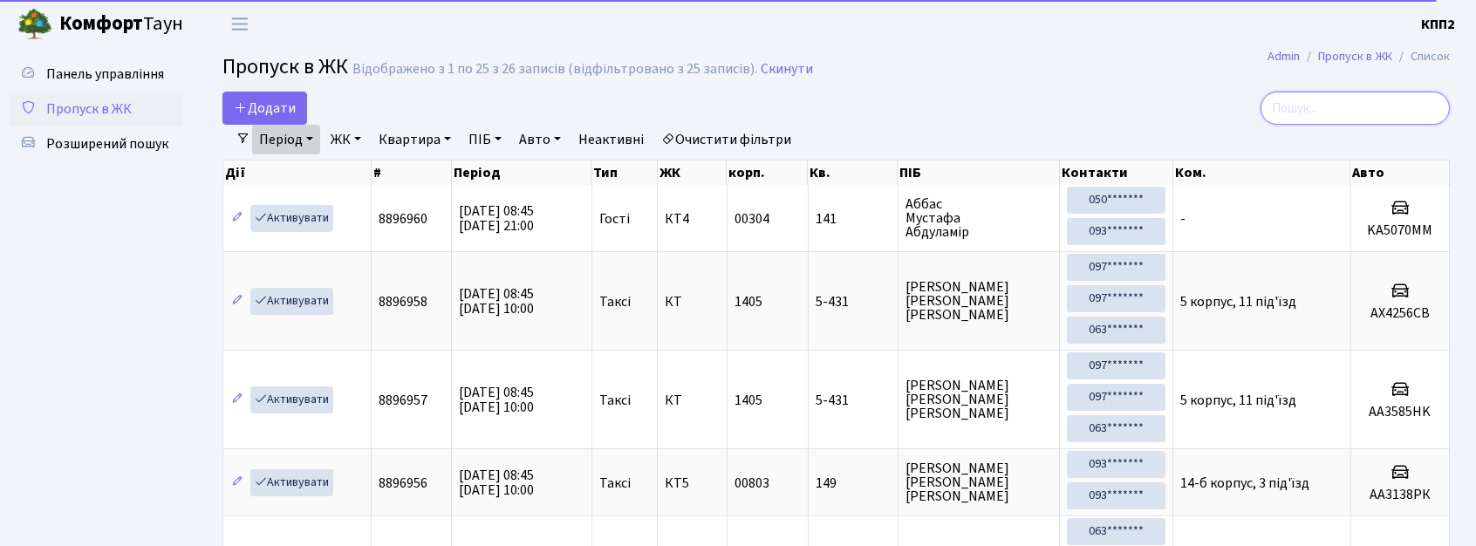
click at [1328, 116] on input "search" at bounding box center [1355, 108] width 189 height 33
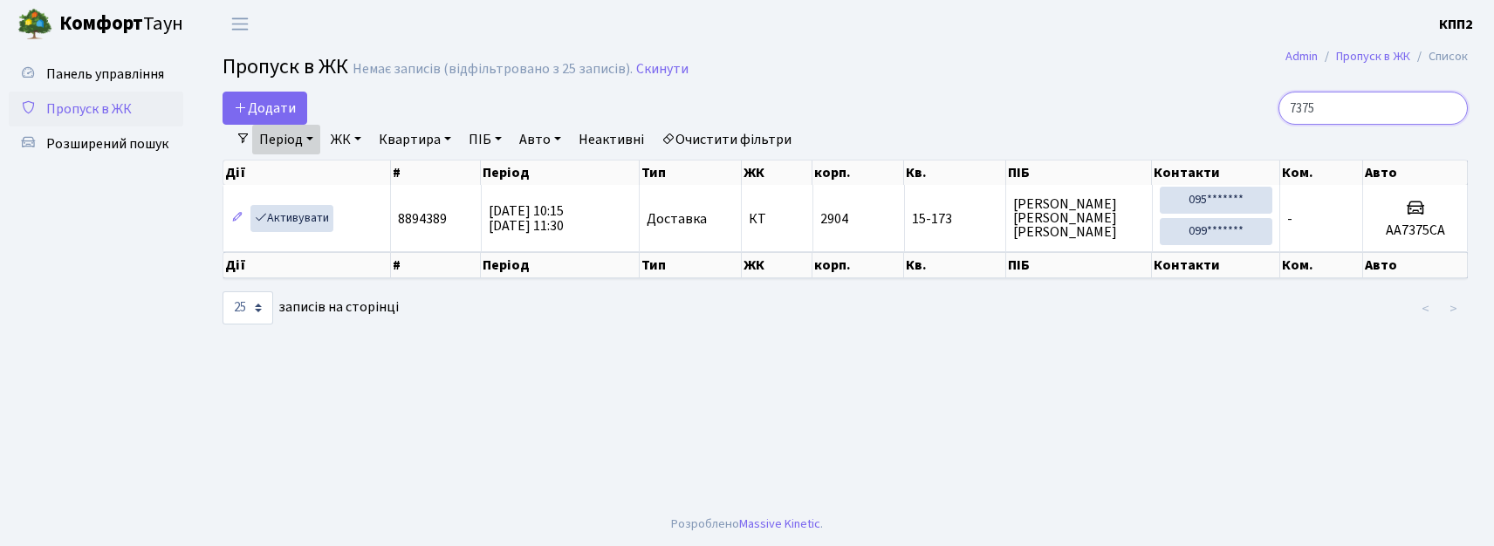
type input "7375"
click at [120, 113] on span "Пропуск в ЖК" at bounding box center [89, 108] width 86 height 19
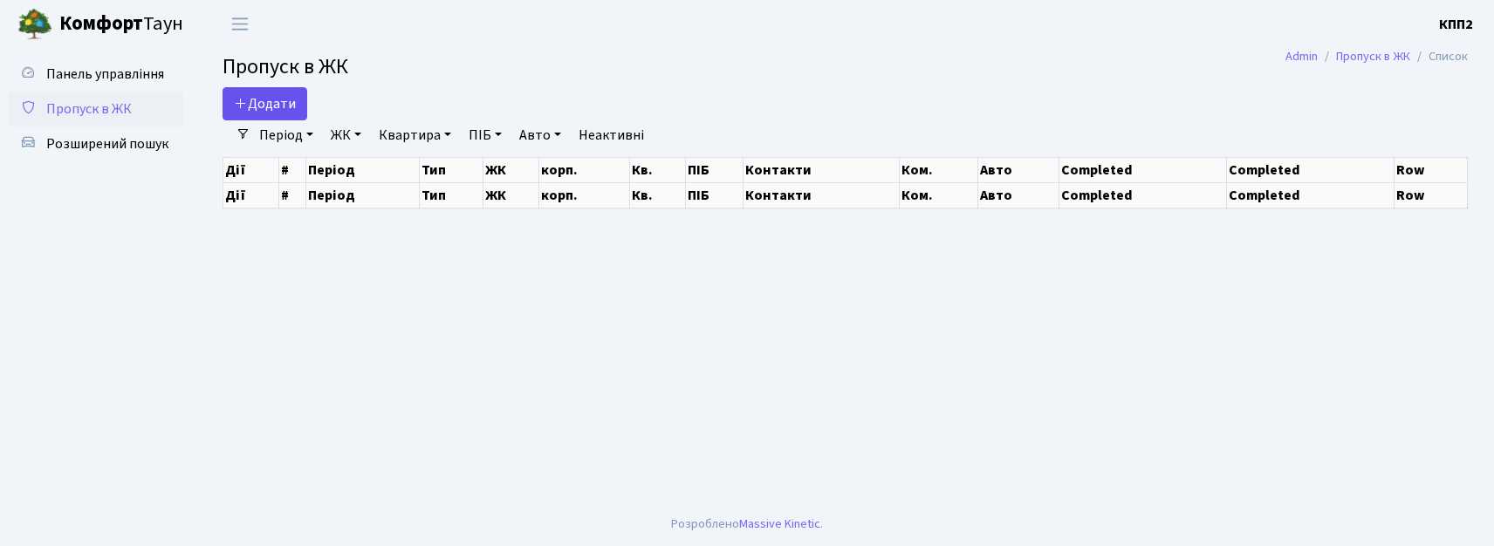
select select "25"
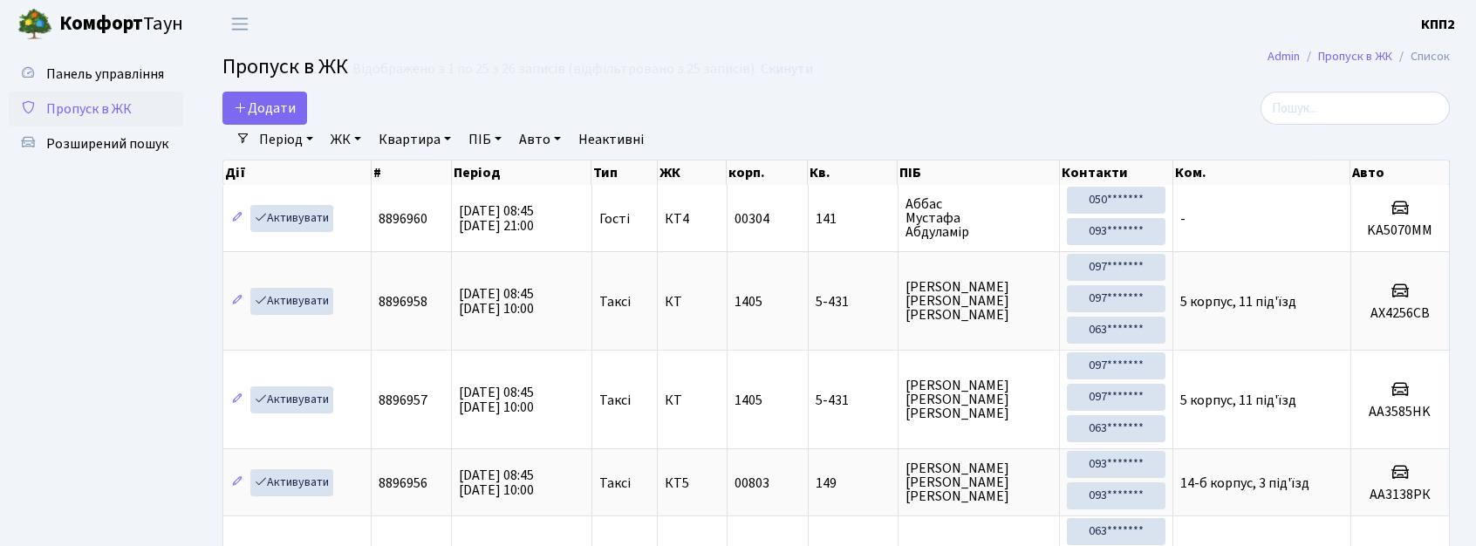
click at [1369, 110] on input "search" at bounding box center [1355, 108] width 189 height 33
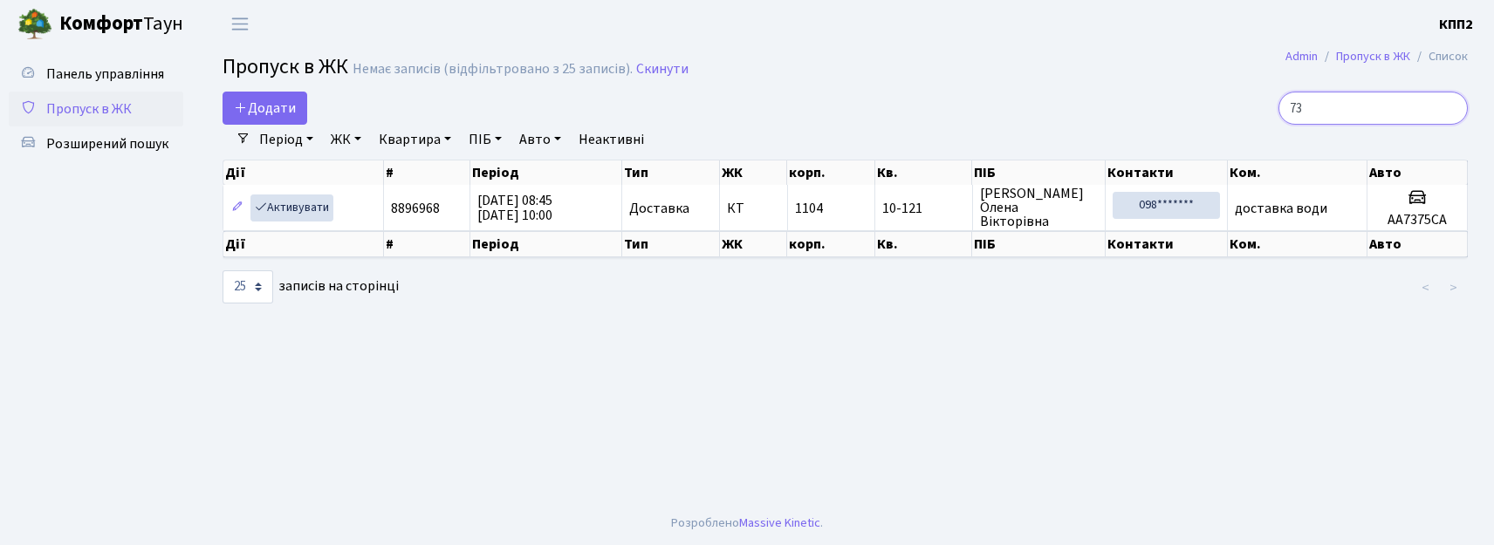
type input "7"
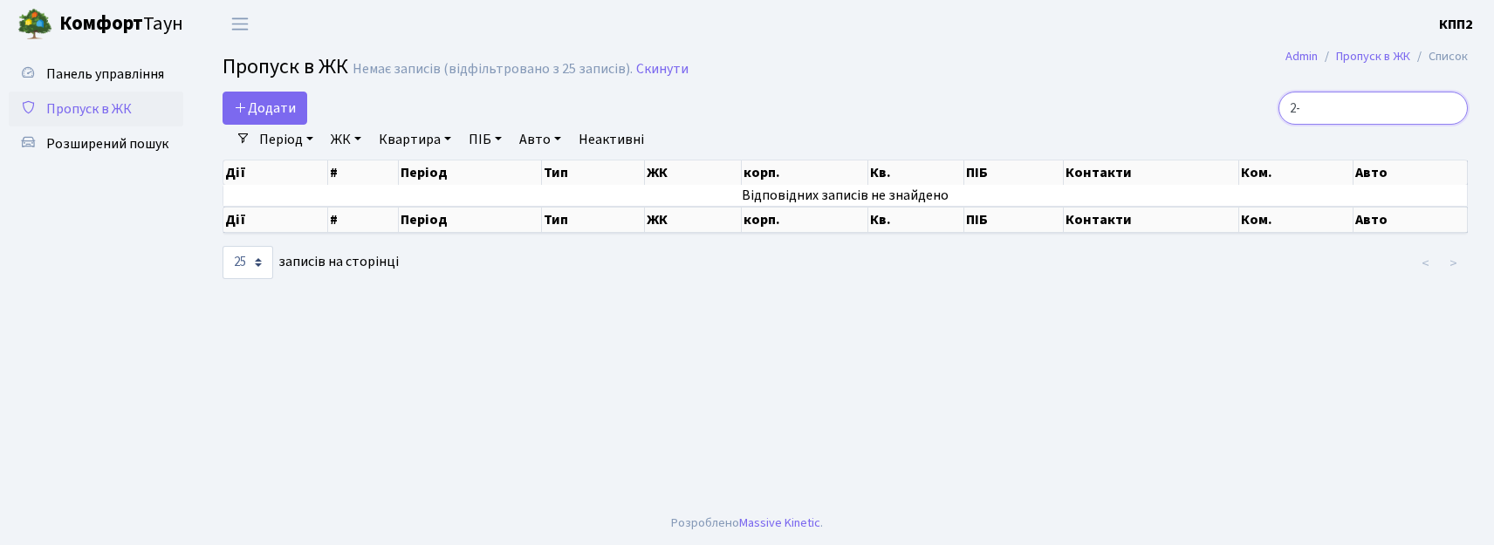
type input "2"
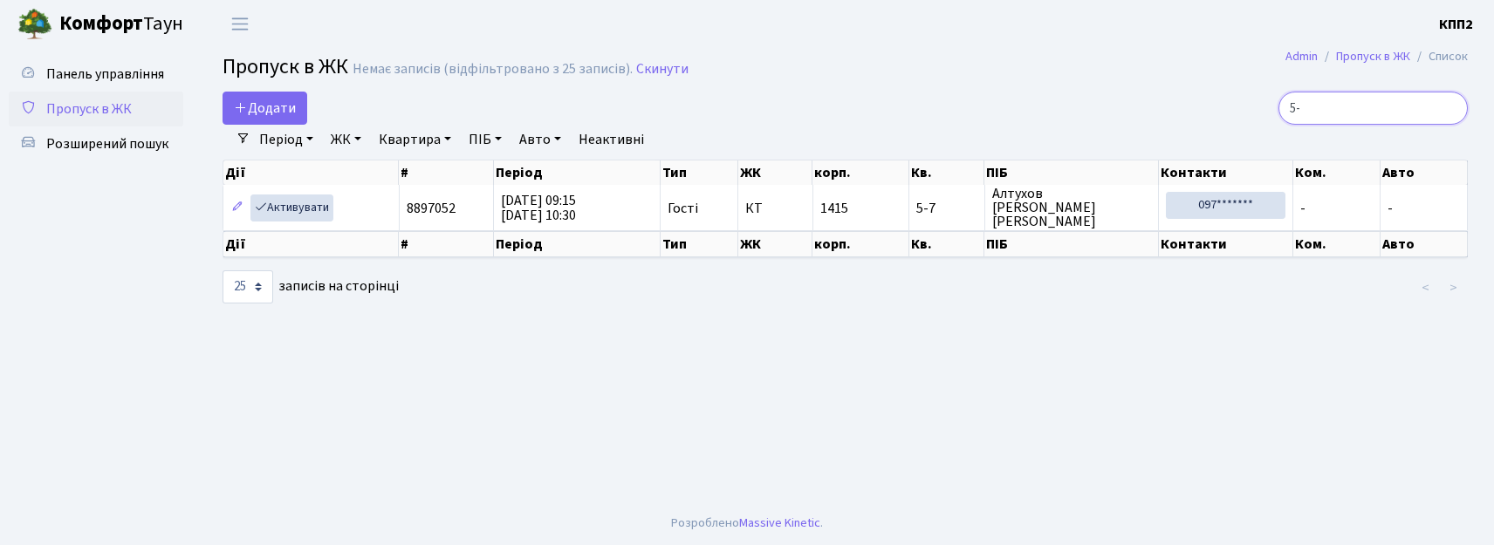
type input "5"
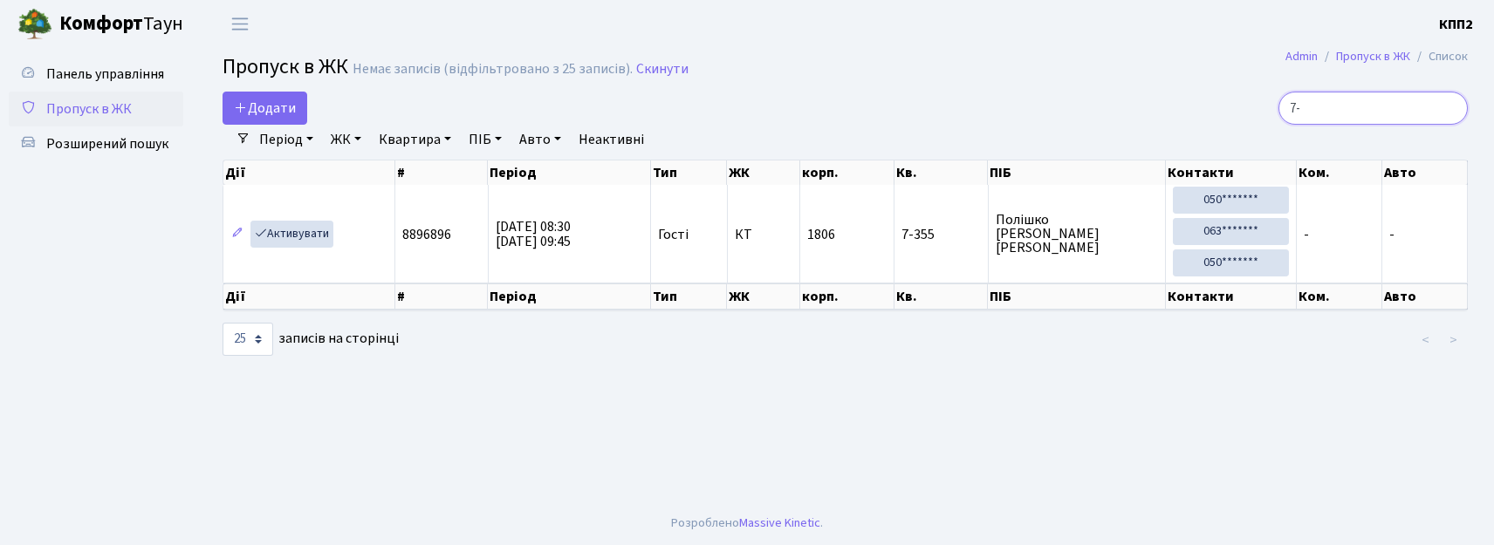
type input "7"
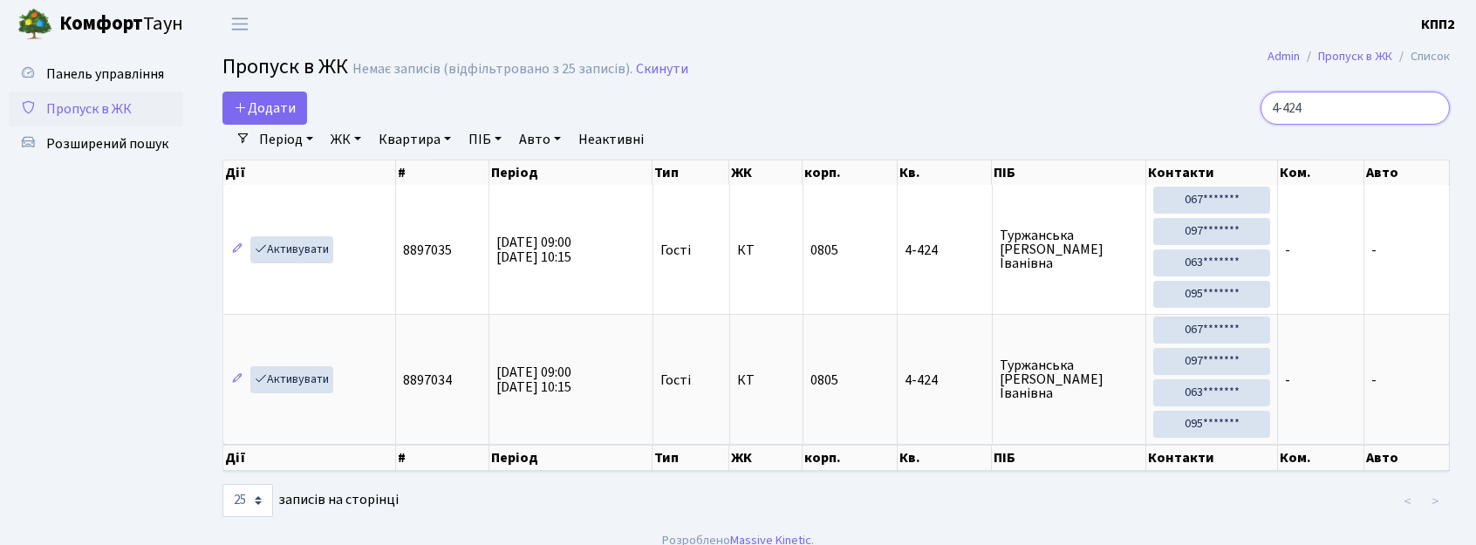
type input "4-424"
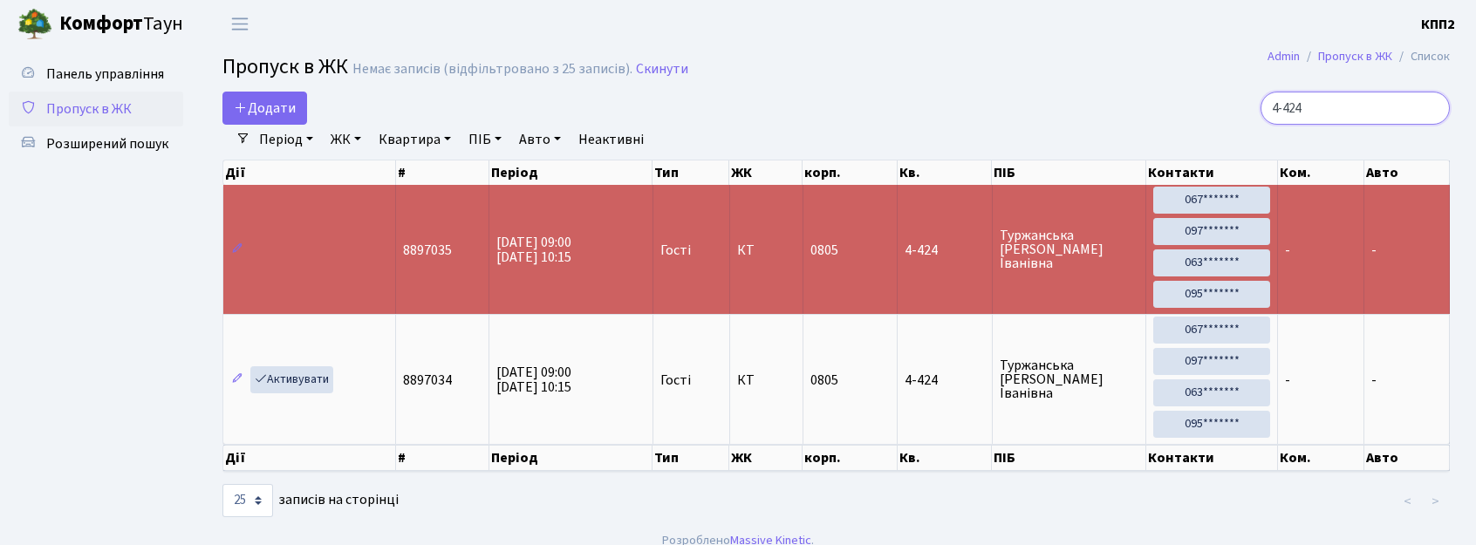
click at [1428, 109] on input "4-424" at bounding box center [1355, 108] width 189 height 33
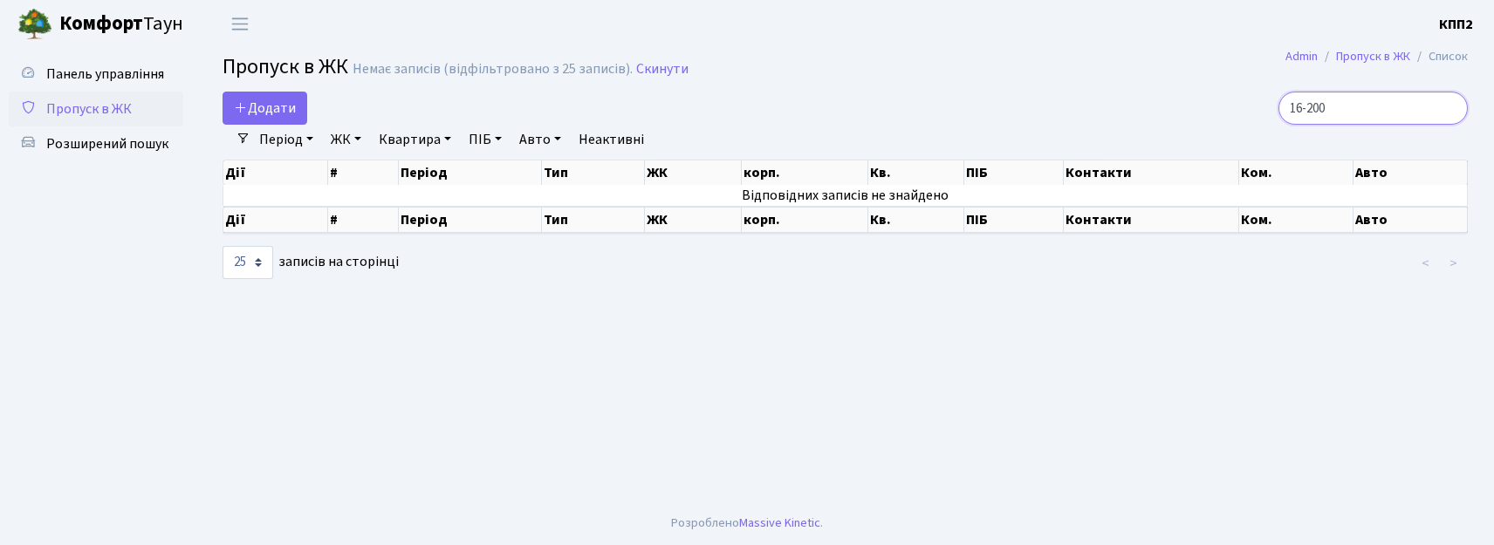
type input "16-200"
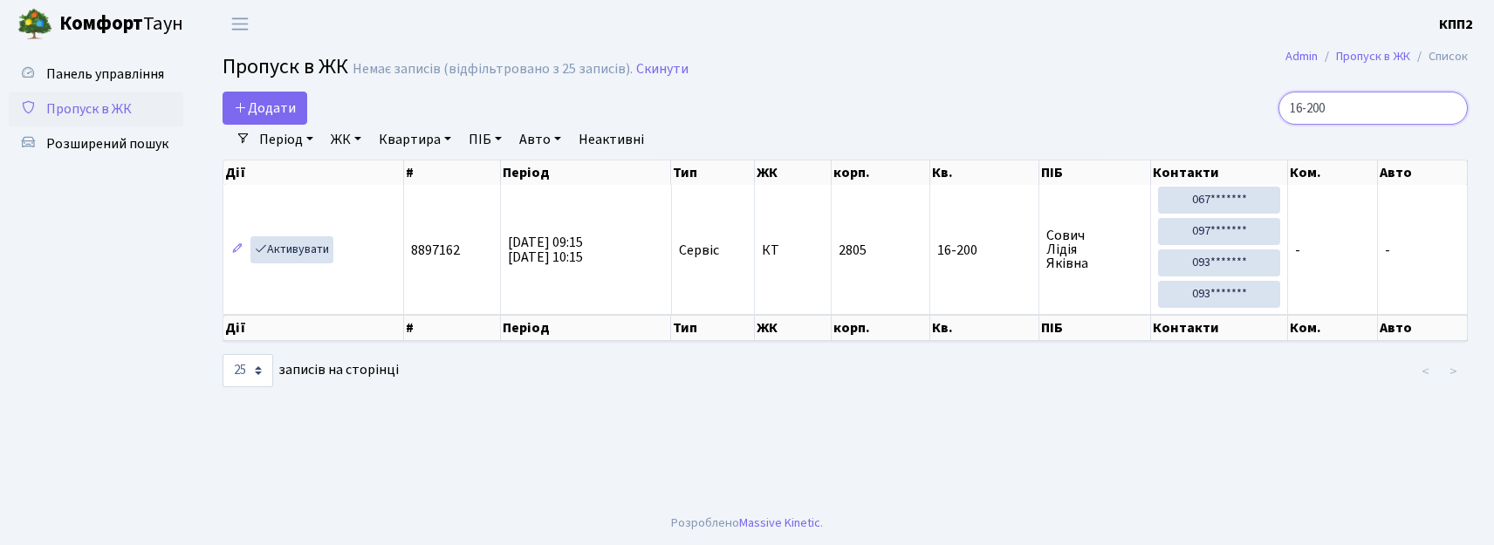
drag, startPoint x: 1449, startPoint y: 113, endPoint x: 1439, endPoint y: 106, distance: 12.1
click at [1448, 112] on input "16-200" at bounding box center [1372, 108] width 189 height 33
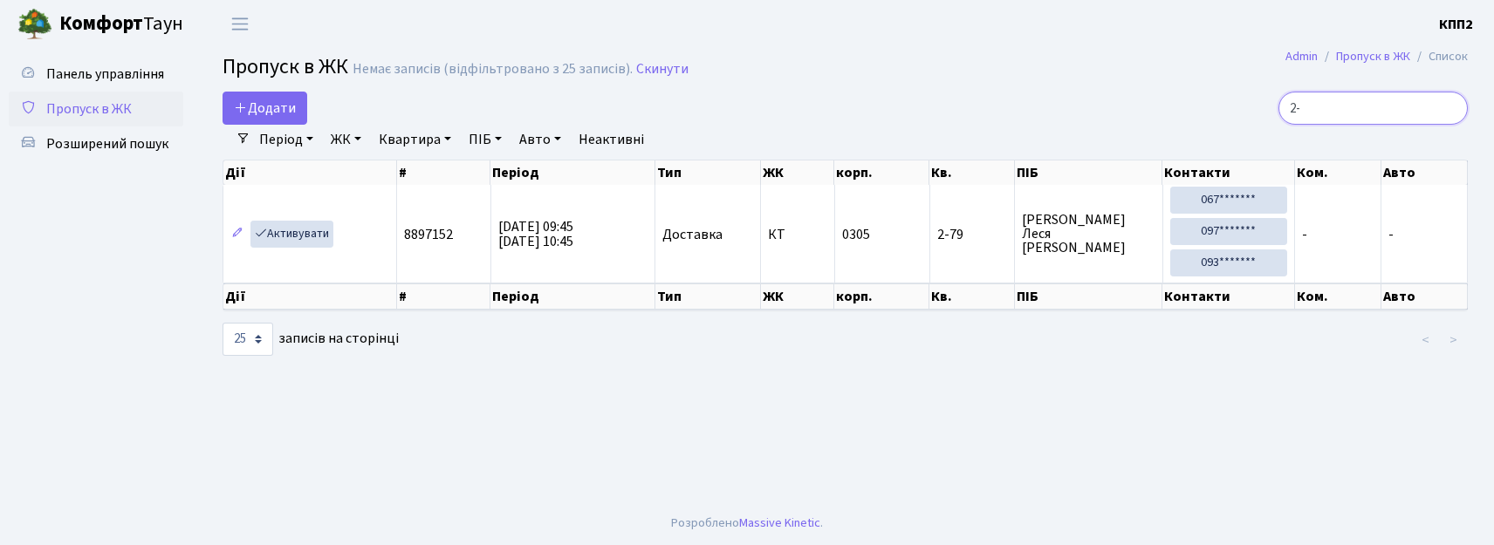
type input "2"
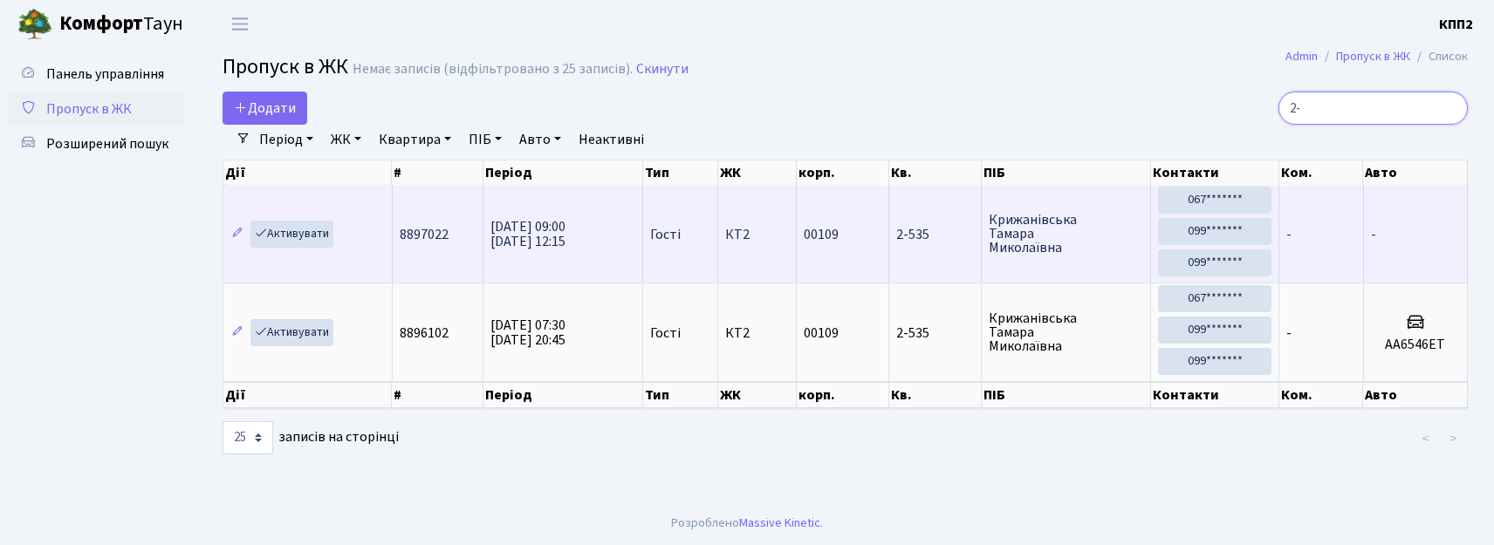
type input "2"
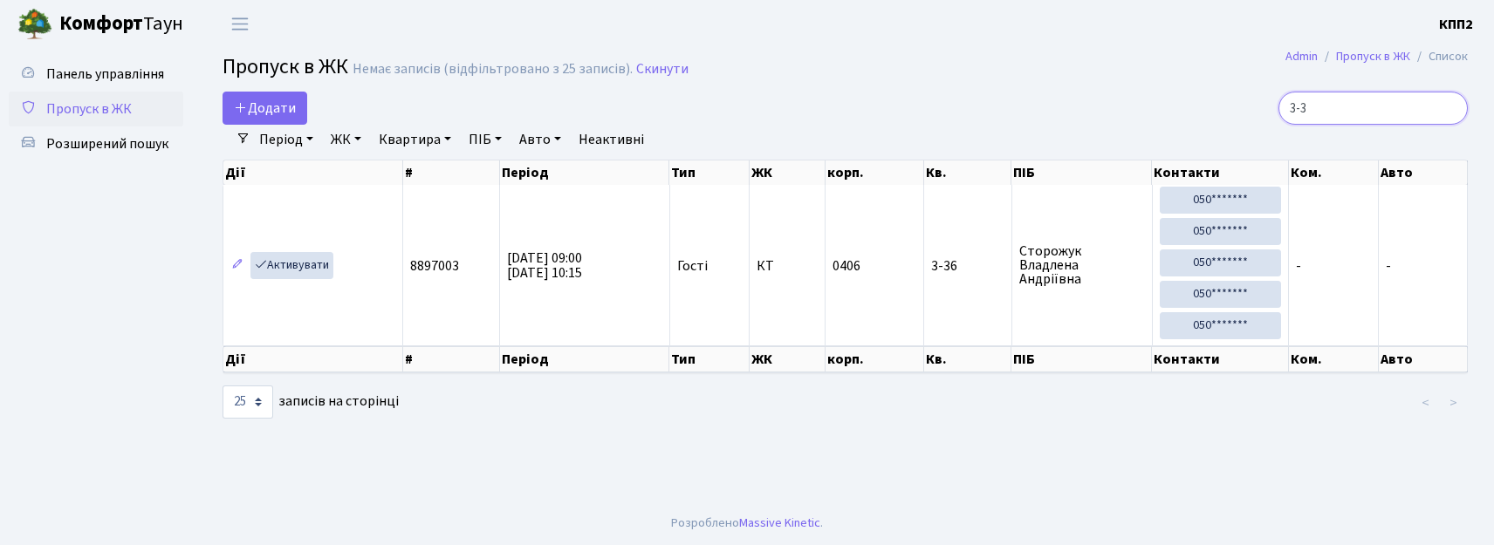
type input "3-3"
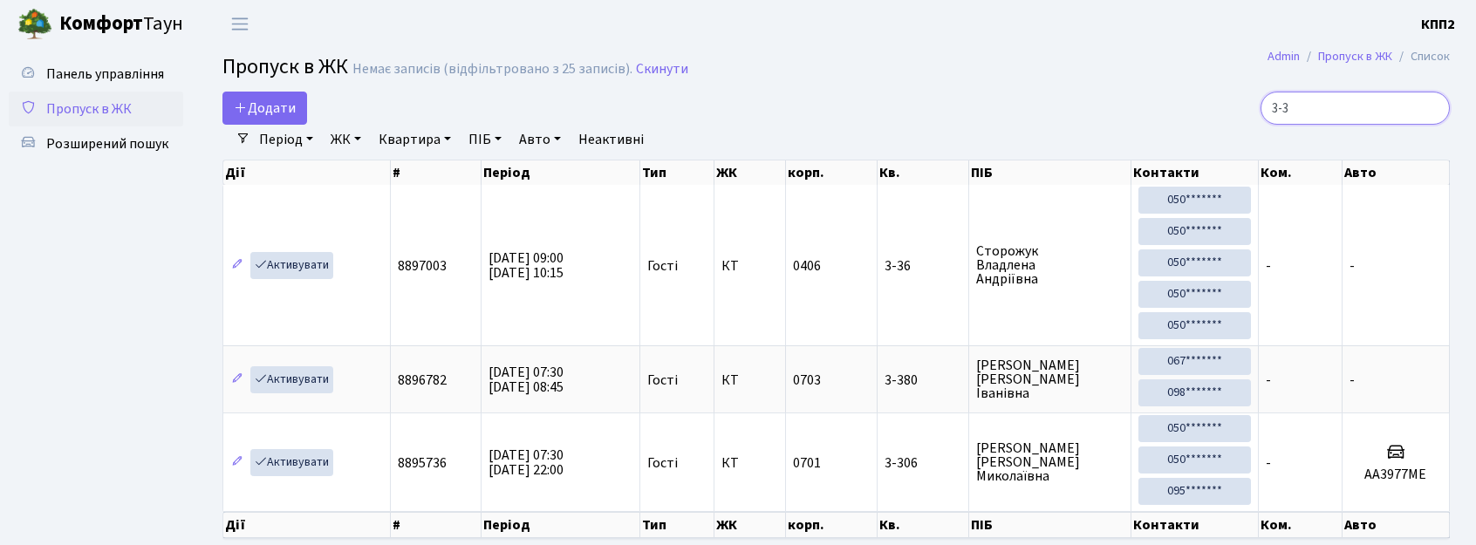
click at [1429, 109] on input "3-3" at bounding box center [1355, 108] width 189 height 33
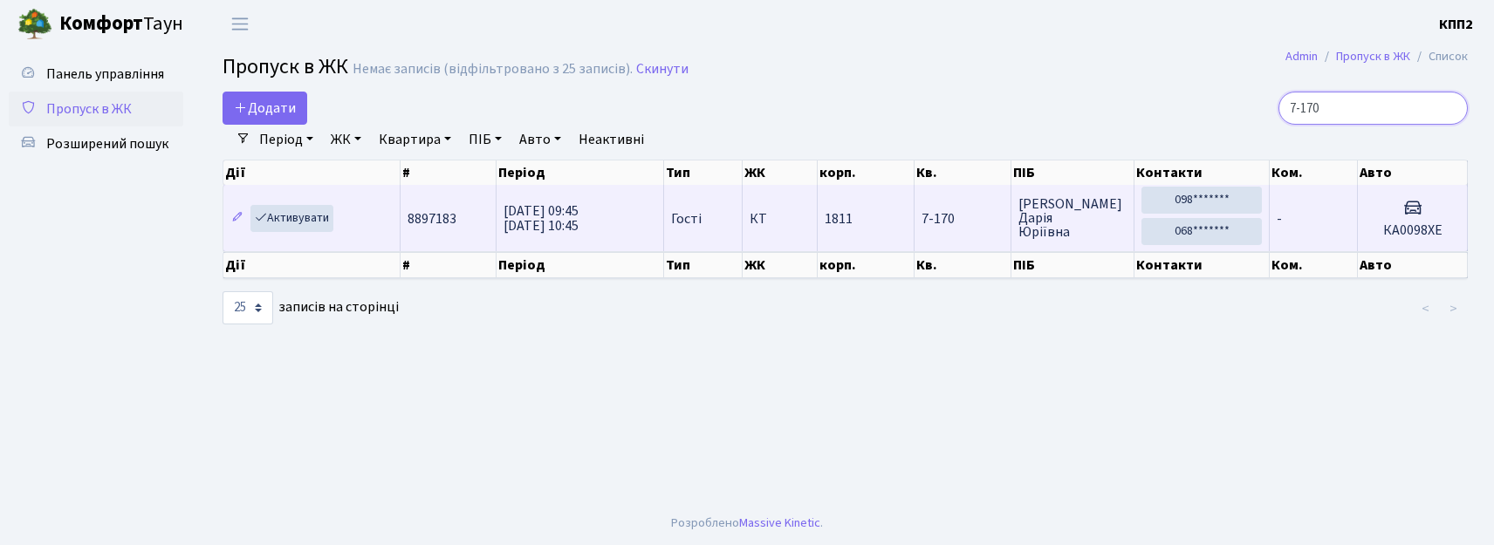
type input "7-170"
click at [1335, 224] on td "-" at bounding box center [1314, 218] width 88 height 66
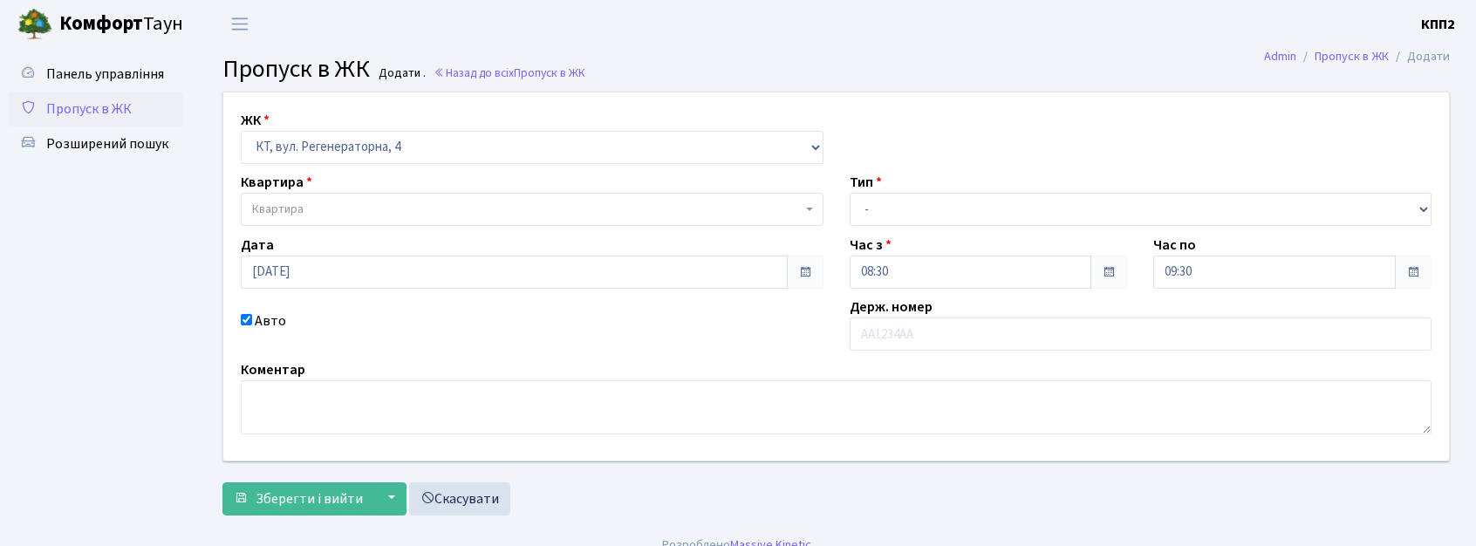
select select "271"
click at [609, 206] on span "Квартира" at bounding box center [527, 209] width 550 height 17
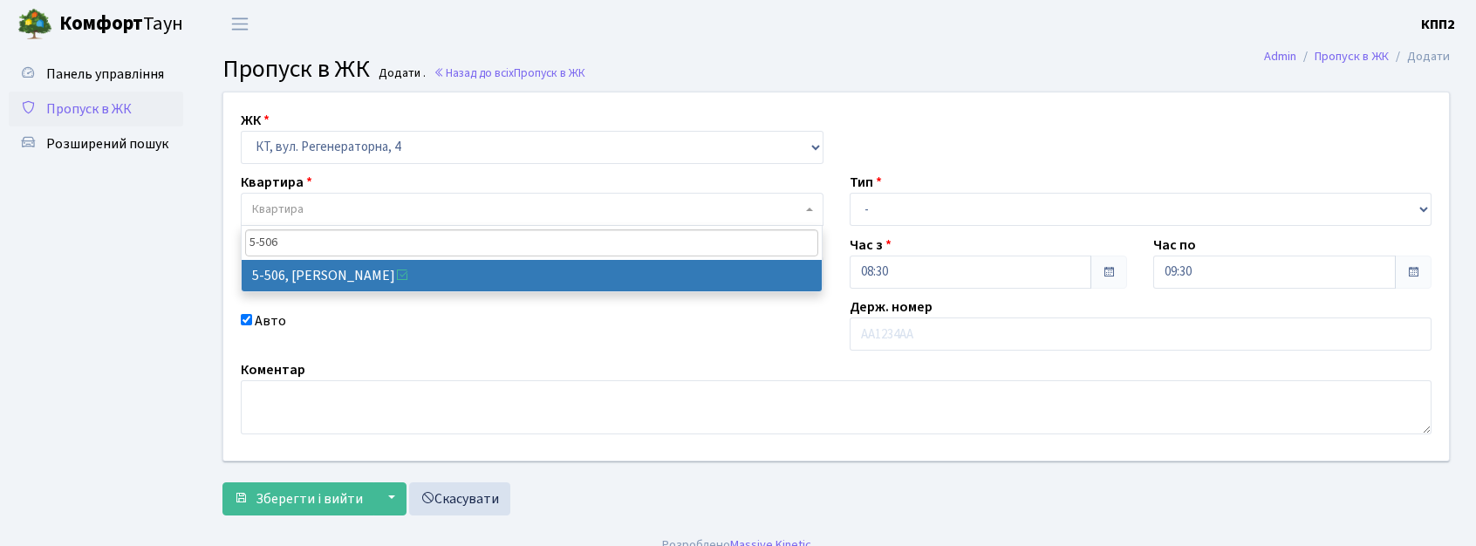
type input "5-506"
select select "2034"
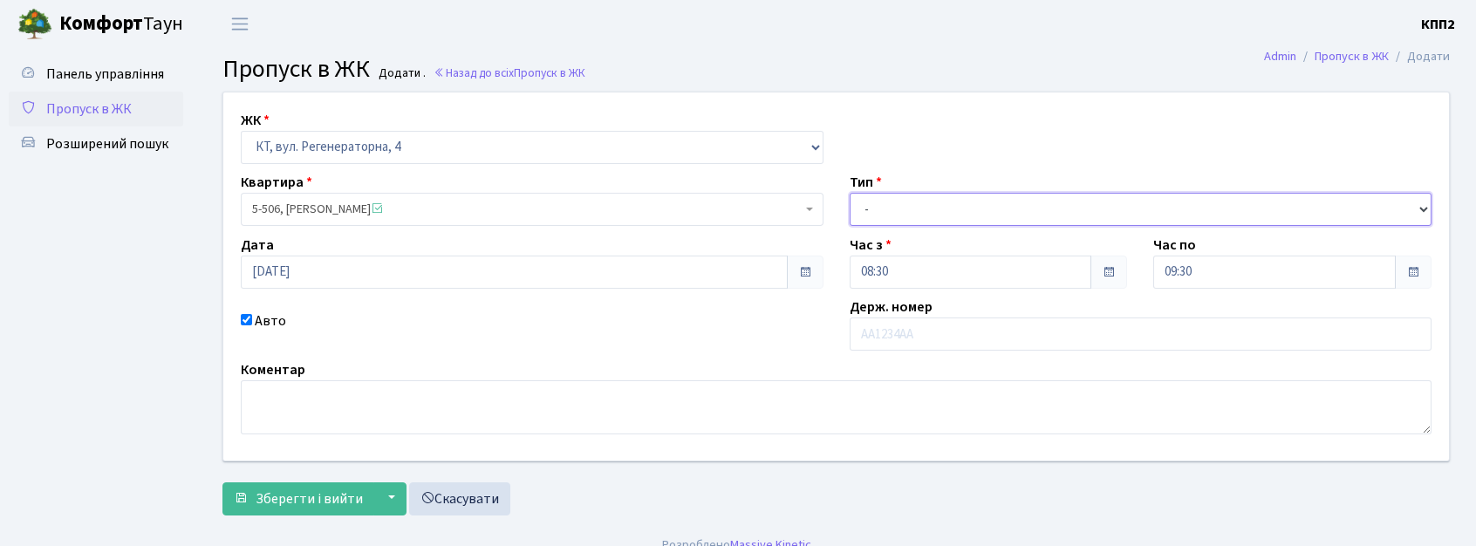
drag, startPoint x: 1038, startPoint y: 199, endPoint x: 1037, endPoint y: 223, distance: 24.5
click at [1038, 199] on select "- Доставка Таксі Гості Сервіс" at bounding box center [1141, 209] width 583 height 33
select select "3"
click at [850, 193] on select "- Доставка Таксі Гості Сервіс" at bounding box center [1141, 209] width 583 height 33
click at [259, 329] on label "Авто" at bounding box center [270, 321] width 31 height 21
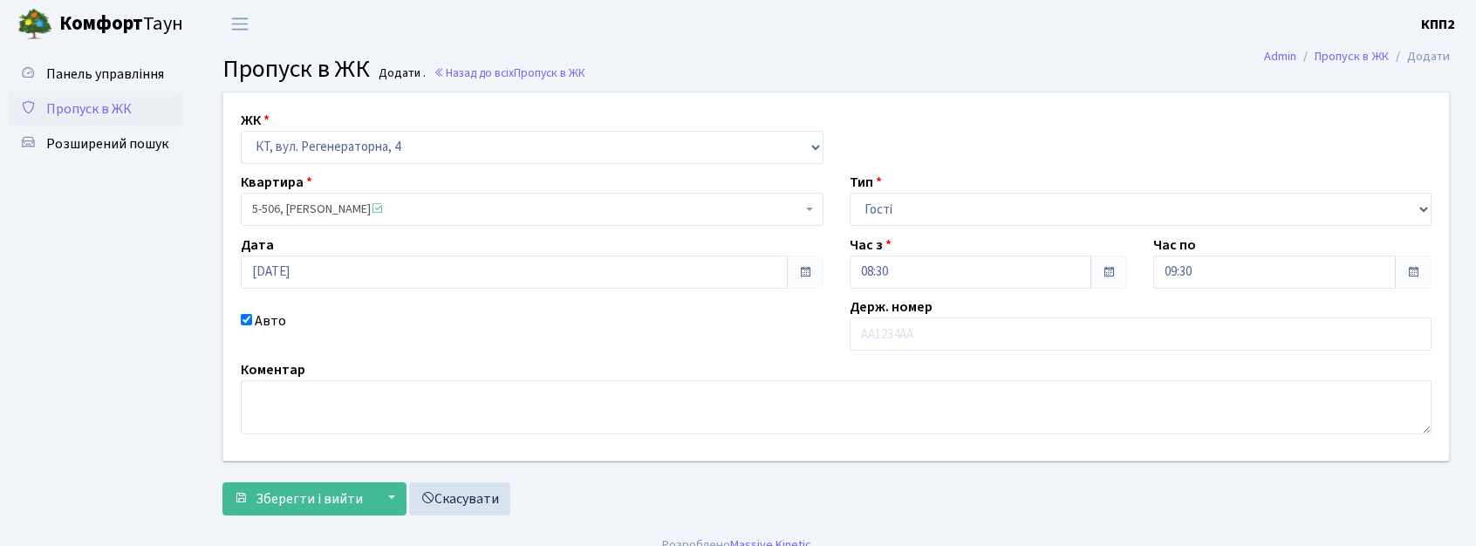
click at [252, 325] on input "Авто" at bounding box center [246, 319] width 11 height 11
checkbox input "false"
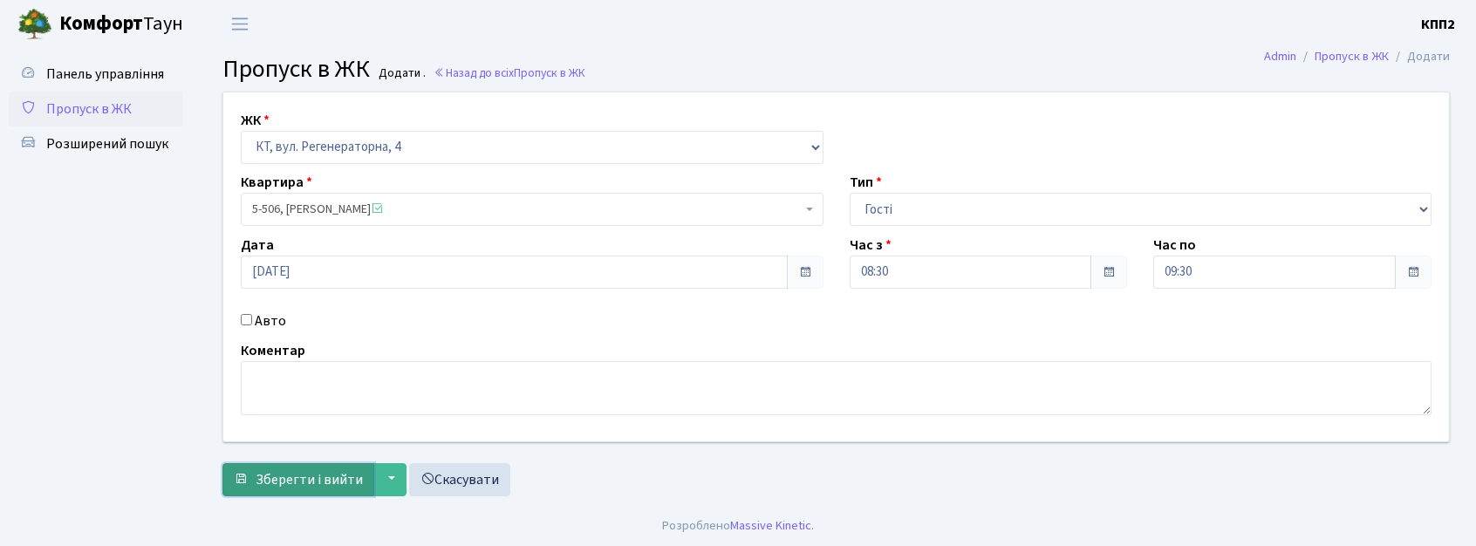
click at [316, 478] on span "Зберегти і вийти" at bounding box center [309, 479] width 107 height 19
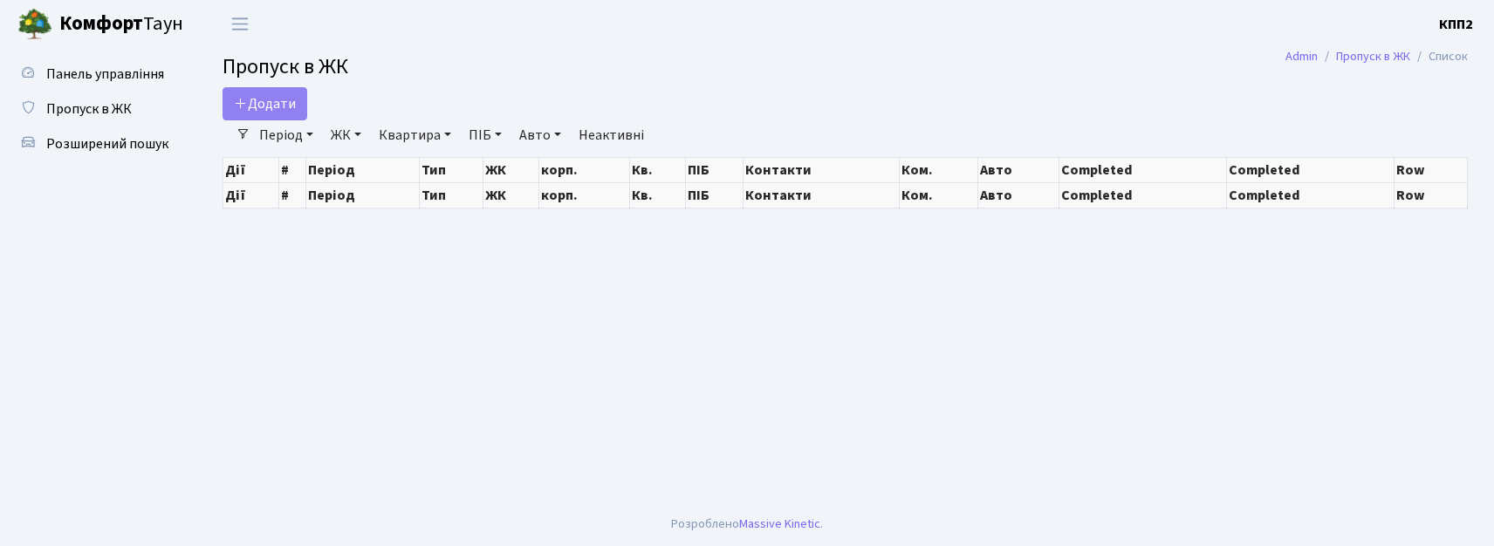
select select "25"
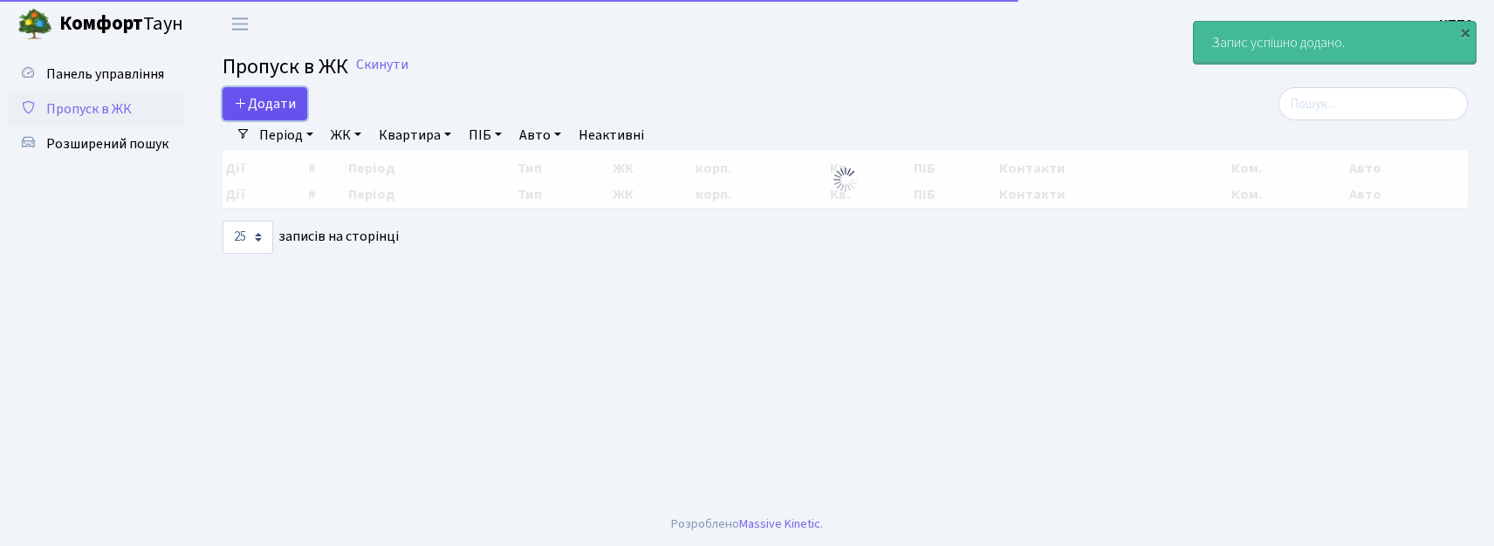
click at [251, 99] on span "Додати" at bounding box center [265, 103] width 62 height 19
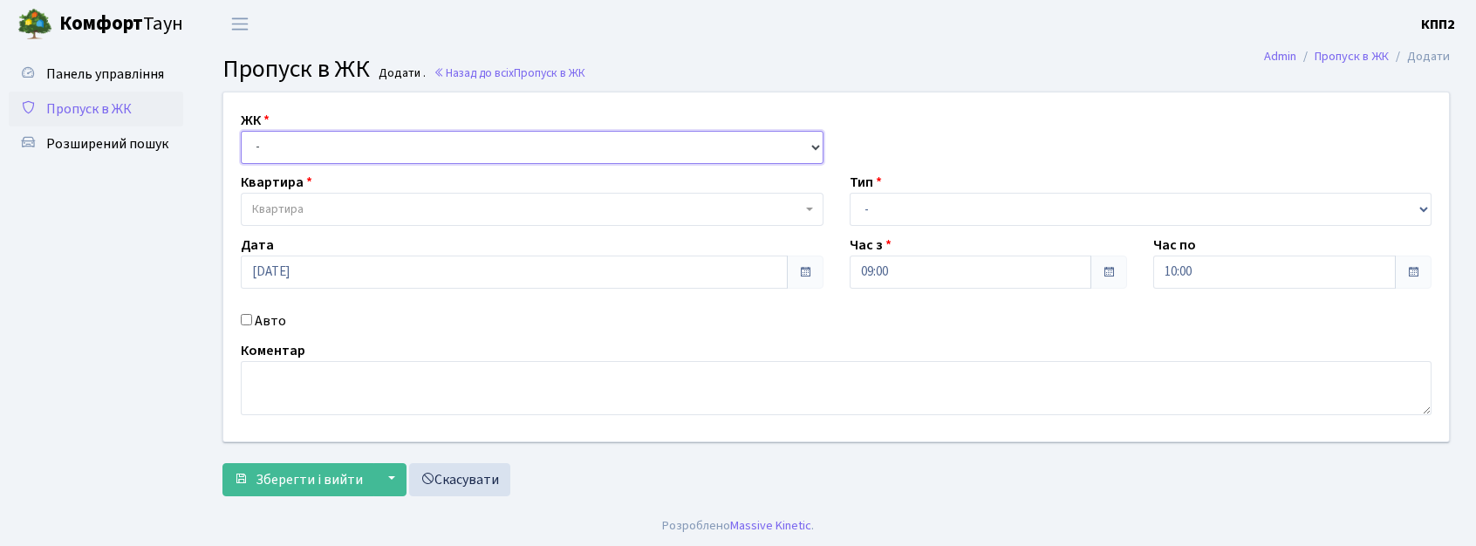
click at [298, 154] on select "- КТ, вул. Регенераторна, 4 КТ2, просп. [STREET_ADDRESS] [STREET_ADDRESS] [PERS…" at bounding box center [532, 147] width 583 height 33
select select "271"
click at [241, 131] on select "- КТ, вул. Регенераторна, 4 КТ2, просп. Соборності, 17 КТ3, вул. Березнева, 16 …" at bounding box center [532, 147] width 583 height 33
select select
click at [262, 318] on label "Авто" at bounding box center [270, 321] width 31 height 21
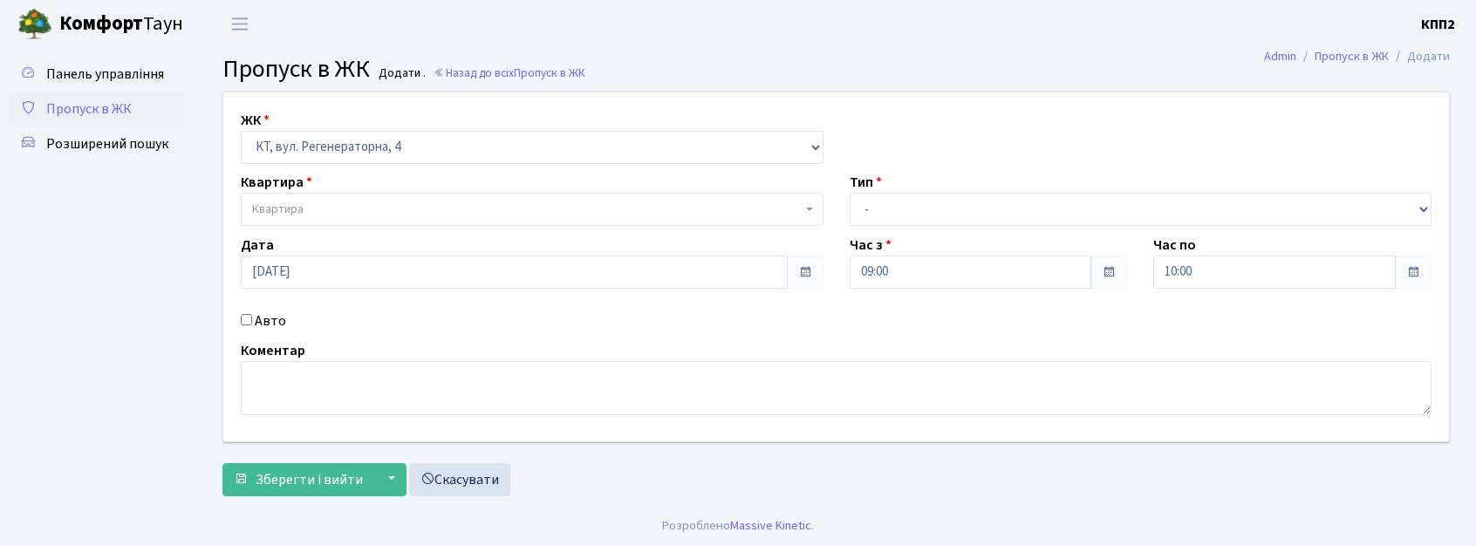
click at [252, 318] on input "Авто" at bounding box center [246, 319] width 11 height 11
checkbox input "true"
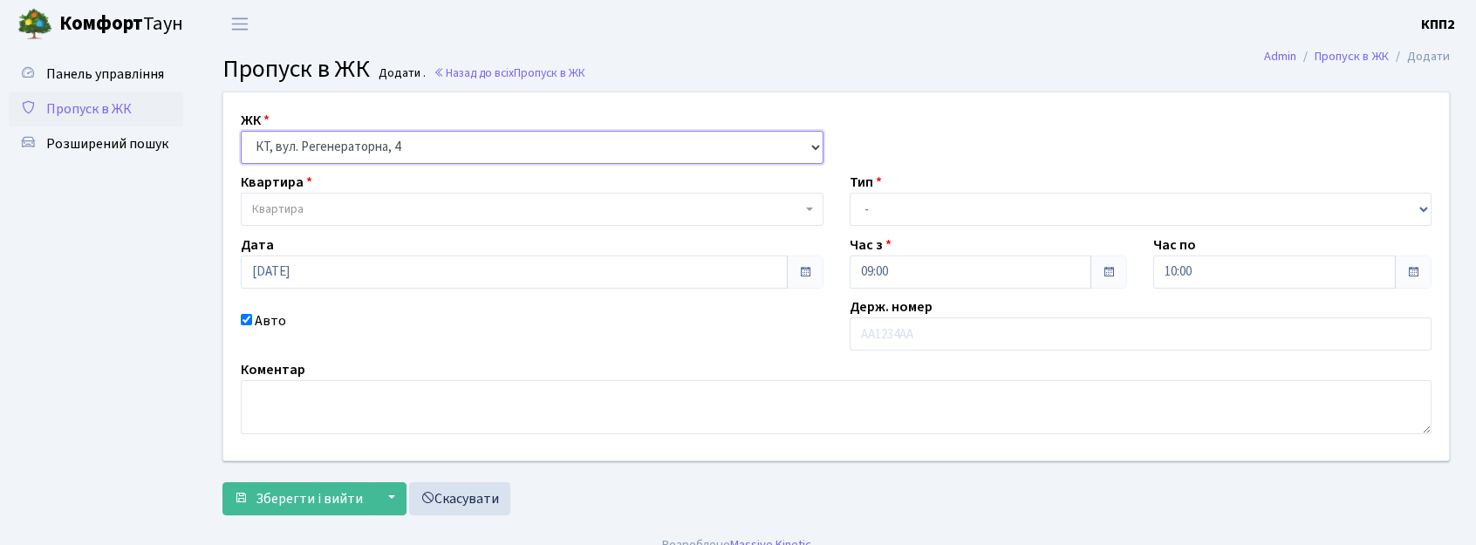
drag, startPoint x: 522, startPoint y: 134, endPoint x: 524, endPoint y: 157, distance: 22.8
click at [522, 134] on select "- КТ, вул. Регенераторна, 4 КТ2, просп. [STREET_ADDRESS] [STREET_ADDRESS] [PERS…" at bounding box center [532, 147] width 583 height 33
select select "302"
click at [241, 131] on select "- КТ, вул. Регенераторна, 4 КТ2, просп. Соборності, 17 КТ3, вул. Березнева, 16 …" at bounding box center [532, 147] width 583 height 33
select select
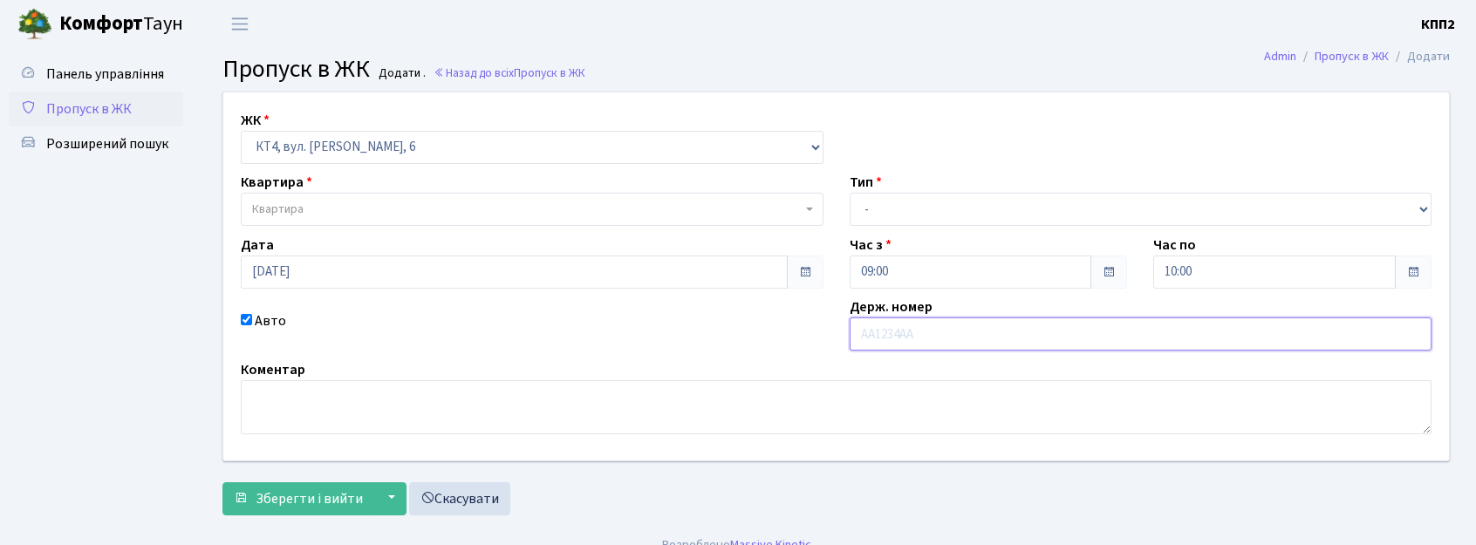
click at [880, 326] on input "text" at bounding box center [1141, 334] width 583 height 33
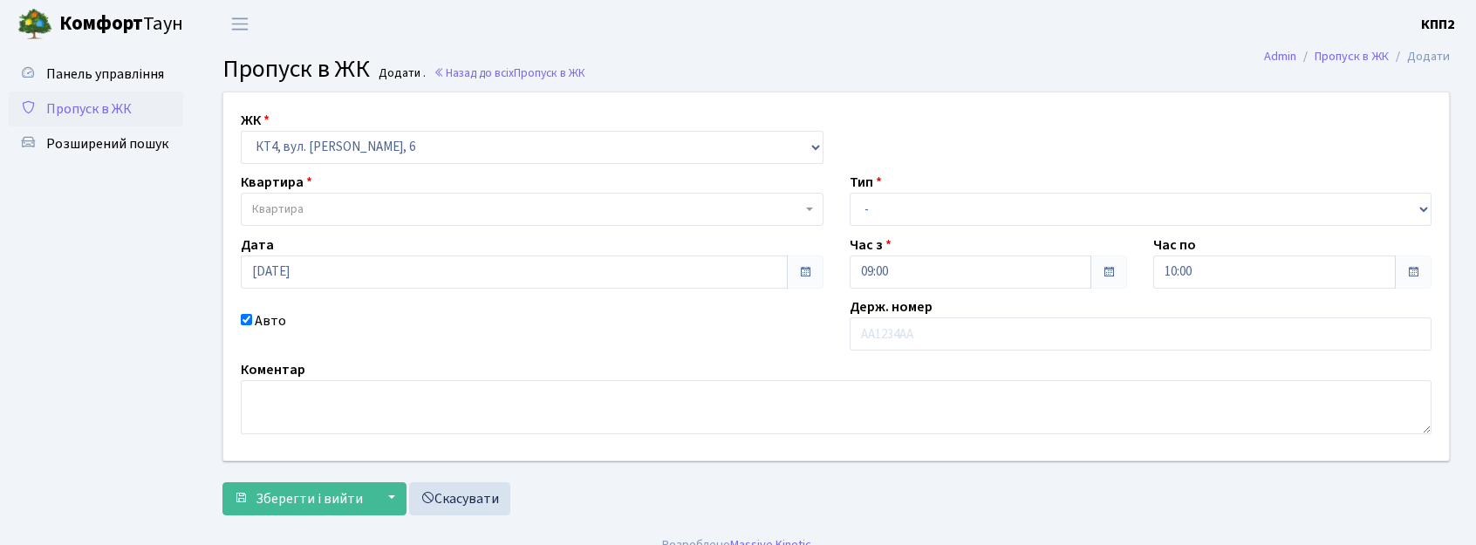
click at [448, 192] on div "Квартира Квартира" at bounding box center [532, 199] width 609 height 54
click at [449, 203] on span "Квартира" at bounding box center [527, 209] width 550 height 17
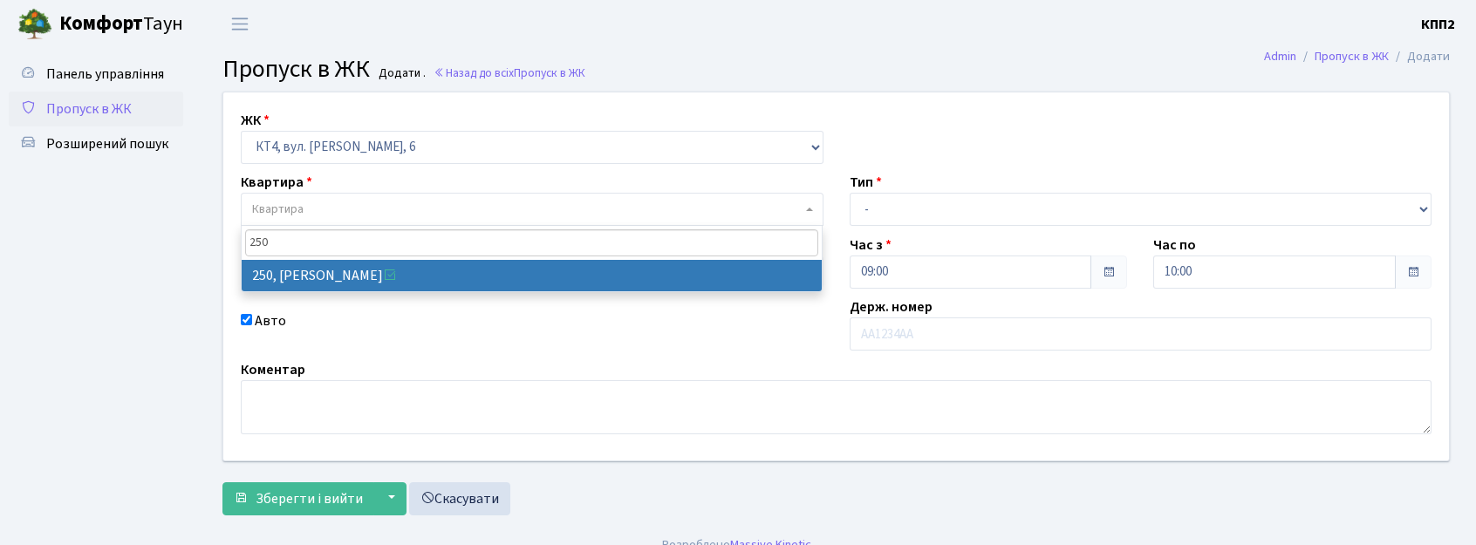
type input "250"
select select "16967"
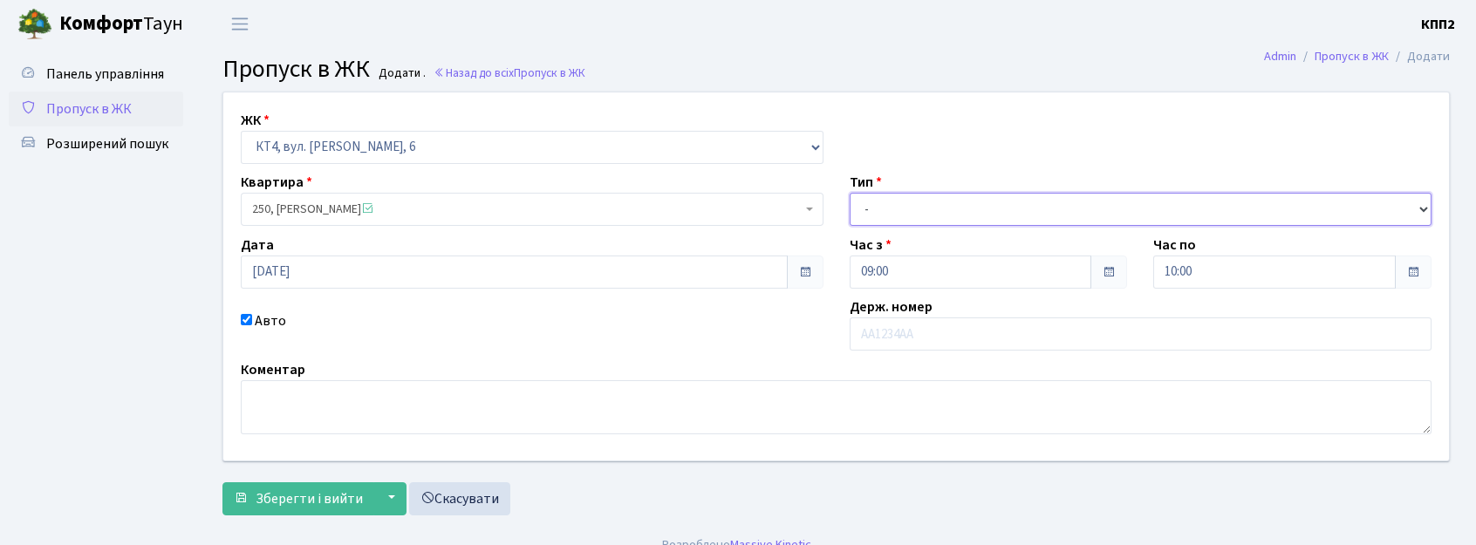
click at [979, 211] on select "- Доставка Таксі Гості Сервіс" at bounding box center [1141, 209] width 583 height 33
click at [850, 193] on select "- Доставка Таксі Гості Сервіс" at bounding box center [1141, 209] width 583 height 33
click at [932, 199] on select "- Доставка Таксі Гості Сервіс" at bounding box center [1141, 209] width 583 height 33
click at [850, 193] on select "- Доставка Таксі Гості Сервіс" at bounding box center [1141, 209] width 583 height 33
drag, startPoint x: 941, startPoint y: 200, endPoint x: 942, endPoint y: 220, distance: 20.1
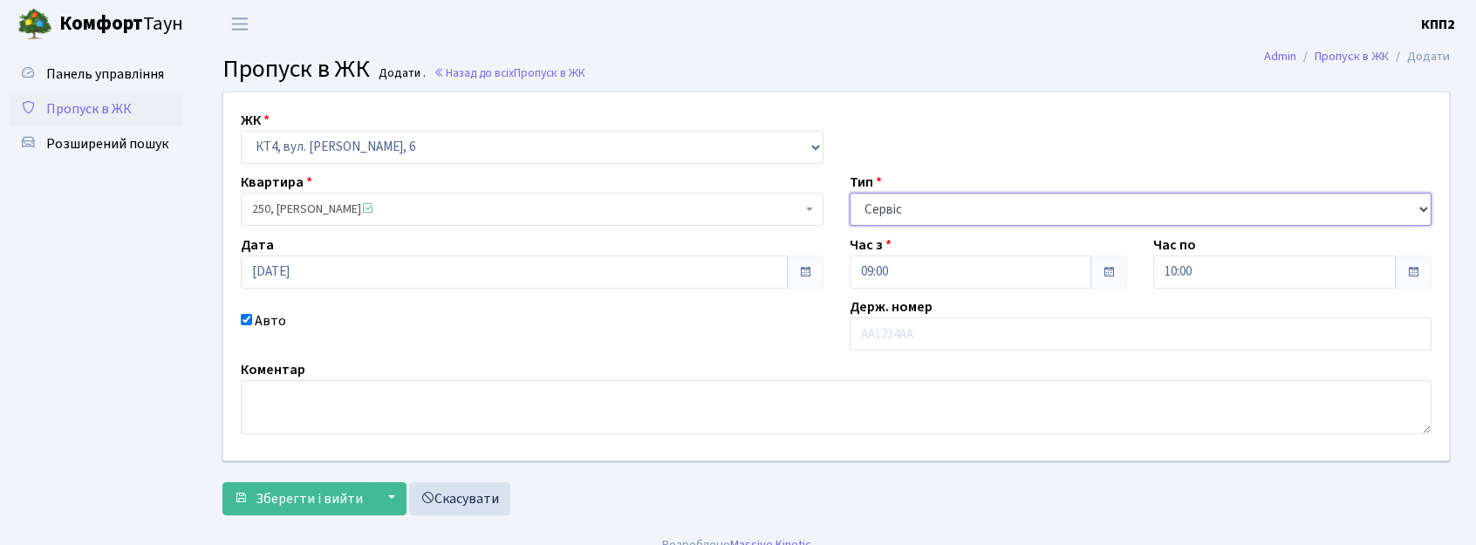
click at [941, 200] on select "- Доставка Таксі Гості Сервіс" at bounding box center [1141, 209] width 583 height 33
select select "3"
click at [850, 193] on select "- Доставка Таксі Гості Сервіс" at bounding box center [1141, 209] width 583 height 33
click at [270, 314] on label "Авто" at bounding box center [270, 321] width 31 height 21
click at [252, 314] on input "Авто" at bounding box center [246, 319] width 11 height 11
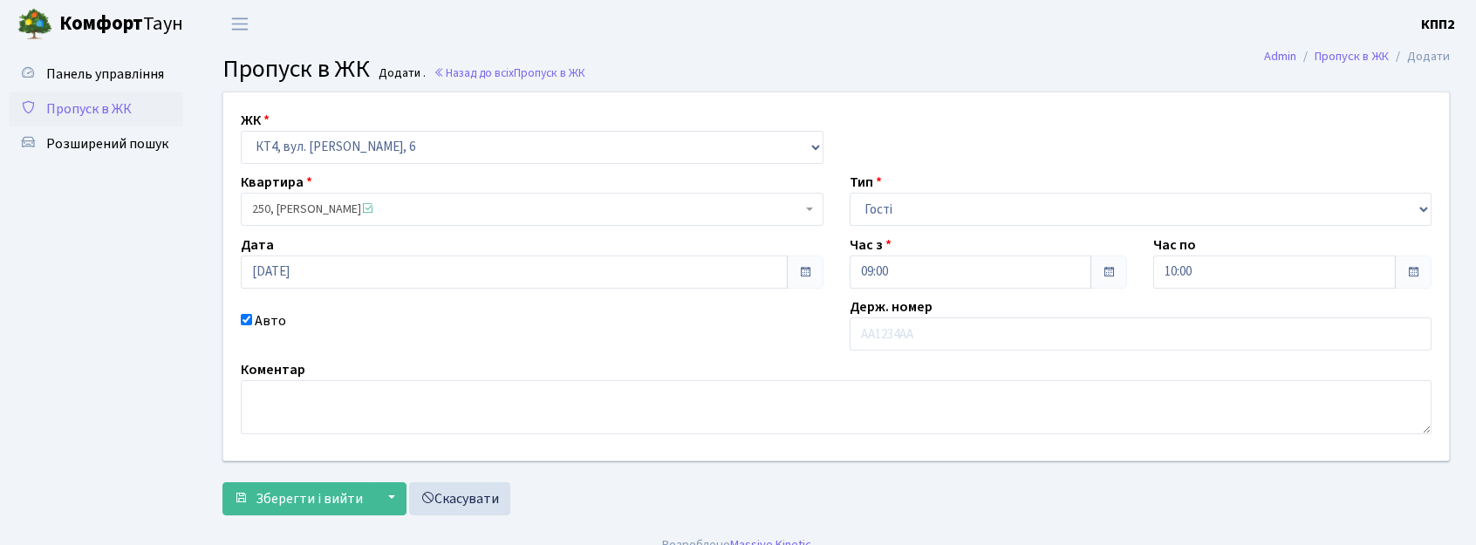
checkbox input "false"
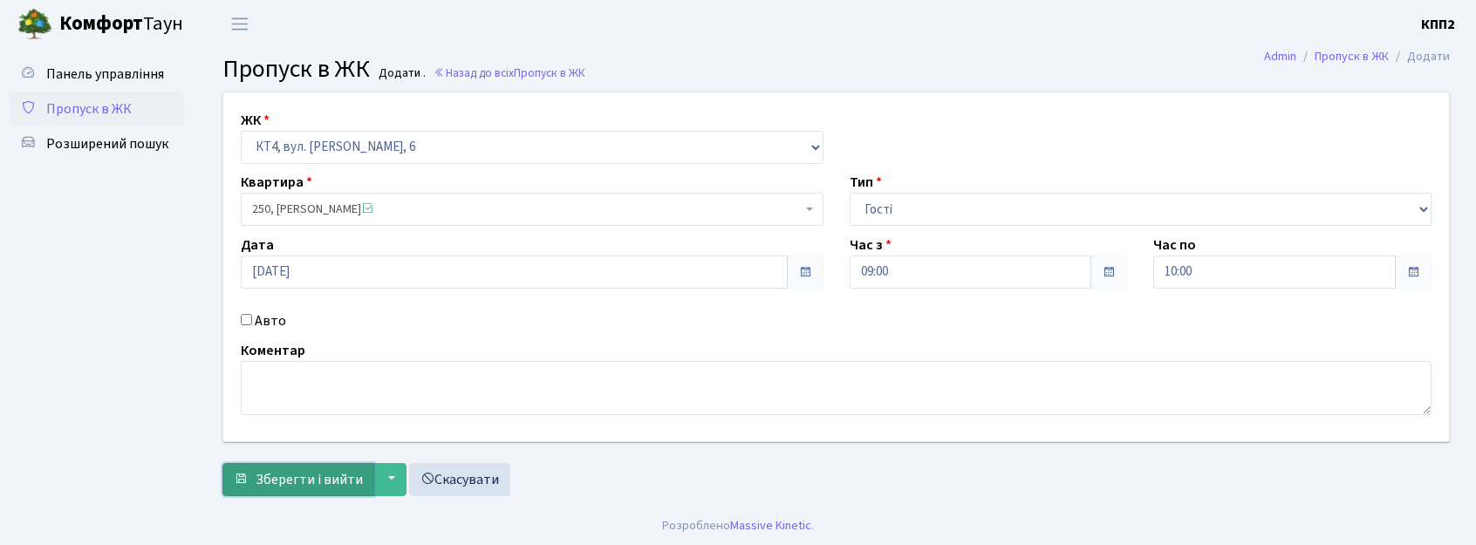
click at [298, 475] on span "Зберегти і вийти" at bounding box center [309, 479] width 107 height 19
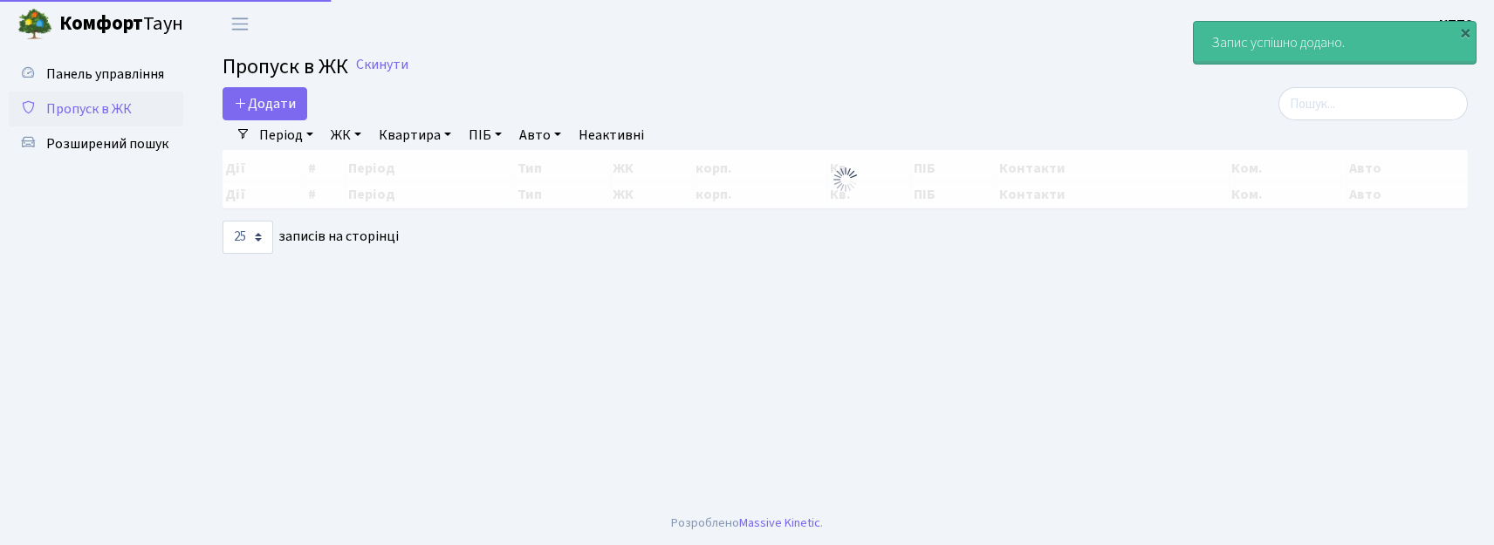
select select "25"
click at [239, 96] on link "Додати" at bounding box center [265, 103] width 85 height 33
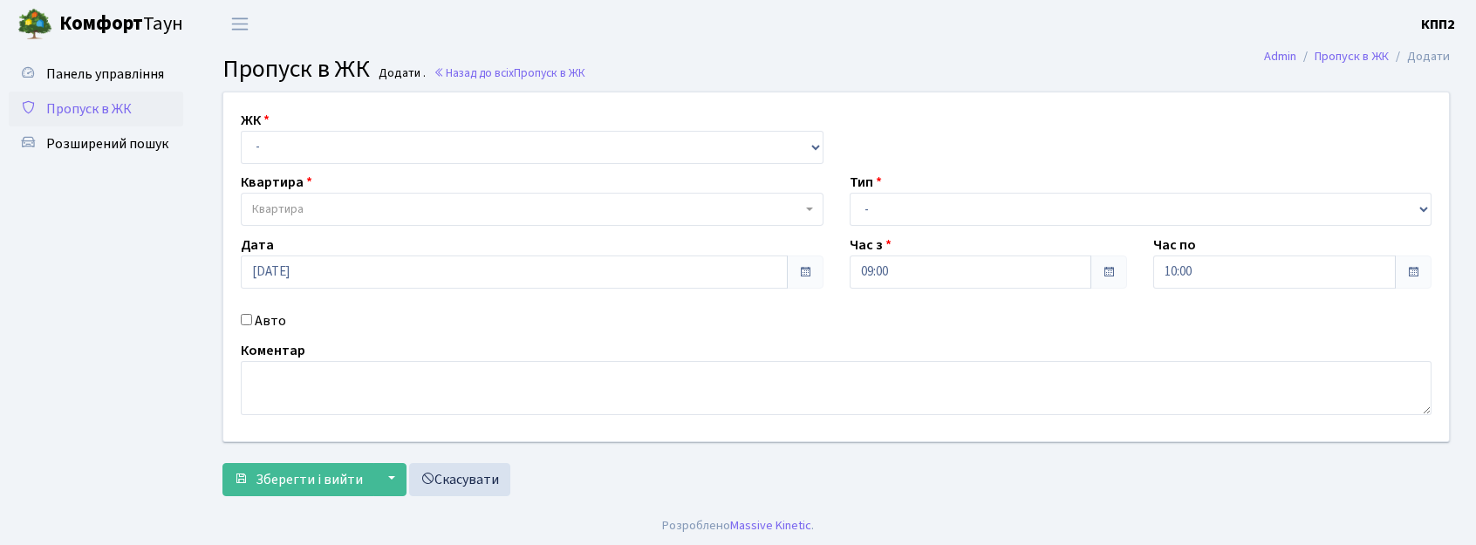
select select "271"
click at [241, 131] on select "- КТ, вул. Регенераторна, 4 КТ2, просп. Соборності, 17 КТ3, вул. Березнева, 16 …" at bounding box center [532, 147] width 583 height 33
select select
click at [277, 316] on label "Авто" at bounding box center [270, 321] width 31 height 21
click at [252, 316] on input "Авто" at bounding box center [246, 319] width 11 height 11
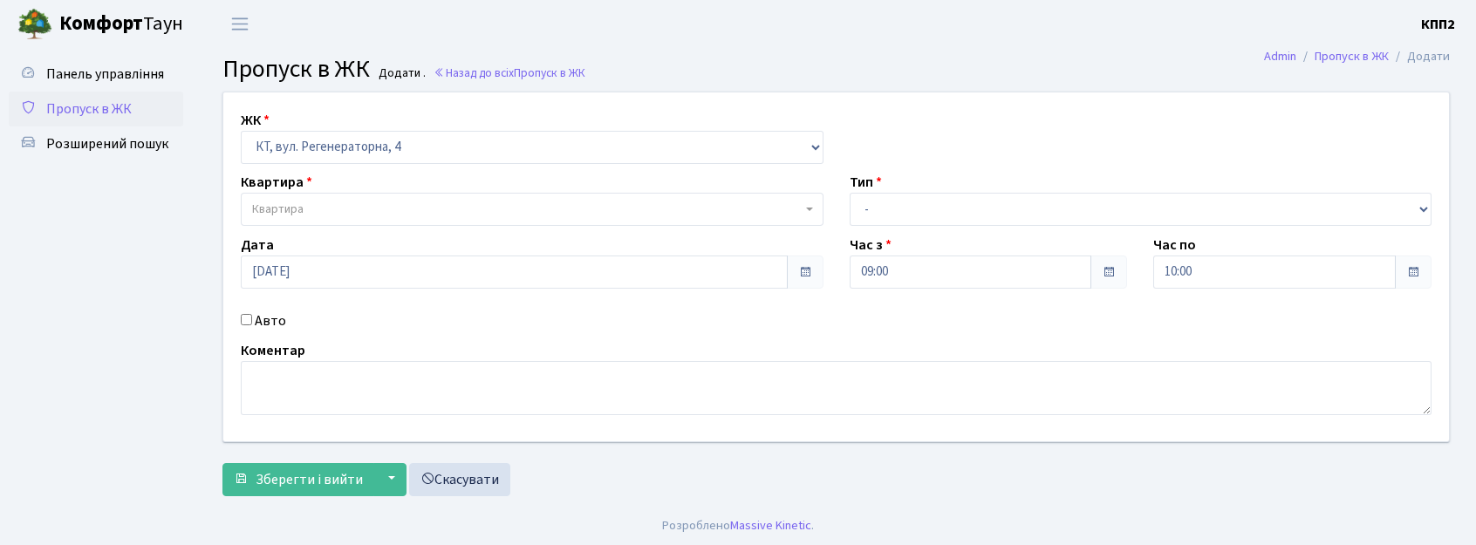
checkbox input "true"
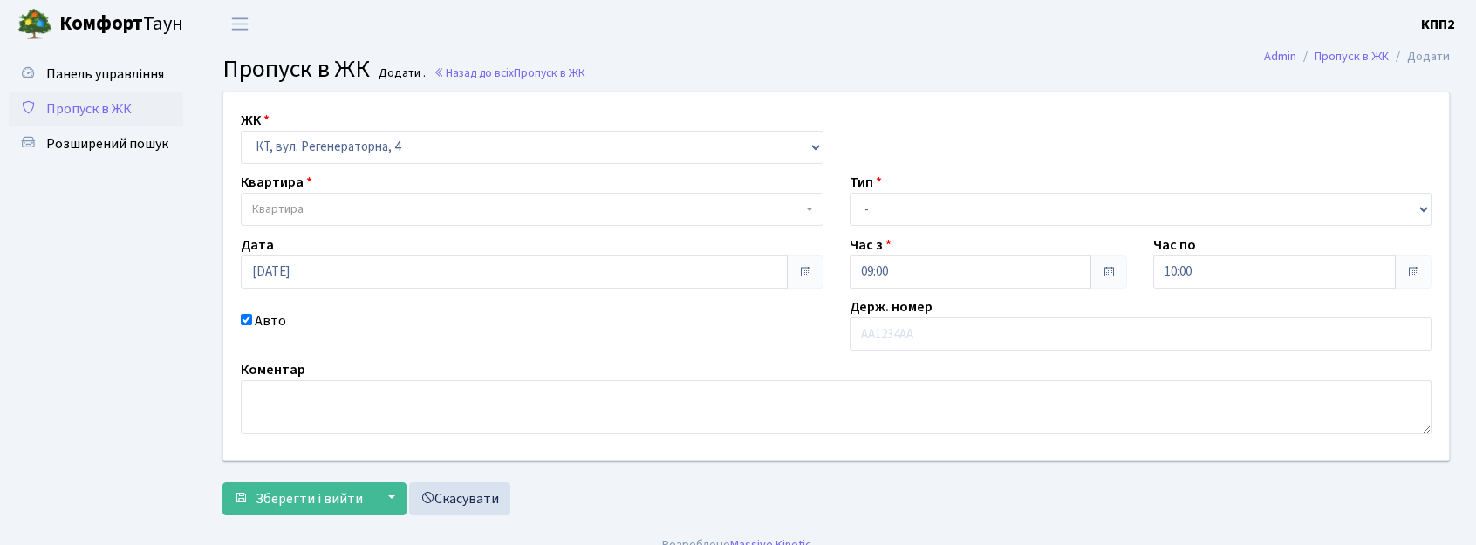
click at [461, 206] on span "Квартира" at bounding box center [527, 209] width 550 height 17
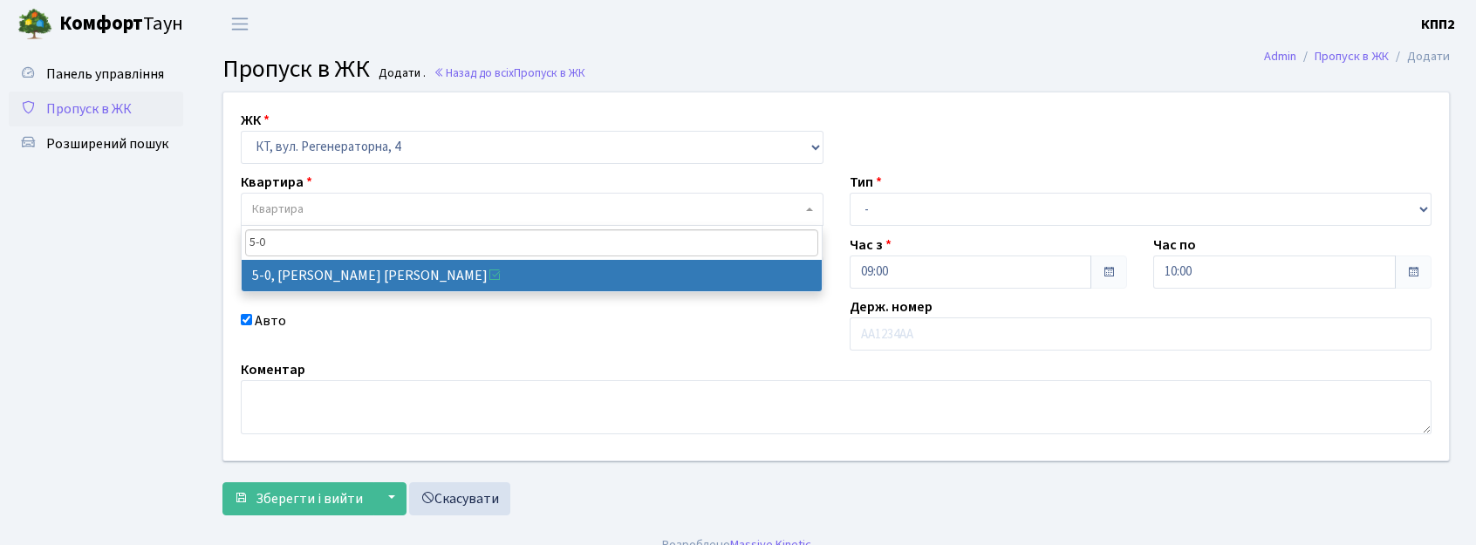
type input "5-0"
select select "5323"
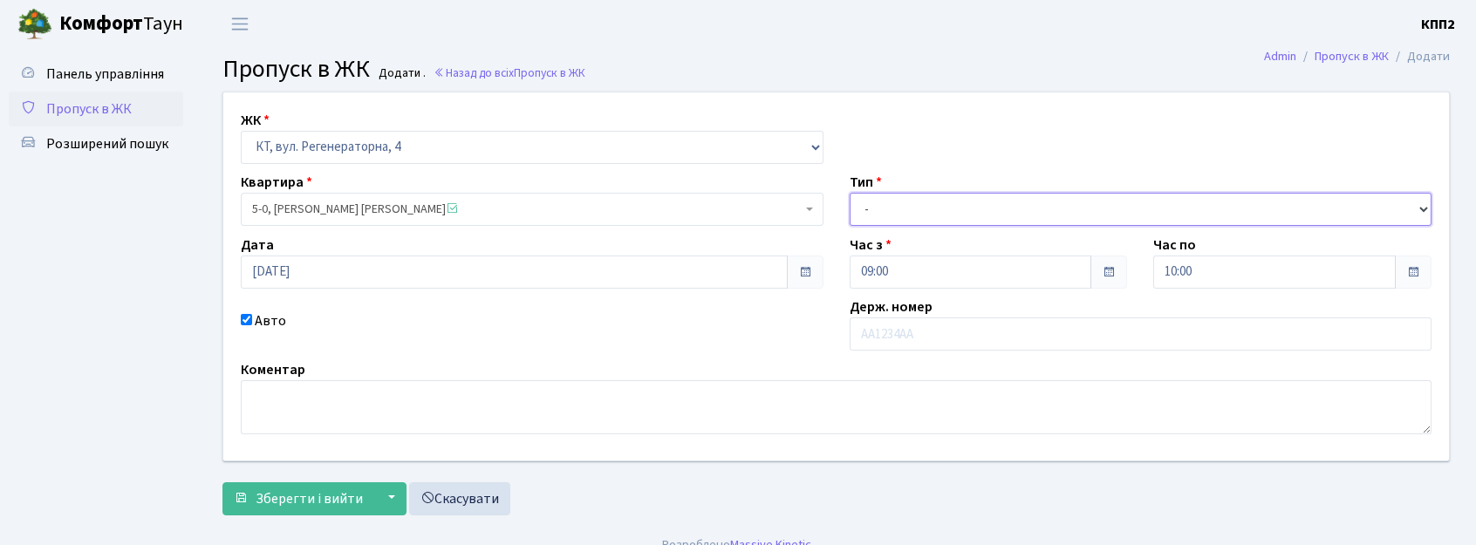
drag, startPoint x: 902, startPoint y: 202, endPoint x: 920, endPoint y: 223, distance: 27.3
click at [904, 202] on select "- Доставка Таксі Гості Сервіс" at bounding box center [1141, 209] width 583 height 33
select select "3"
click at [850, 193] on select "- Доставка Таксі Гості Сервіс" at bounding box center [1141, 209] width 583 height 33
click at [259, 315] on label "Авто" at bounding box center [270, 321] width 31 height 21
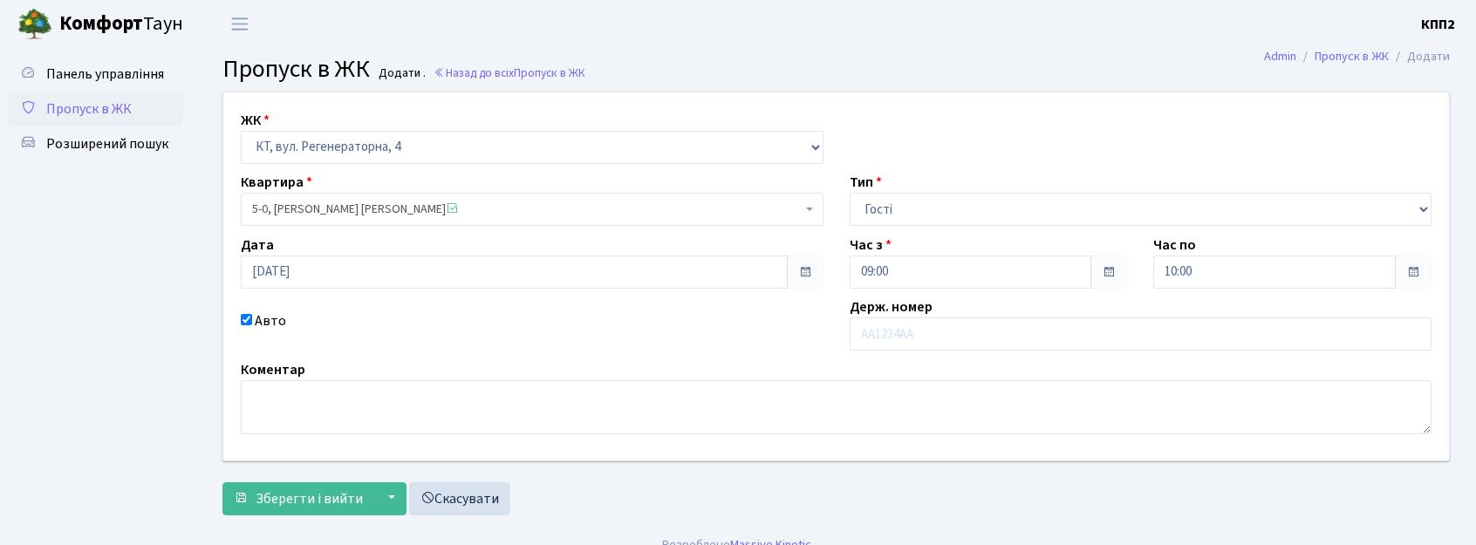
click at [252, 315] on input "Авто" at bounding box center [246, 319] width 11 height 11
checkbox input "false"
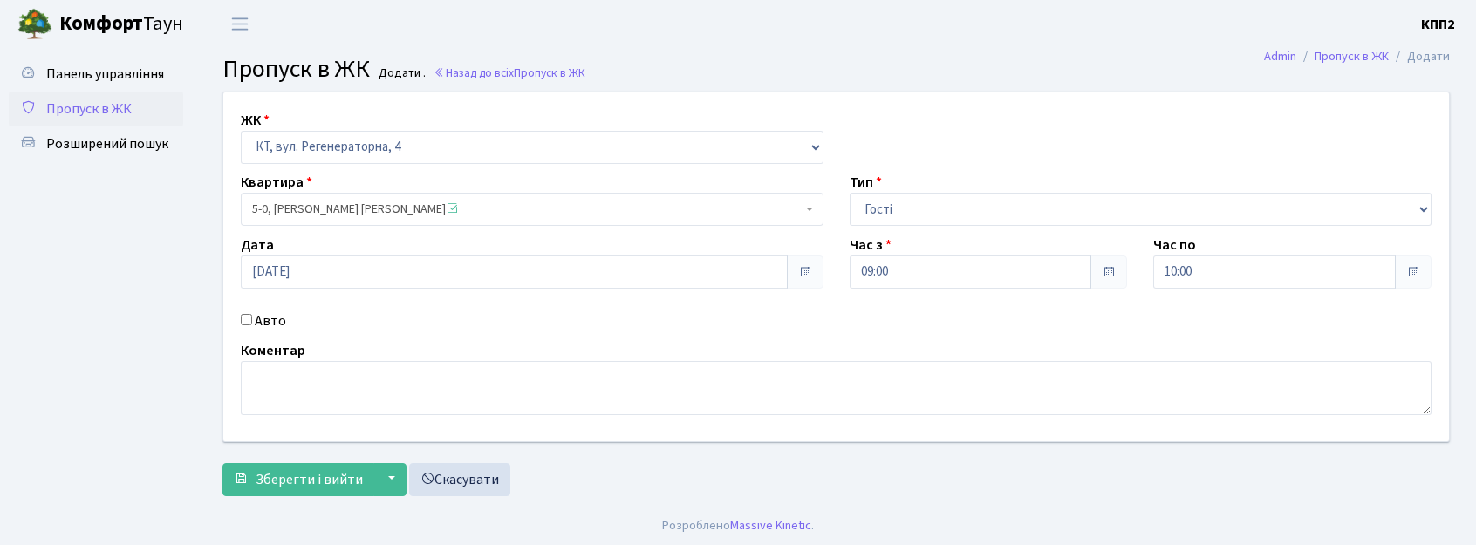
click at [321, 357] on div "Коментар" at bounding box center [836, 377] width 1217 height 75
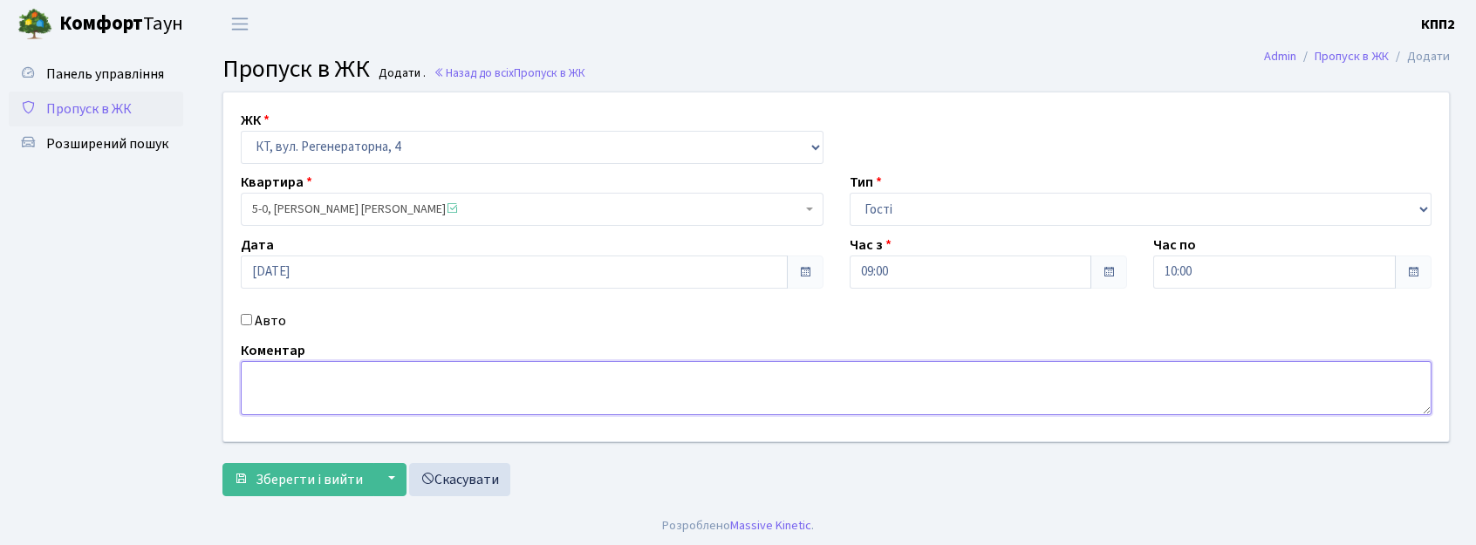
click at [305, 409] on textarea at bounding box center [836, 388] width 1191 height 54
type textarea "ДЕНЬ"
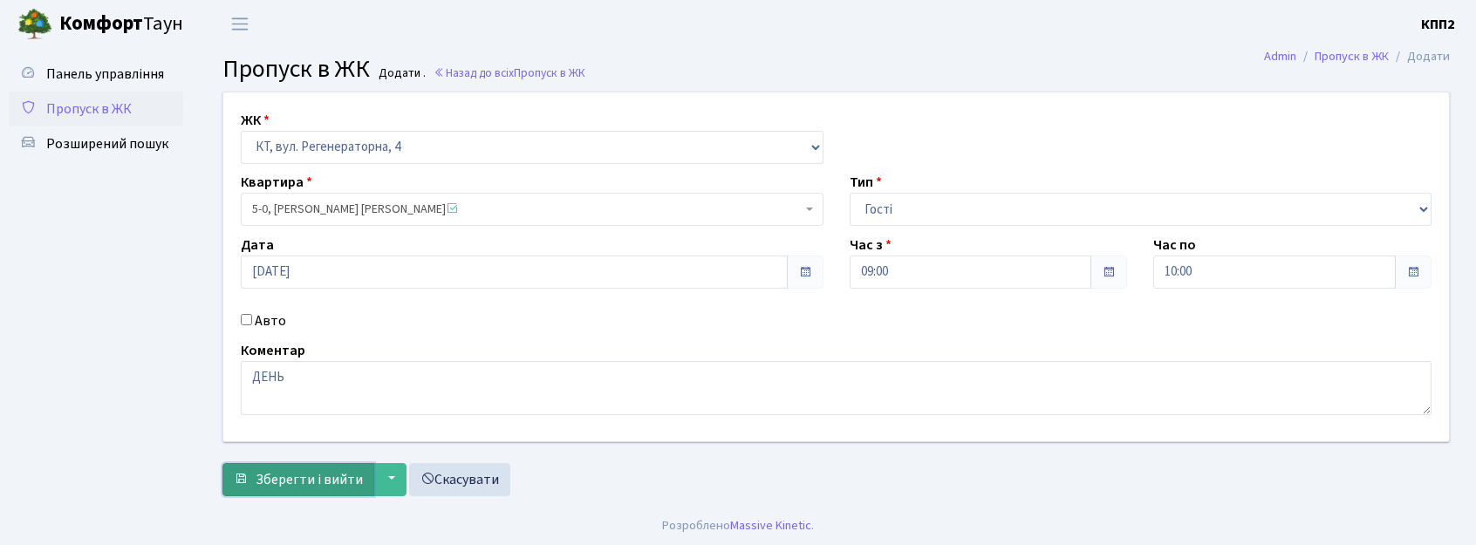
click at [315, 473] on span "Зберегти і вийти" at bounding box center [309, 479] width 107 height 19
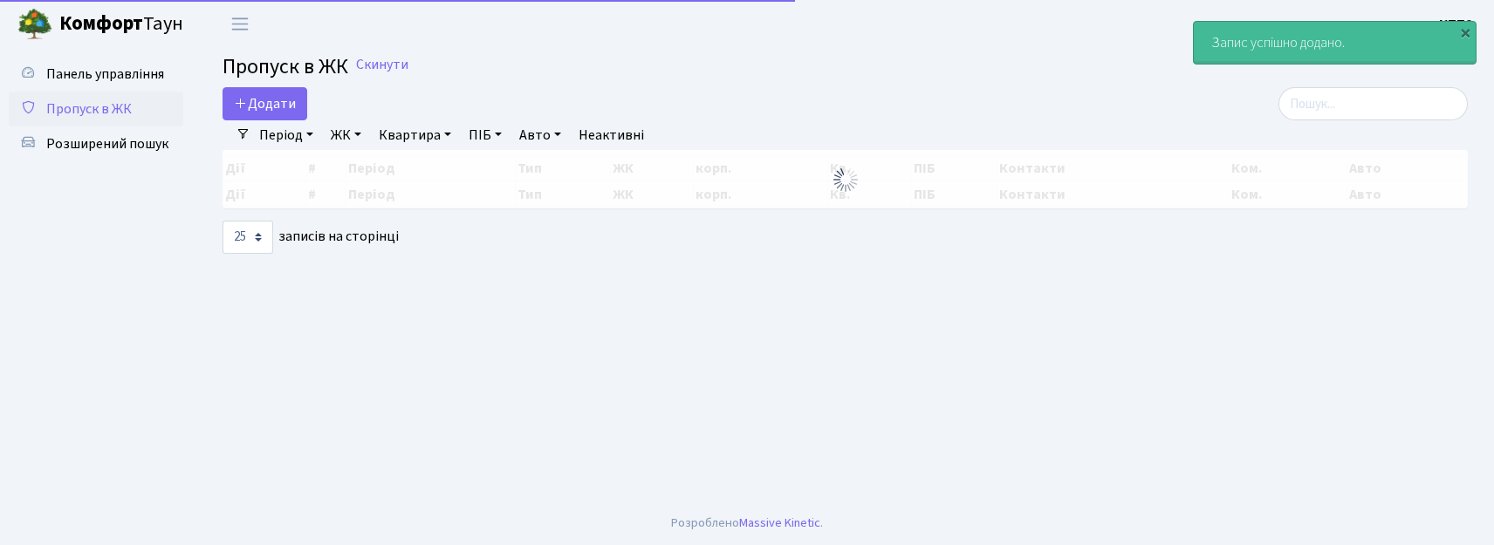
select select "25"
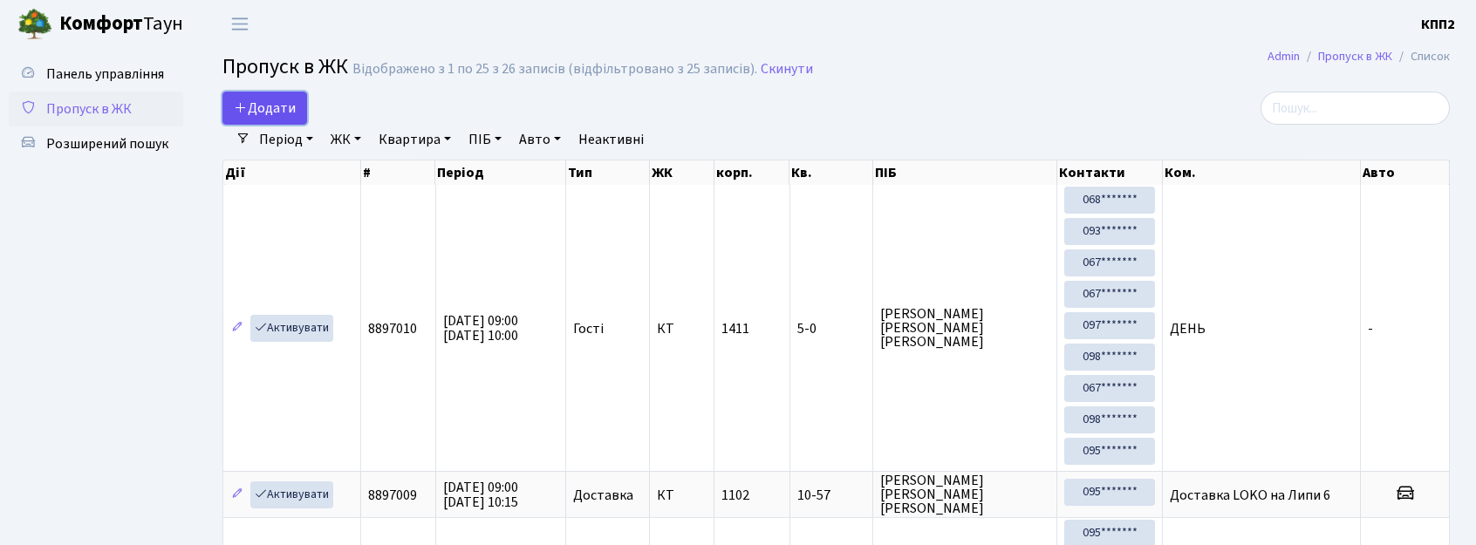
click at [288, 102] on span "Додати" at bounding box center [265, 108] width 62 height 19
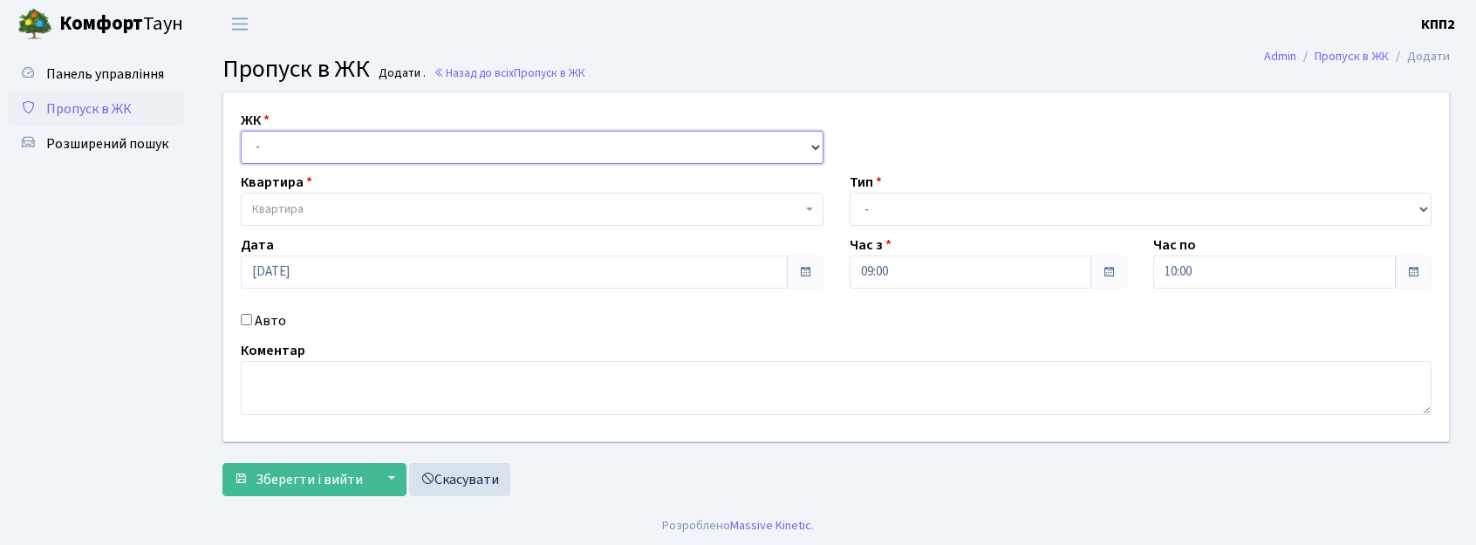
click at [293, 140] on select "- КТ, вул. Регенераторна, 4 КТ2, просп. [STREET_ADDRESS] [STREET_ADDRESS] [PERS…" at bounding box center [532, 147] width 583 height 33
select select "271"
click at [241, 131] on select "- КТ, вул. Регенераторна, 4 КТ2, просп. [STREET_ADDRESS] [STREET_ADDRESS] [PERS…" at bounding box center [532, 147] width 583 height 33
select select
click at [256, 316] on label "Авто" at bounding box center [270, 321] width 31 height 21
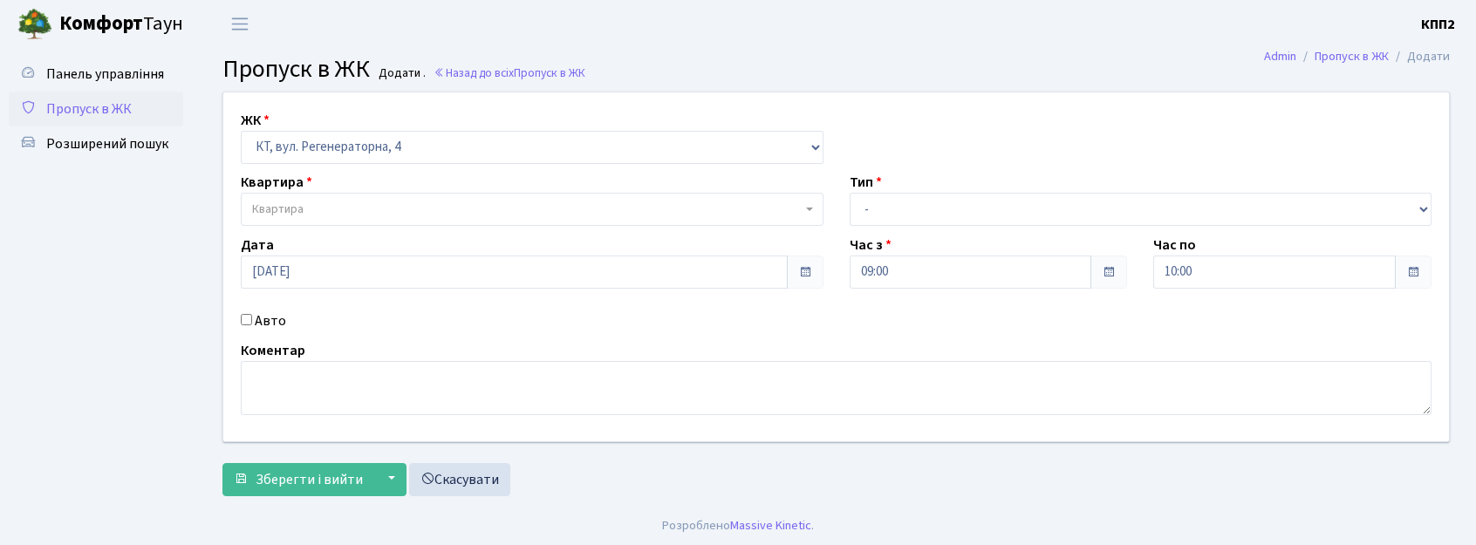
click at [252, 316] on input "Авто" at bounding box center [246, 319] width 11 height 11
checkbox input "true"
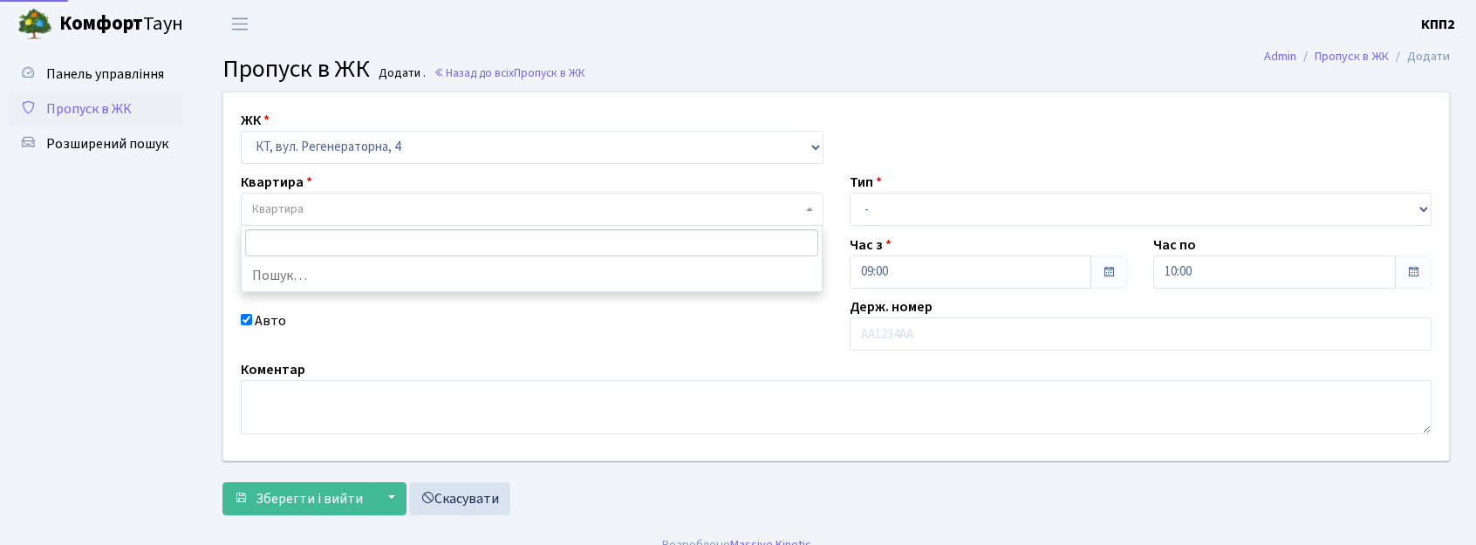
click at [389, 197] on span "Квартира" at bounding box center [532, 209] width 583 height 33
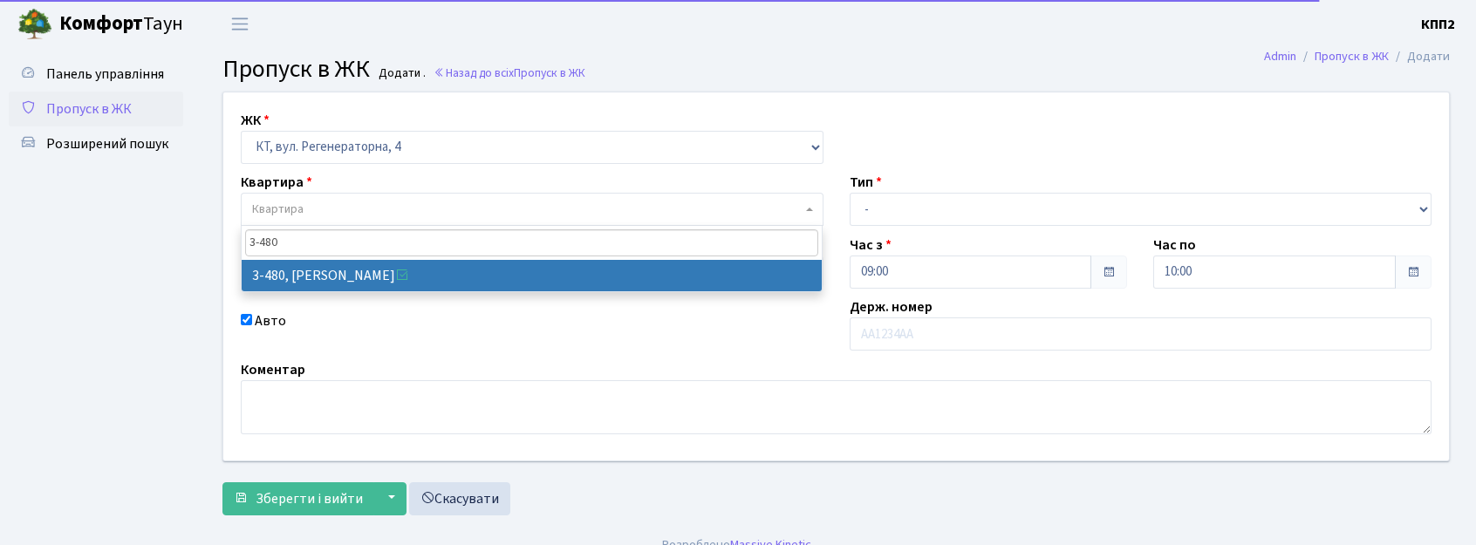
type input "3-480"
drag, startPoint x: 434, startPoint y: 277, endPoint x: 922, endPoint y: 301, distance: 489.2
select select "1698"
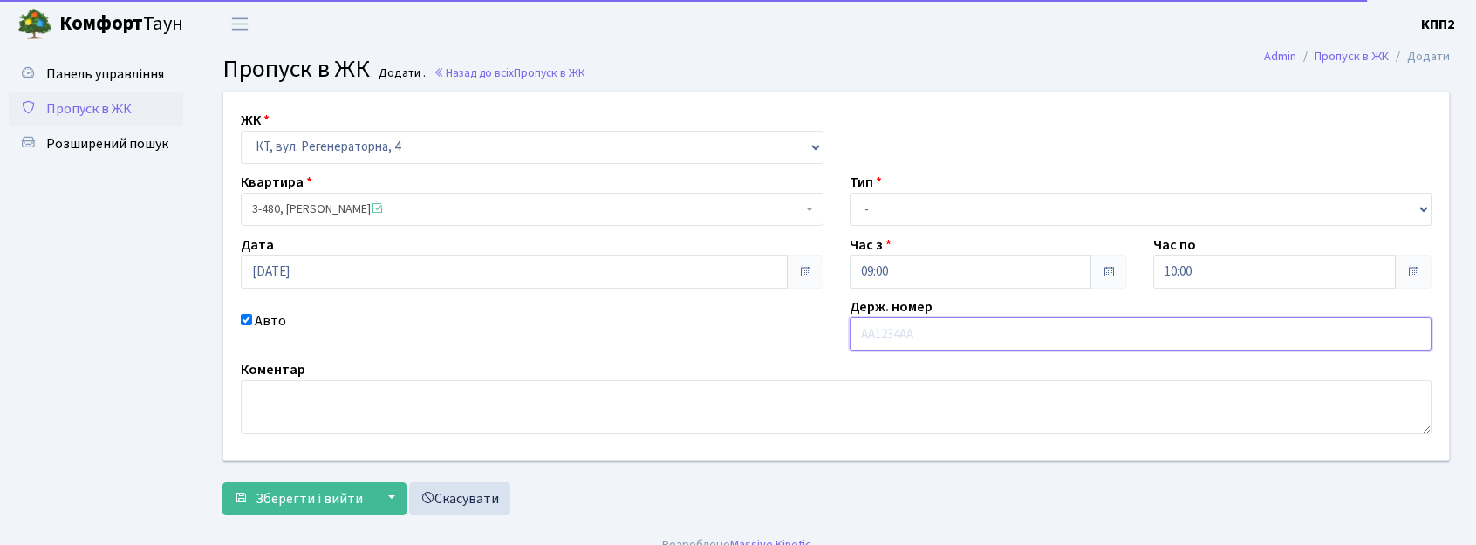
drag, startPoint x: 955, startPoint y: 371, endPoint x: 955, endPoint y: 347, distance: 23.6
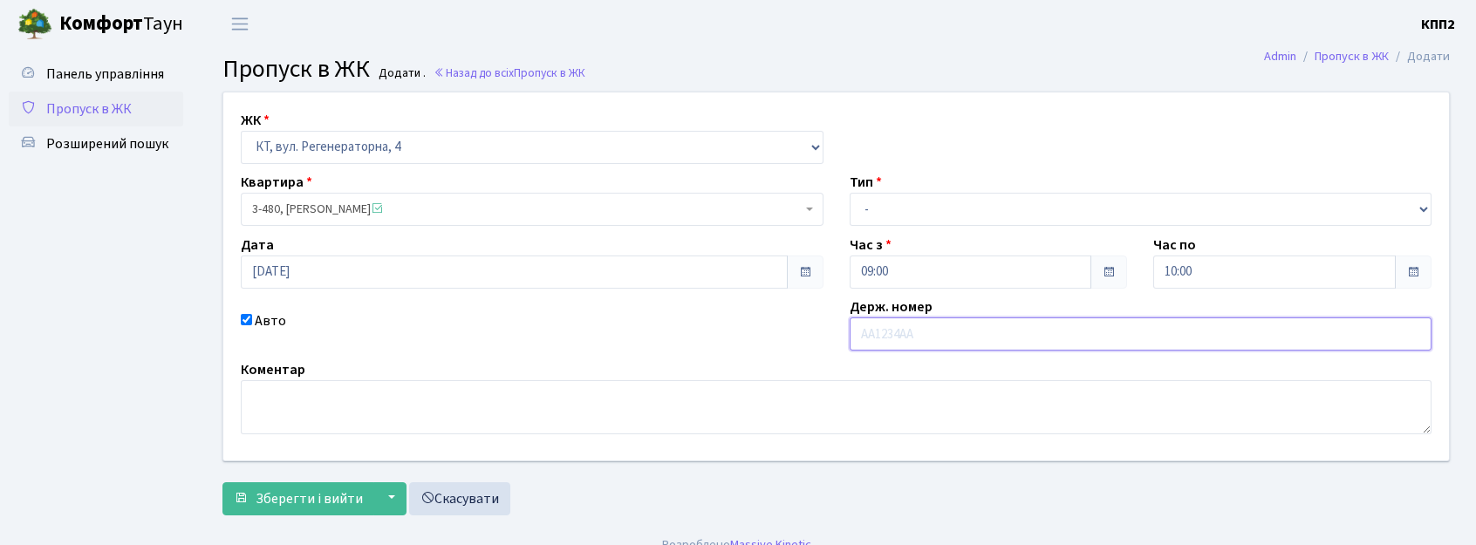
paste input "АА8643YА"
type input "АА8643YА"
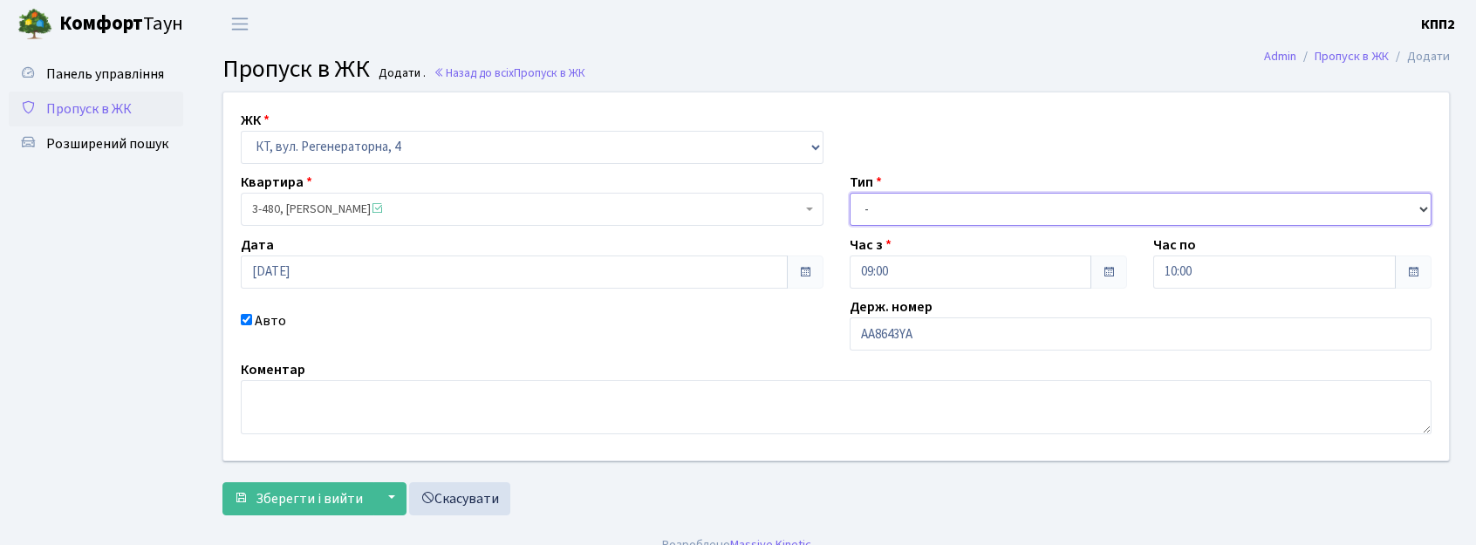
drag, startPoint x: 892, startPoint y: 223, endPoint x: 906, endPoint y: 224, distance: 14.0
click at [894, 222] on select "- Доставка Таксі Гості Сервіс" at bounding box center [1141, 209] width 583 height 33
select select "1"
click at [850, 193] on select "- Доставка Таксі Гості Сервіс" at bounding box center [1141, 209] width 583 height 33
drag, startPoint x: 344, startPoint y: 478, endPoint x: 342, endPoint y: 490, distance: 11.5
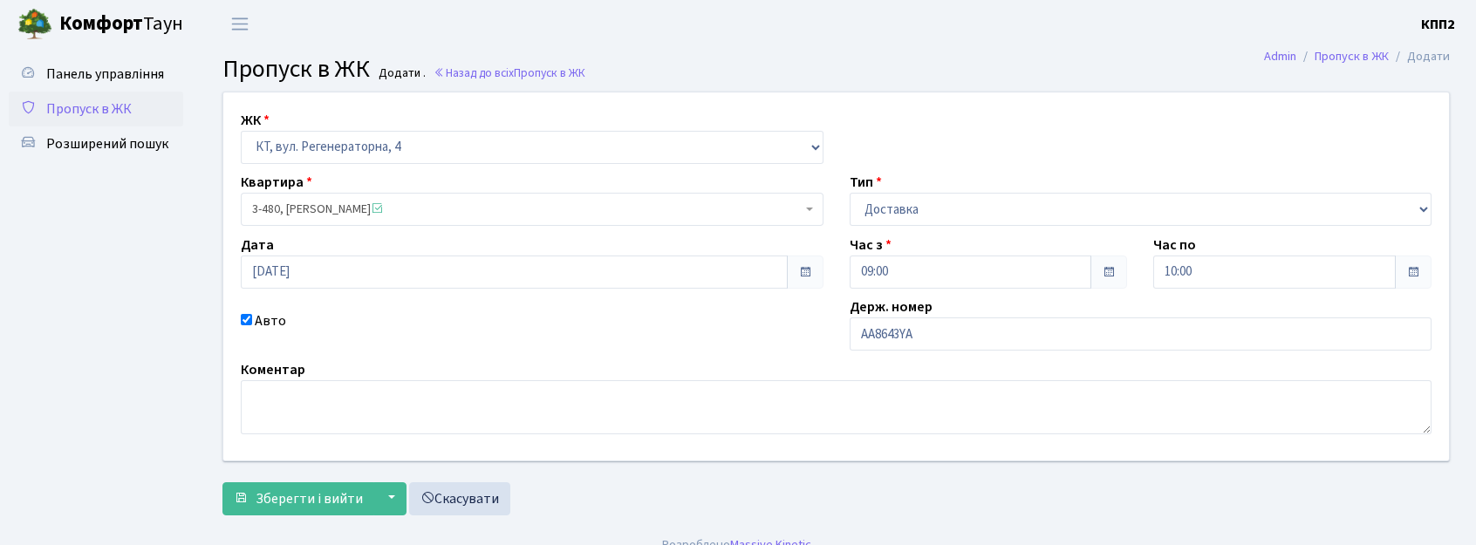
click at [343, 479] on form "ЖК - КТ, вул. Регенераторна, 4 КТ2, просп. Соборності, 17 КТ3, вул. Березнева, …" at bounding box center [837, 304] width 1228 height 424
click at [342, 494] on span "Зберегти і вийти" at bounding box center [309, 499] width 107 height 19
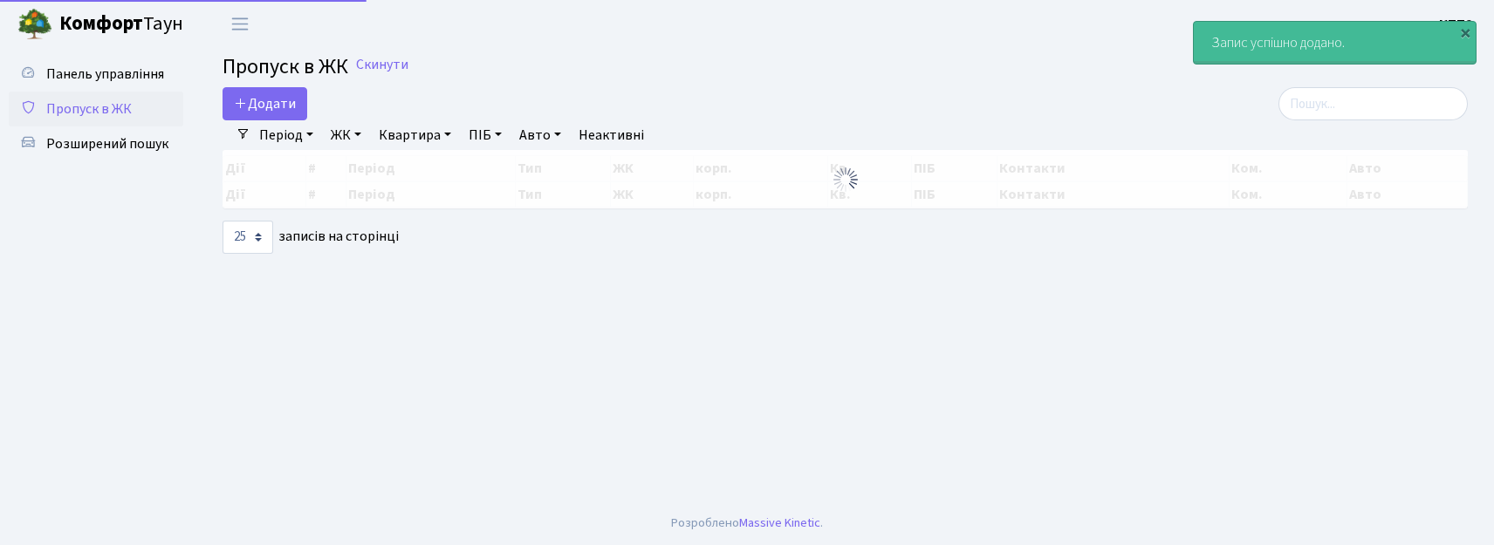
select select "25"
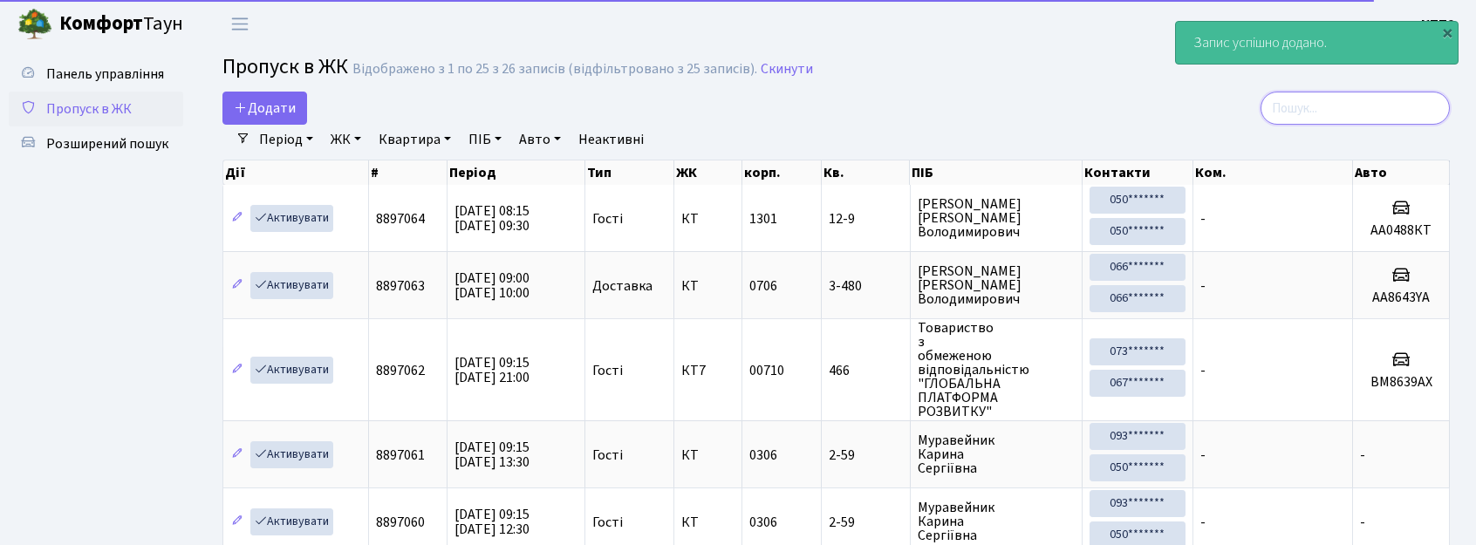
click at [1331, 112] on input "search" at bounding box center [1355, 108] width 189 height 33
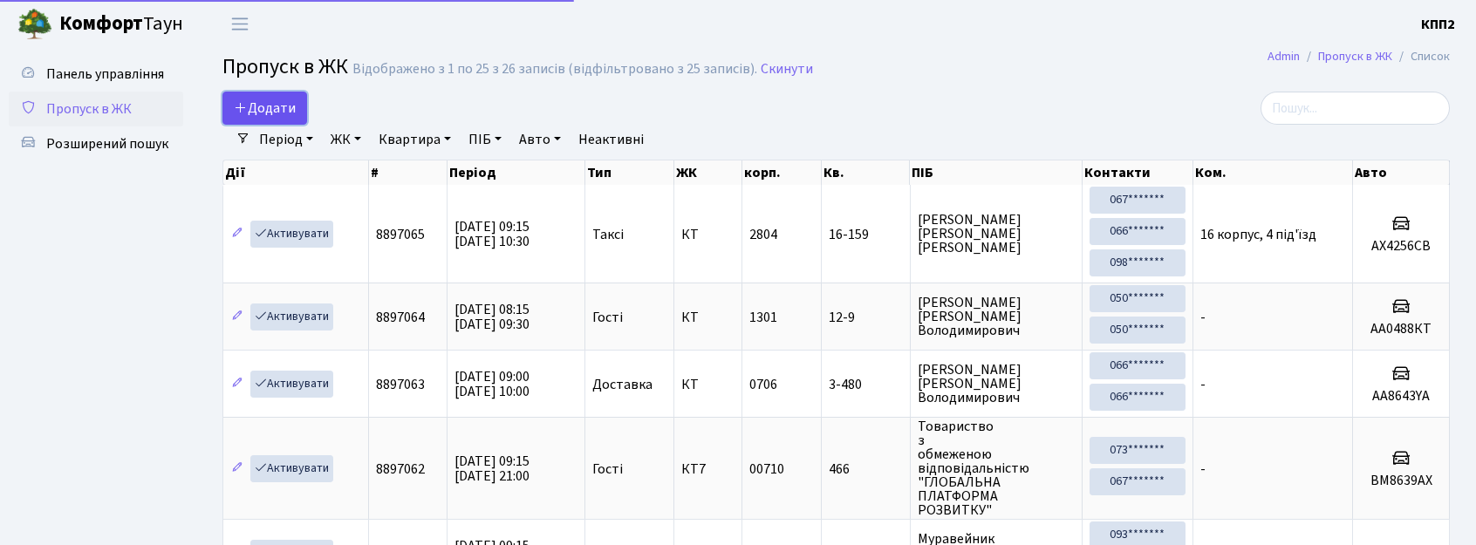
click at [284, 101] on span "Додати" at bounding box center [265, 108] width 62 height 19
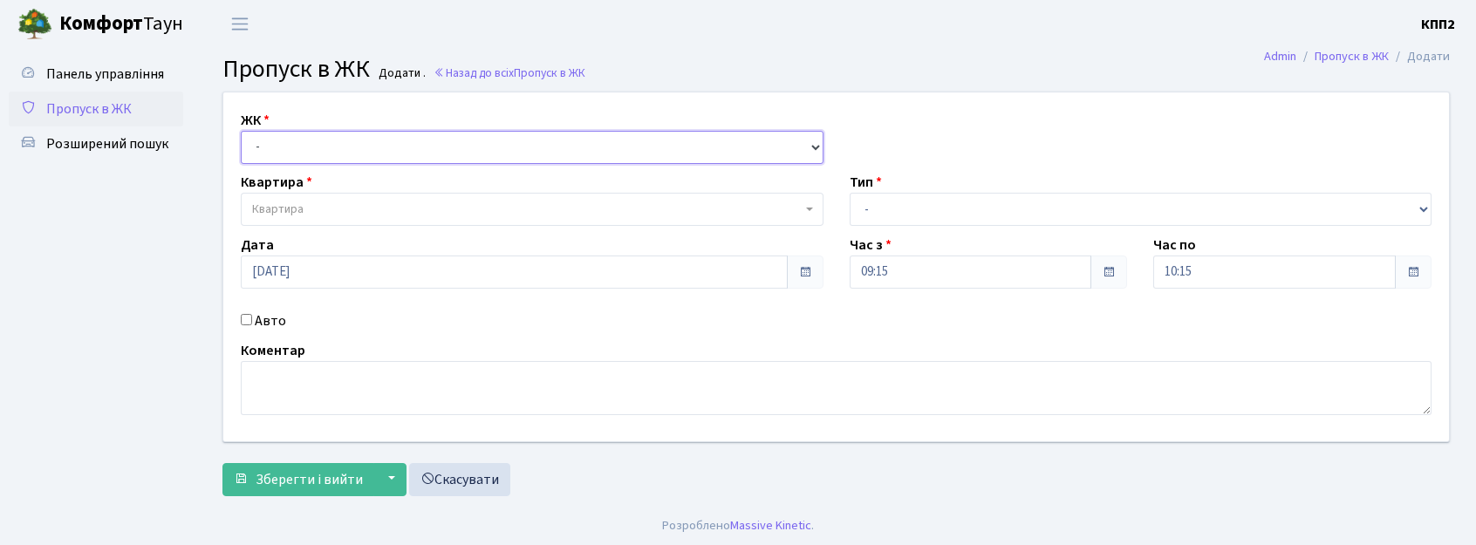
drag, startPoint x: 361, startPoint y: 157, endPoint x: 375, endPoint y: 161, distance: 14.6
click at [361, 157] on select "- КТ, вул. Регенераторна, 4 КТ2, просп. [STREET_ADDRESS] [STREET_ADDRESS] [PERS…" at bounding box center [532, 147] width 583 height 33
select select "271"
click at [241, 131] on select "- КТ, вул. Регенераторна, 4 КТ2, просп. [STREET_ADDRESS] [STREET_ADDRESS] [PERS…" at bounding box center [532, 147] width 583 height 33
select select
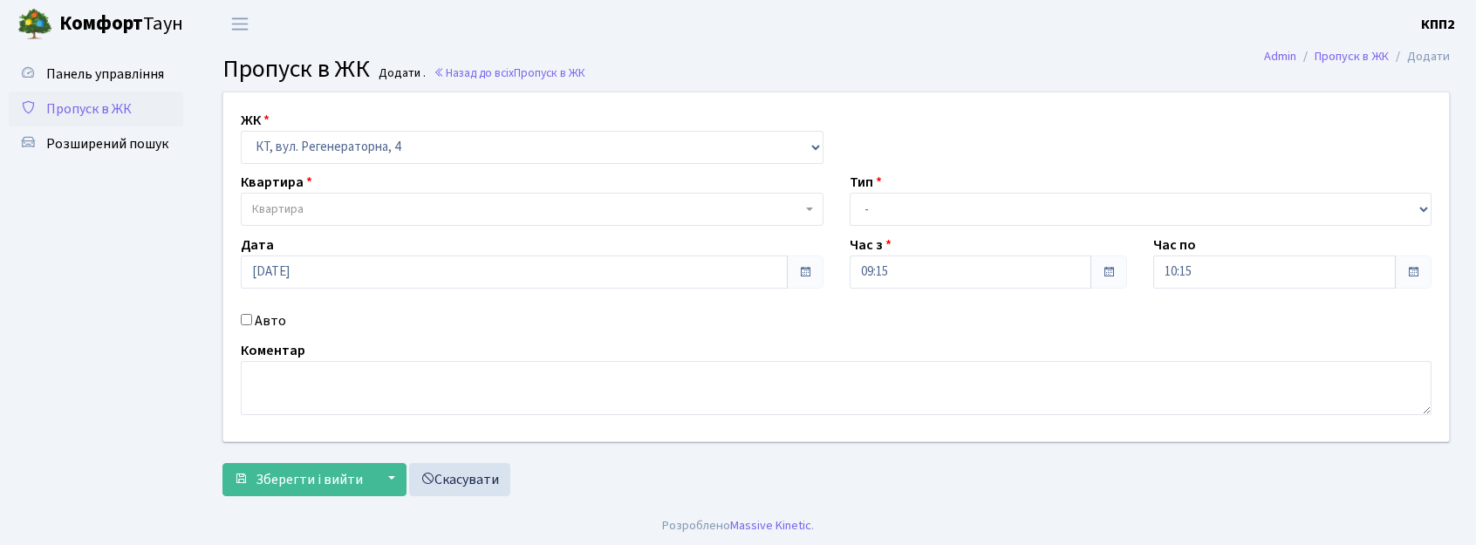
click at [277, 307] on div "ЖК - КТ, вул. Регенераторна, 4 КТ2, просп. [STREET_ADDRESS] [STREET_ADDRESS] [P…" at bounding box center [836, 266] width 1252 height 349
click at [277, 311] on label "Авто" at bounding box center [270, 321] width 31 height 21
click at [252, 314] on input "Авто" at bounding box center [246, 319] width 11 height 11
checkbox input "true"
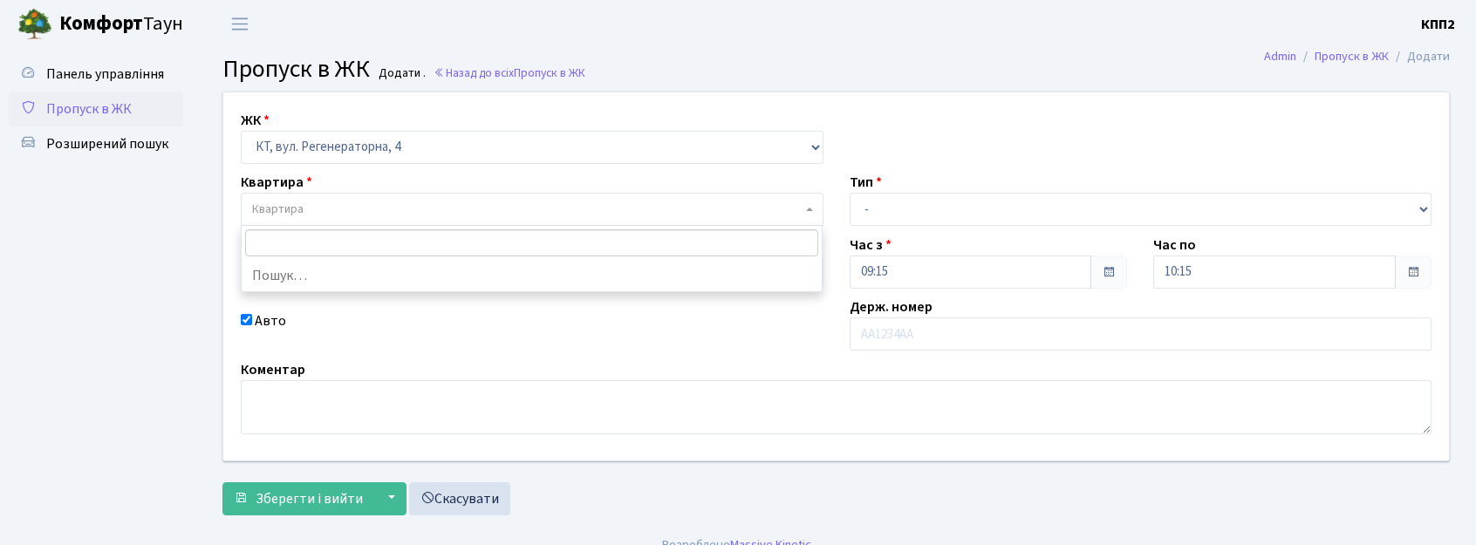
click at [424, 222] on span "Квартира" at bounding box center [532, 209] width 583 height 33
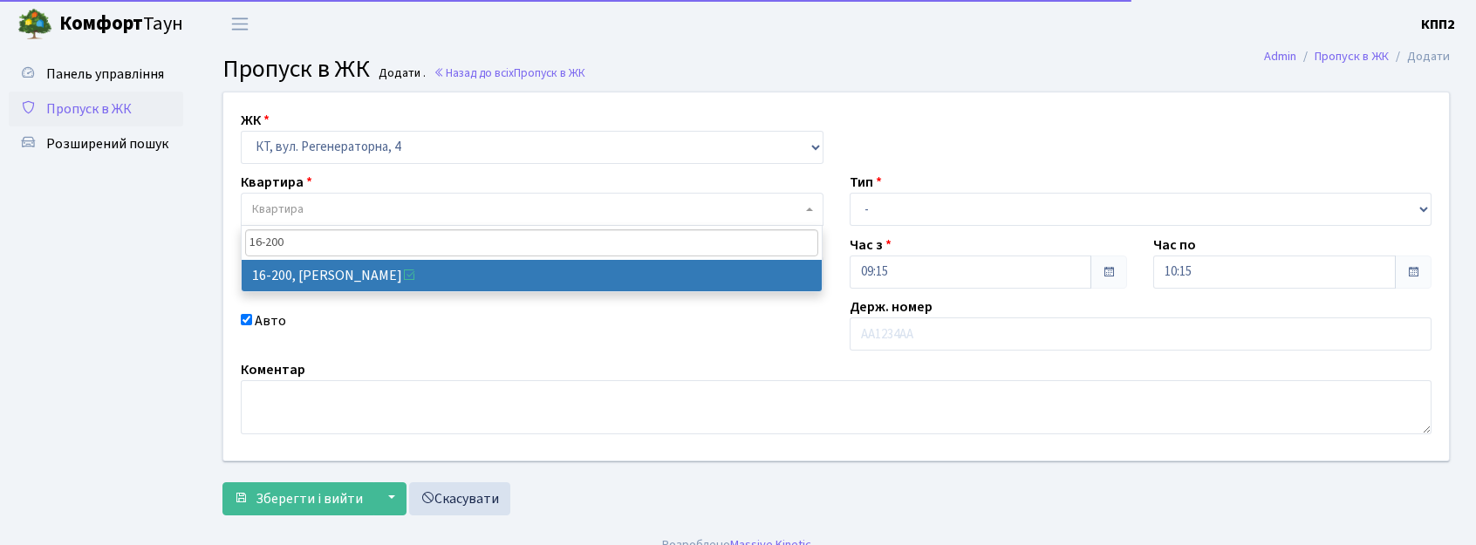
type input "16-200"
select select "8761"
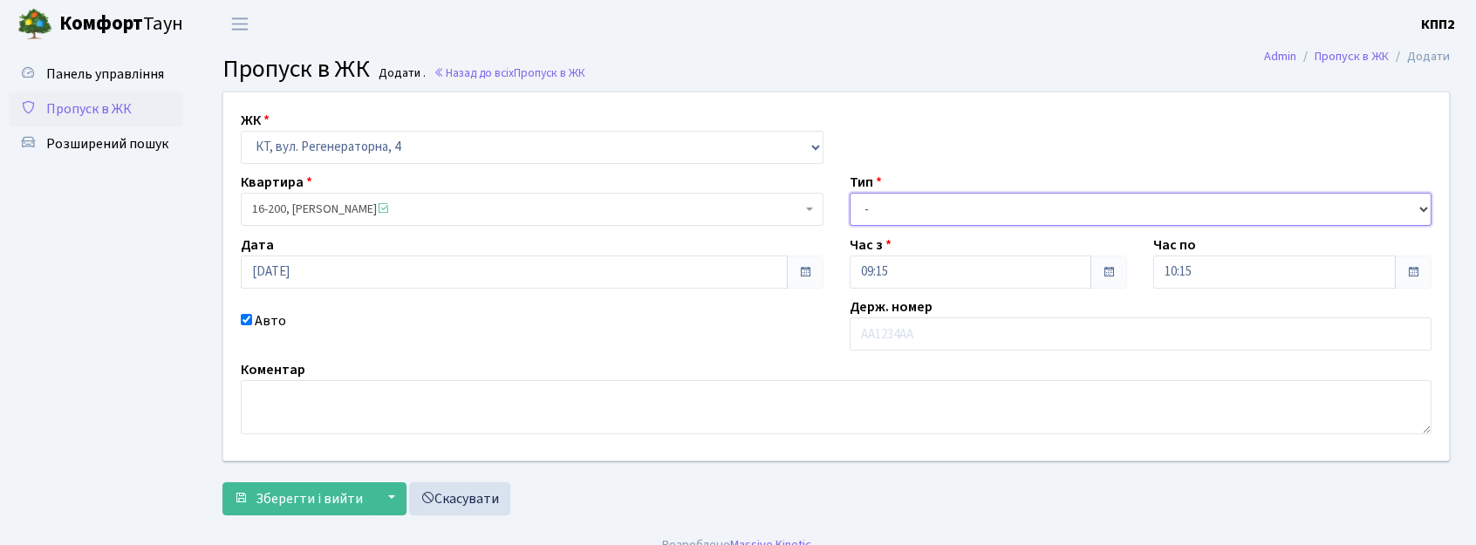
click at [920, 203] on select "- Доставка Таксі Гості Сервіс" at bounding box center [1141, 209] width 583 height 33
select select "18"
click at [850, 193] on select "- Доставка Таксі Гості Сервіс" at bounding box center [1141, 209] width 583 height 33
click at [270, 312] on label "Авто" at bounding box center [270, 321] width 31 height 21
click at [252, 314] on input "Авто" at bounding box center [246, 319] width 11 height 11
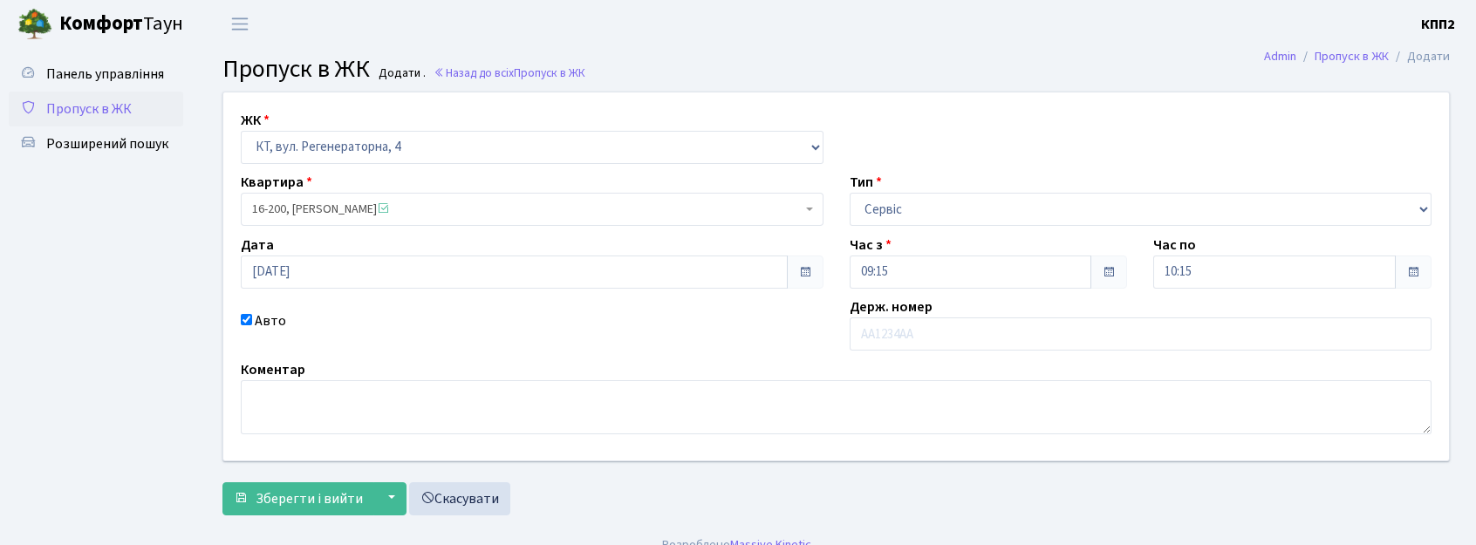
checkbox input "false"
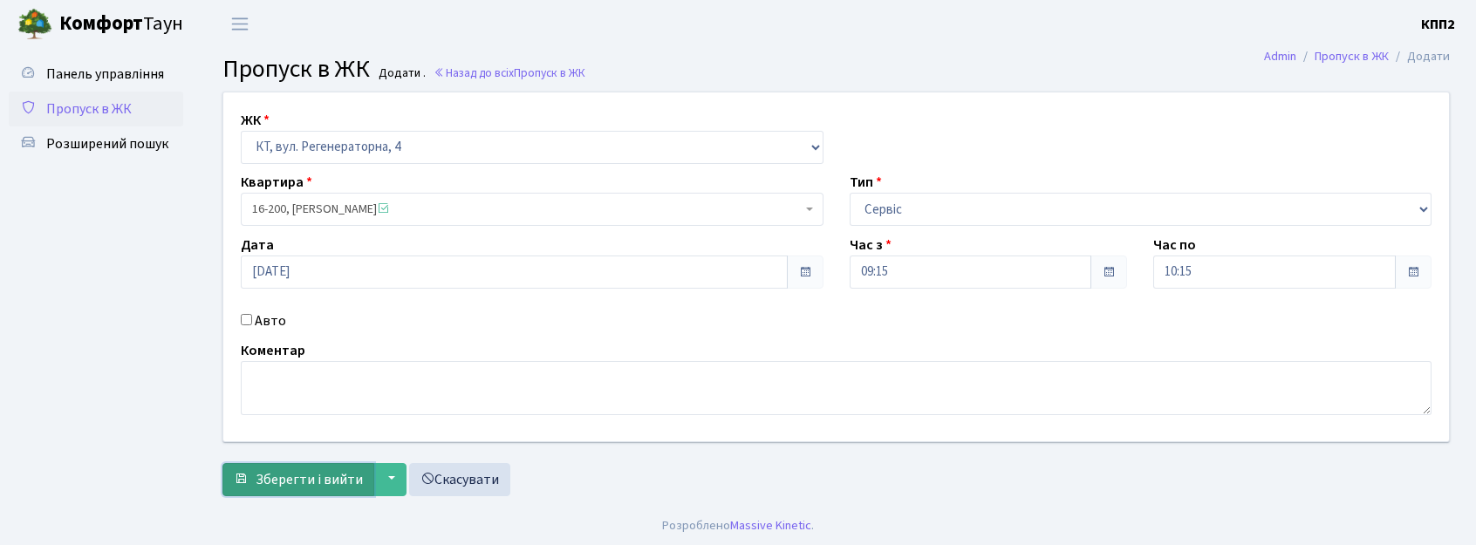
click at [308, 487] on span "Зберегти і вийти" at bounding box center [309, 479] width 107 height 19
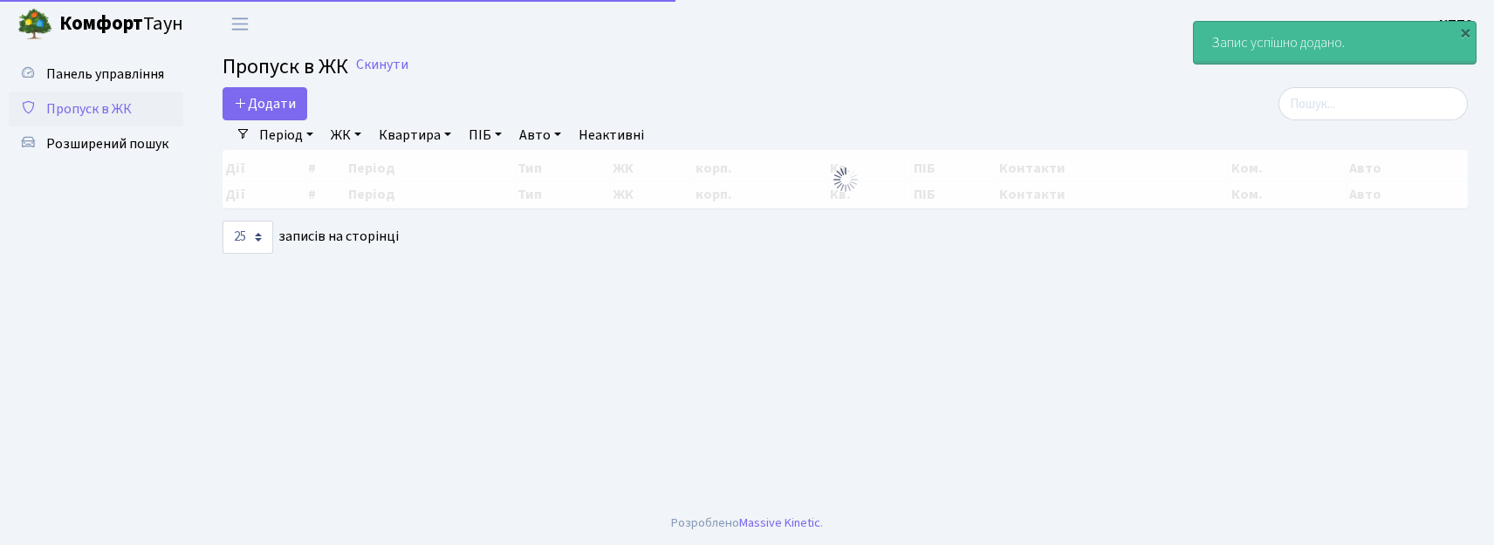
select select "25"
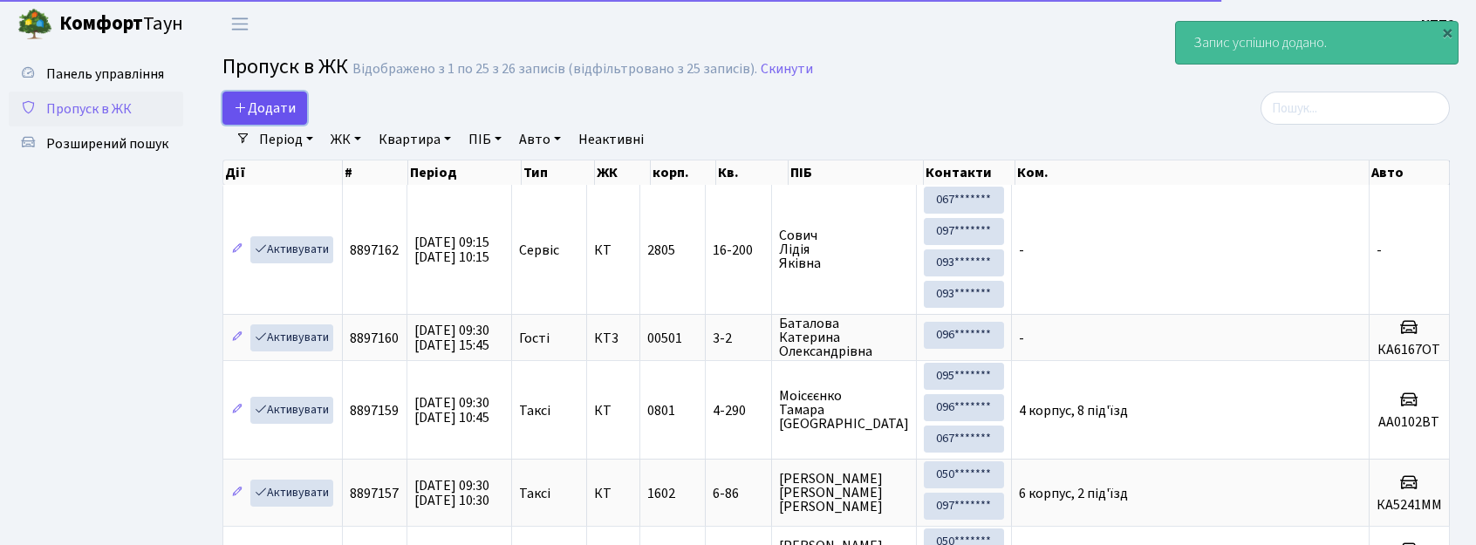
click at [290, 98] on link "Додати" at bounding box center [265, 108] width 85 height 33
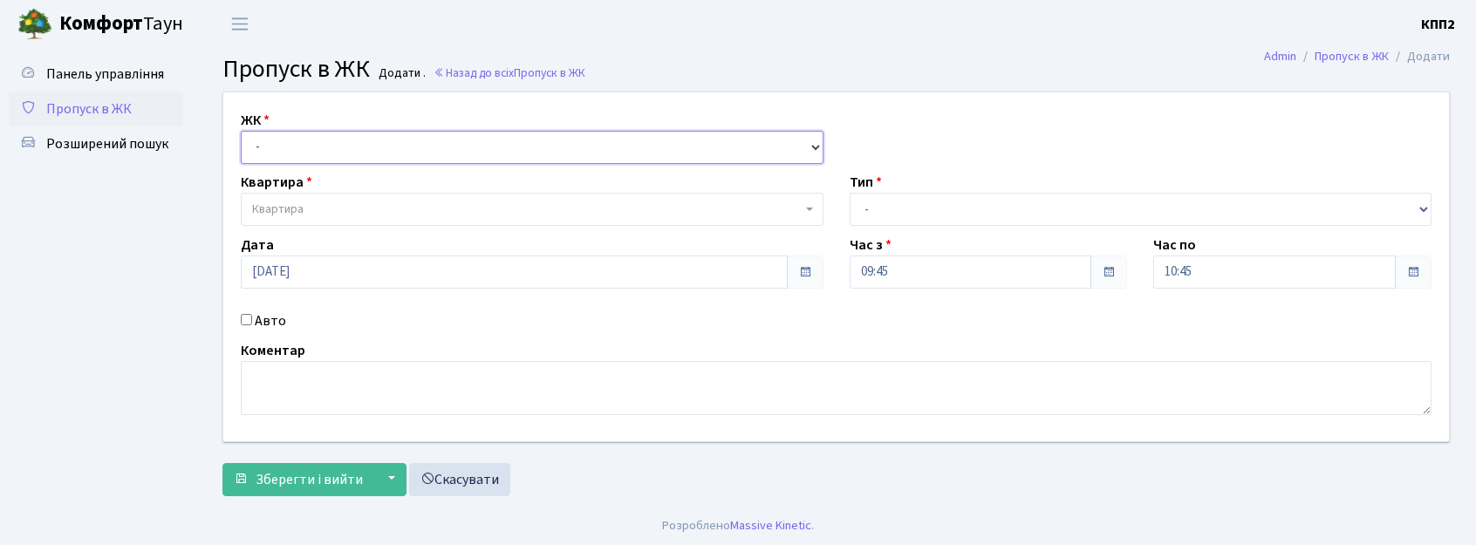
click at [279, 148] on select "- КТ, вул. Регенераторна, 4 КТ2, просп. Соборності, 17 КТ3, вул. Березнева, 16 …" at bounding box center [532, 147] width 583 height 33
select select "271"
click at [241, 131] on select "- КТ, вул. Регенераторна, 4 КТ2, просп. Соборності, 17 КТ3, вул. Березнева, 16 …" at bounding box center [532, 147] width 583 height 33
select select
click at [263, 315] on label "Авто" at bounding box center [270, 321] width 31 height 21
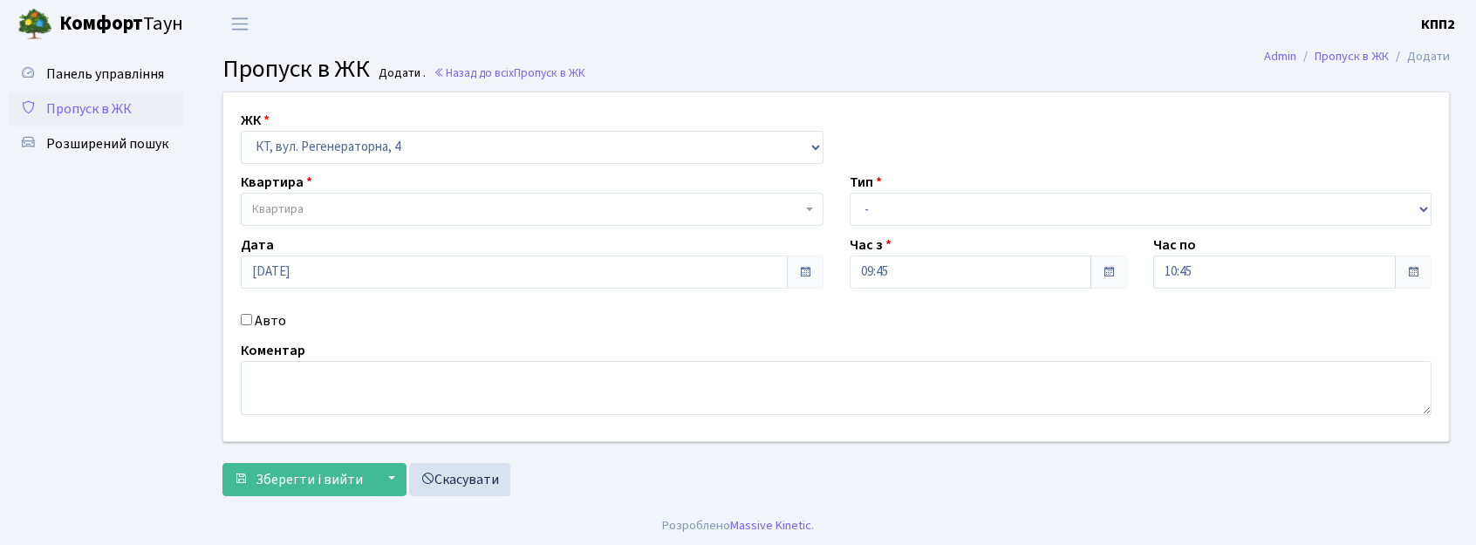
click at [252, 315] on input "Авто" at bounding box center [246, 319] width 11 height 11
checkbox input "true"
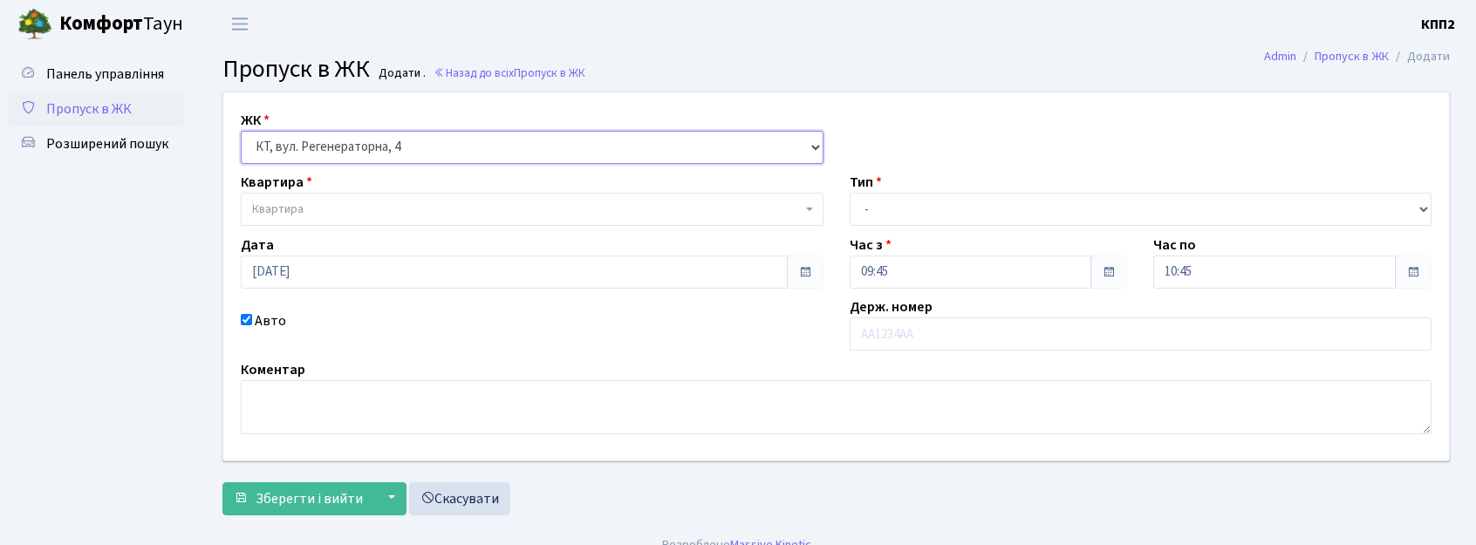
drag, startPoint x: 518, startPoint y: 147, endPoint x: 522, endPoint y: 158, distance: 11.0
click at [521, 151] on select "- КТ, вул. Регенераторна, 4 КТ2, просп. Соборності, 17 КТ3, вул. Березнева, 16 …" at bounding box center [532, 147] width 583 height 33
click at [527, 147] on select "- КТ, вул. Регенераторна, 4 КТ2, просп. Соборності, 17 КТ3, вул. Березнева, 16 …" at bounding box center [532, 147] width 583 height 33
click at [531, 214] on span "Квартира" at bounding box center [527, 209] width 550 height 17
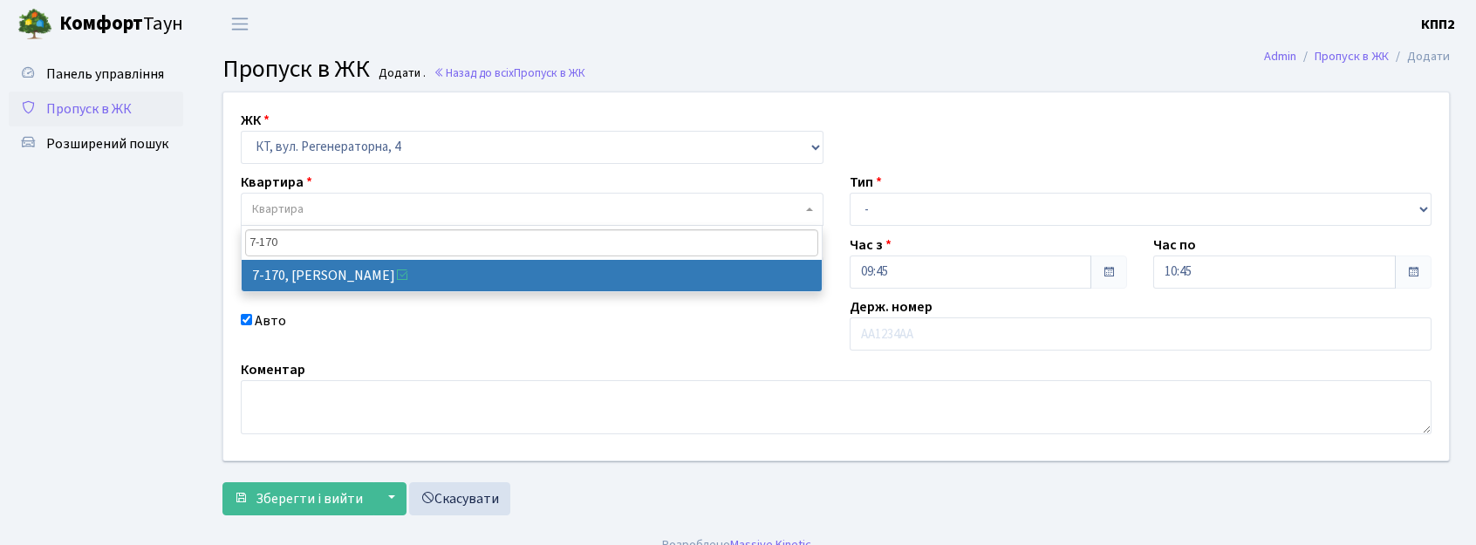
type input "7-170"
drag, startPoint x: 545, startPoint y: 272, endPoint x: 772, endPoint y: 307, distance: 229.5
select select "5011"
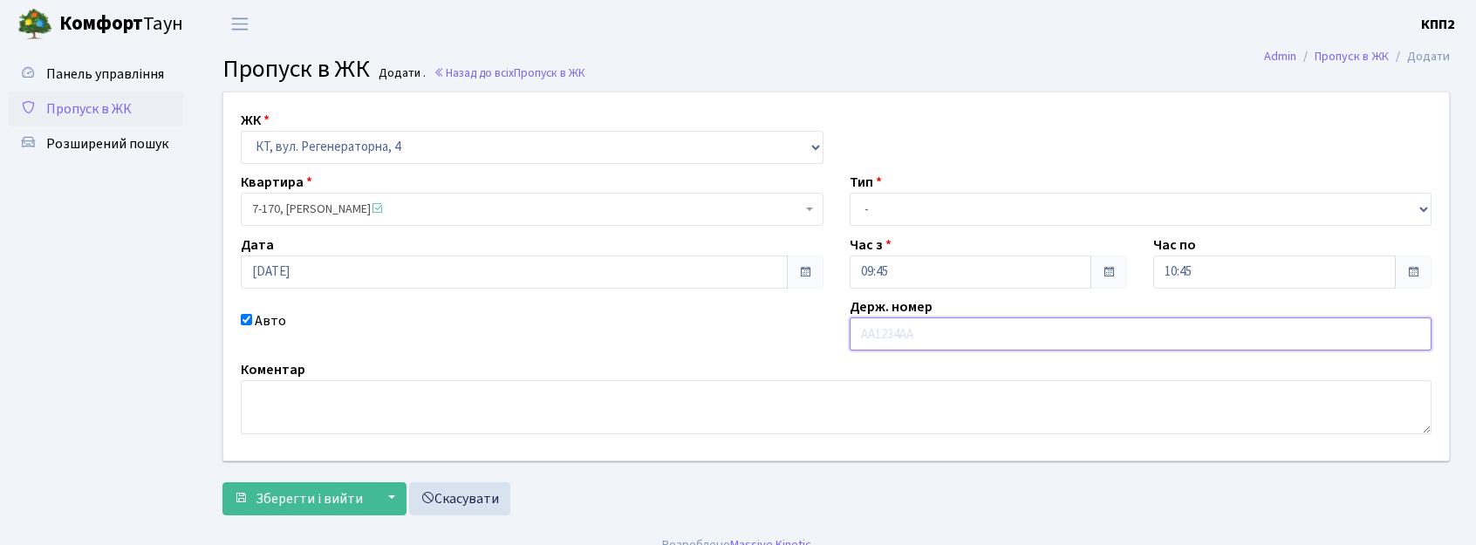
click at [871, 323] on input "text" at bounding box center [1141, 334] width 583 height 33
type input "КА"
click at [223, 483] on button "Зберегти і вийти" at bounding box center [299, 499] width 152 height 33
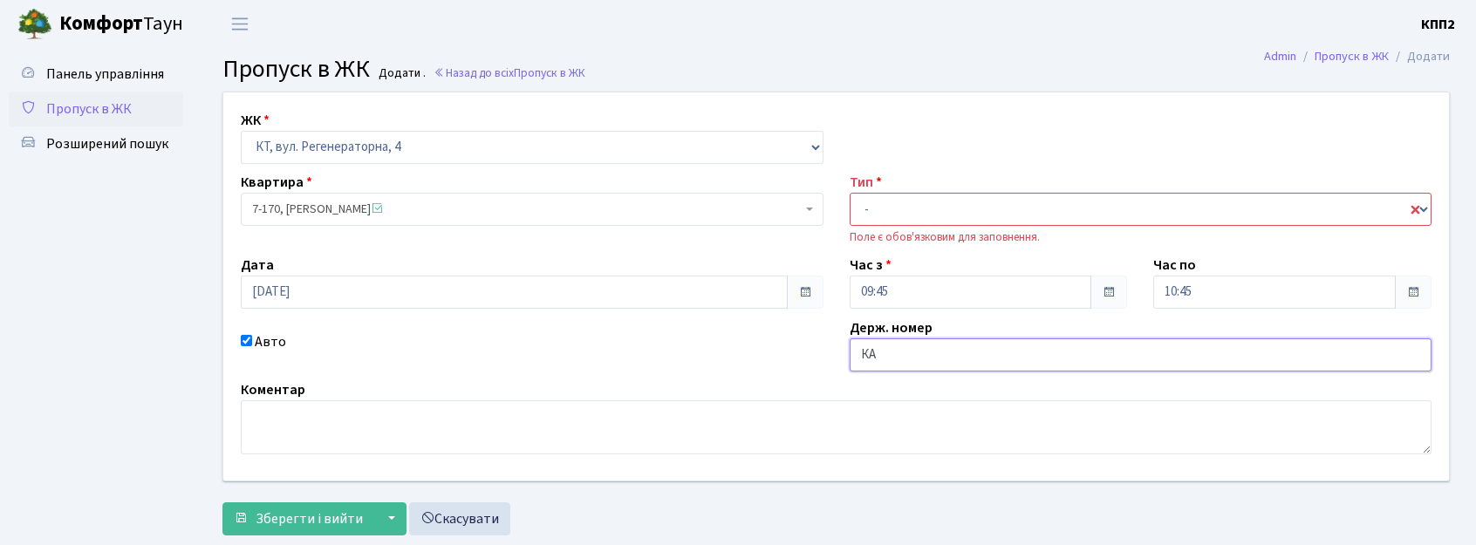
click at [921, 361] on input "КА" at bounding box center [1141, 355] width 583 height 33
type input "КА0098ХЕ"
click at [898, 217] on select "- Доставка Таксі Гості Сервіс" at bounding box center [1141, 209] width 583 height 33
select select "3"
click at [850, 193] on select "- Доставка Таксі Гості Сервіс" at bounding box center [1141, 209] width 583 height 33
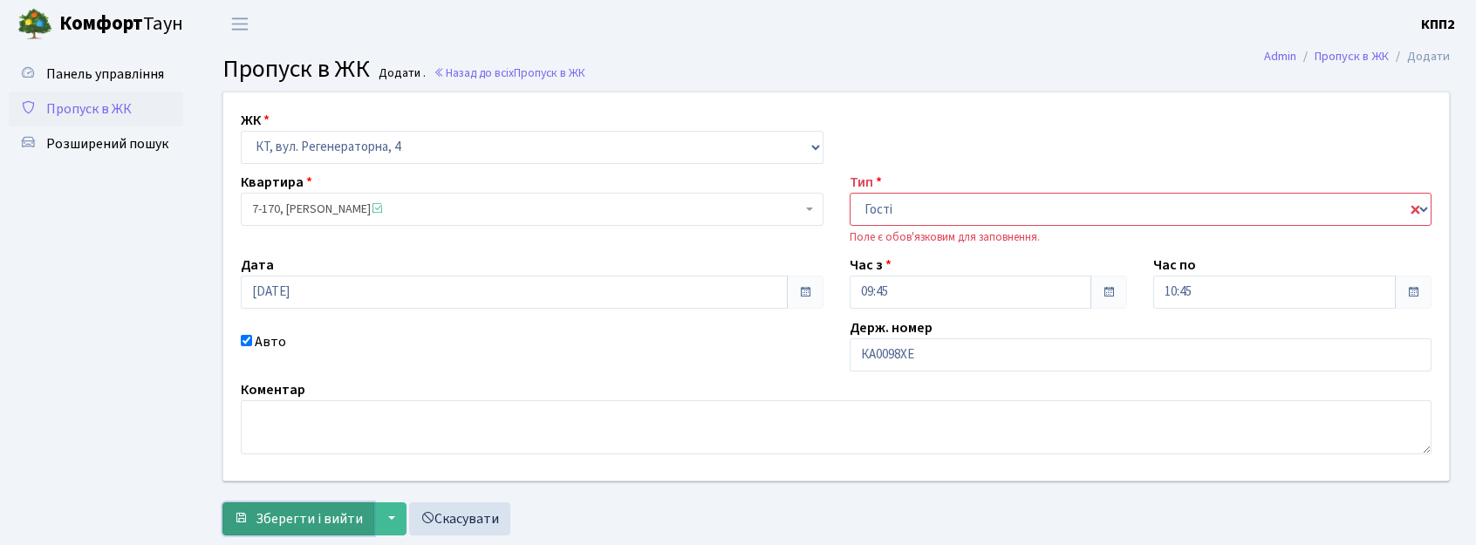
click at [280, 510] on span "Зберегти і вийти" at bounding box center [309, 519] width 107 height 19
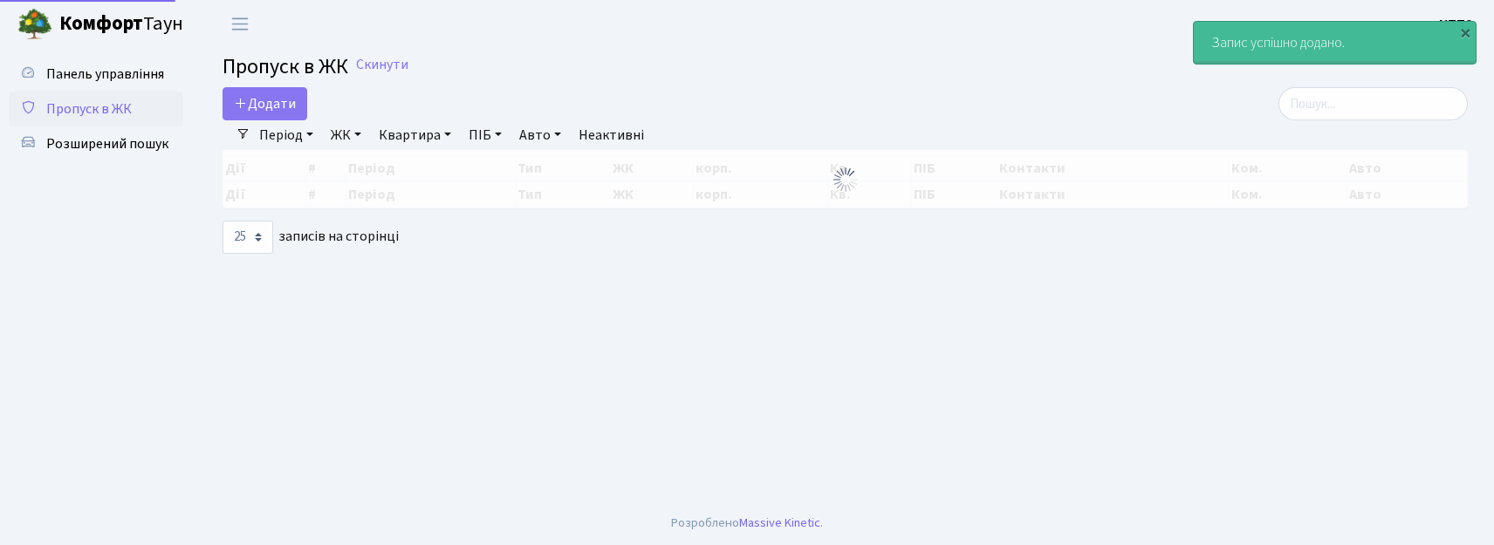
select select "25"
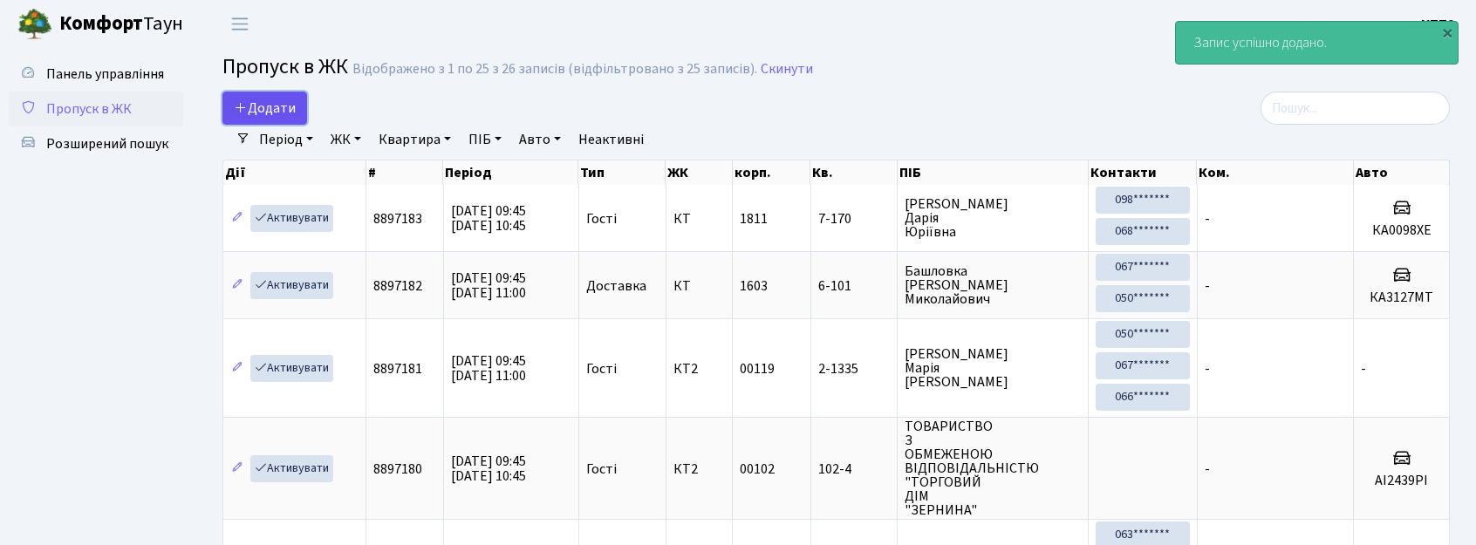
click at [264, 102] on span "Додати" at bounding box center [265, 108] width 62 height 19
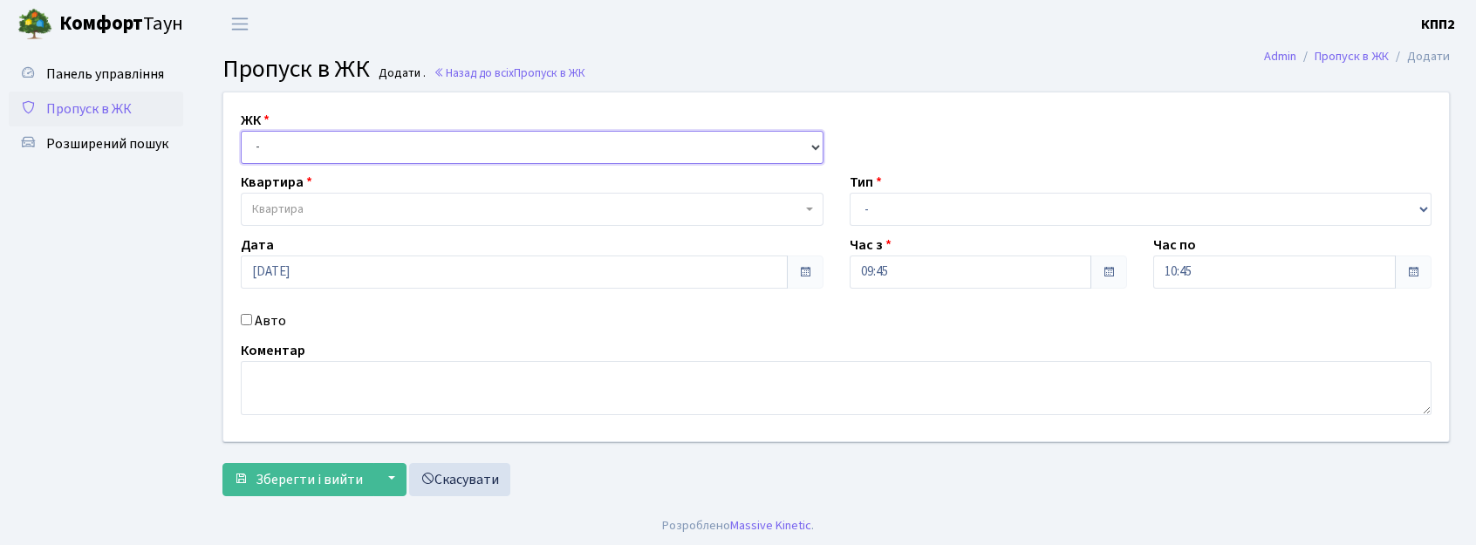
drag, startPoint x: 386, startPoint y: 150, endPoint x: 389, endPoint y: 162, distance: 12.7
click at [386, 150] on select "- КТ, вул. Регенераторна, 4 КТ2, просп. [STREET_ADDRESS] [STREET_ADDRESS] [PERS…" at bounding box center [532, 147] width 583 height 33
select select "271"
click at [241, 131] on select "- КТ, вул. Регенераторна, 4 КТ2, просп. [STREET_ADDRESS] [STREET_ADDRESS] [PERS…" at bounding box center [532, 147] width 583 height 33
select select
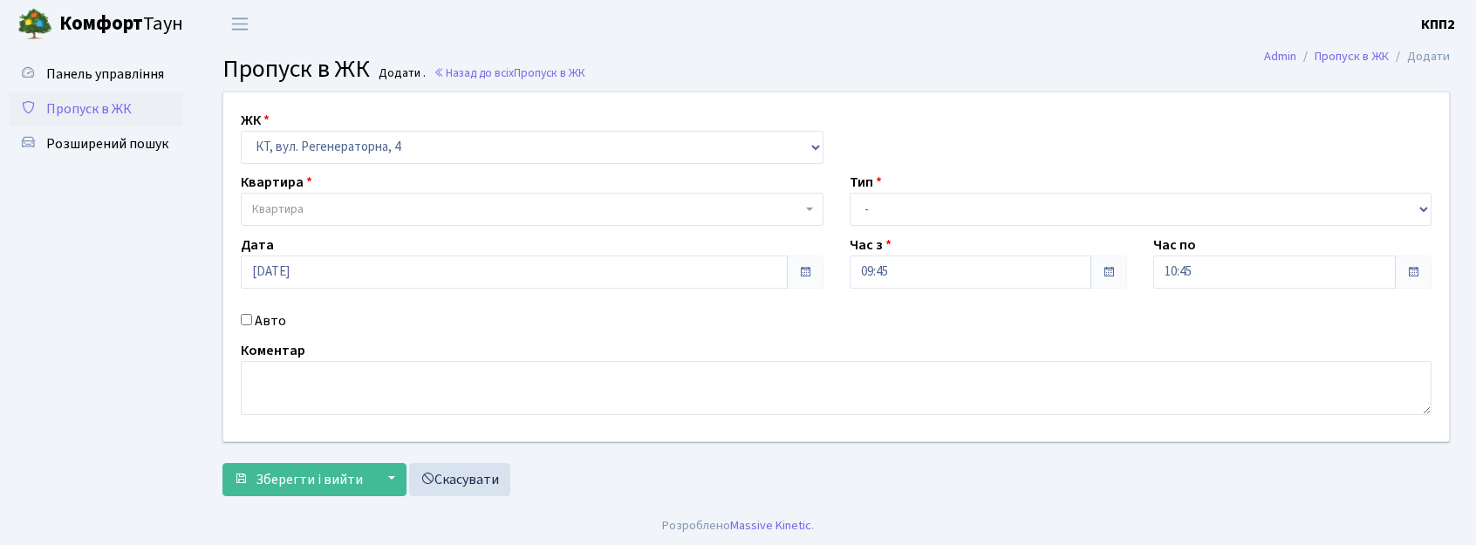
click at [276, 323] on label "Авто" at bounding box center [270, 321] width 31 height 21
click at [252, 323] on input "Авто" at bounding box center [246, 319] width 11 height 11
checkbox input "true"
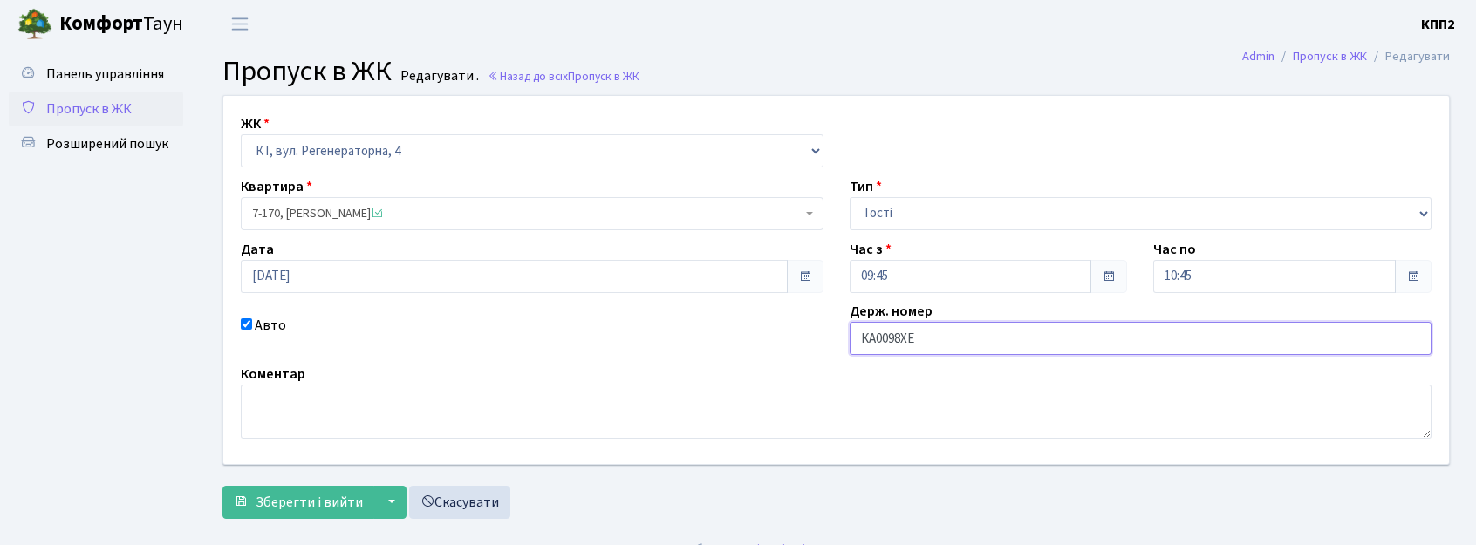
click at [972, 336] on input "КА0098ХЕ" at bounding box center [1141, 338] width 583 height 33
drag, startPoint x: 873, startPoint y: 340, endPoint x: 885, endPoint y: 343, distance: 12.5
click at [873, 340] on input "КА0098" at bounding box center [1141, 338] width 583 height 33
click at [1033, 340] on input "0098" at bounding box center [1141, 338] width 583 height 33
type input "0"
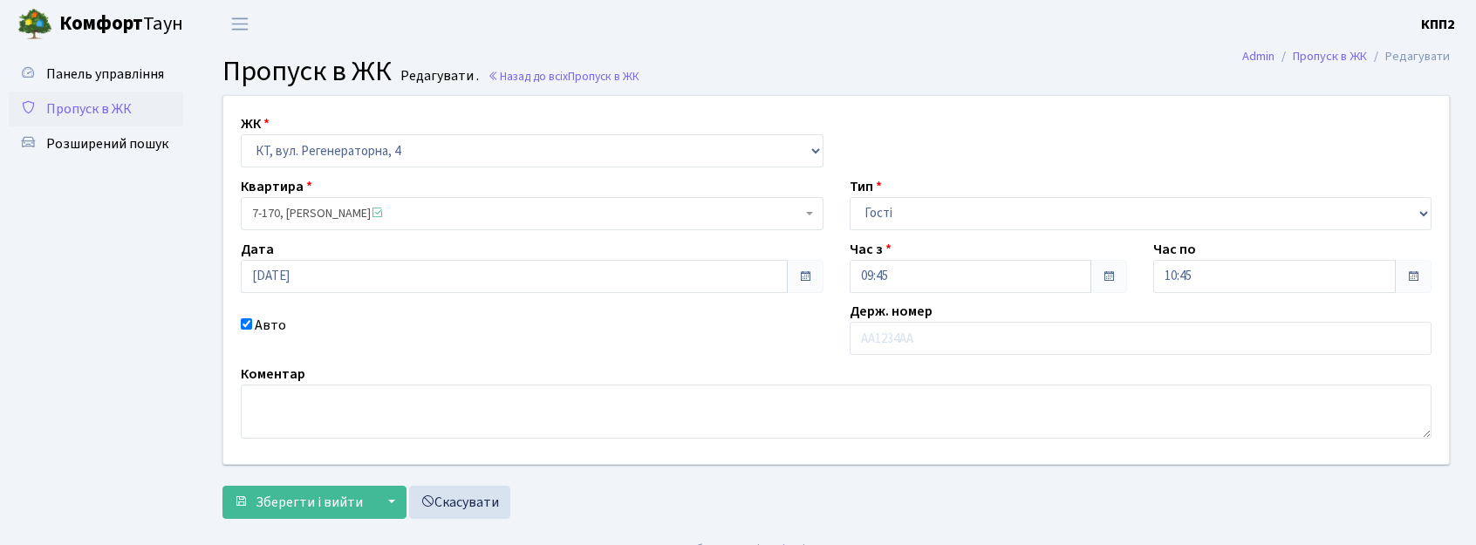
click at [269, 321] on label "Авто" at bounding box center [270, 325] width 31 height 21
click at [252, 321] on input "Авто" at bounding box center [246, 323] width 11 height 11
checkbox input "false"
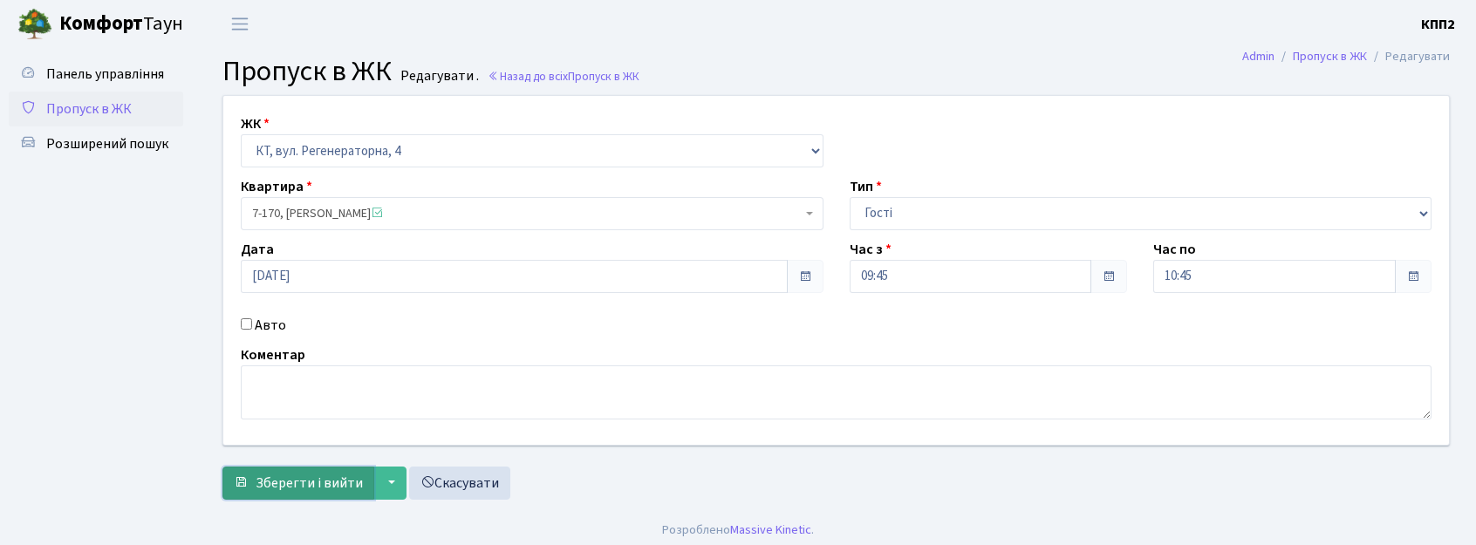
click at [319, 483] on span "Зберегти і вийти" at bounding box center [309, 483] width 107 height 19
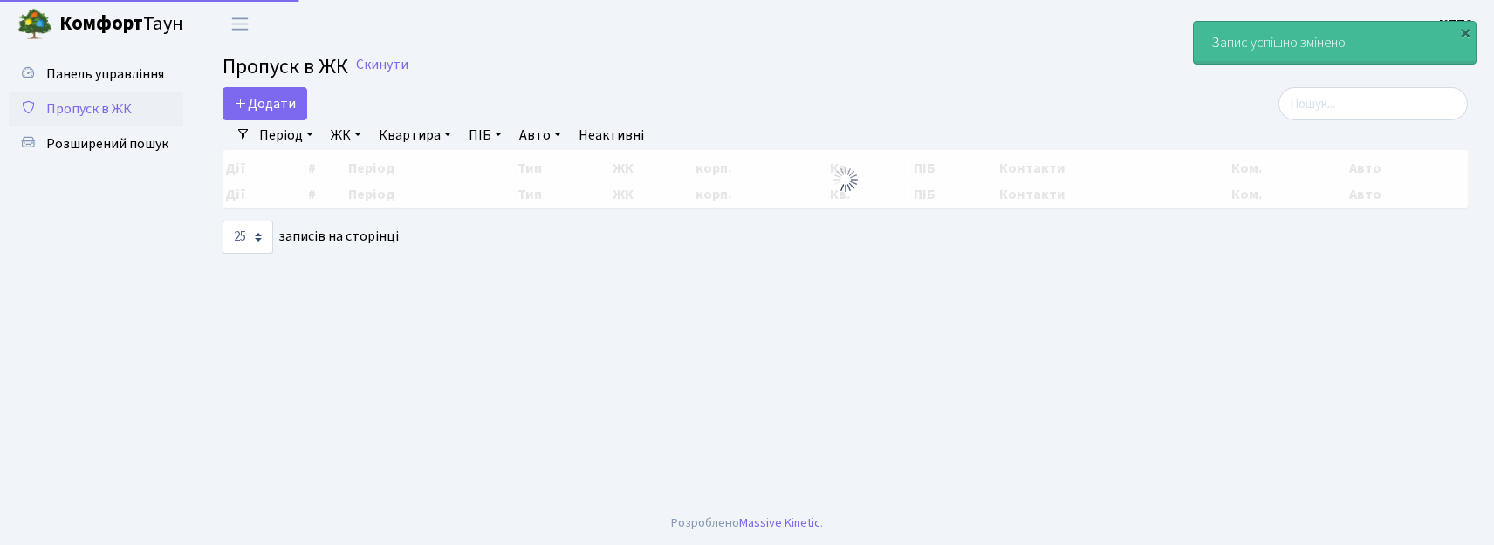
select select "25"
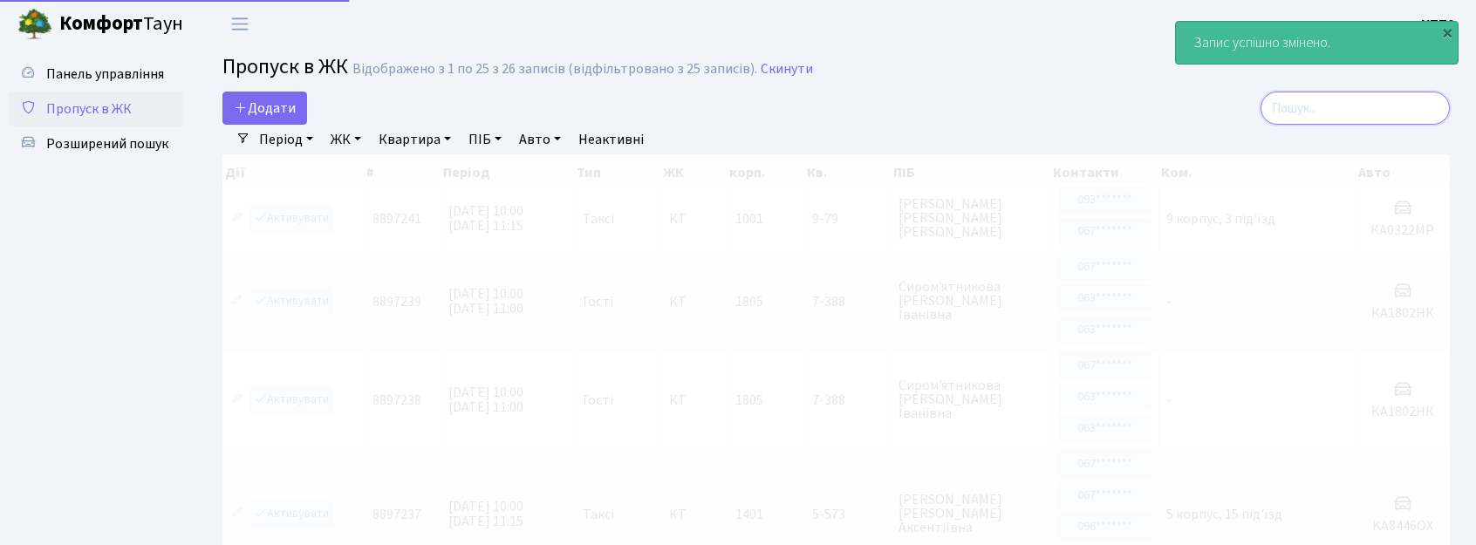
click at [1363, 96] on input "search" at bounding box center [1355, 108] width 189 height 33
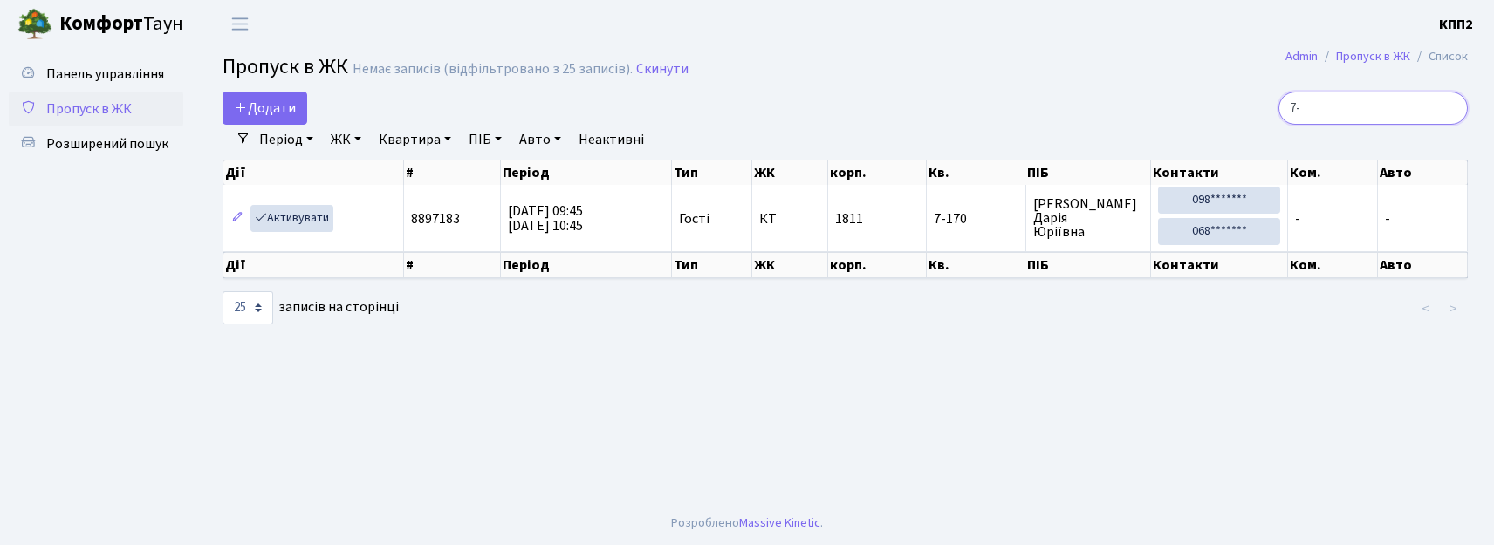
type input "7"
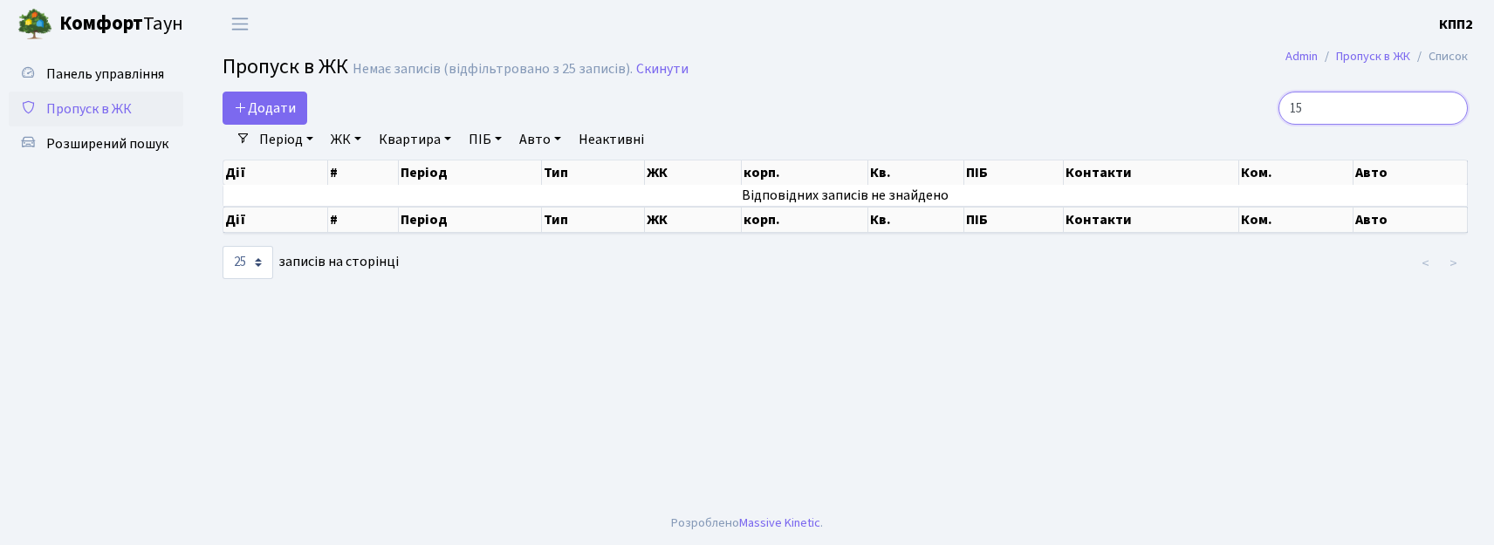
type input "1"
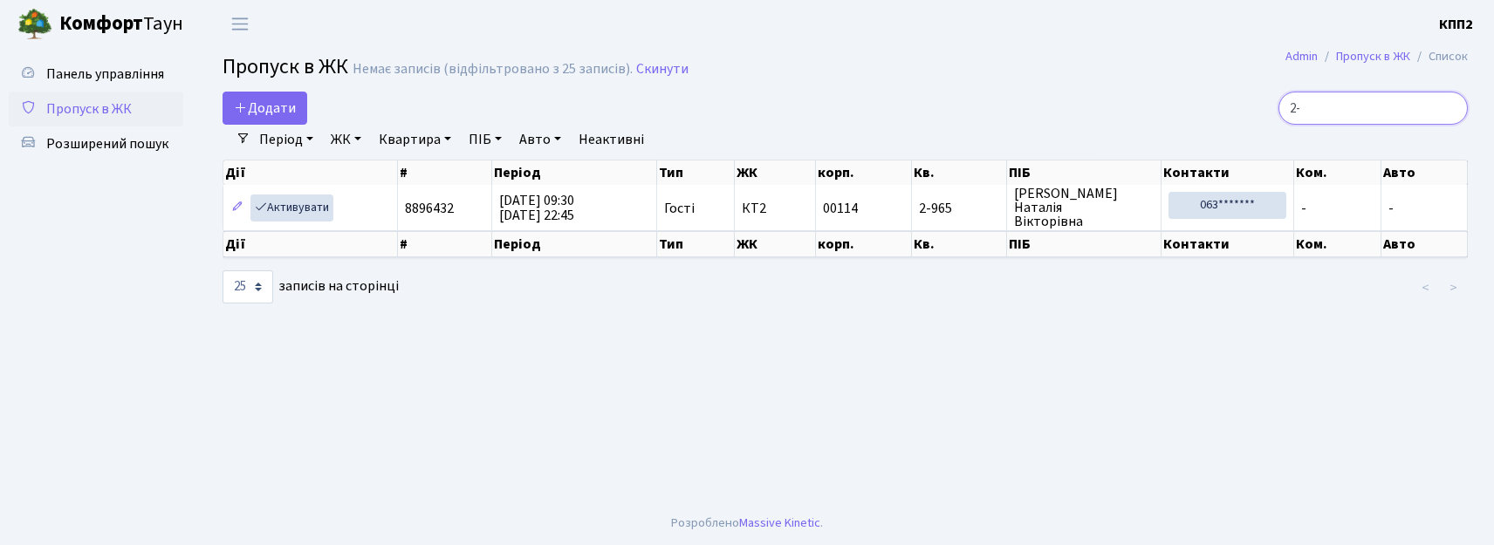
type input "2"
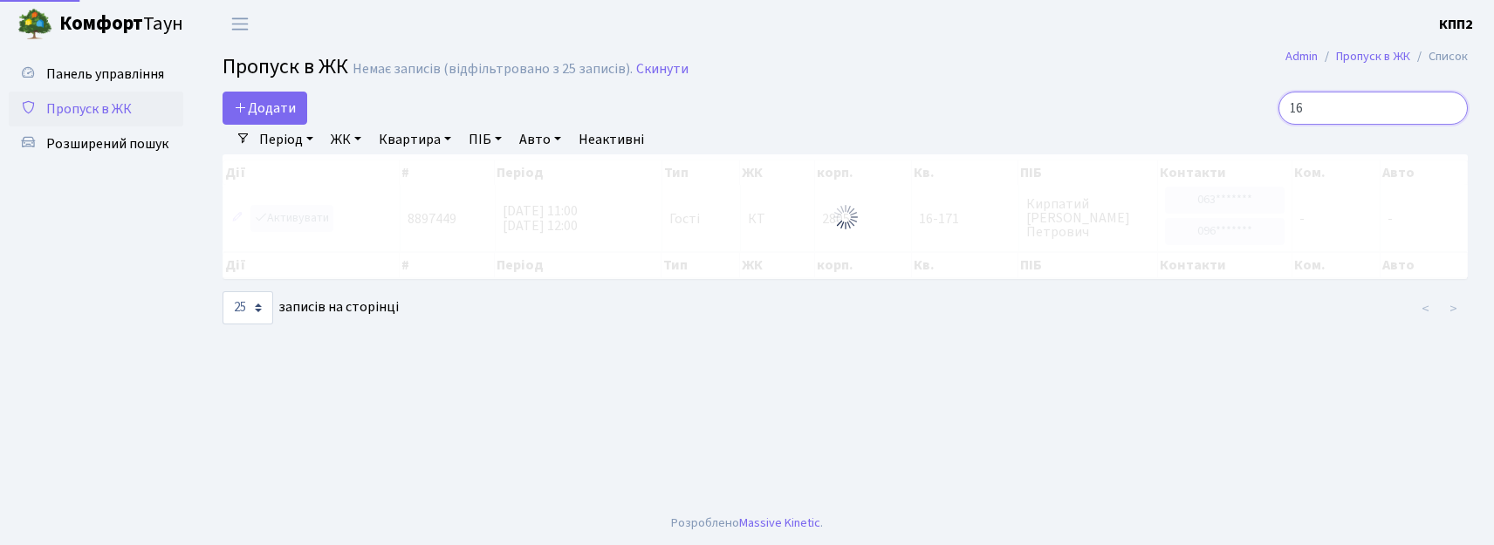
type input "1"
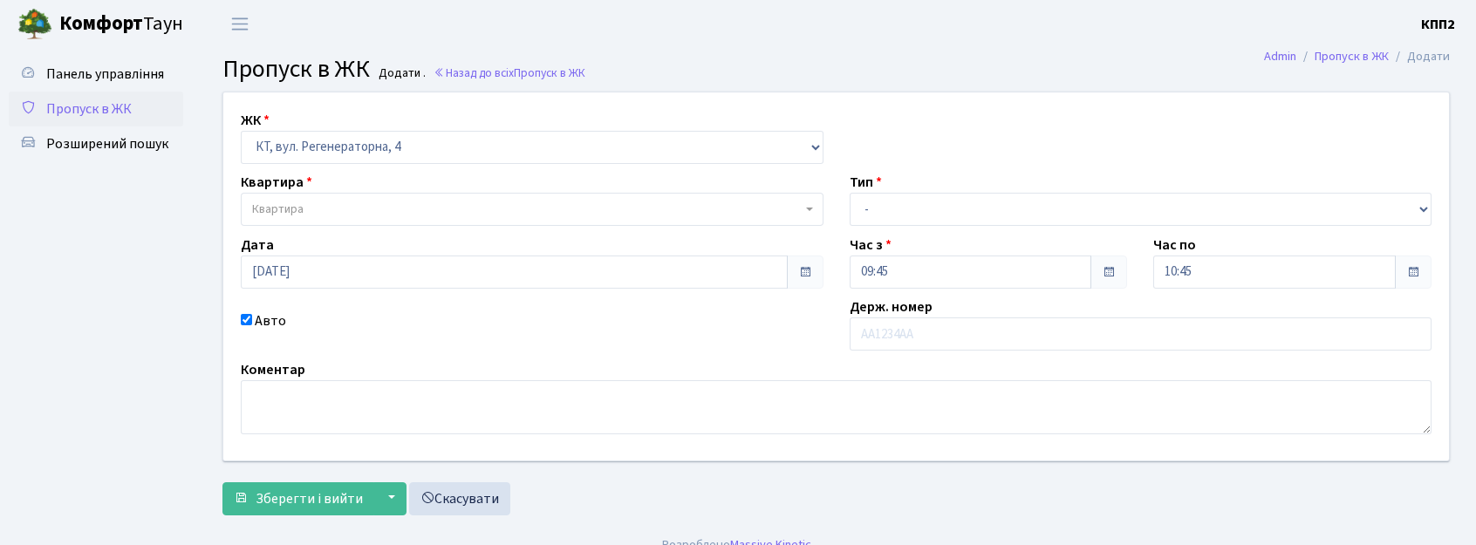
select select "271"
type input "КА3519МВ"
click at [347, 193] on div "Квартира Квартира" at bounding box center [532, 199] width 609 height 54
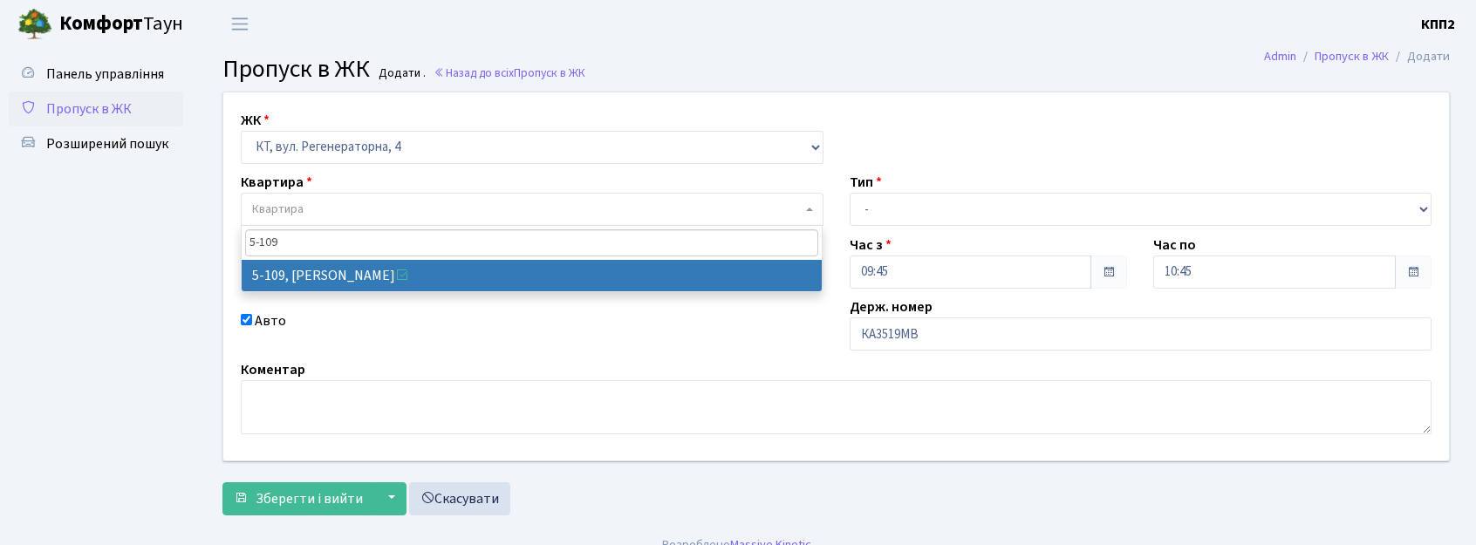
type input "5-109"
select select "2431"
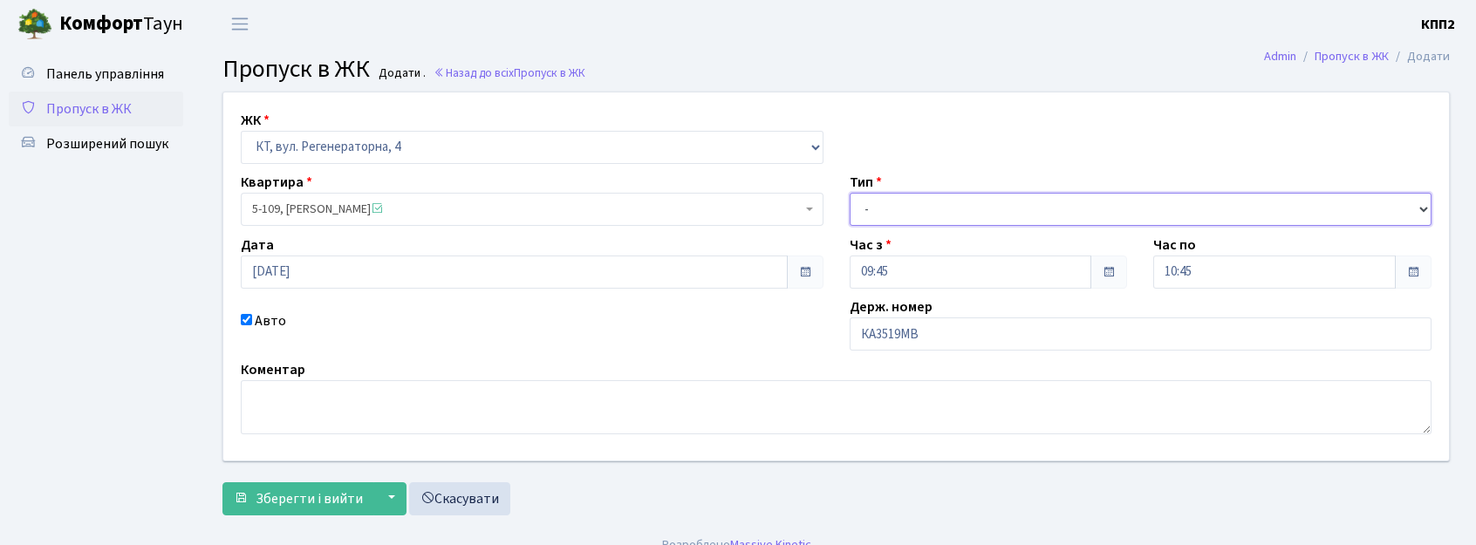
drag, startPoint x: 894, startPoint y: 195, endPoint x: 912, endPoint y: 208, distance: 22.0
click at [894, 200] on select "- Доставка Таксі Гості Сервіс" at bounding box center [1141, 209] width 583 height 33
select select "3"
click at [850, 193] on select "- Доставка Таксі Гості Сервіс" at bounding box center [1141, 209] width 583 height 33
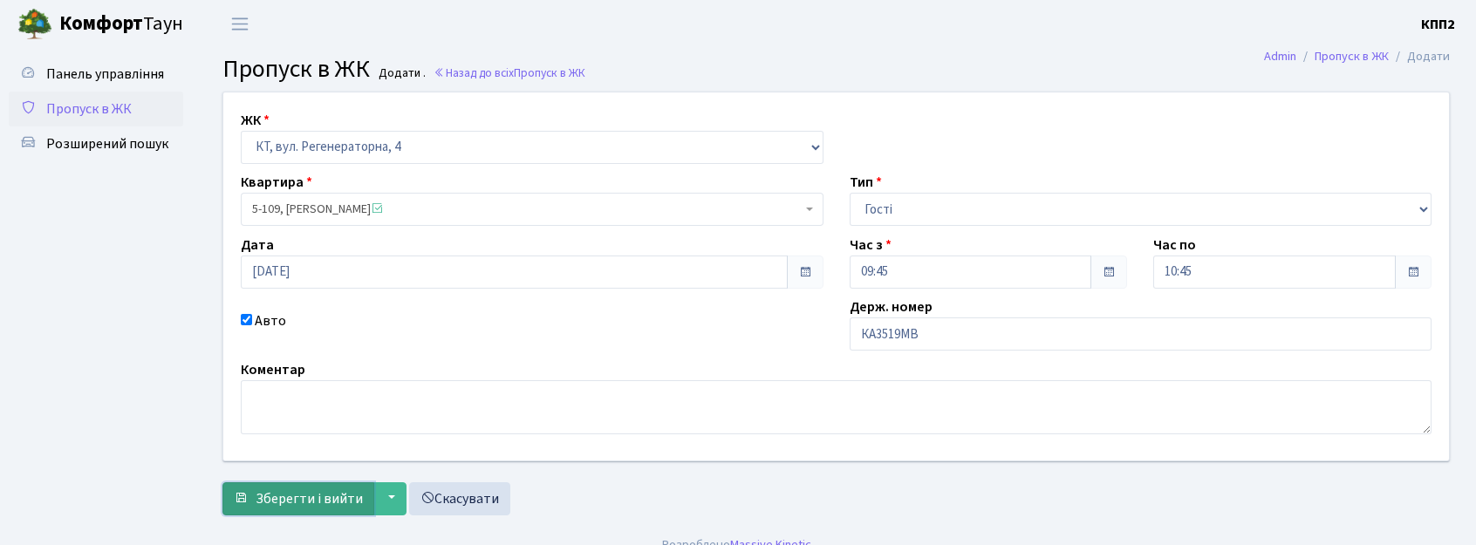
click at [322, 513] on button "Зберегти і вийти" at bounding box center [299, 499] width 152 height 33
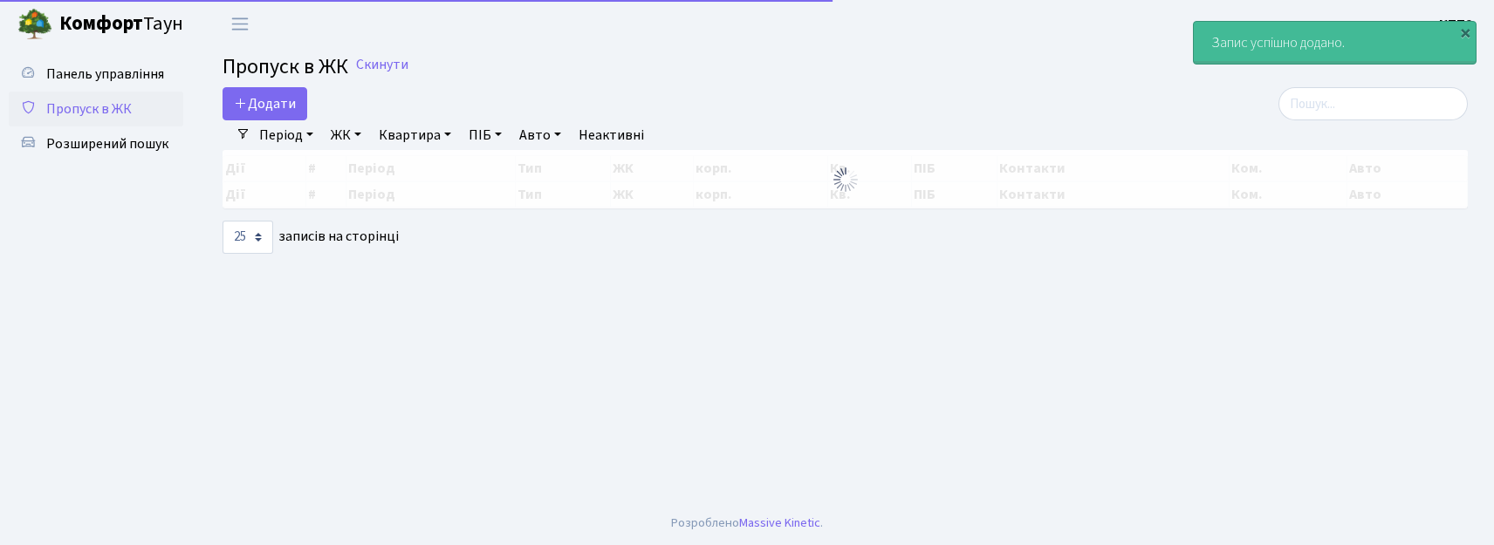
select select "25"
click at [251, 95] on link "Додати" at bounding box center [265, 103] width 85 height 33
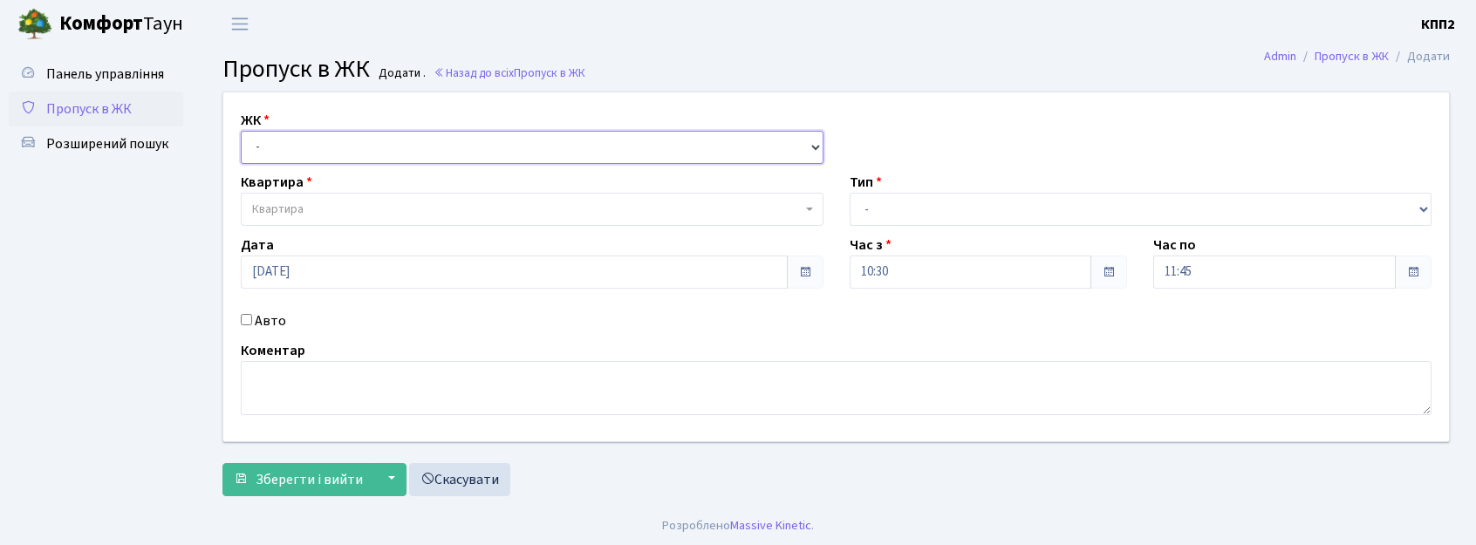
click at [276, 140] on select "- КТ, вул. Регенераторна, 4 КТ2, просп. [STREET_ADDRESS] [STREET_ADDRESS] [PERS…" at bounding box center [532, 147] width 583 height 33
select select "271"
click at [241, 131] on select "- КТ, вул. Регенераторна, 4 КТ2, просп. [STREET_ADDRESS] [STREET_ADDRESS] [PERS…" at bounding box center [532, 147] width 583 height 33
select select
click at [260, 322] on label "Авто" at bounding box center [270, 321] width 31 height 21
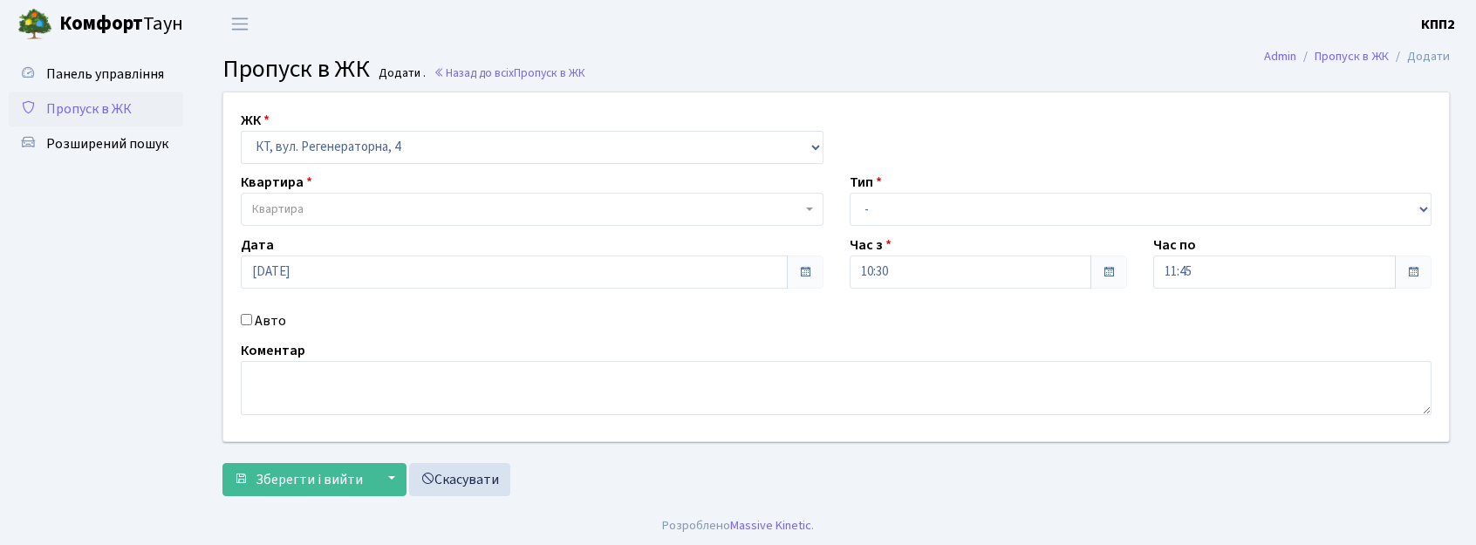
click at [252, 322] on input "Авто" at bounding box center [246, 319] width 11 height 11
checkbox input "true"
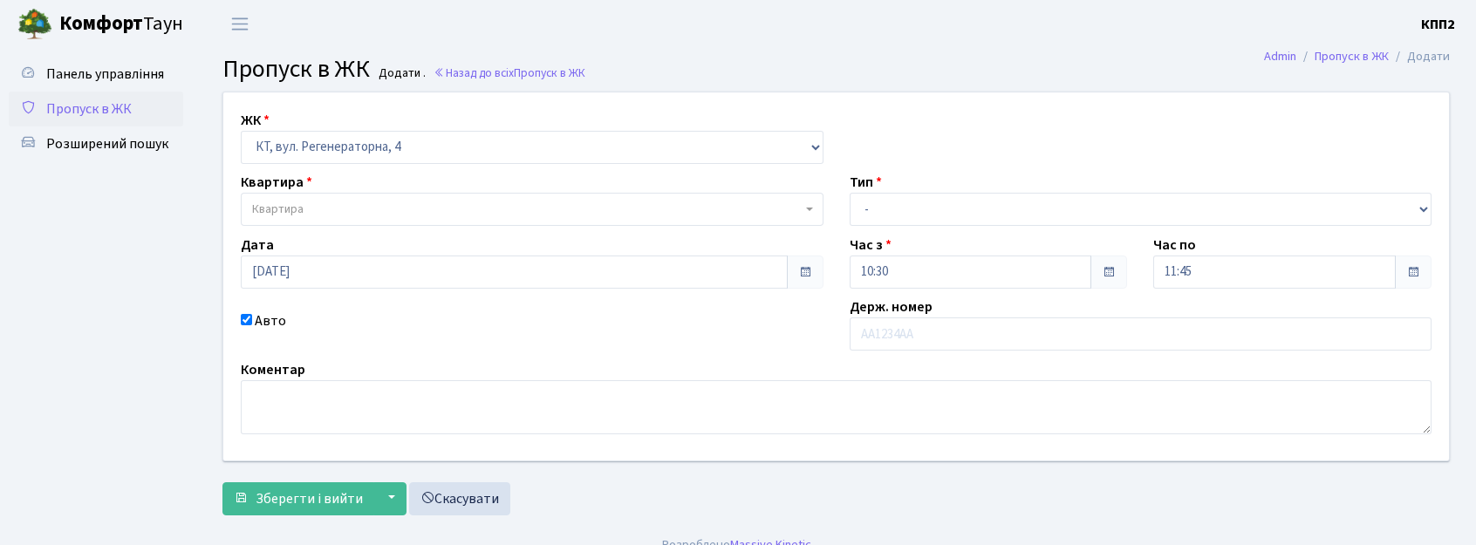
select select "271"
click at [518, 211] on span "Квартира" at bounding box center [527, 209] width 550 height 17
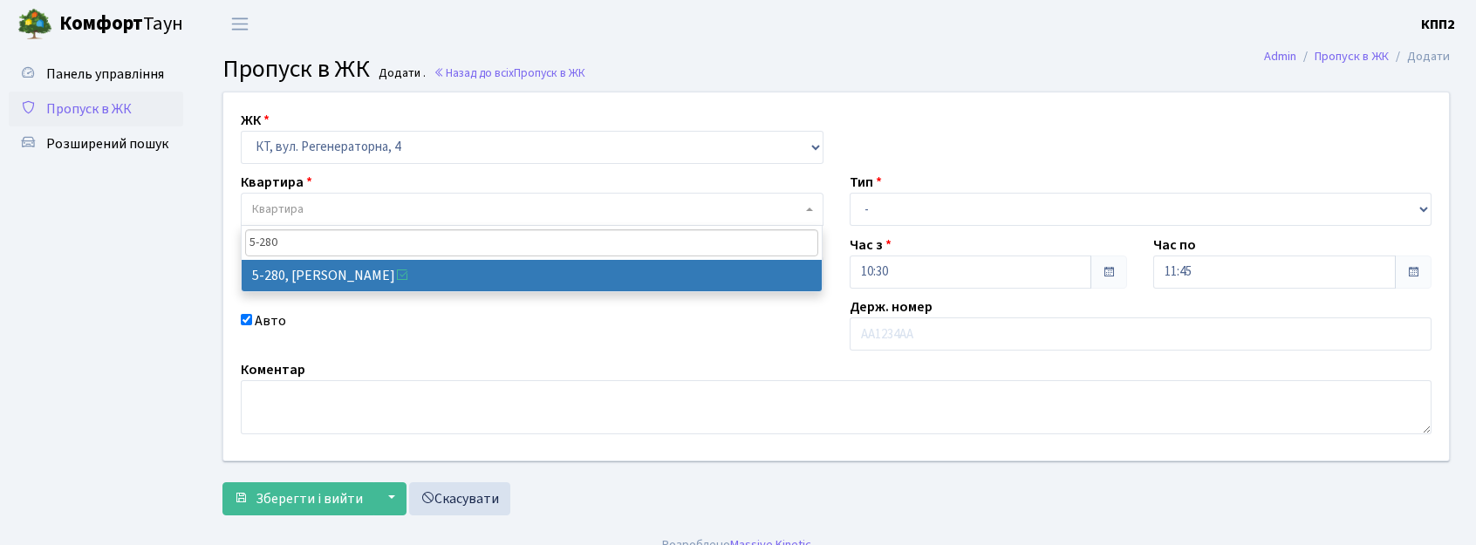
type input "5-280"
select select "2291"
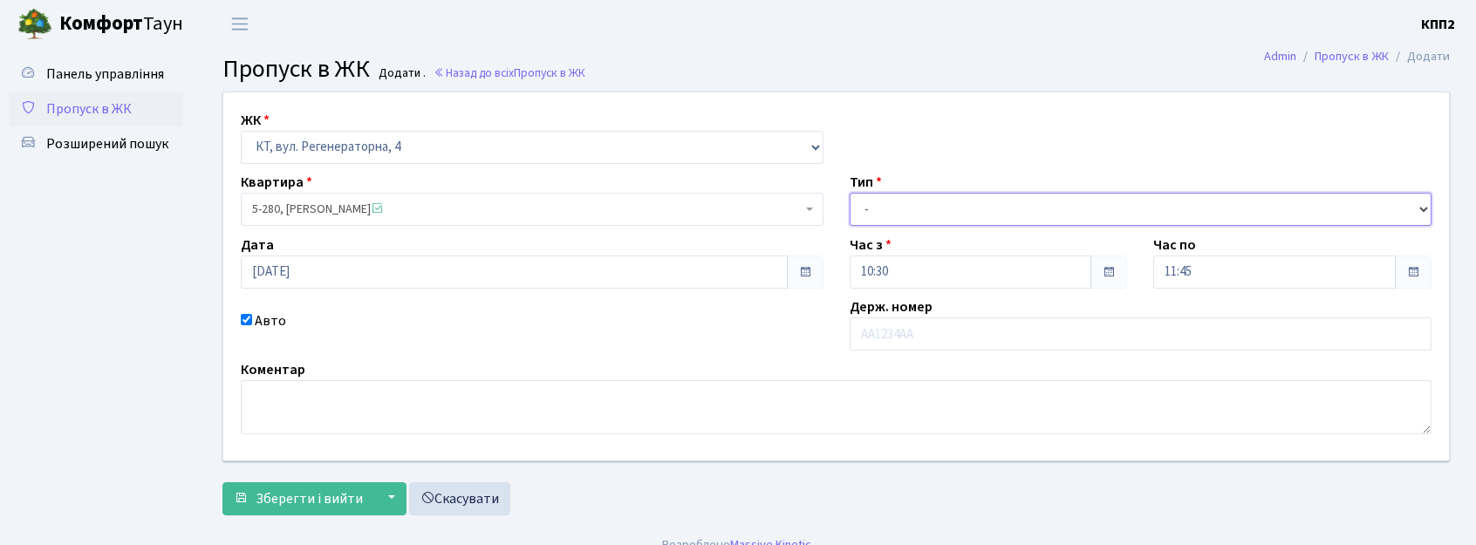
drag, startPoint x: 982, startPoint y: 207, endPoint x: 982, endPoint y: 224, distance: 17.5
click at [982, 207] on select "- Доставка Таксі Гості Сервіс" at bounding box center [1141, 209] width 583 height 33
select select "3"
click at [850, 193] on select "- Доставка Таксі Гості Сервіс" at bounding box center [1141, 209] width 583 height 33
click at [249, 319] on input "Авто" at bounding box center [246, 319] width 11 height 11
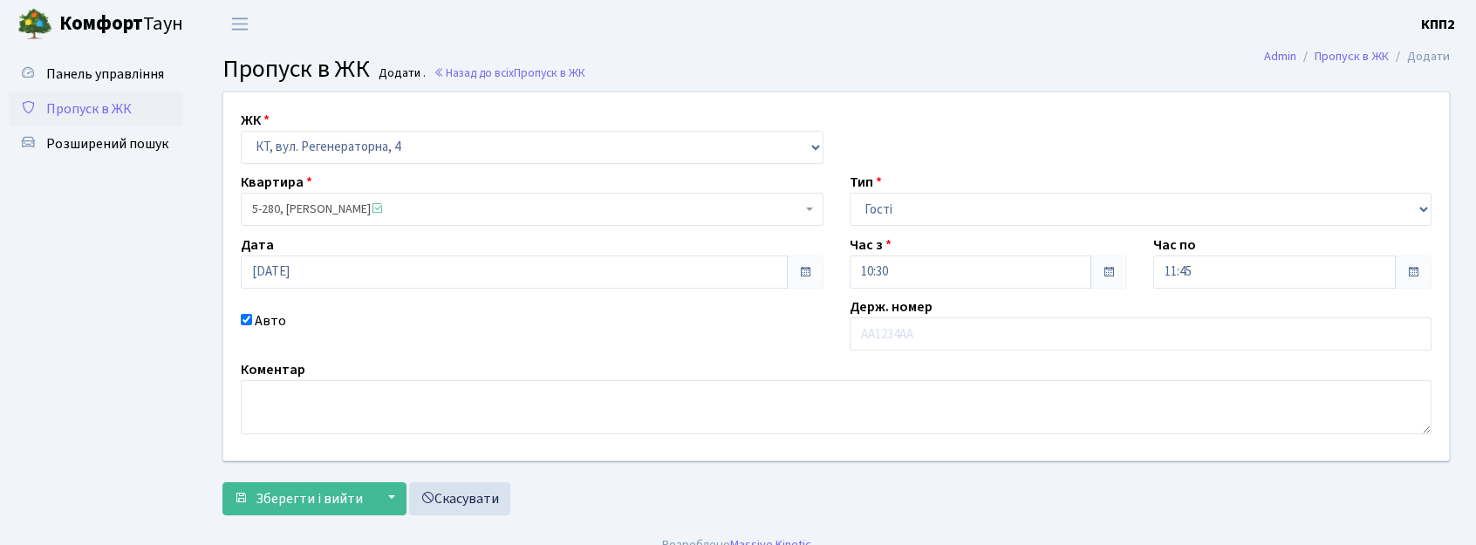
checkbox input "false"
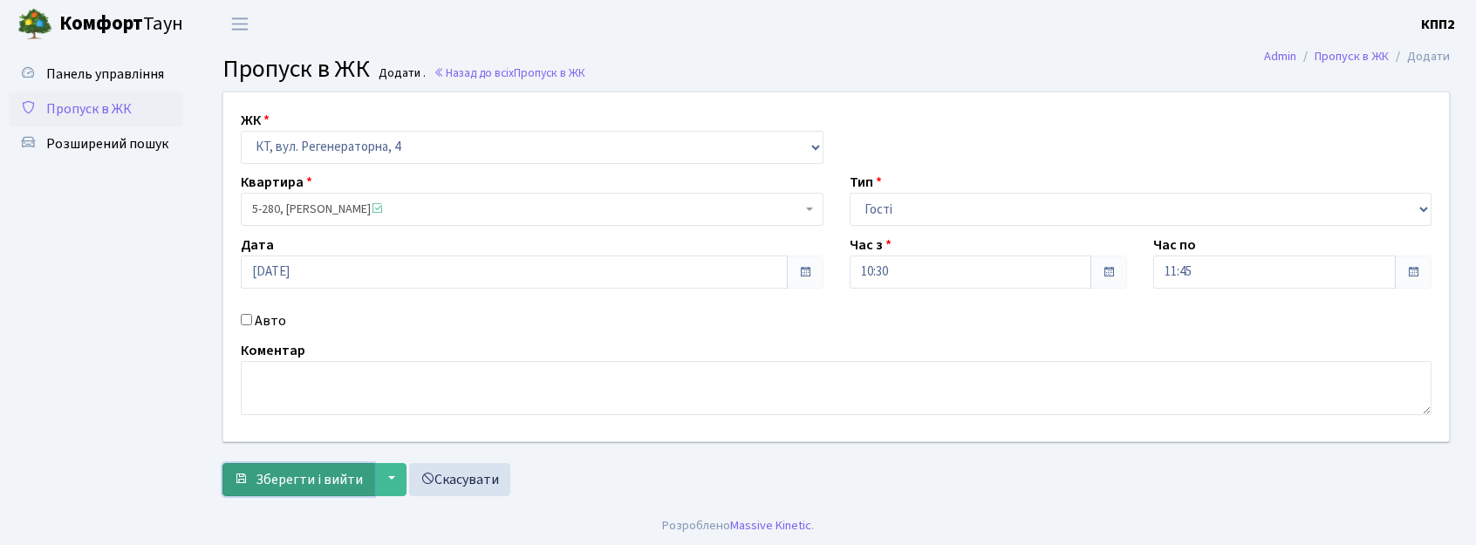
click at [309, 472] on span "Зберегти і вийти" at bounding box center [309, 479] width 107 height 19
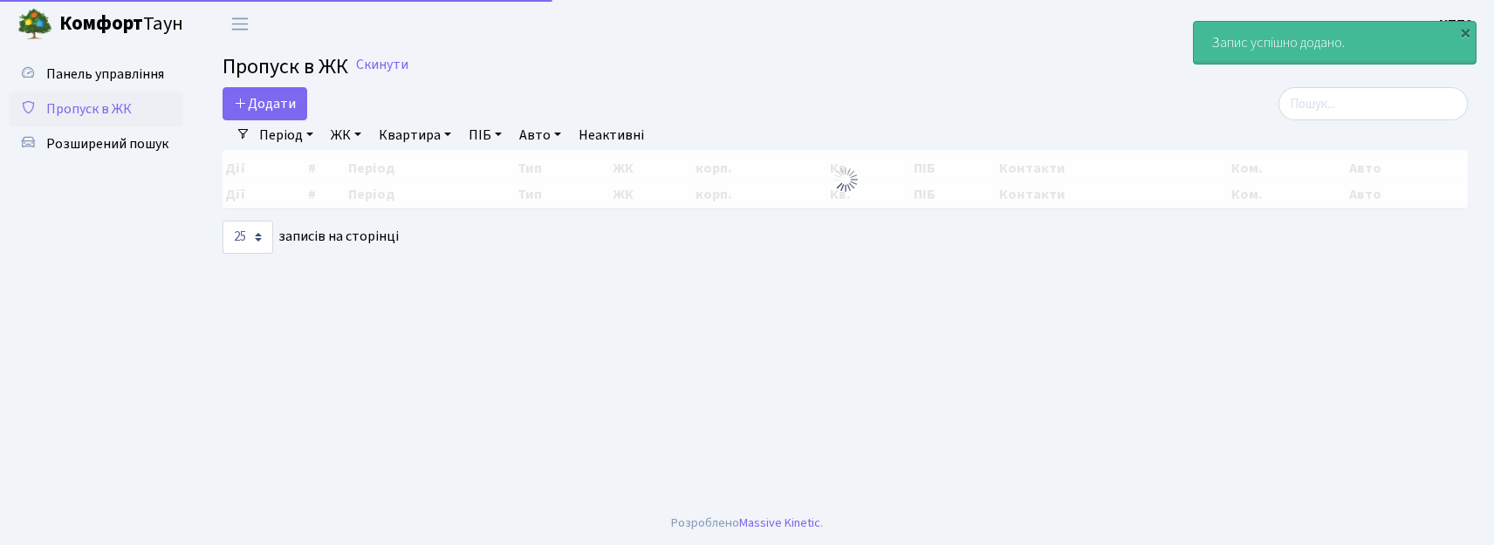
select select "25"
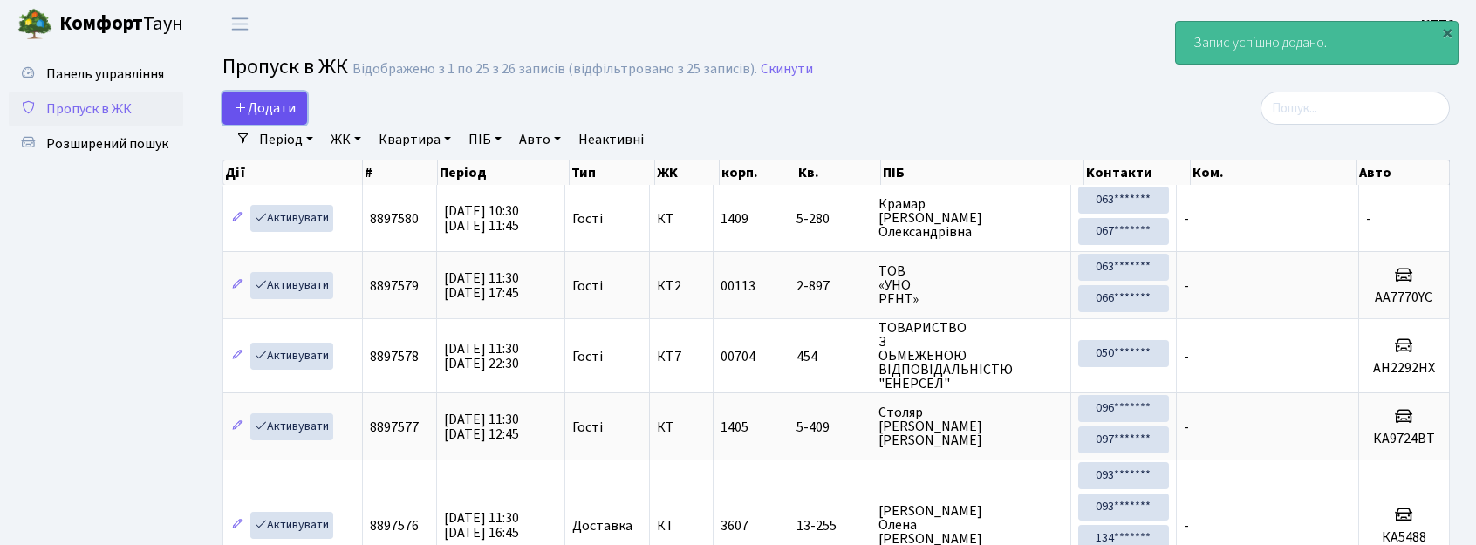
click at [262, 92] on link "Додати" at bounding box center [265, 108] width 85 height 33
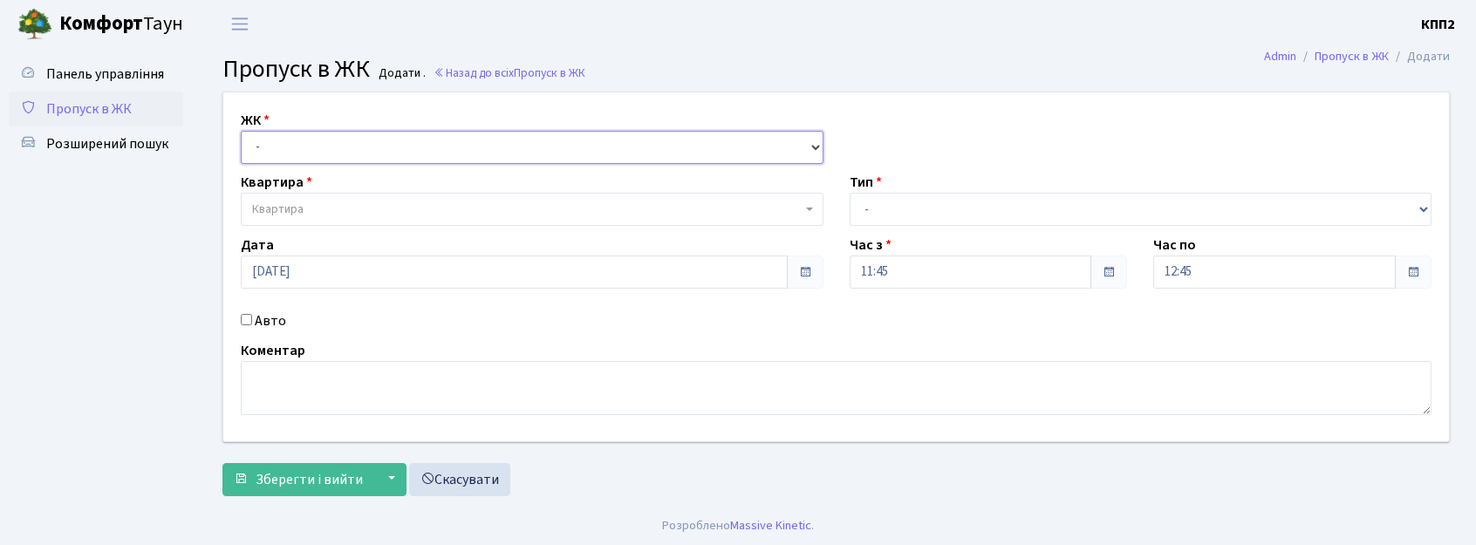
drag, startPoint x: 346, startPoint y: 140, endPoint x: 346, endPoint y: 161, distance: 20.9
click at [346, 141] on select "- КТ, вул. Регенераторна, 4 КТ2, просп. [STREET_ADDRESS] [STREET_ADDRESS] [PERS…" at bounding box center [532, 147] width 583 height 33
select select "271"
click at [241, 131] on select "- КТ, вул. Регенераторна, 4 КТ2, просп. [STREET_ADDRESS] [STREET_ADDRESS] [PERS…" at bounding box center [532, 147] width 583 height 33
select select
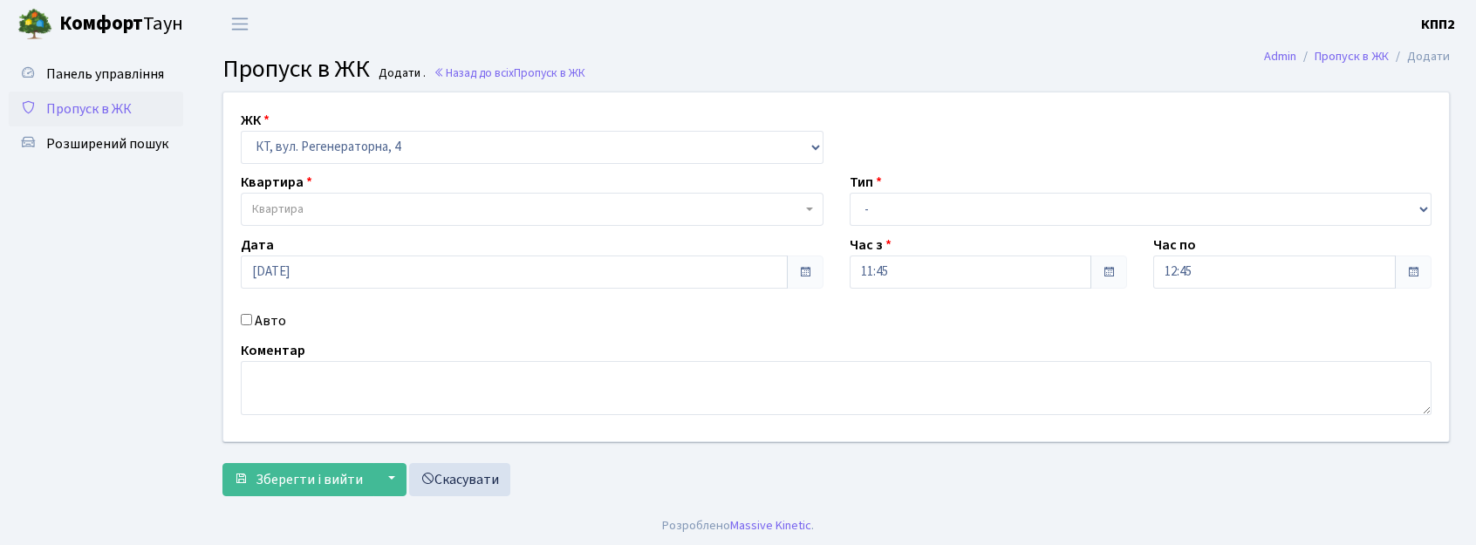
click at [253, 321] on div "Авто" at bounding box center [532, 321] width 609 height 21
drag, startPoint x: 255, startPoint y: 319, endPoint x: 243, endPoint y: 250, distance: 70.9
click at [256, 318] on label "Авто" at bounding box center [270, 321] width 31 height 21
click at [252, 318] on input "Авто" at bounding box center [246, 319] width 11 height 11
checkbox input "true"
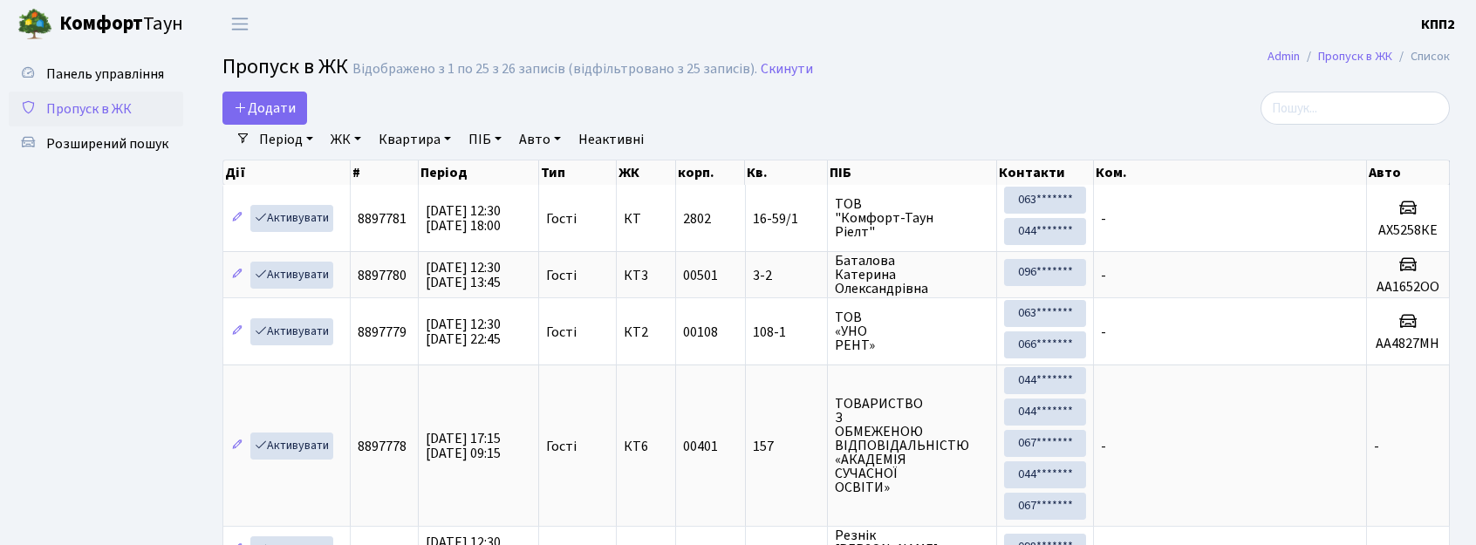
select select "25"
click at [280, 106] on span "Додати" at bounding box center [265, 108] width 62 height 19
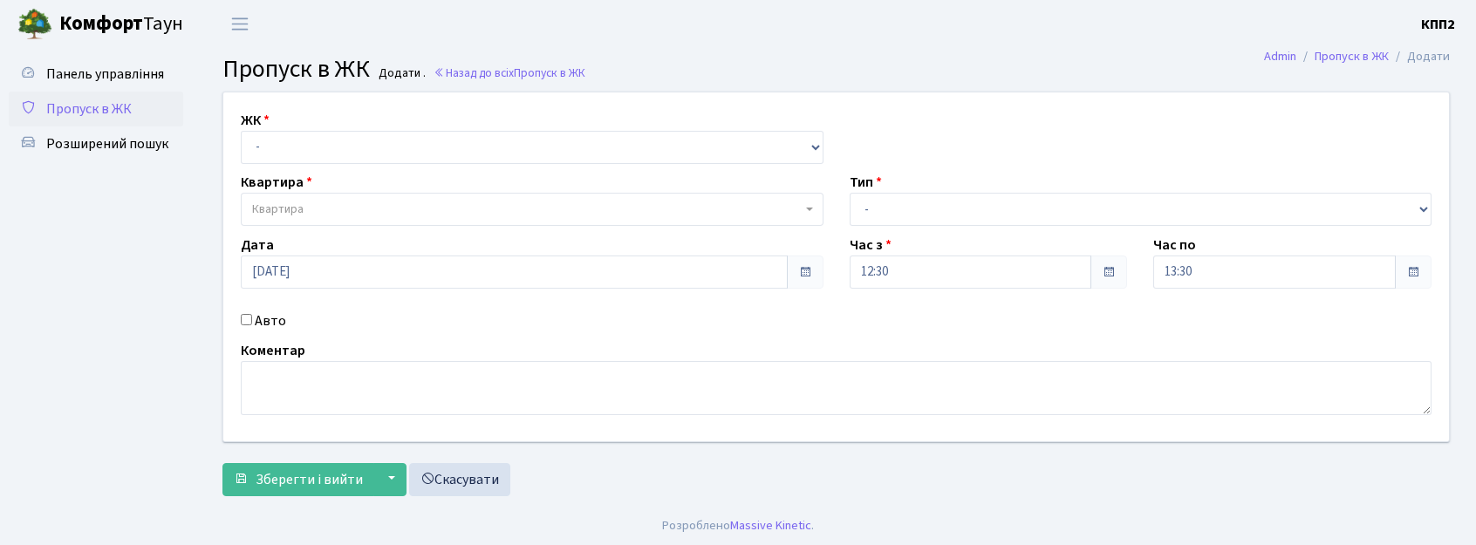
click at [250, 318] on input "Авто" at bounding box center [246, 319] width 11 height 11
checkbox input "true"
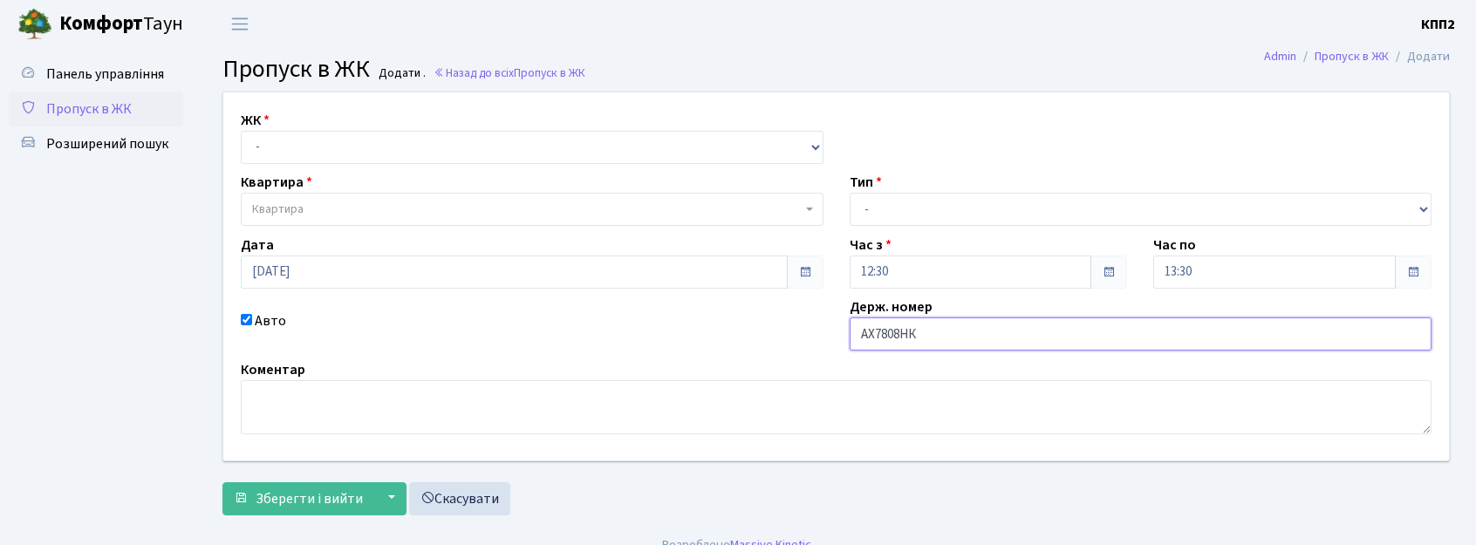
type input "АХ7808НК"
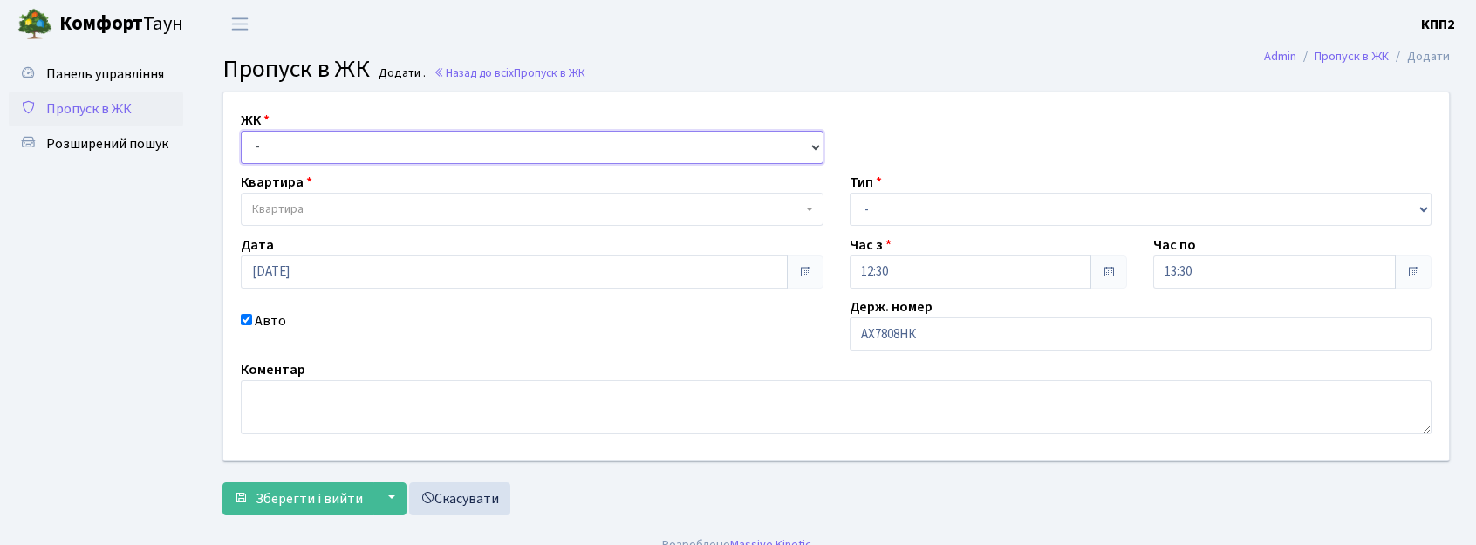
click at [265, 148] on select "- КТ, вул. Регенераторна, 4 КТ2, просп. [STREET_ADDRESS] [STREET_ADDRESS] [PERS…" at bounding box center [532, 147] width 583 height 33
select select "271"
click at [241, 131] on select "- КТ, вул. Регенераторна, 4 КТ2, просп. [STREET_ADDRESS] [STREET_ADDRESS] [PERS…" at bounding box center [532, 147] width 583 height 33
select select
click at [273, 204] on span "Квартира" at bounding box center [277, 209] width 51 height 17
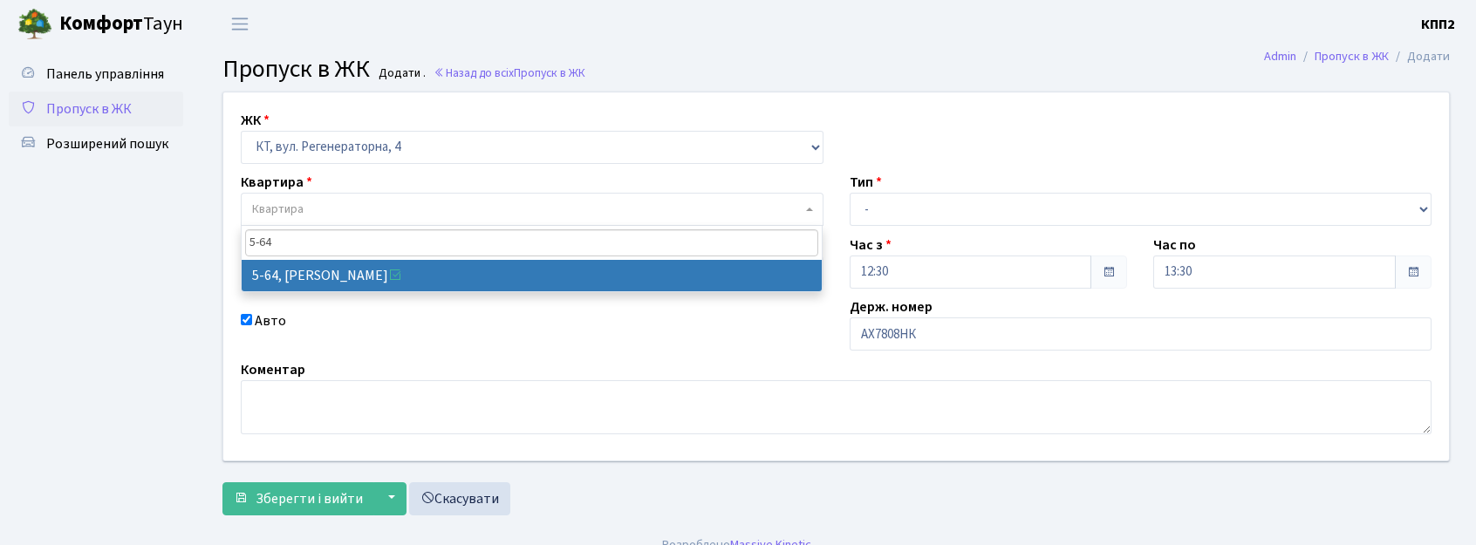
type input "5-64"
select select "2474"
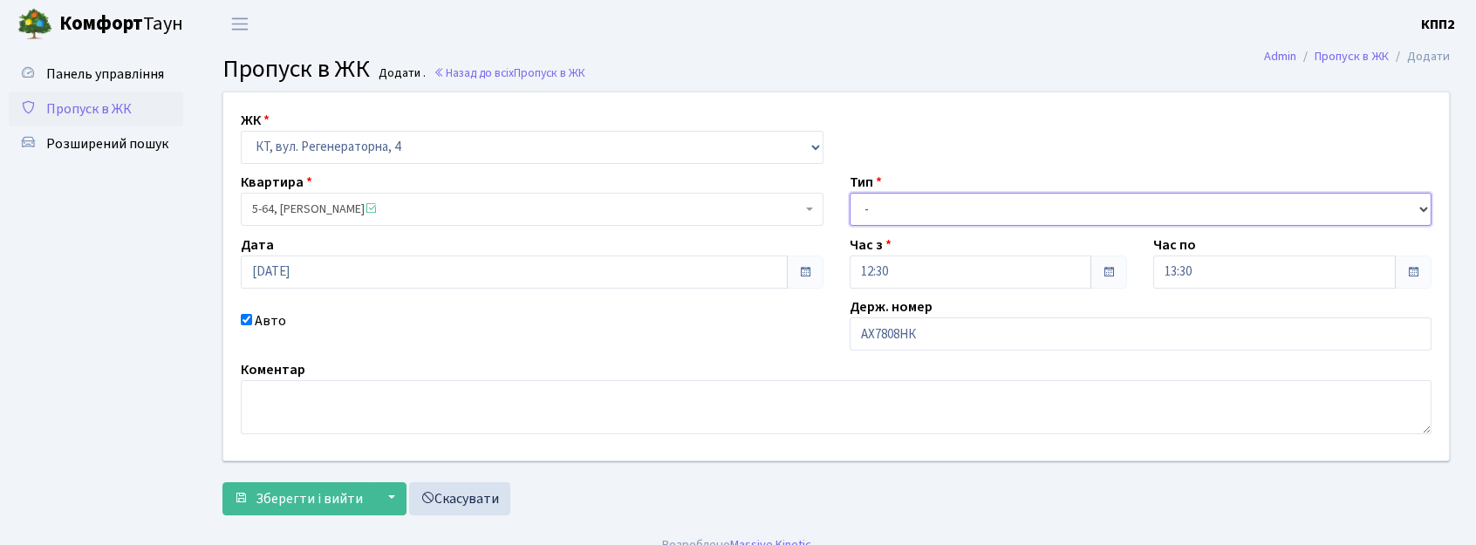
click at [877, 214] on select "- Доставка Таксі Гості Сервіс" at bounding box center [1141, 209] width 583 height 33
select select "2"
click at [850, 193] on select "- Доставка Таксі Гості Сервіс" at bounding box center [1141, 209] width 583 height 33
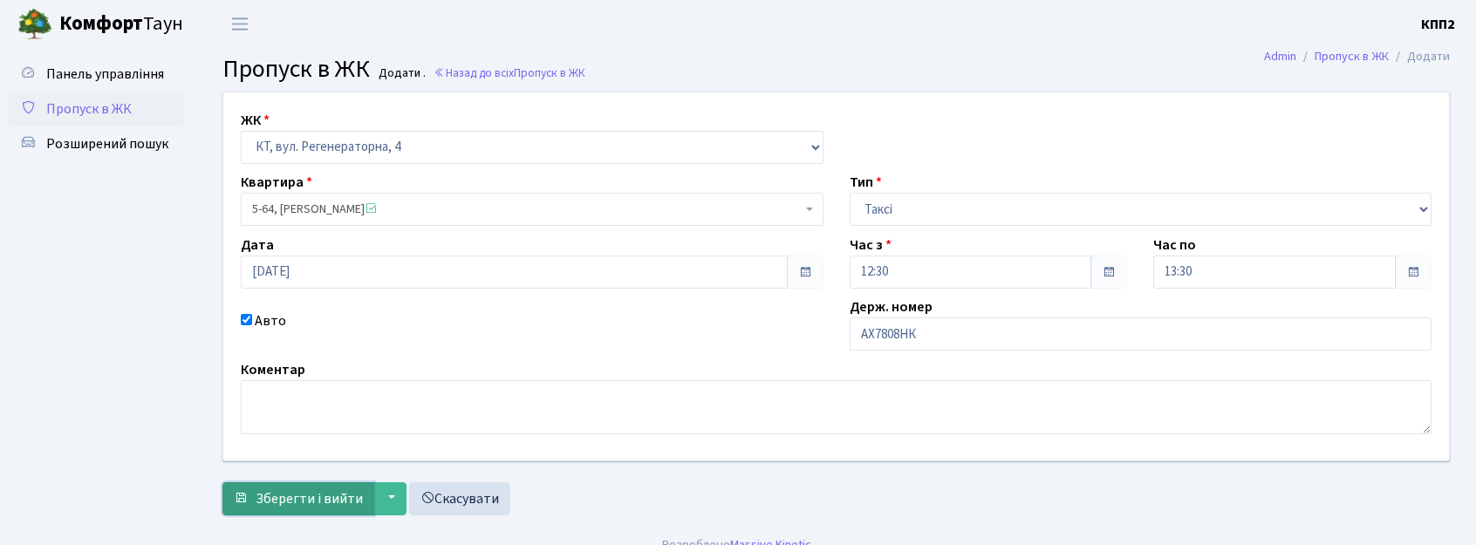
click at [319, 490] on span "Зберегти і вийти" at bounding box center [309, 499] width 107 height 19
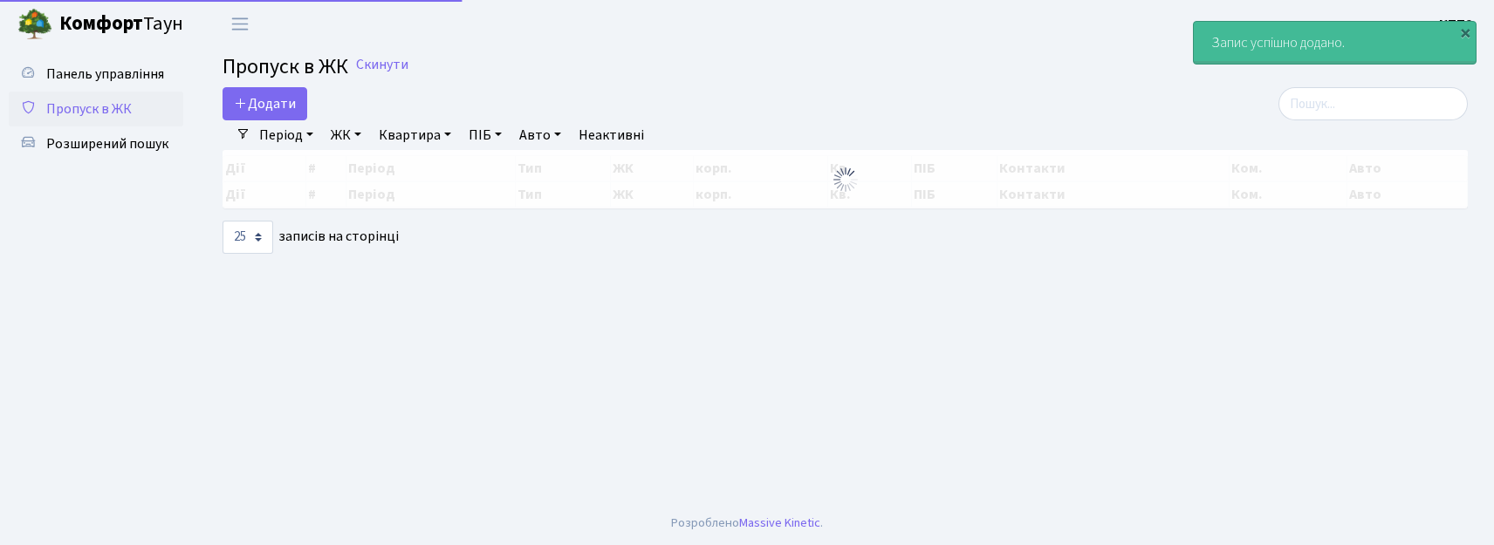
select select "25"
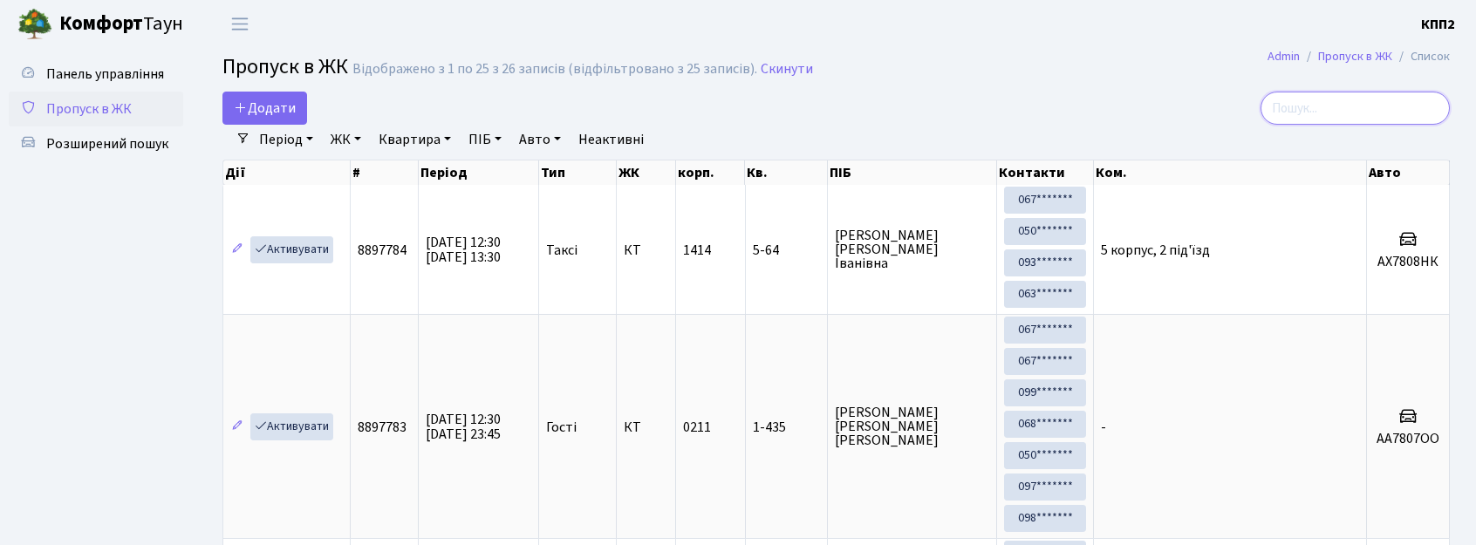
click at [1339, 108] on input "search" at bounding box center [1355, 108] width 189 height 33
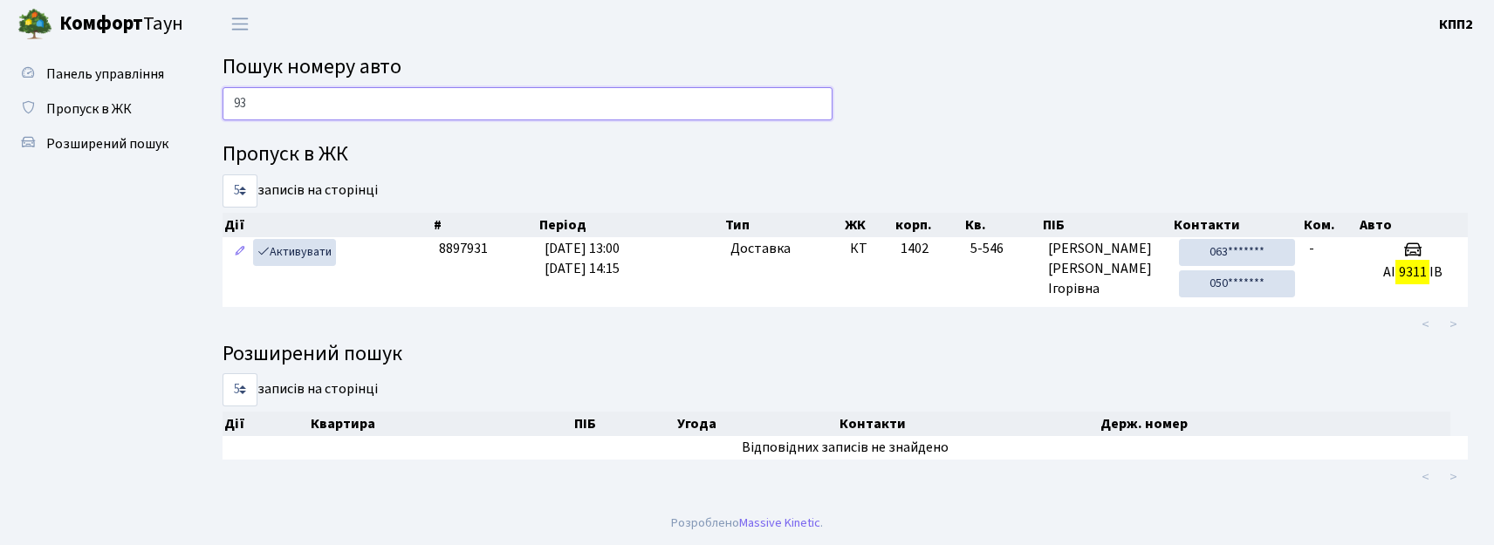
type input "9"
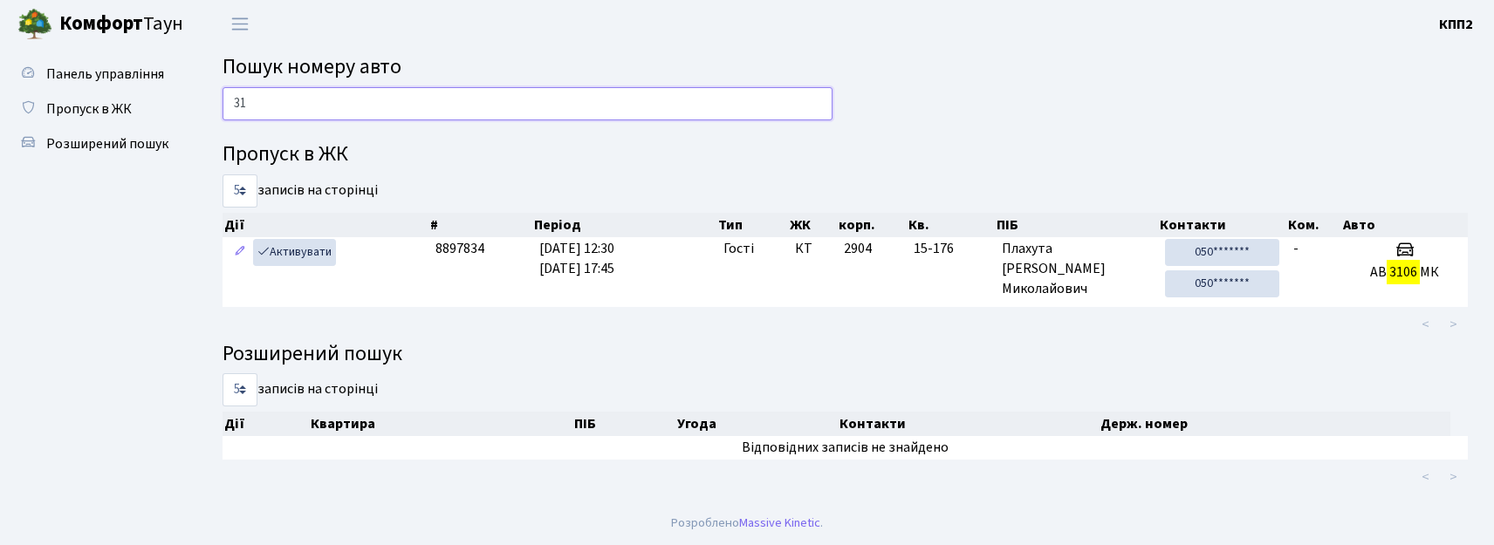
type input "3"
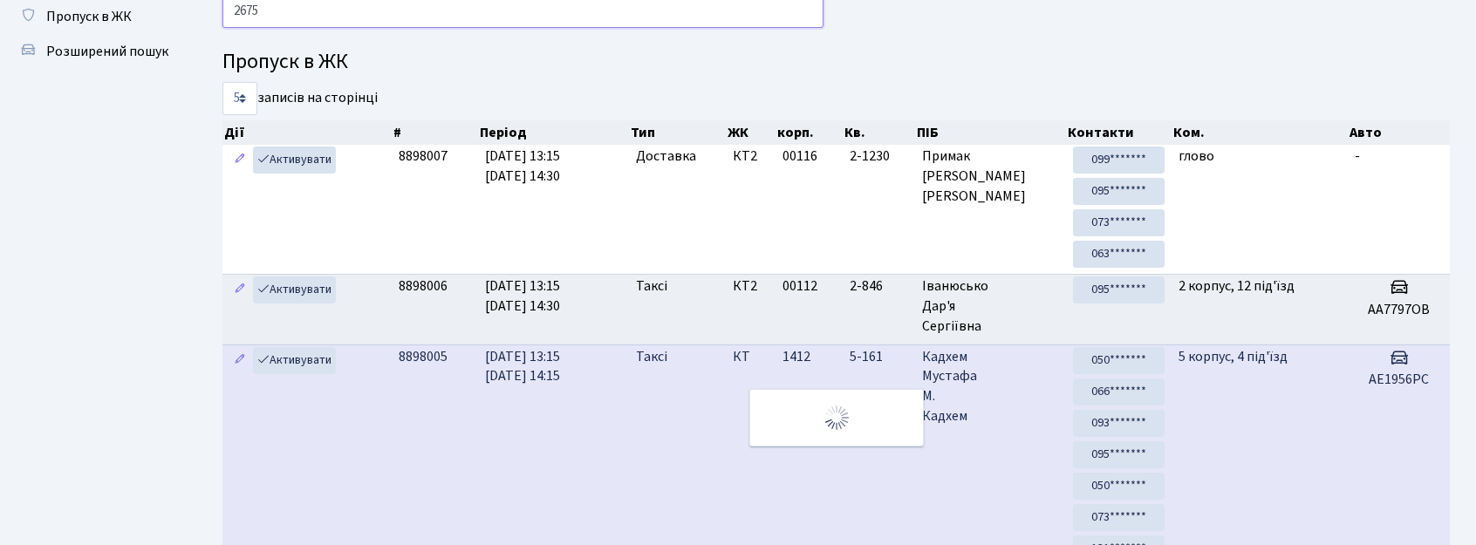
scroll to position [58, 0]
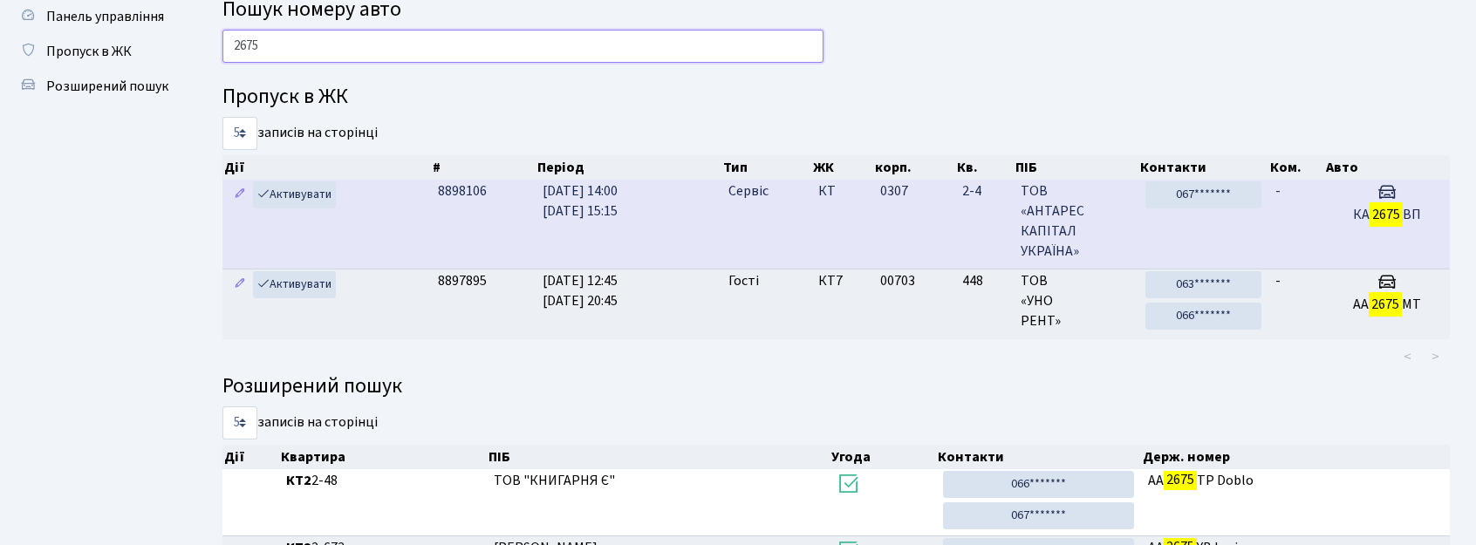
type input "2675"
click at [864, 249] on td "КТ" at bounding box center [841, 224] width 61 height 89
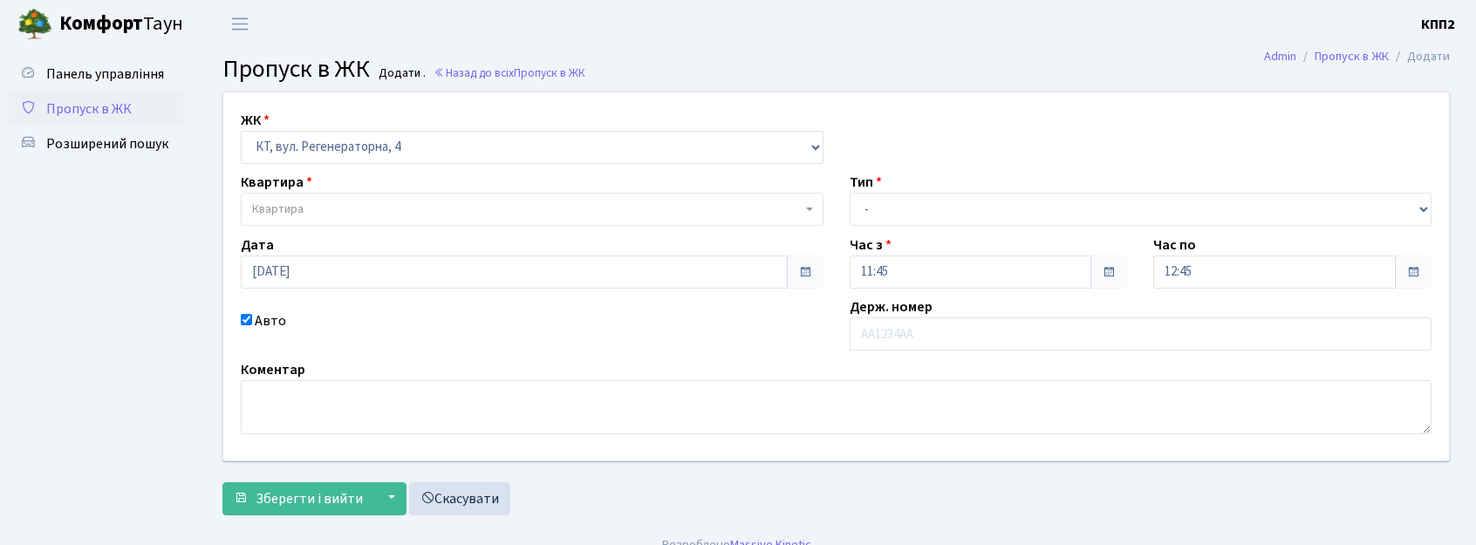
select select "271"
type input "КА0859РВ"
click at [592, 197] on span "Квартира" at bounding box center [532, 209] width 583 height 33
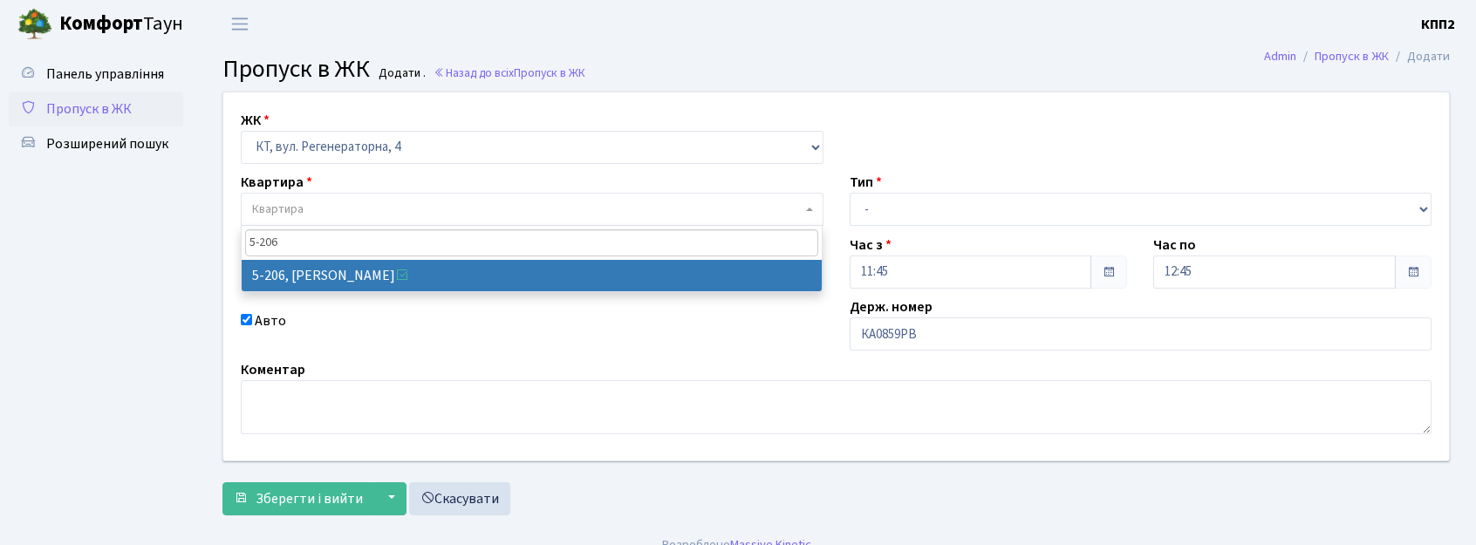
type input "5-206"
select select "2364"
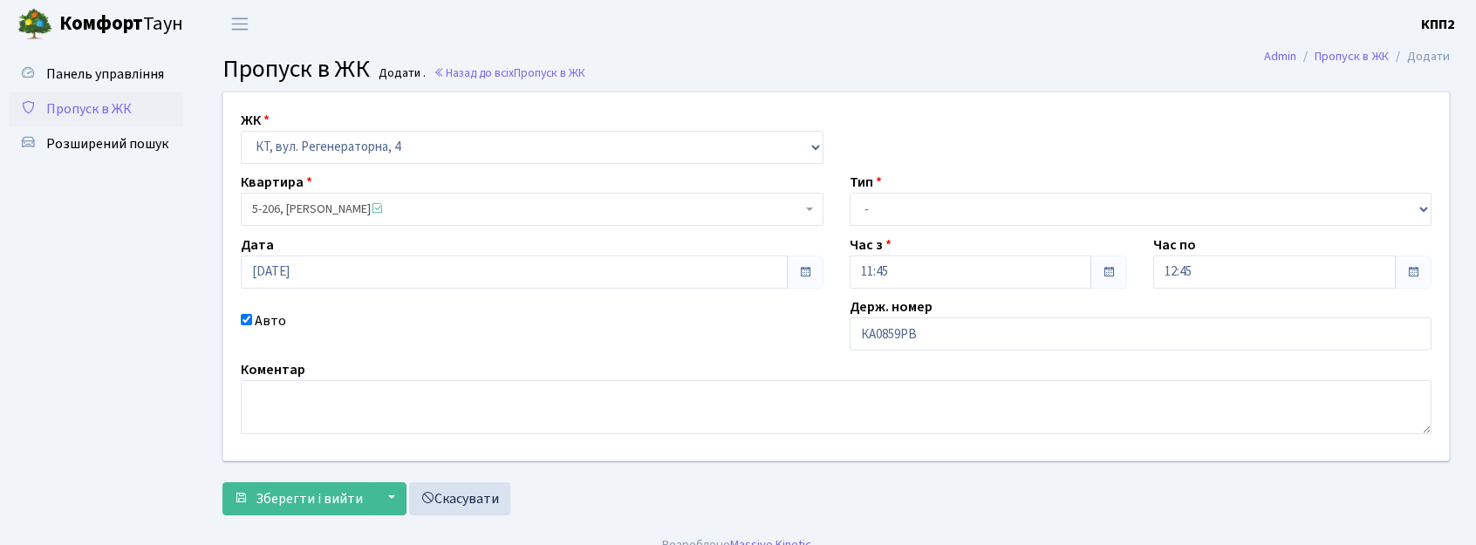
click at [846, 187] on div "Тип - Доставка Таксі Гості Сервіс" at bounding box center [1141, 199] width 609 height 54
click at [901, 217] on select "- Доставка Таксі Гості Сервіс" at bounding box center [1141, 209] width 583 height 33
select select "2"
click at [850, 193] on select "- Доставка Таксі Гості Сервіс" at bounding box center [1141, 209] width 583 height 33
click at [314, 493] on span "Зберегти і вийти" at bounding box center [309, 499] width 107 height 19
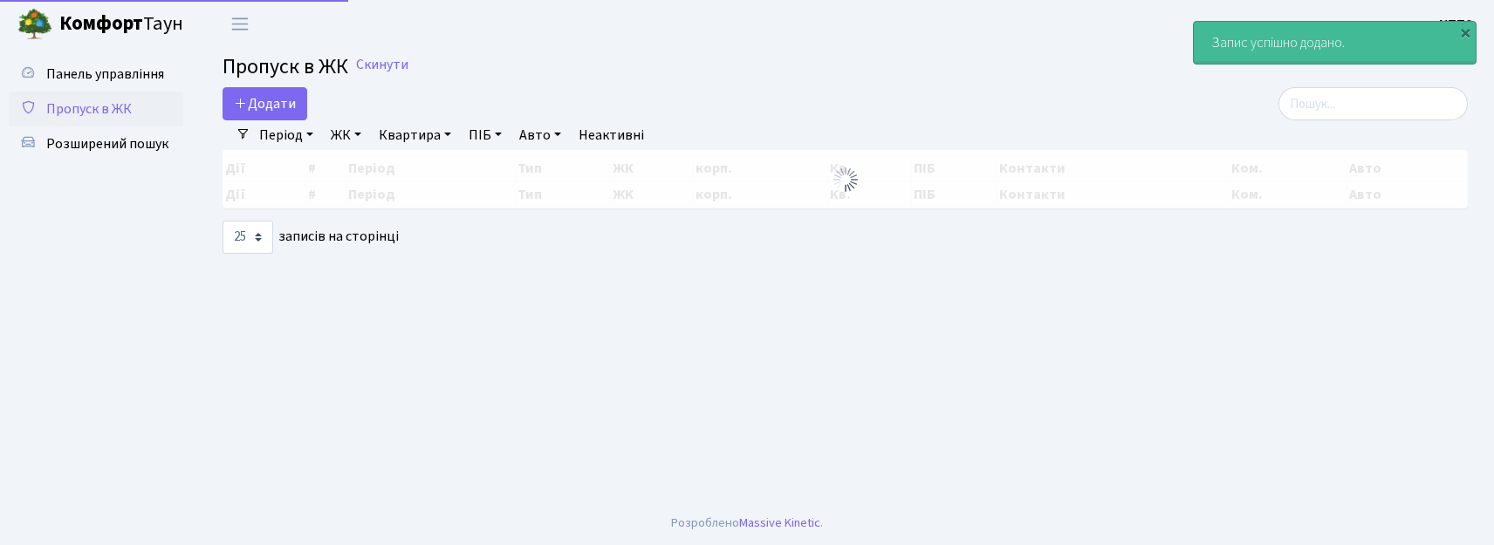
select select "25"
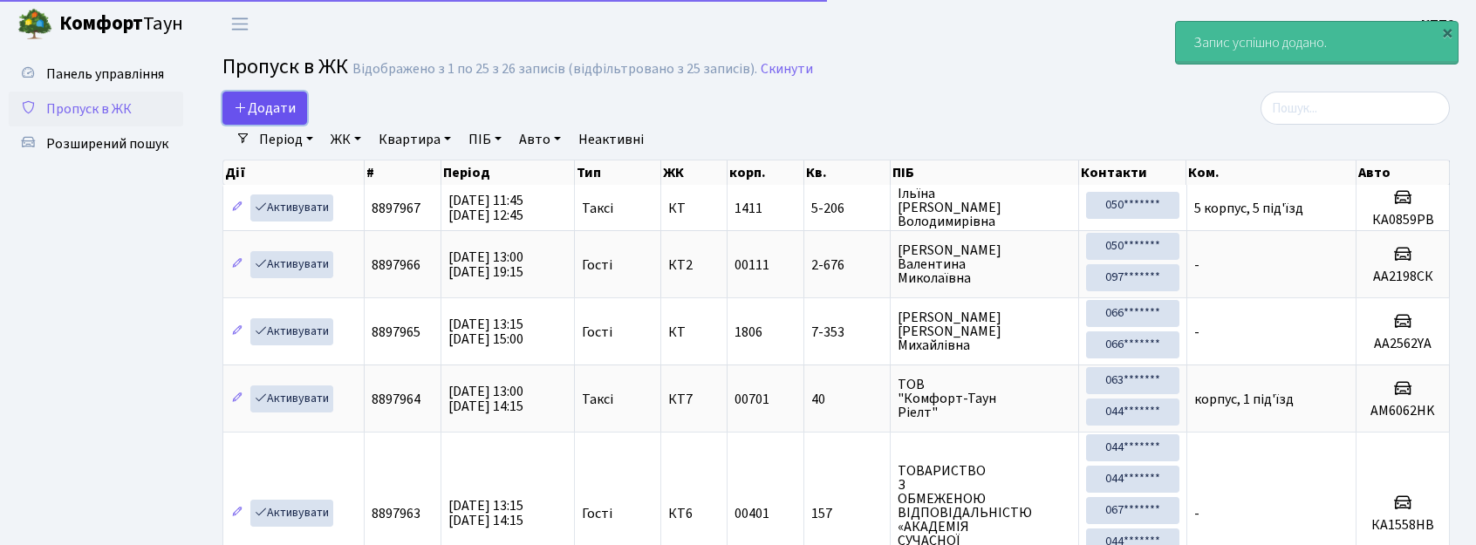
click at [246, 112] on icon at bounding box center [241, 107] width 14 height 14
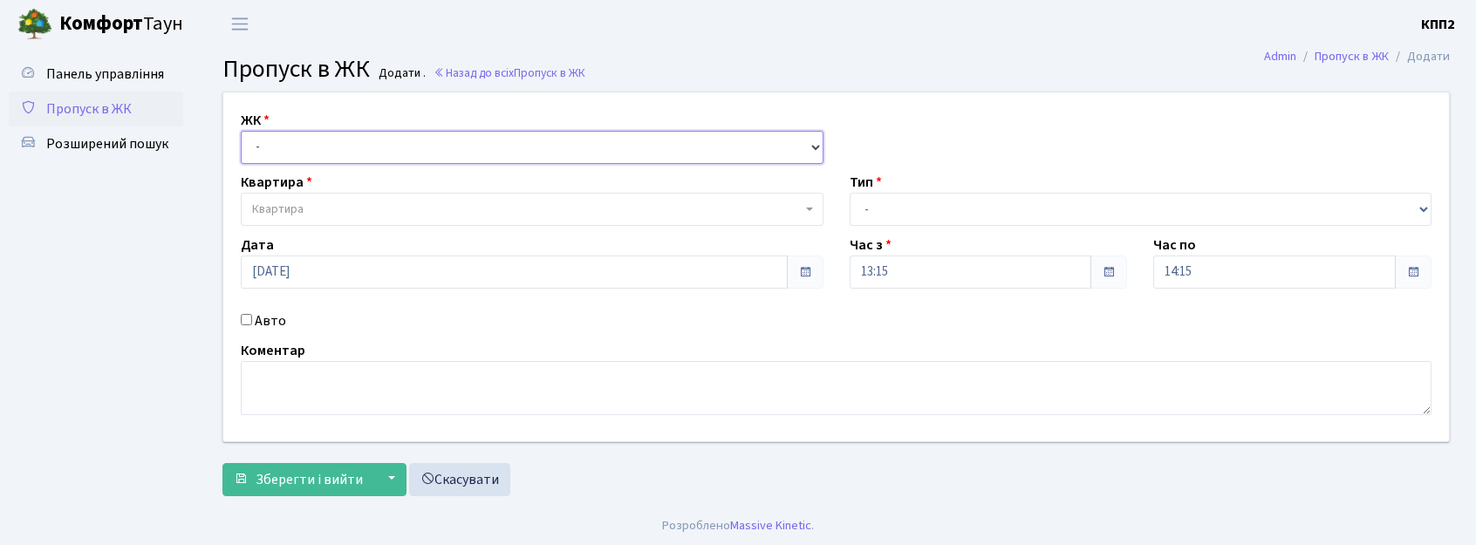
drag, startPoint x: 321, startPoint y: 155, endPoint x: 340, endPoint y: 162, distance: 20.4
click at [322, 155] on select "- КТ, вул. Регенераторна, 4 КТ2, просп. Соборності, 17 КТ3, вул. Березнева, 16 …" at bounding box center [532, 147] width 583 height 33
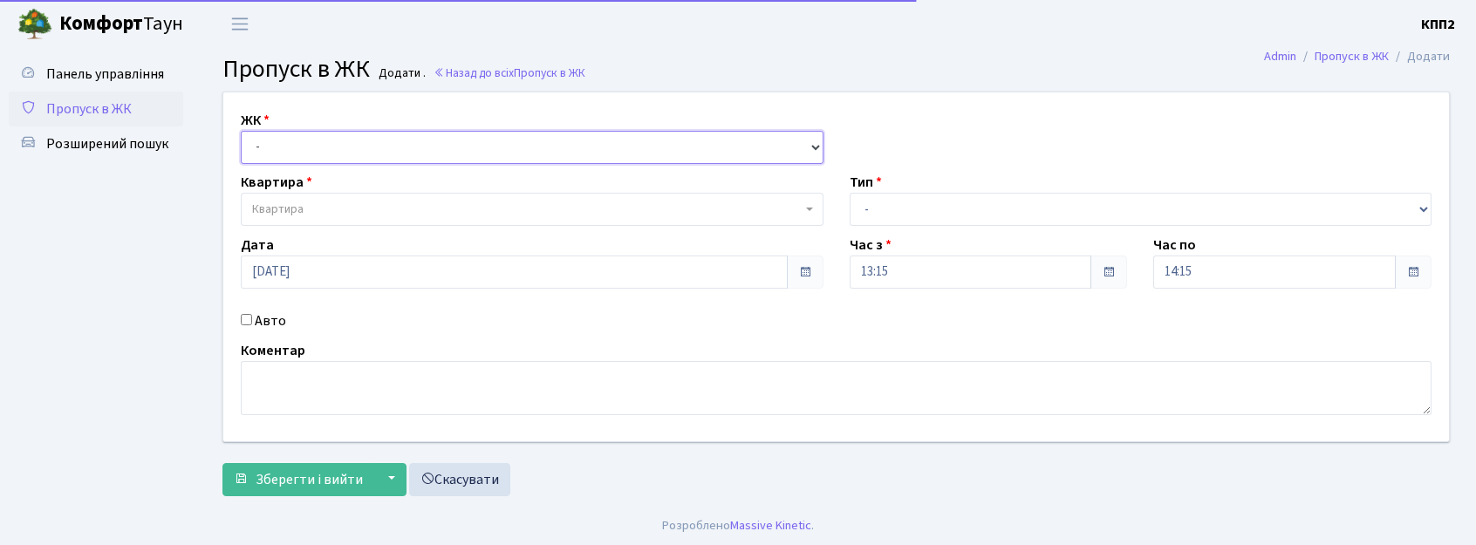
select select "271"
click at [241, 131] on select "- КТ, вул. Регенераторна, 4 КТ2, просп. Соборності, 17 КТ3, вул. Березнева, 16 …" at bounding box center [532, 147] width 583 height 33
select select
click at [276, 319] on label "Авто" at bounding box center [270, 321] width 31 height 21
click at [252, 319] on input "Авто" at bounding box center [246, 319] width 11 height 11
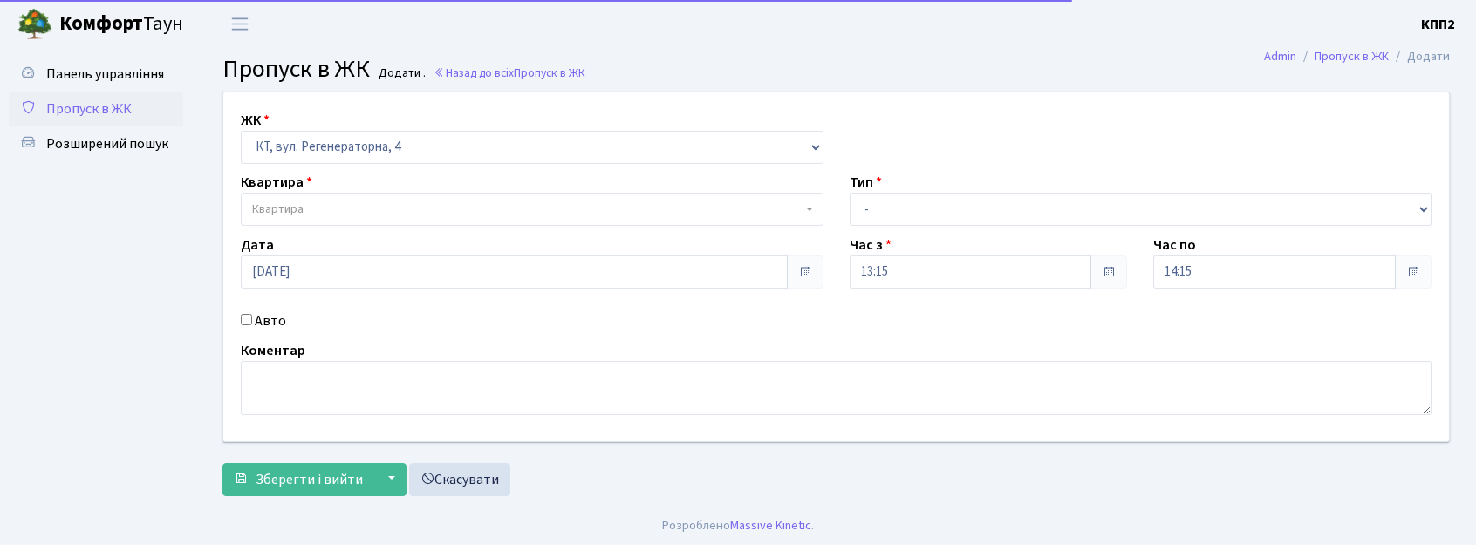
checkbox input "true"
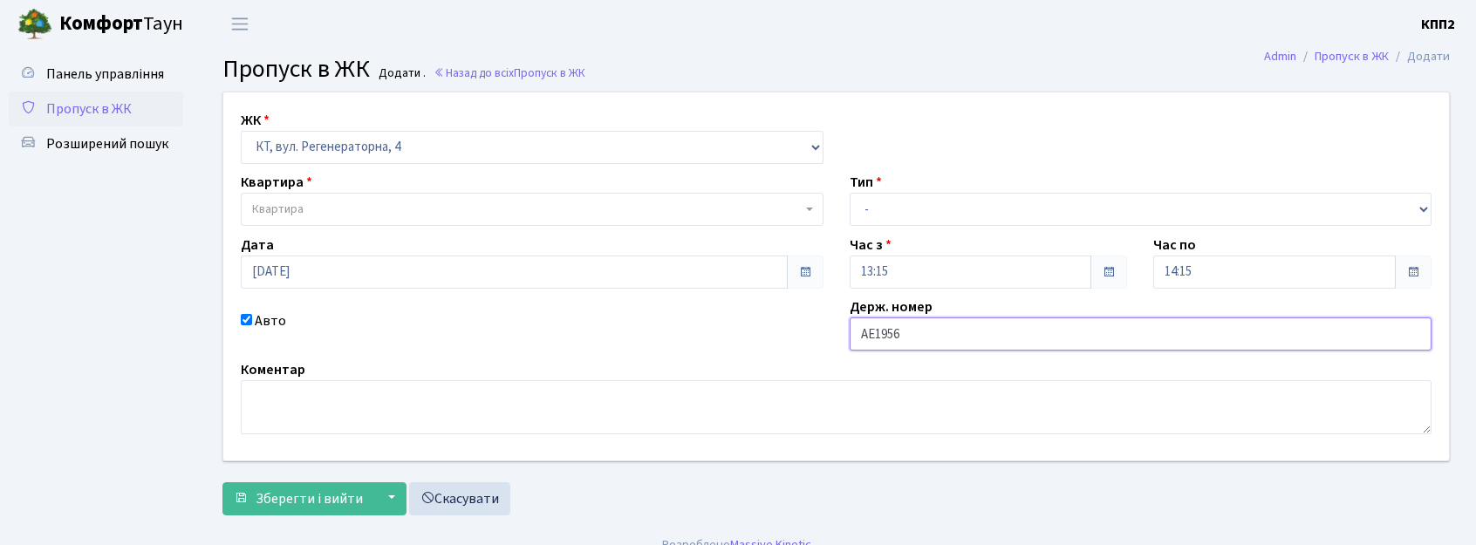
type input "АЕ1956РС"
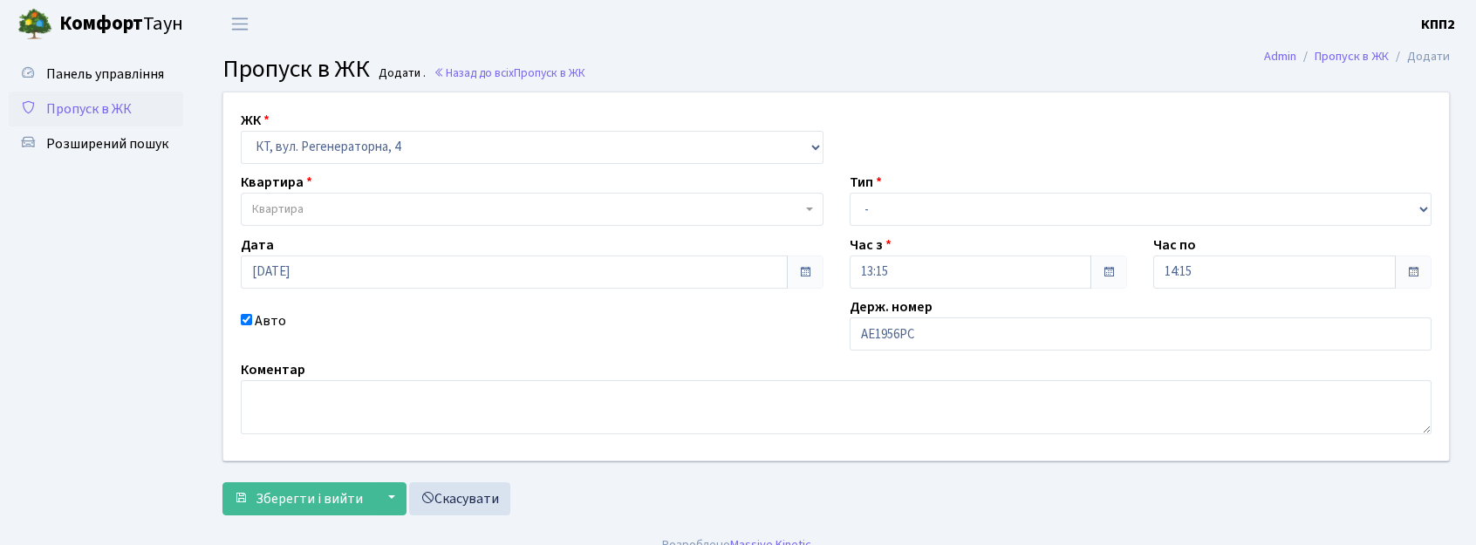
click at [312, 217] on span "Квартира" at bounding box center [527, 209] width 550 height 17
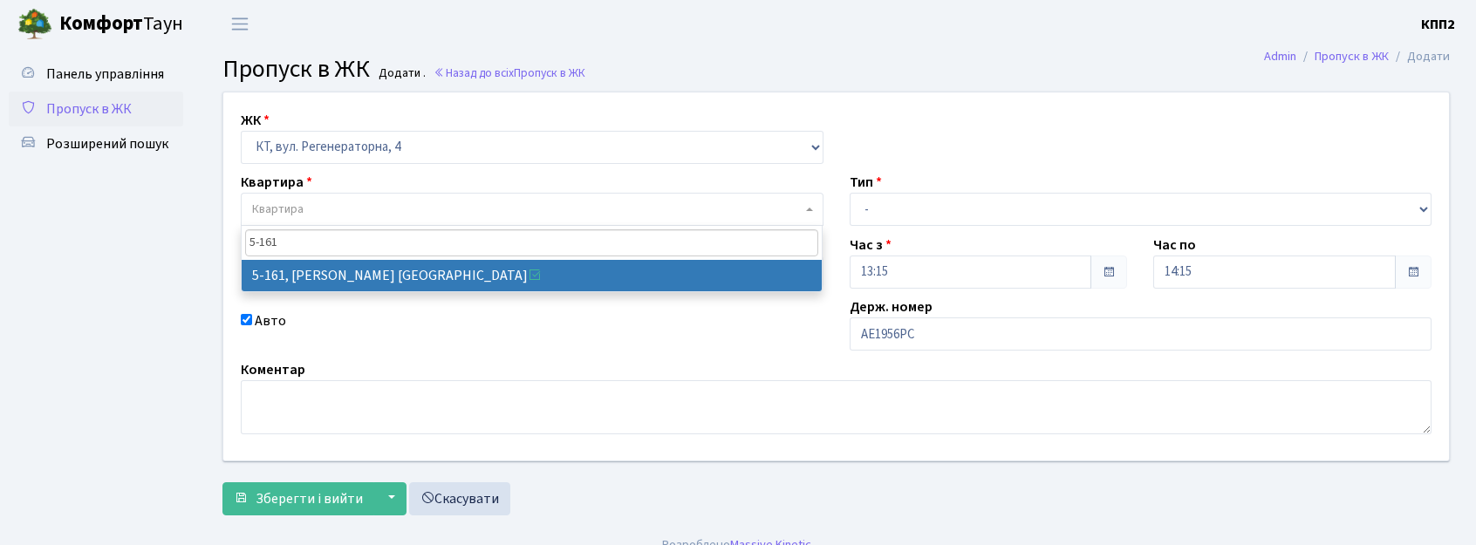
type input "5-161"
drag, startPoint x: 381, startPoint y: 266, endPoint x: 508, endPoint y: 246, distance: 128.1
select select "2421"
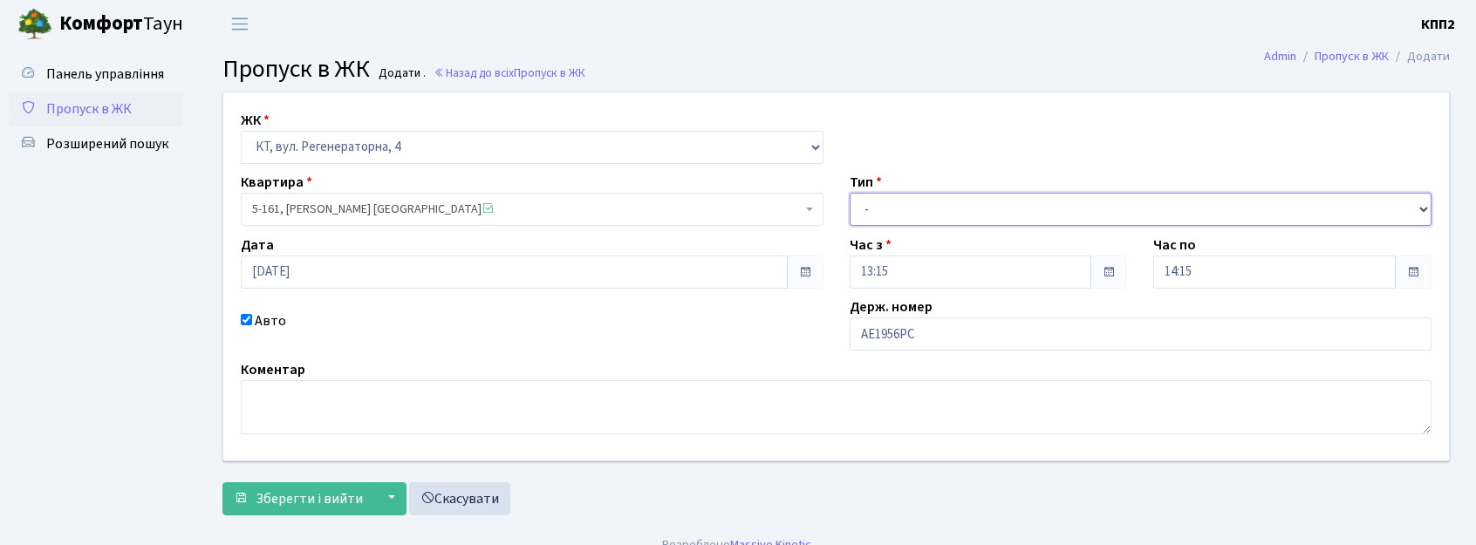
click at [884, 217] on select "- Доставка Таксі Гості Сервіс" at bounding box center [1141, 209] width 583 height 33
select select "2"
click at [850, 193] on select "- Доставка Таксі Гості Сервіс" at bounding box center [1141, 209] width 583 height 33
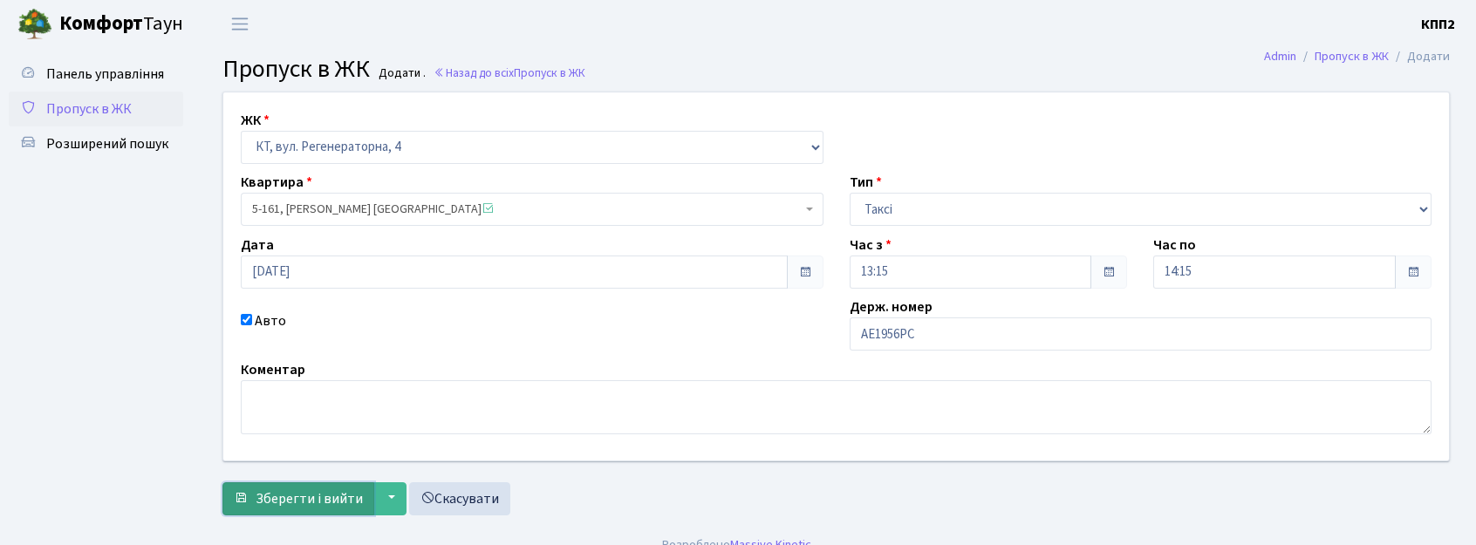
click at [314, 494] on span "Зберегти і вийти" at bounding box center [309, 499] width 107 height 19
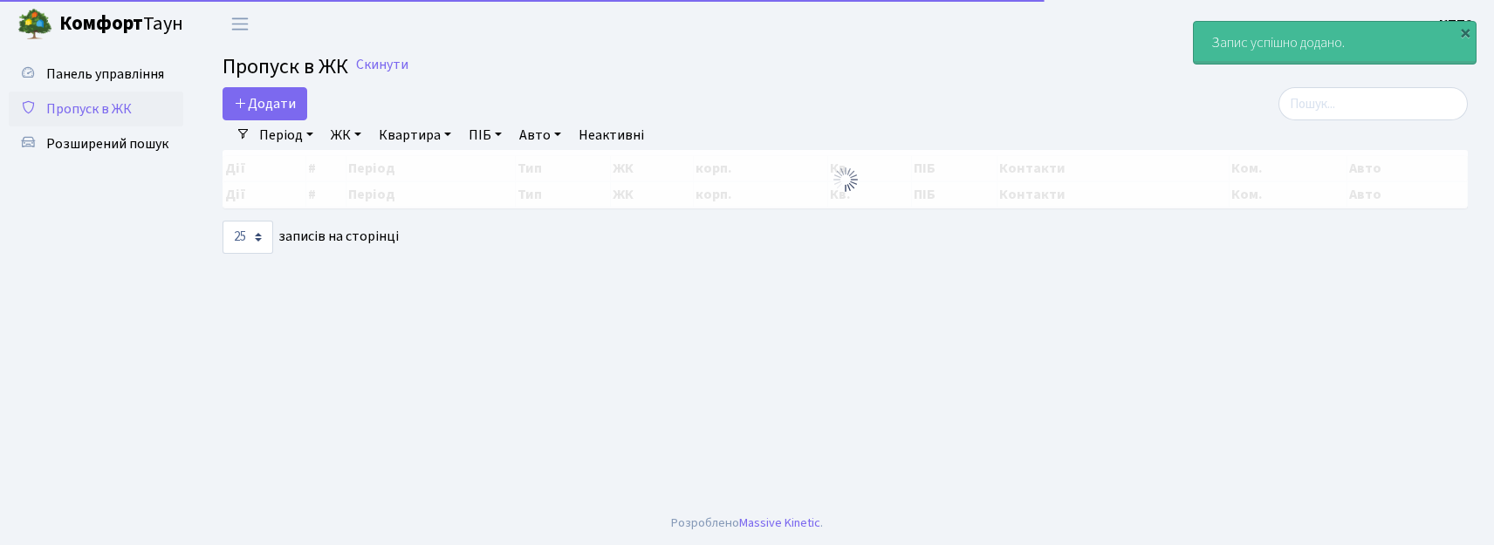
select select "25"
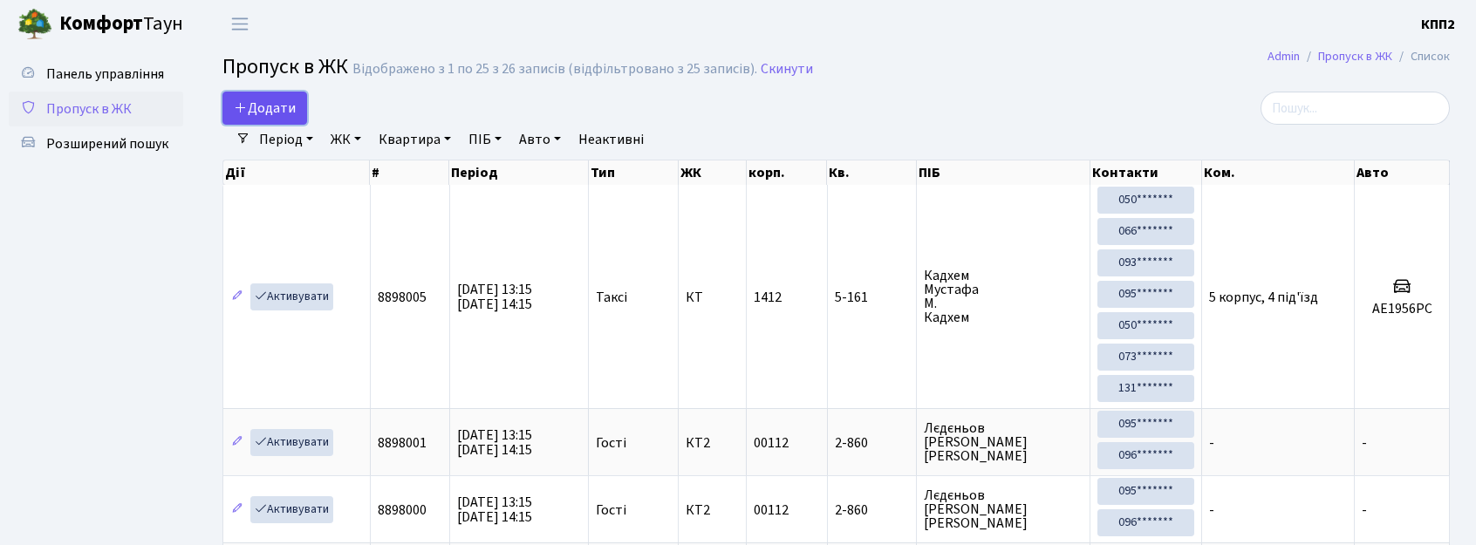
click at [269, 108] on span "Додати" at bounding box center [265, 108] width 62 height 19
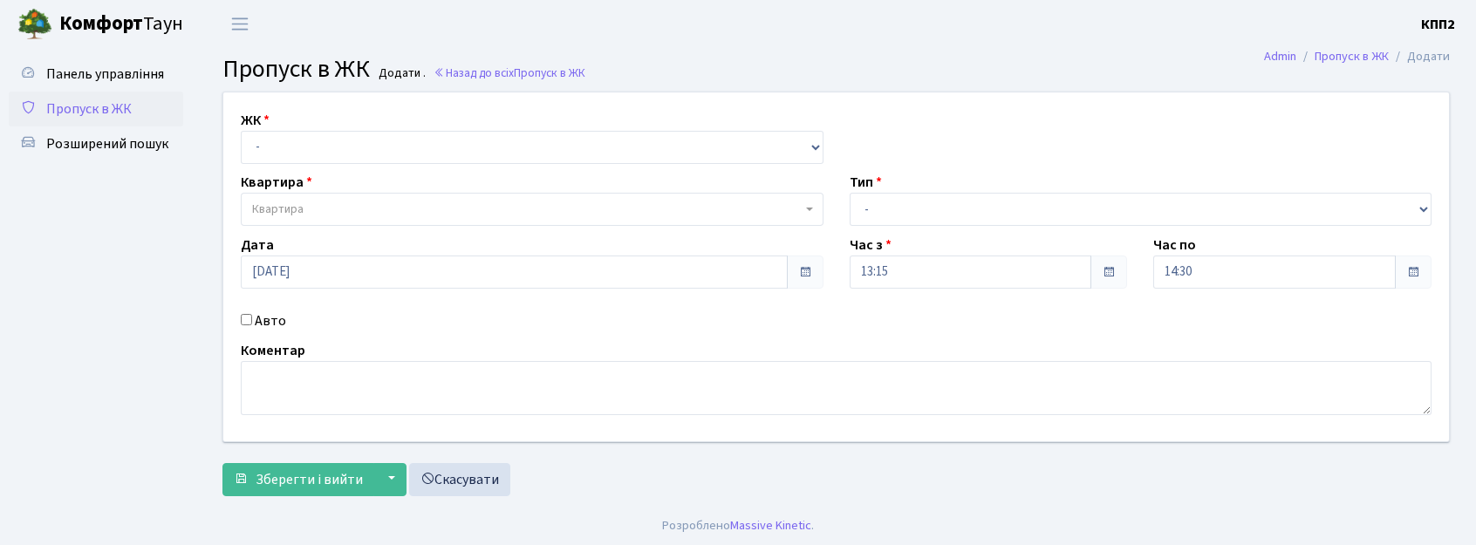
click at [291, 126] on div "ЖК - КТ, вул. Регенераторна, 4 КТ2, просп. [STREET_ADDRESS] [STREET_ADDRESS] [P…" at bounding box center [532, 137] width 609 height 54
drag, startPoint x: 298, startPoint y: 140, endPoint x: 304, endPoint y: 148, distance: 10.2
click at [298, 140] on select "- КТ, вул. Регенераторна, 4 КТ2, просп. [STREET_ADDRESS] [STREET_ADDRESS] [PERS…" at bounding box center [532, 147] width 583 height 33
select select "271"
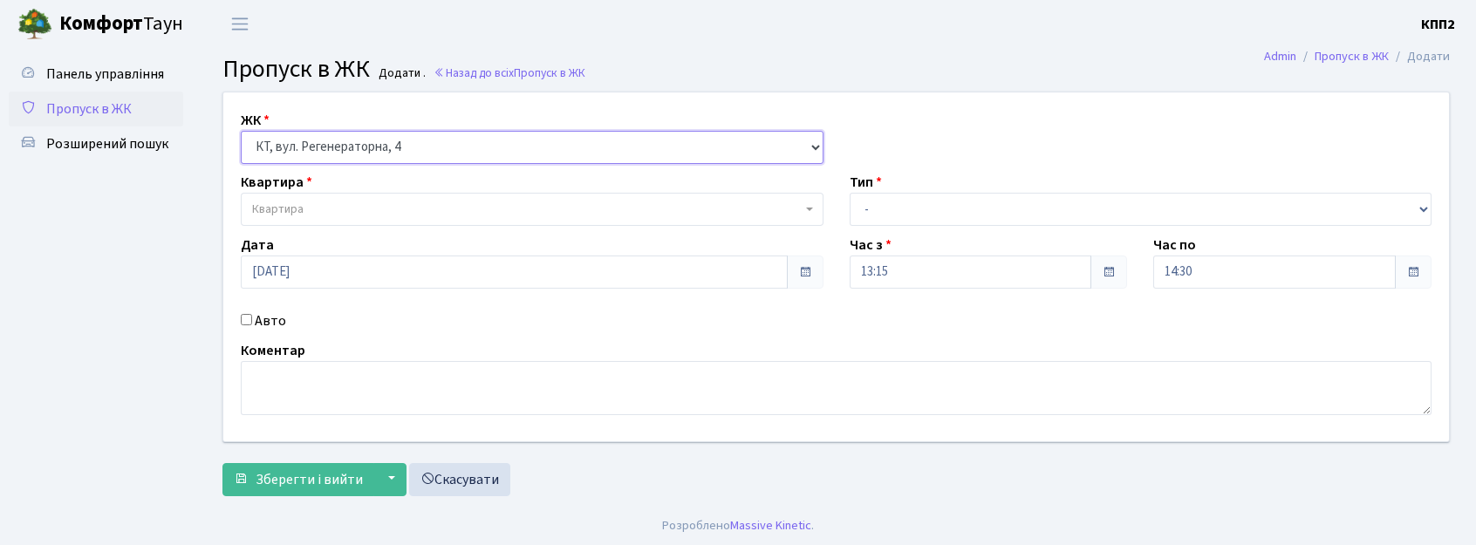
click at [241, 131] on select "- КТ, вул. Регенераторна, 4 КТ2, просп. [STREET_ADDRESS] [STREET_ADDRESS] [PERS…" at bounding box center [532, 147] width 583 height 33
select select
click at [272, 318] on label "Авто" at bounding box center [270, 321] width 31 height 21
click at [252, 318] on input "Авто" at bounding box center [246, 319] width 11 height 11
checkbox input "true"
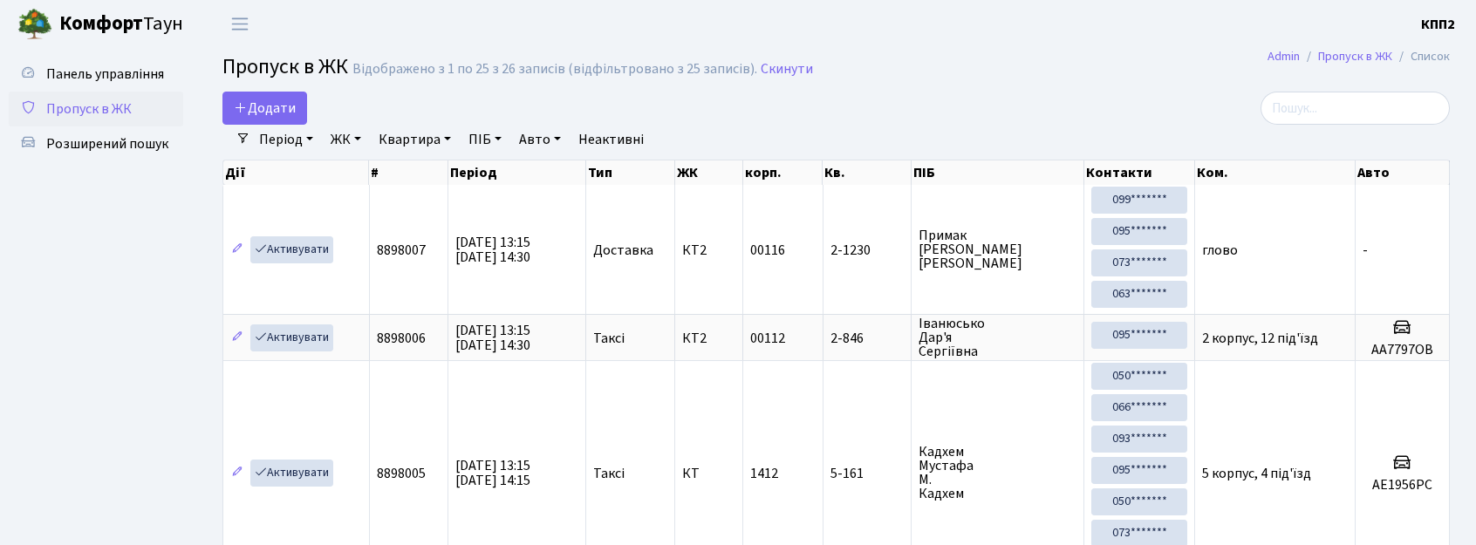
select select "25"
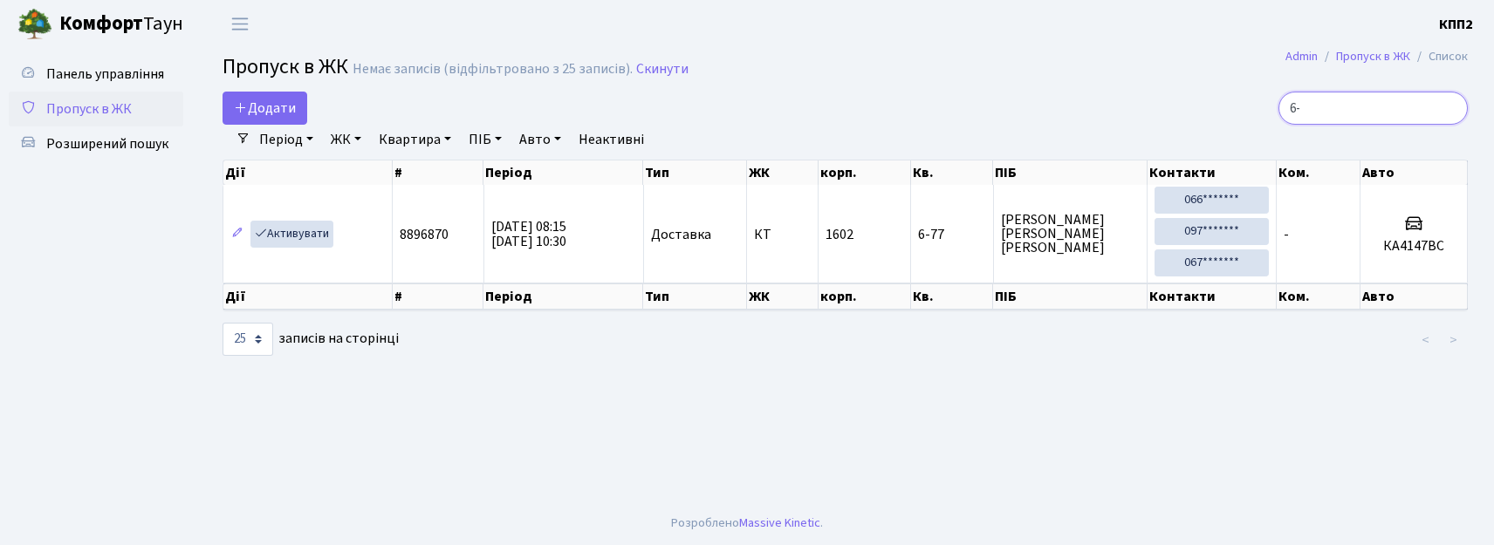
type input "6"
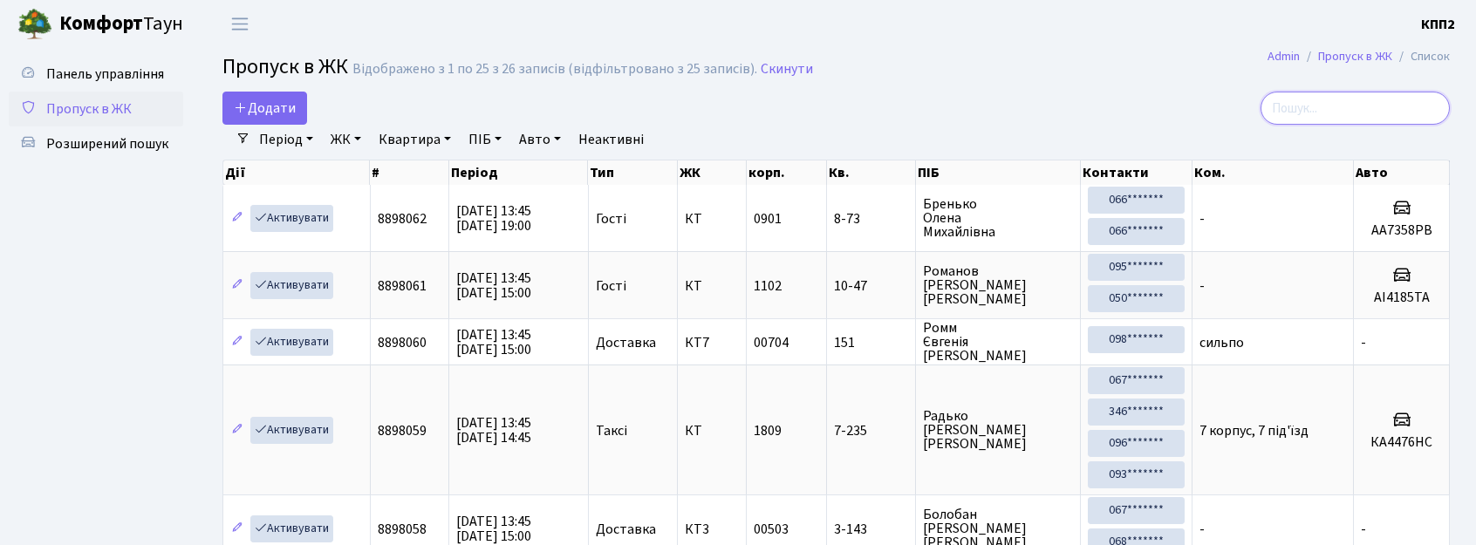
click at [1363, 94] on input "search" at bounding box center [1355, 108] width 189 height 33
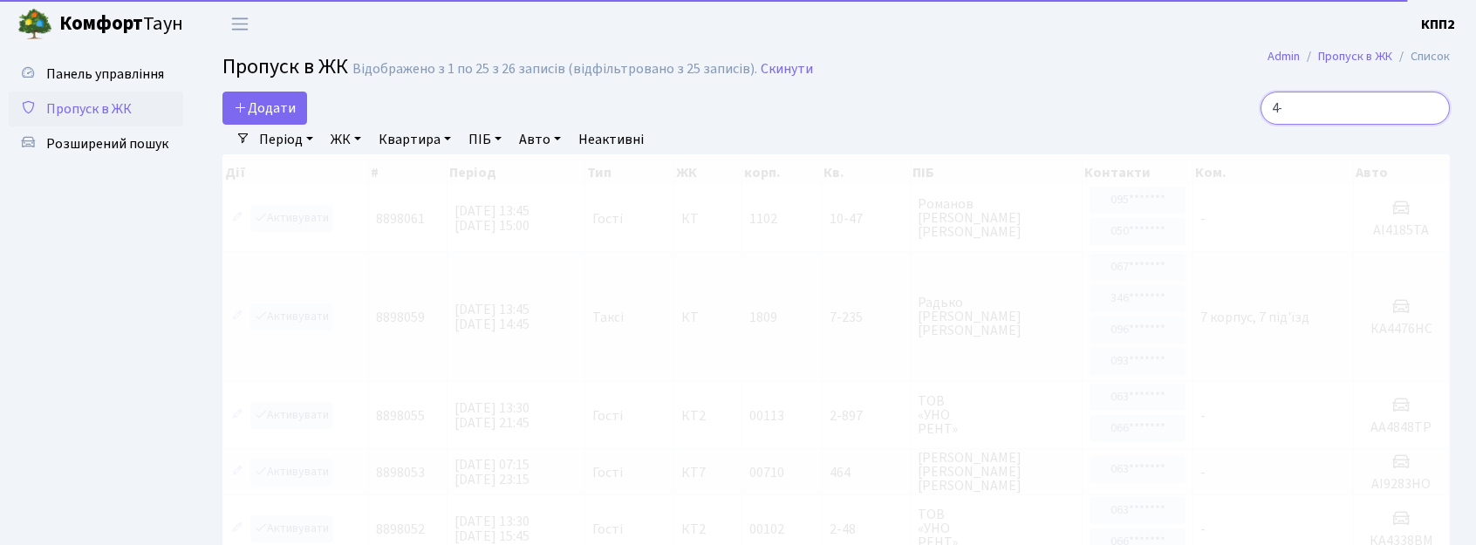
type input "4"
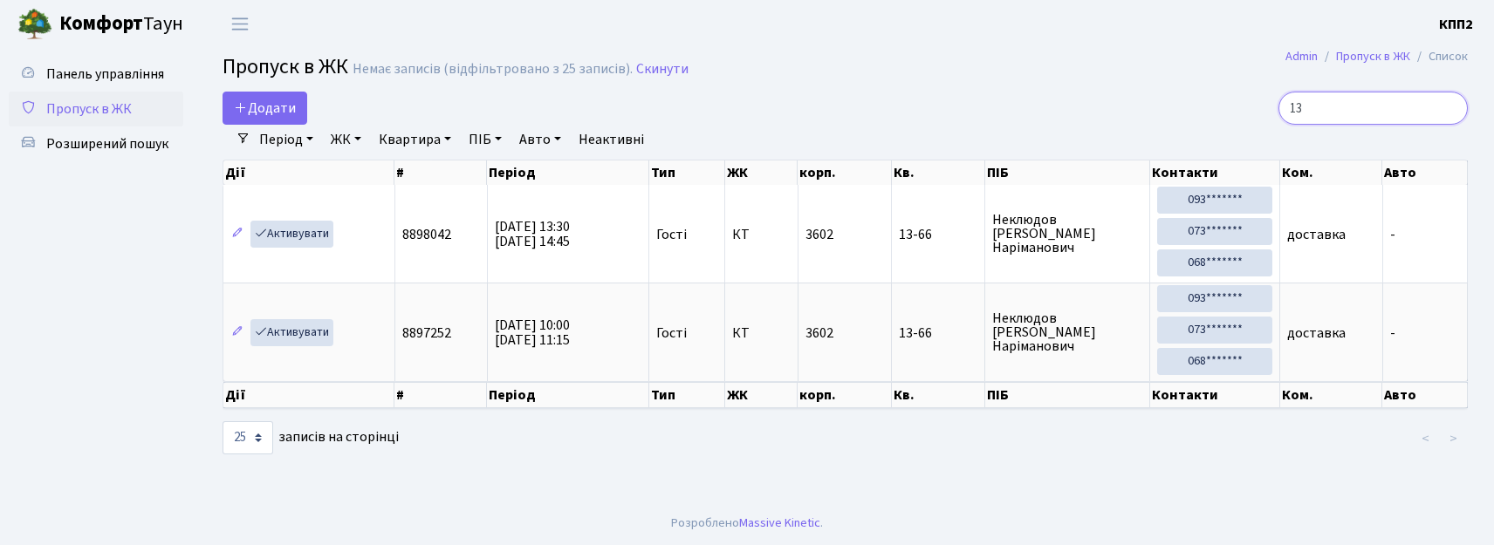
type input "1"
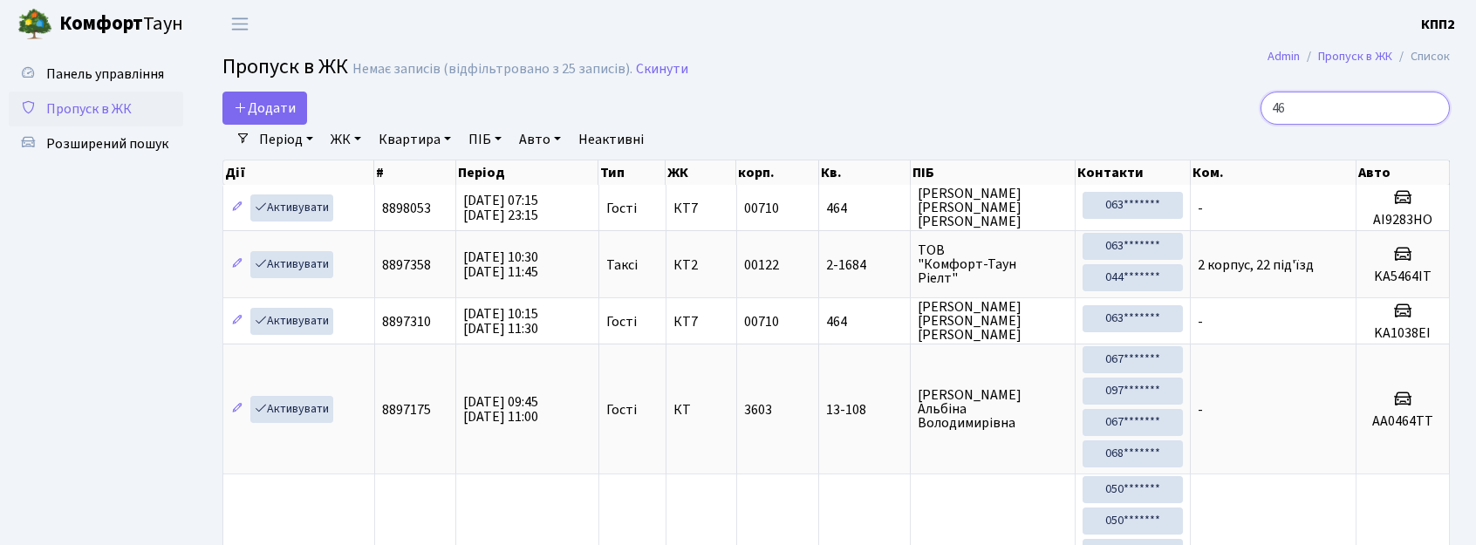
type input "4"
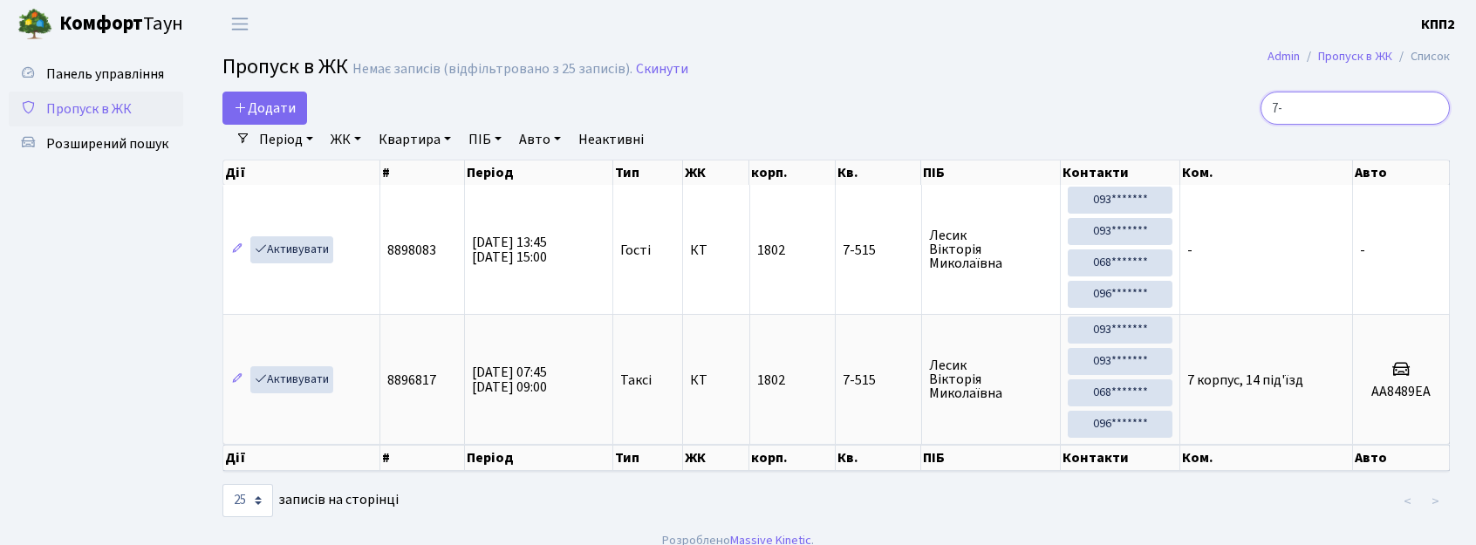
type input "7"
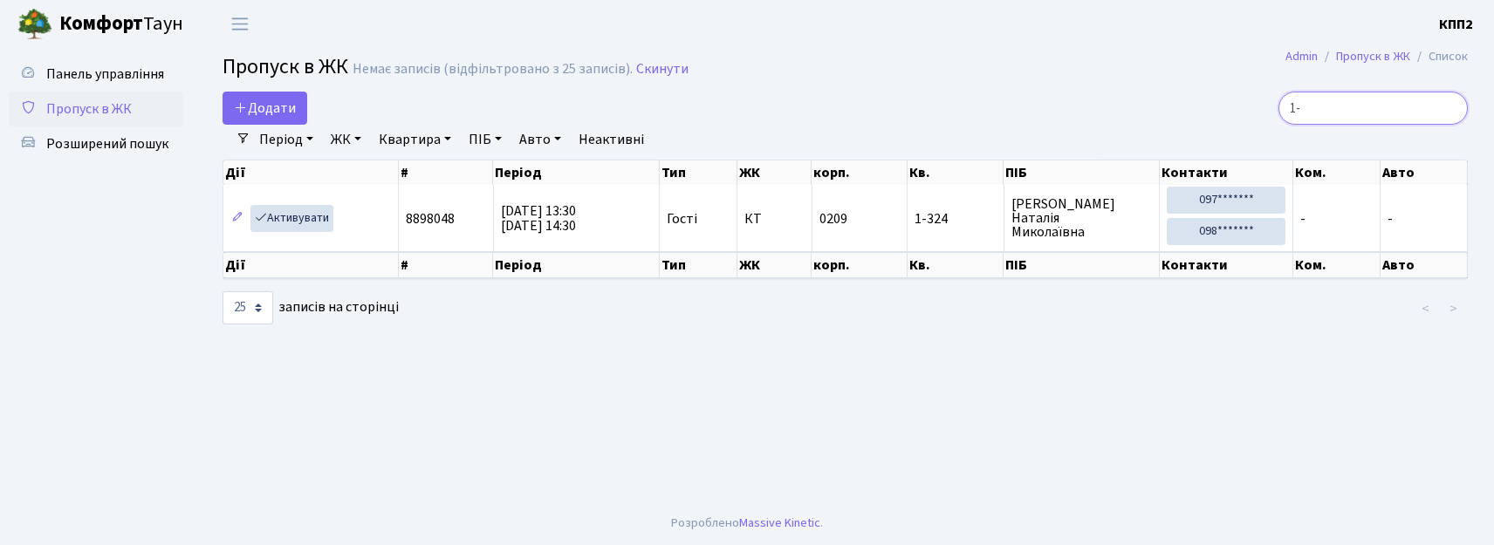
type input "1"
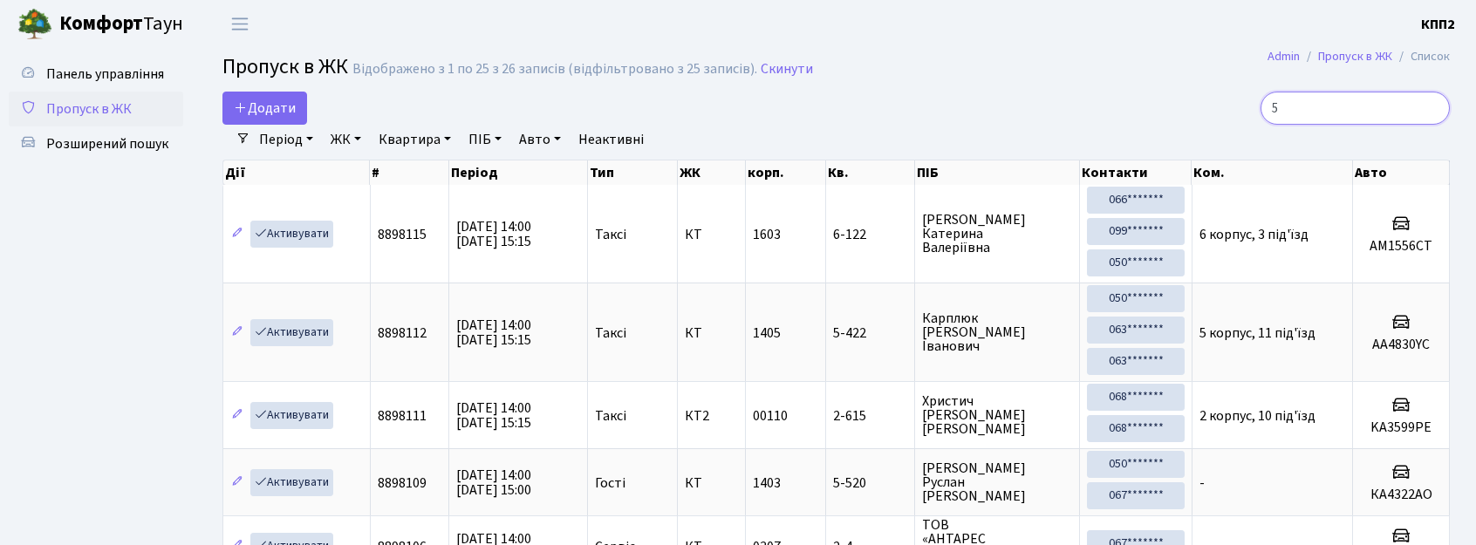
type input "5"
click at [1432, 108] on input "5" at bounding box center [1355, 108] width 189 height 33
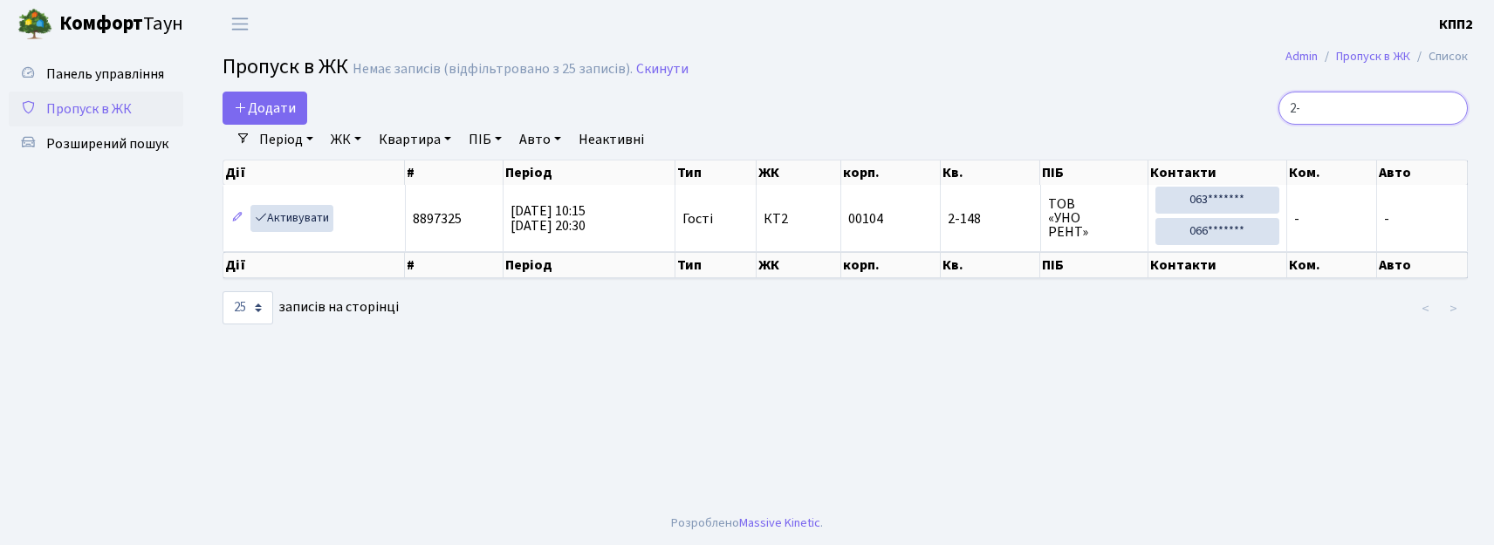
type input "2"
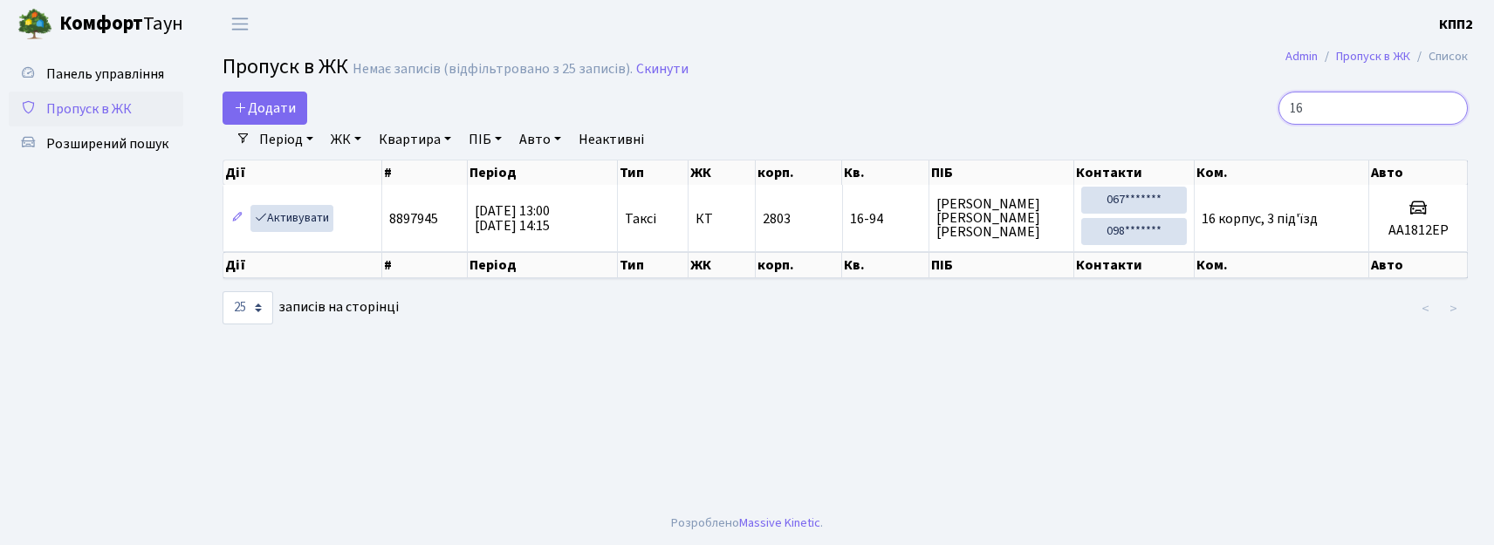
type input "1"
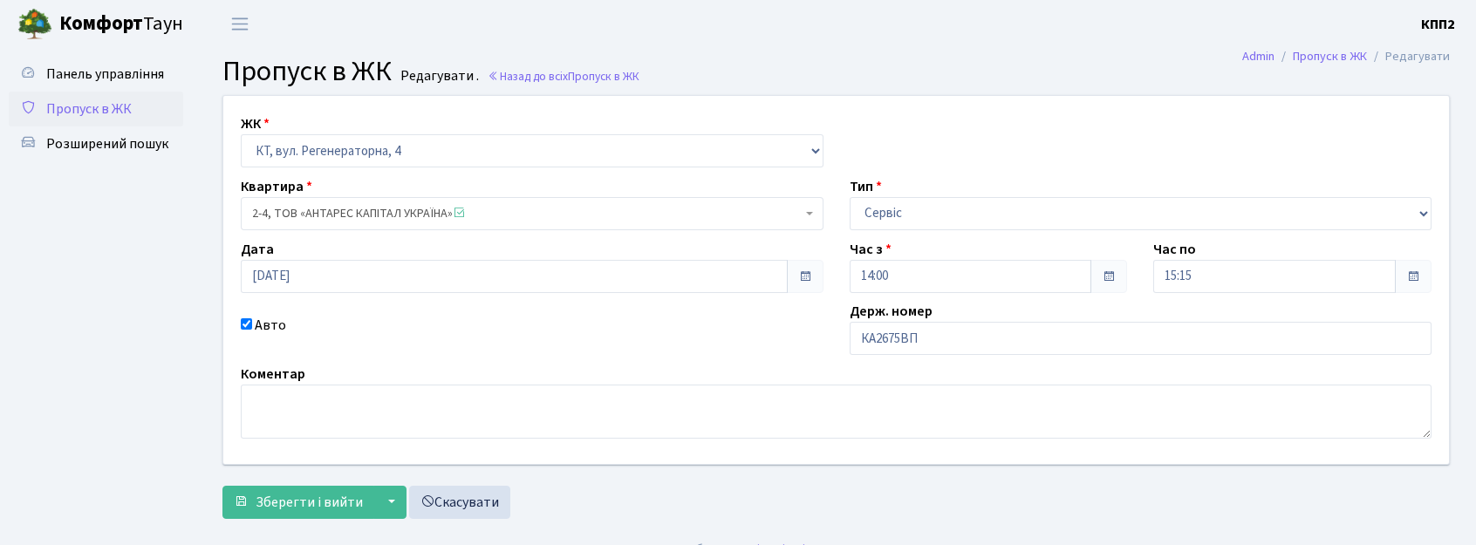
scroll to position [28, 0]
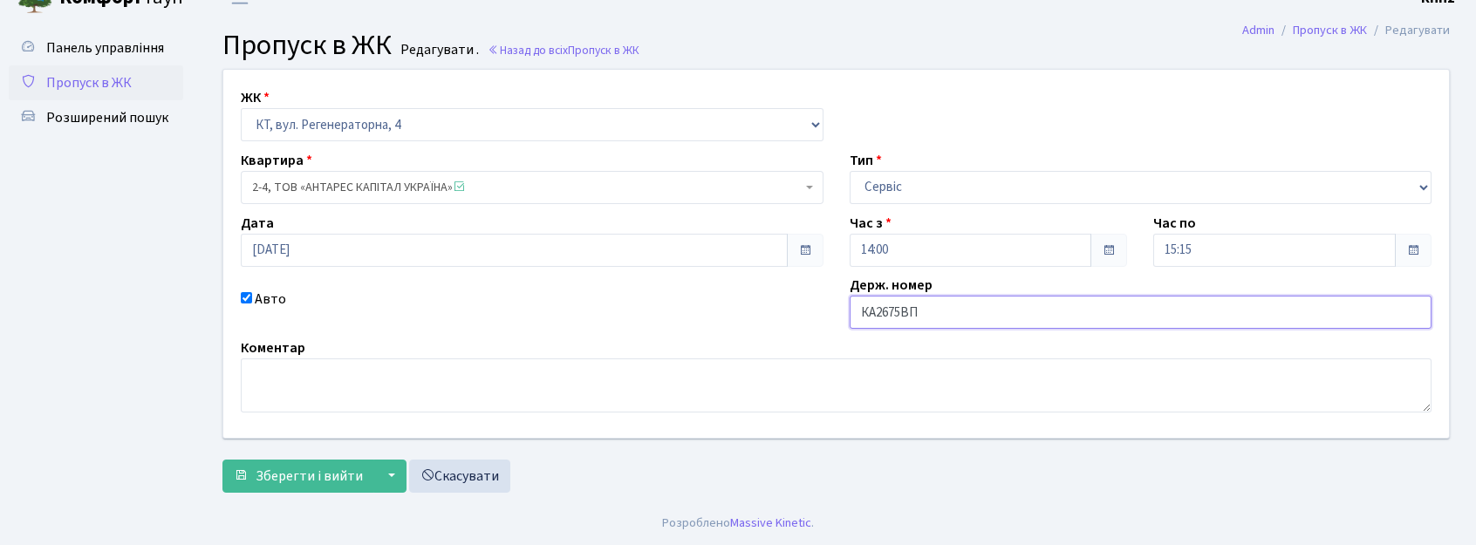
click at [956, 309] on input "КА2675ВП" at bounding box center [1141, 312] width 583 height 33
type input "КА2675ВТ"
click at [270, 469] on span "Зберегти і вийти" at bounding box center [309, 476] width 107 height 19
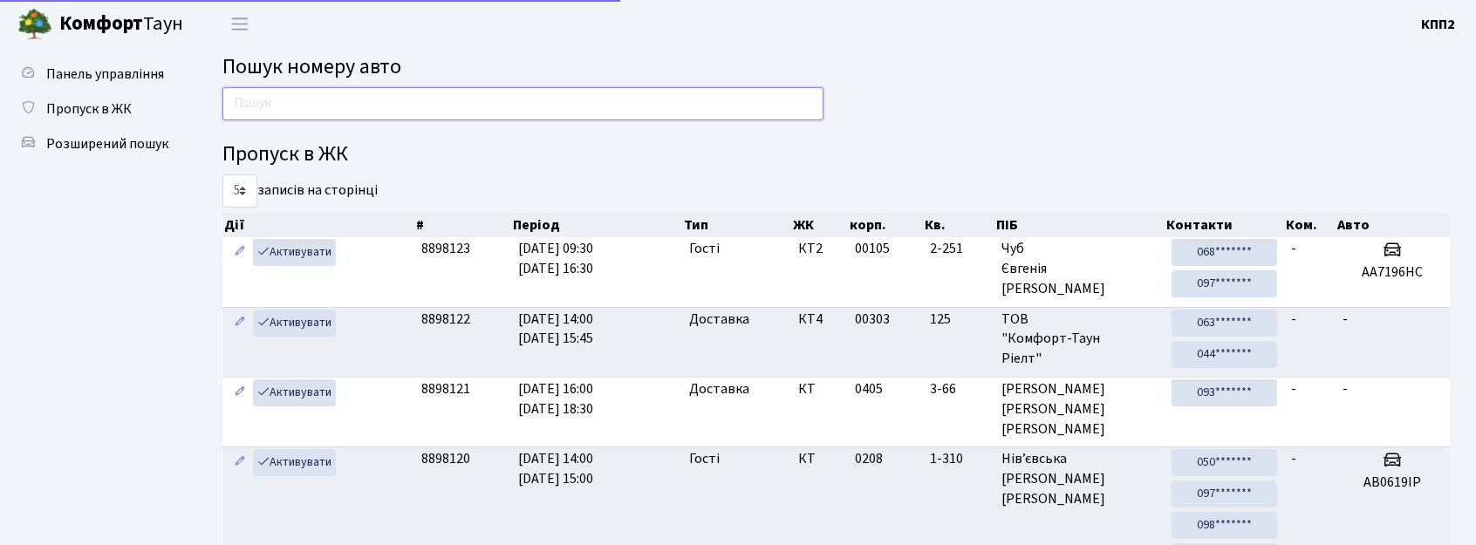
click at [277, 105] on input "text" at bounding box center [523, 103] width 601 height 33
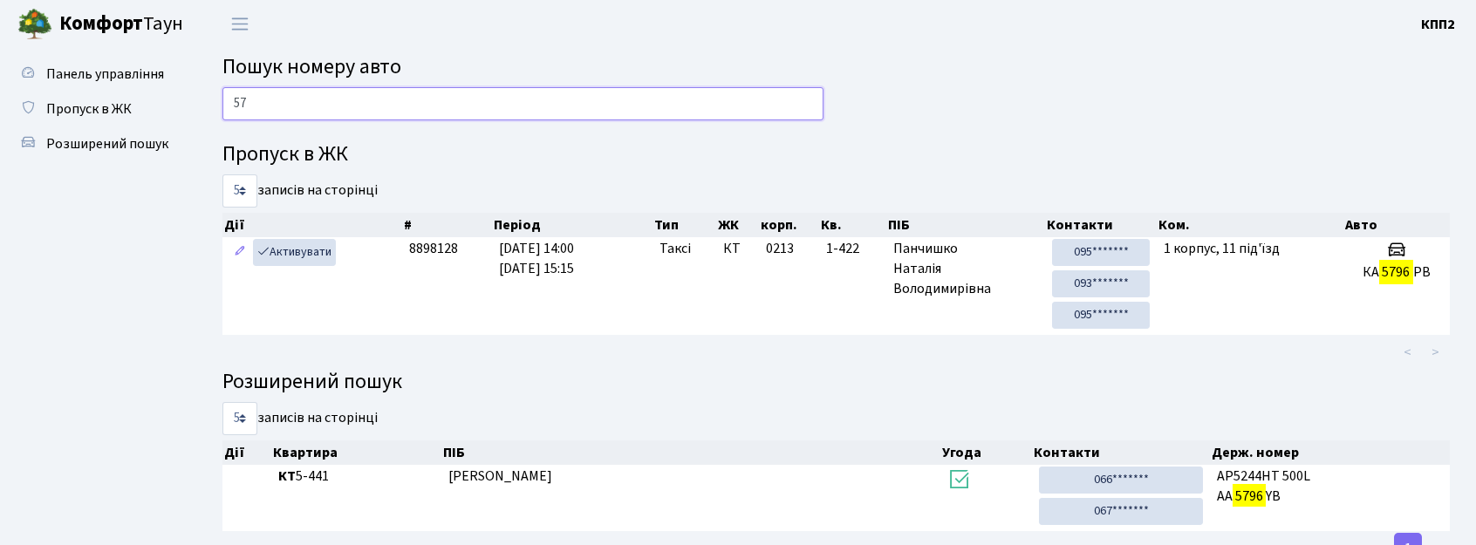
type input "5"
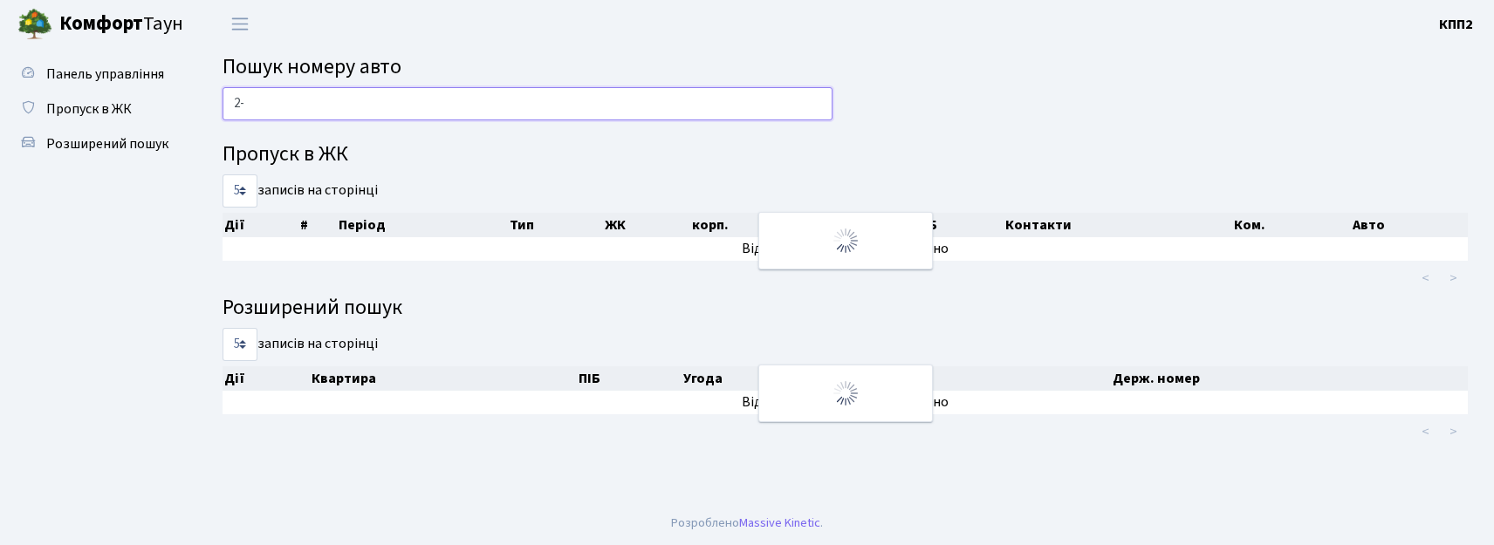
type input "2"
